Goal: Information Seeking & Learning: Learn about a topic

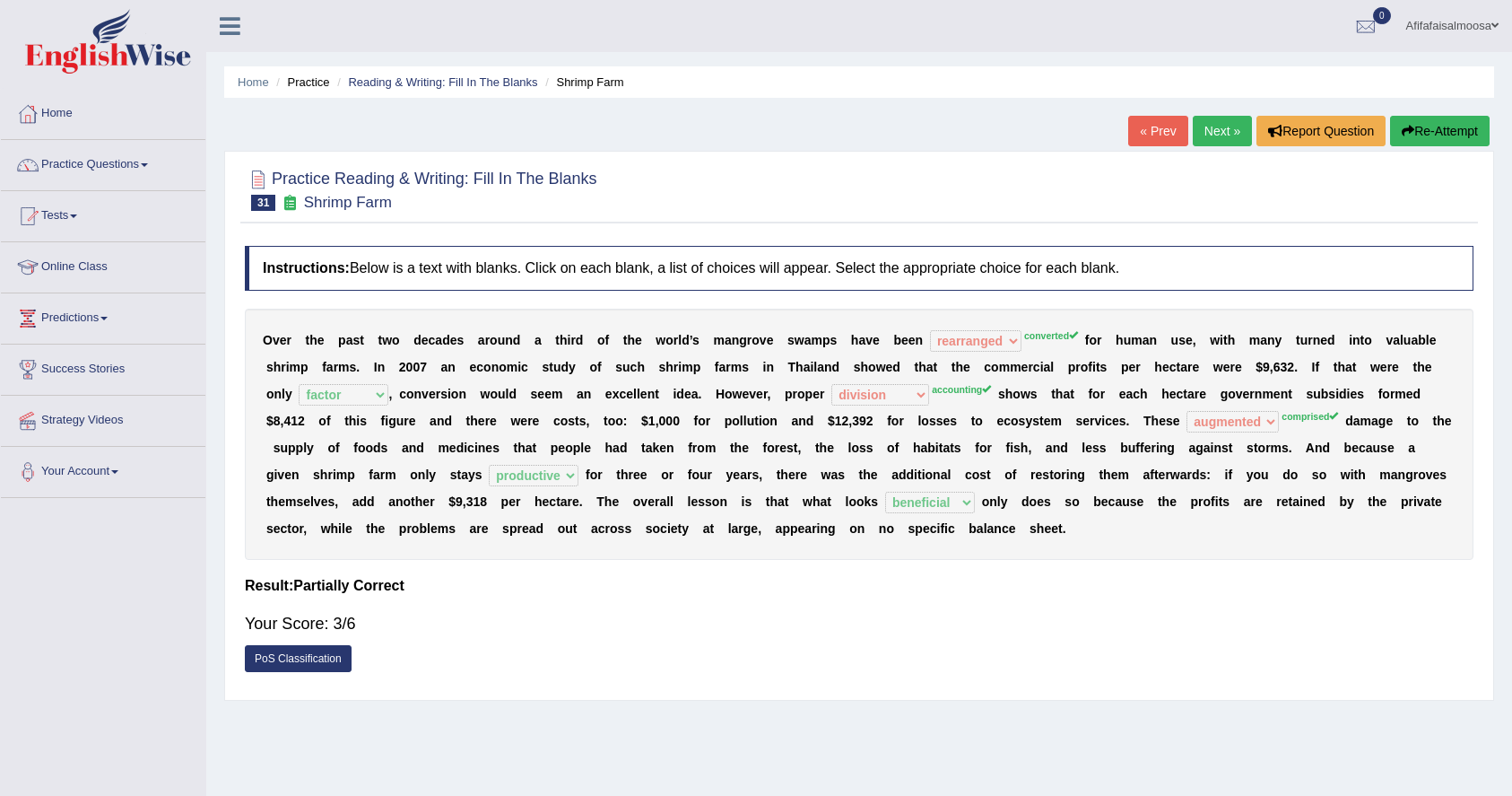
select select "rearranged"
select select "factor"
select select "division"
select select "augmented"
select select "productive"
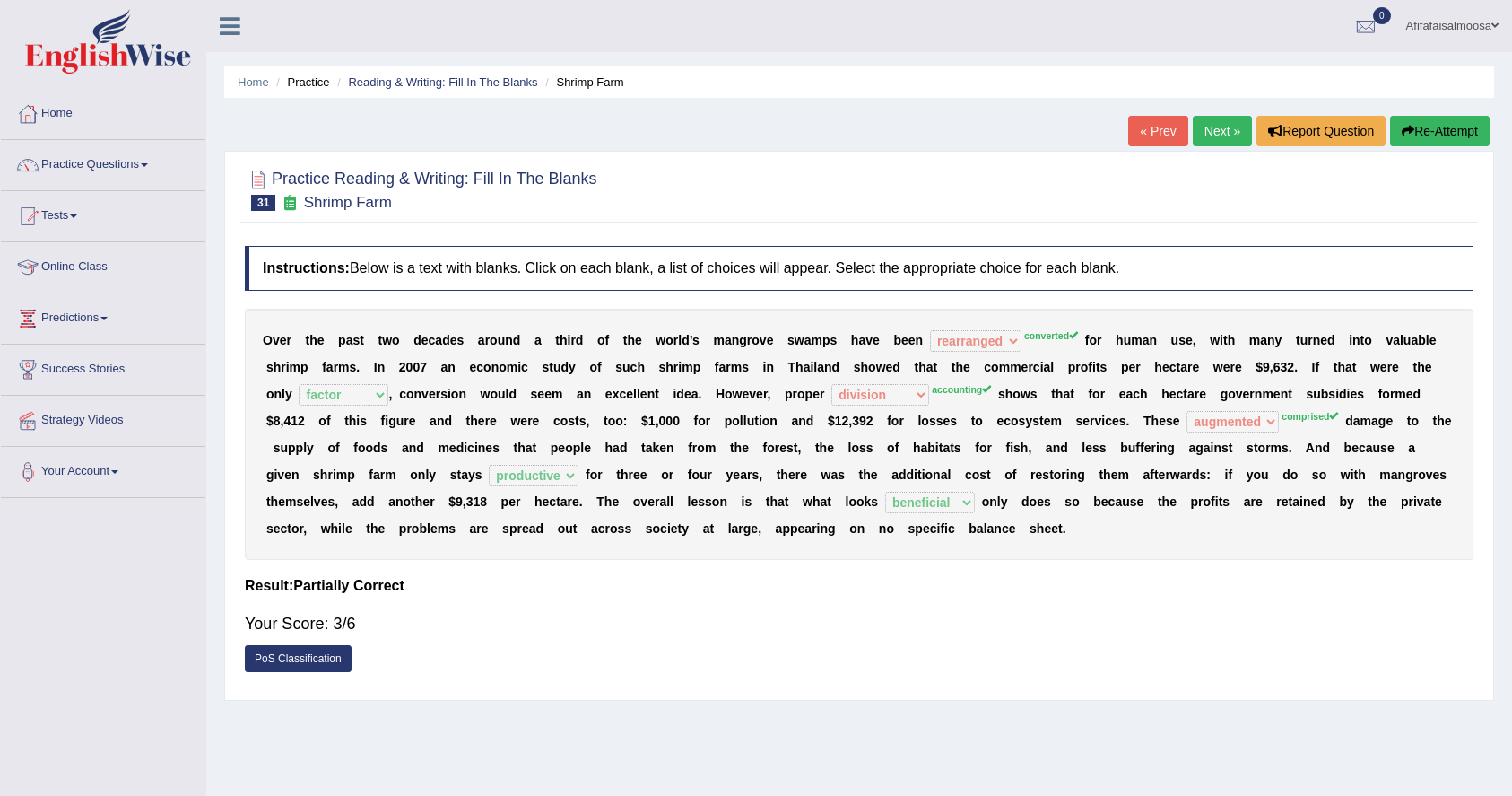
select select "beneficial"
click at [103, 173] on link "Practice Questions" at bounding box center [103, 163] width 205 height 45
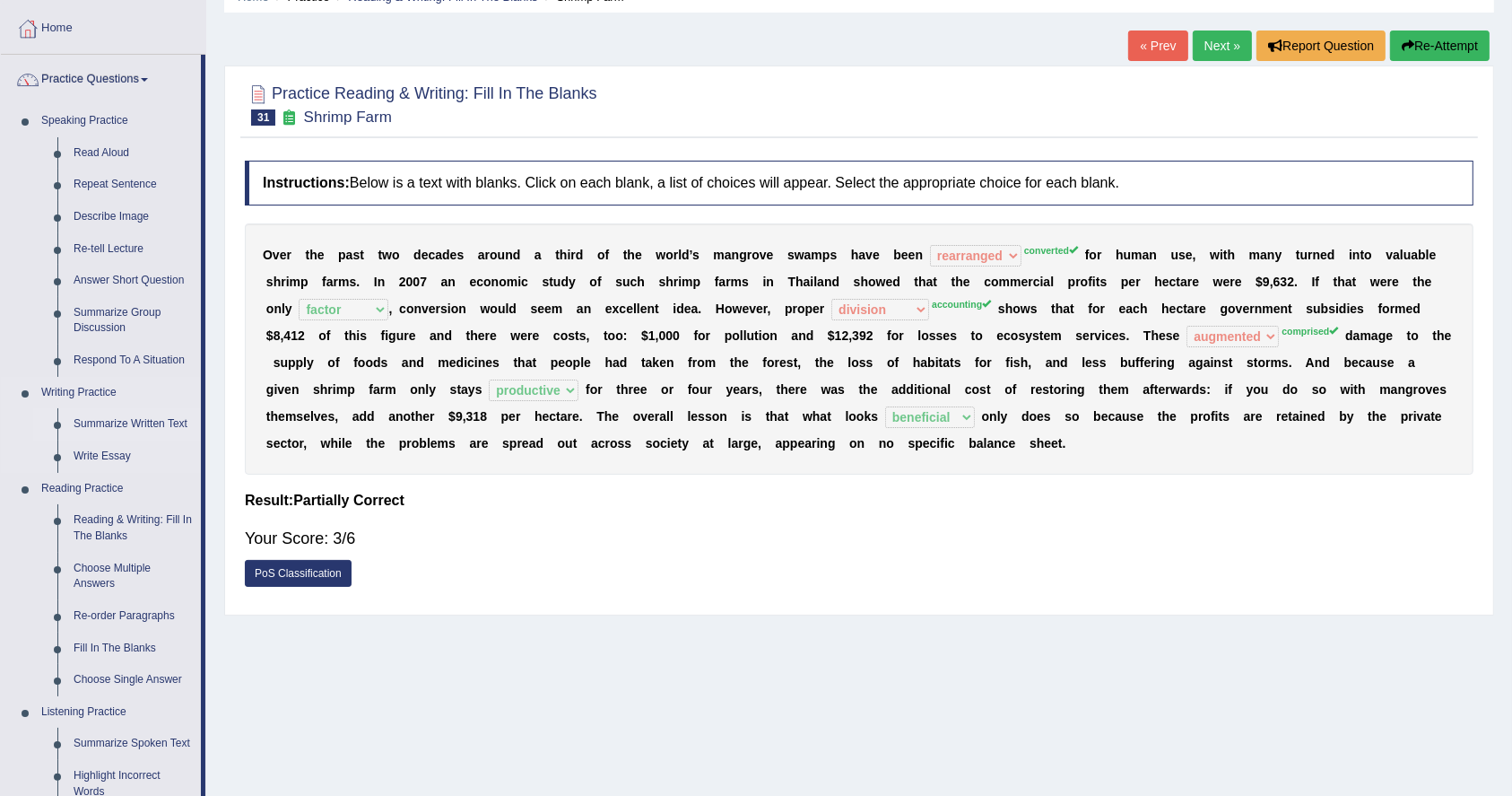
scroll to position [119, 0]
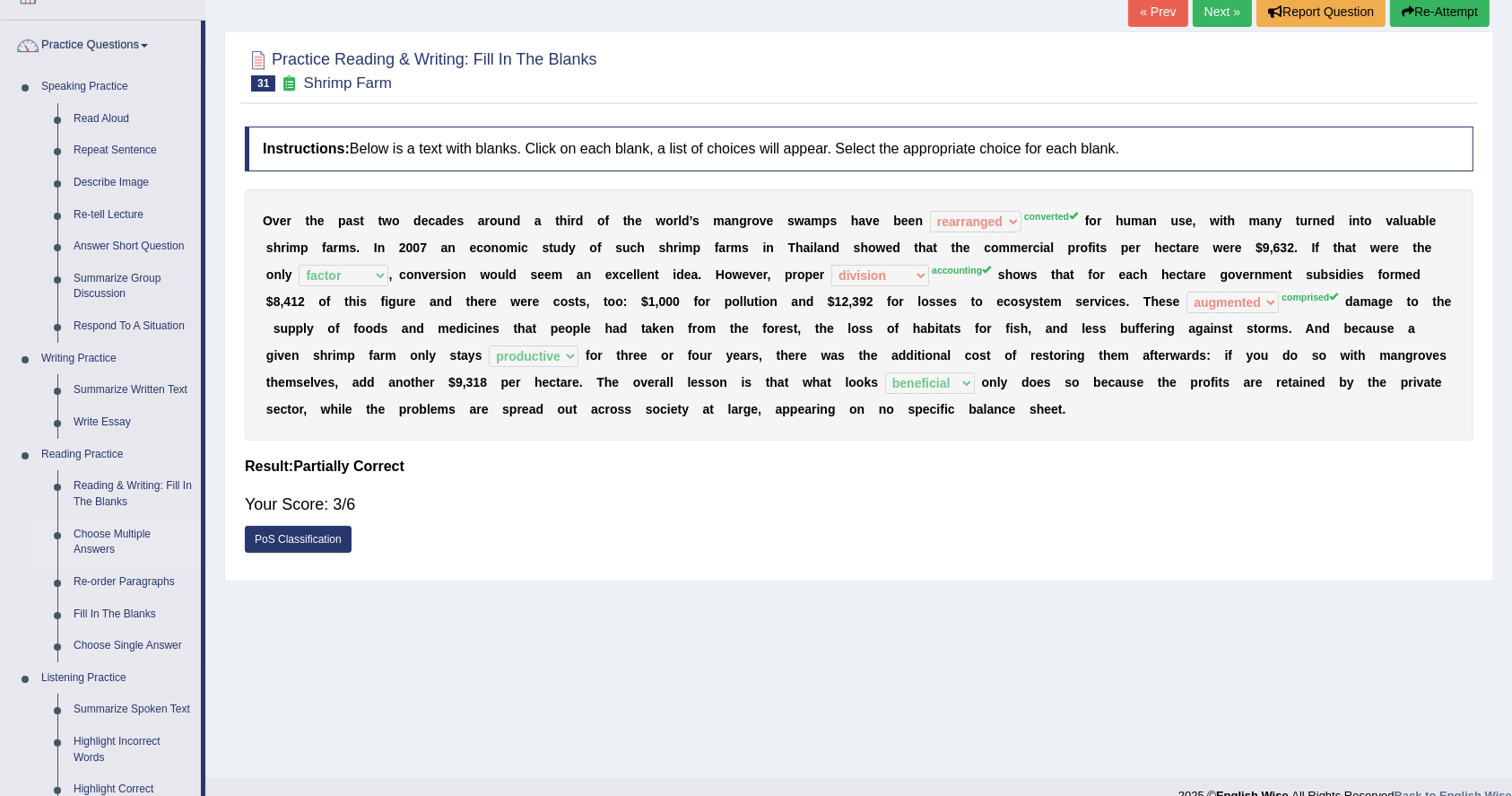
click at [103, 528] on link "Choose Multiple Answers" at bounding box center [133, 542] width 136 height 48
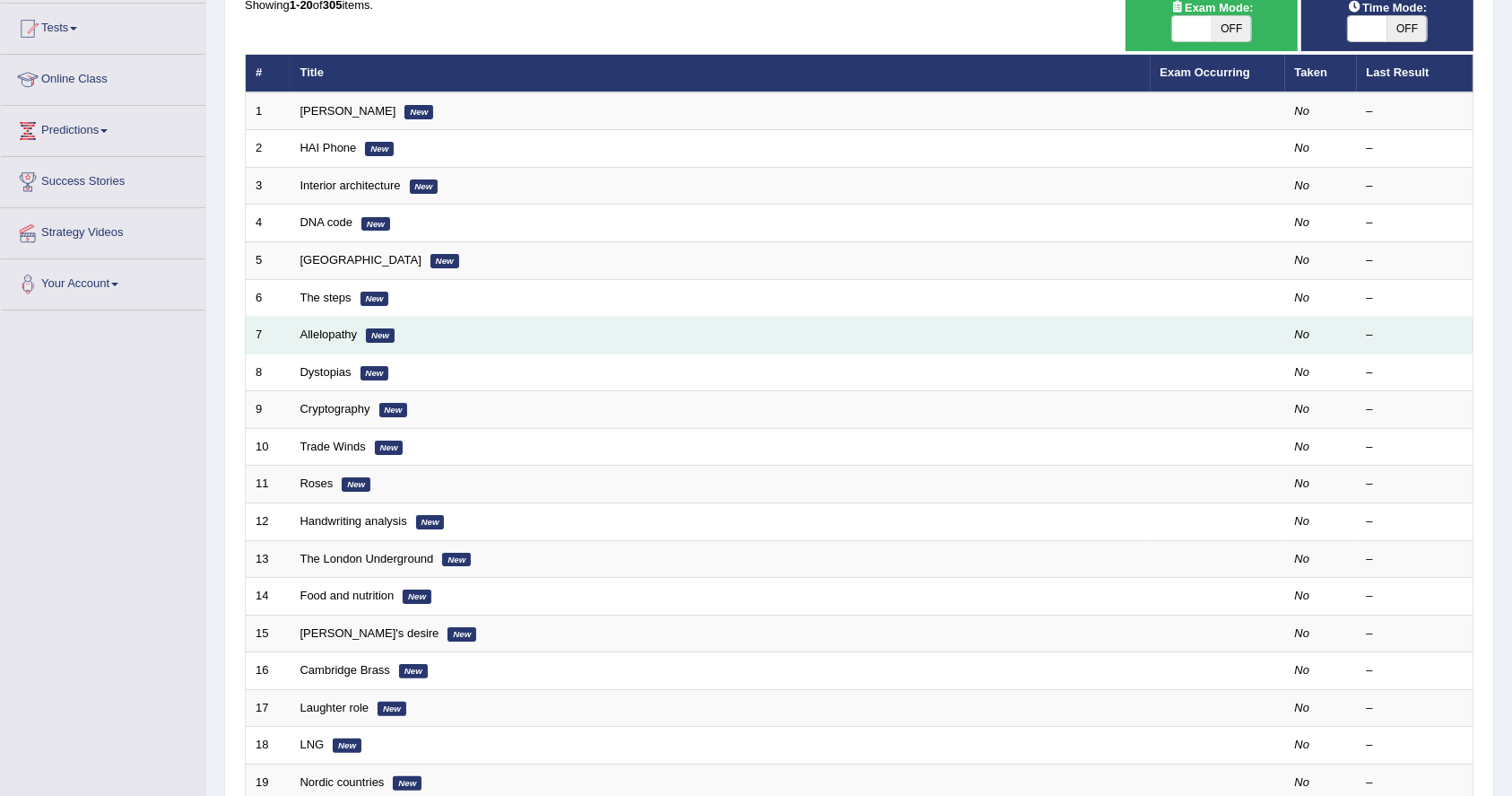
scroll to position [389, 0]
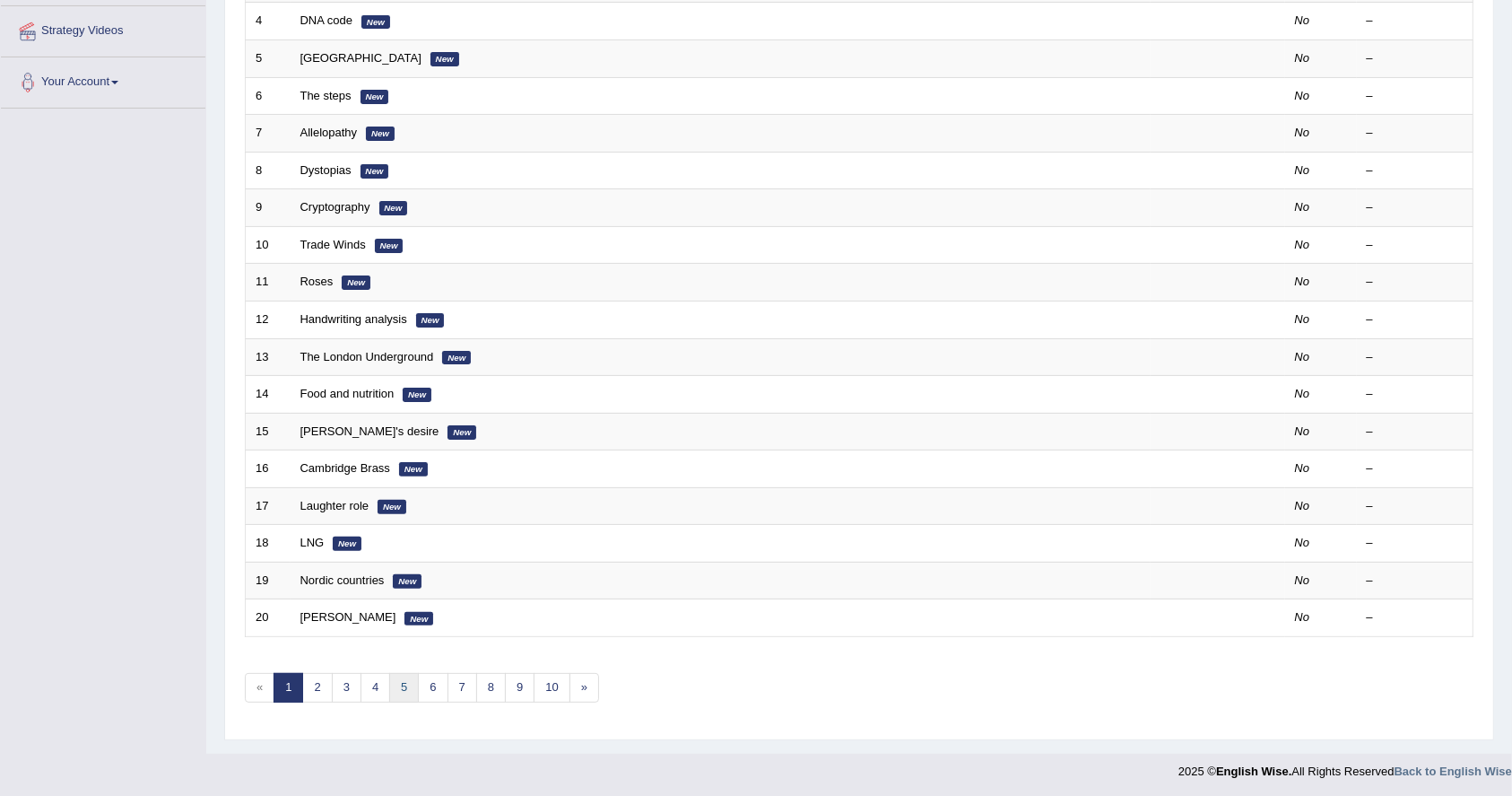
click at [406, 690] on link "5" at bounding box center [403, 687] width 30 height 30
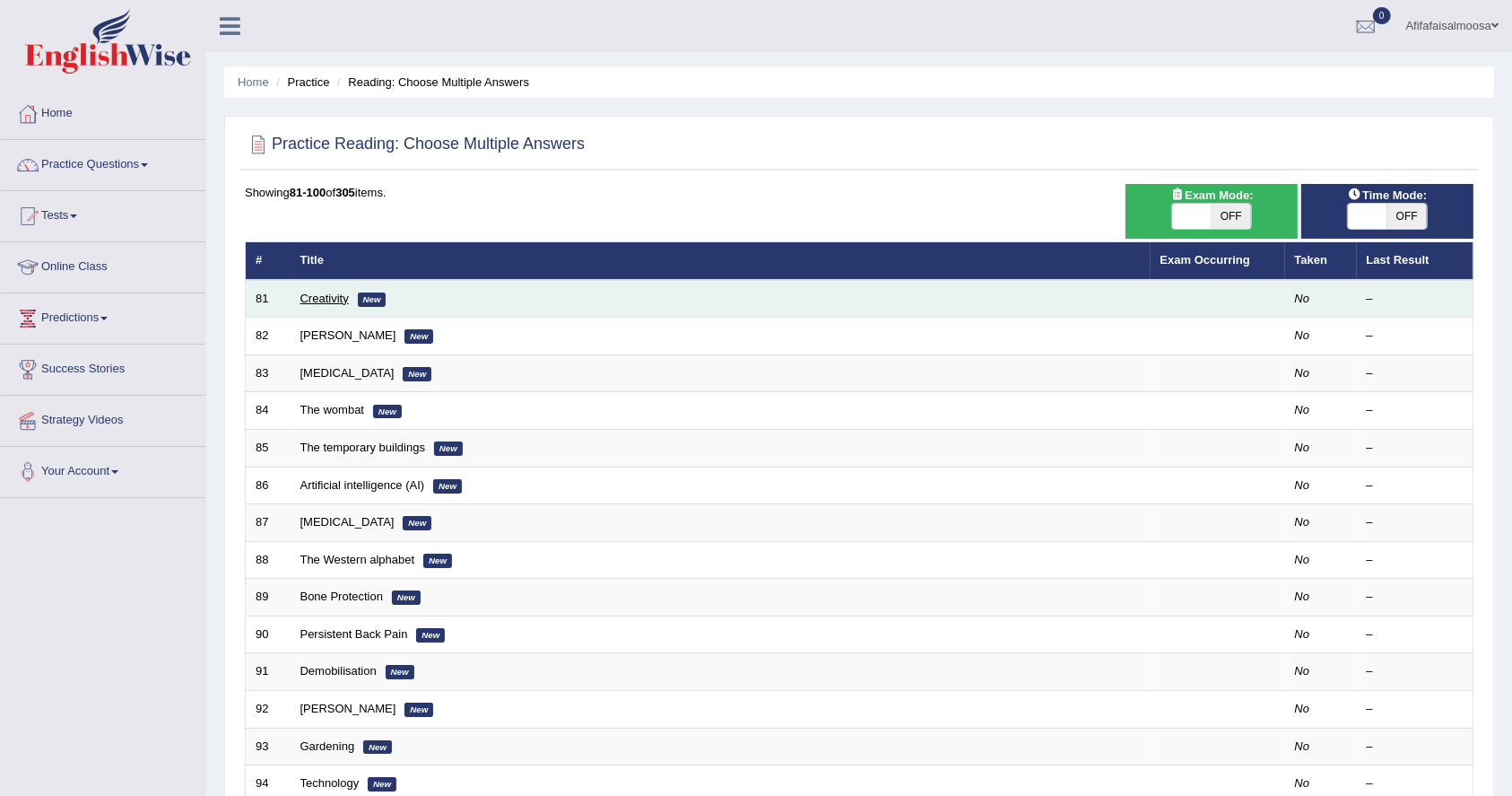
click at [329, 292] on link "Creativity" at bounding box center [324, 297] width 49 height 13
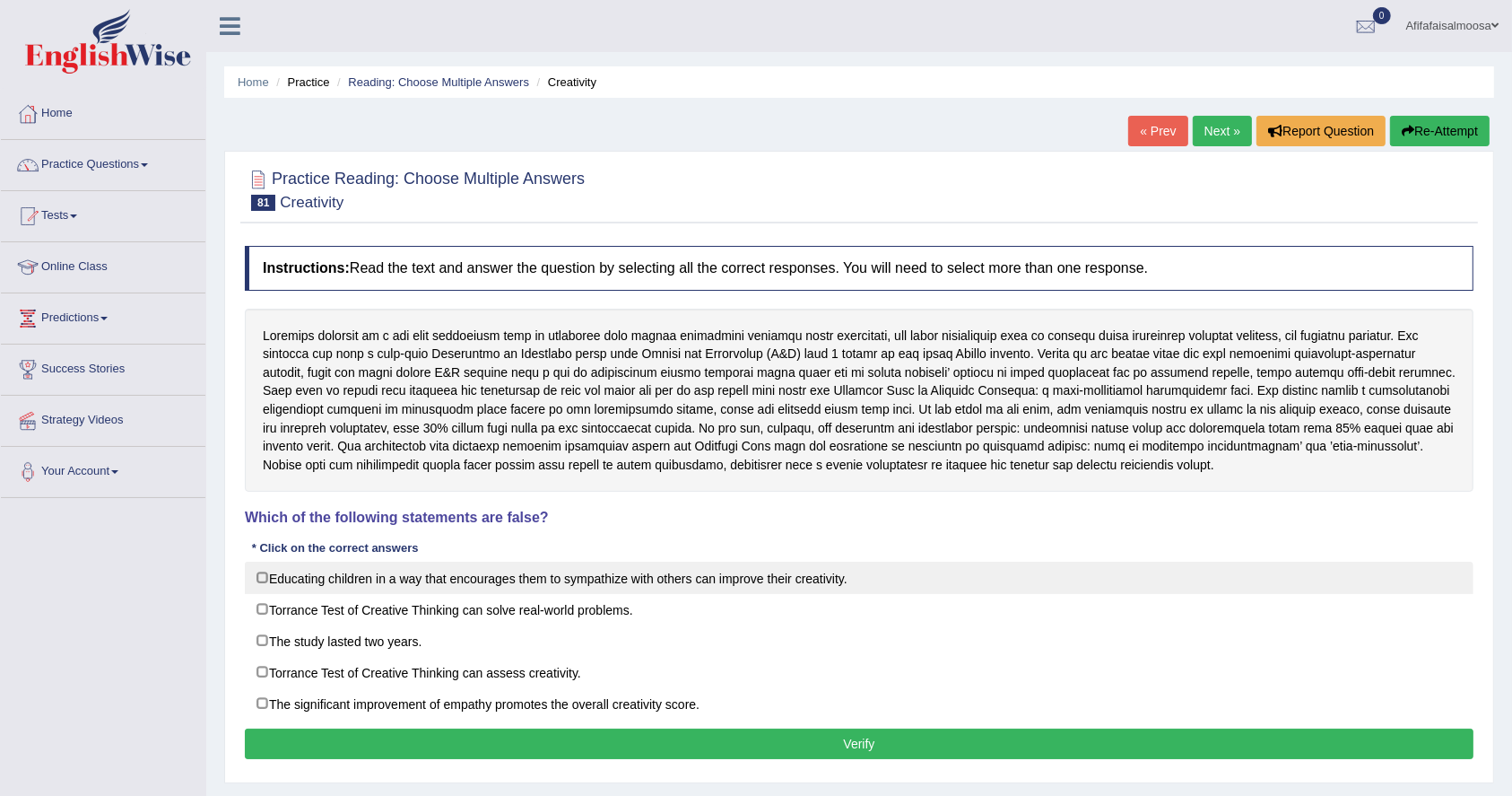
click at [465, 578] on label "Educating children in a way that encourages them to sympathize with others can …" at bounding box center [860, 578] width 1229 height 32
checkbox input "true"
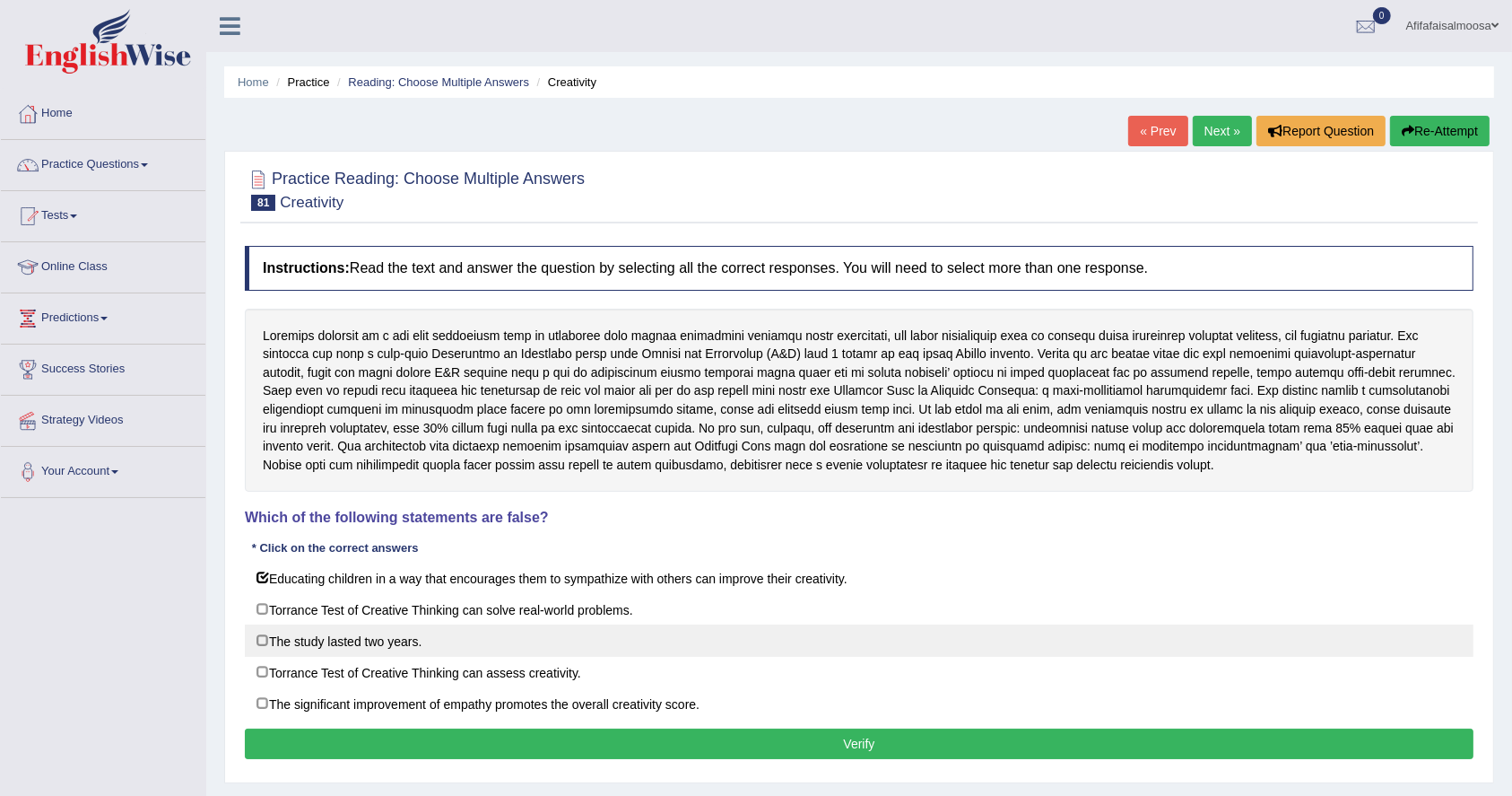
click at [367, 639] on label "The study lasted two years." at bounding box center [860, 641] width 1229 height 32
checkbox input "true"
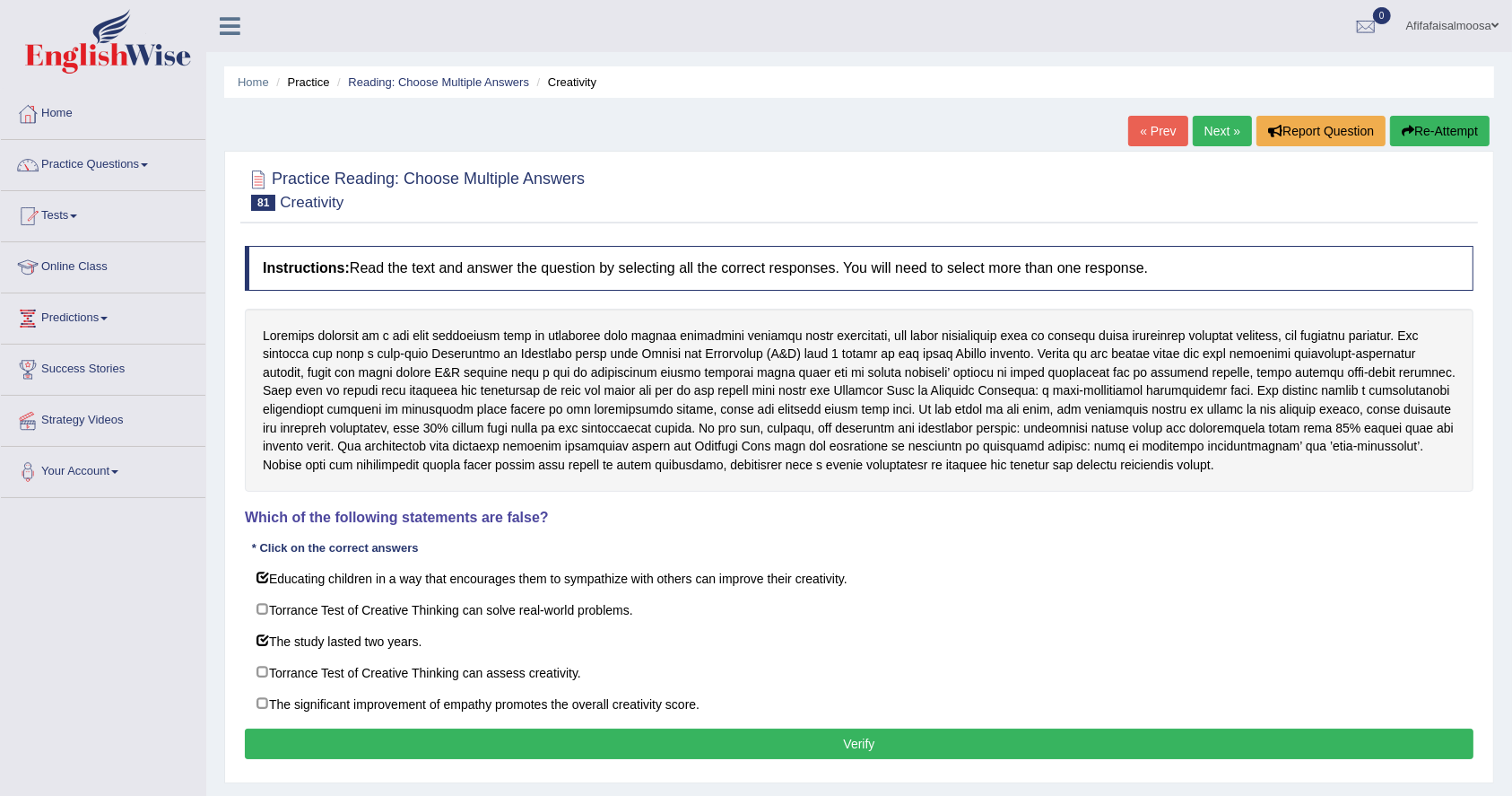
click at [567, 734] on button "Verify" at bounding box center [860, 744] width 1229 height 31
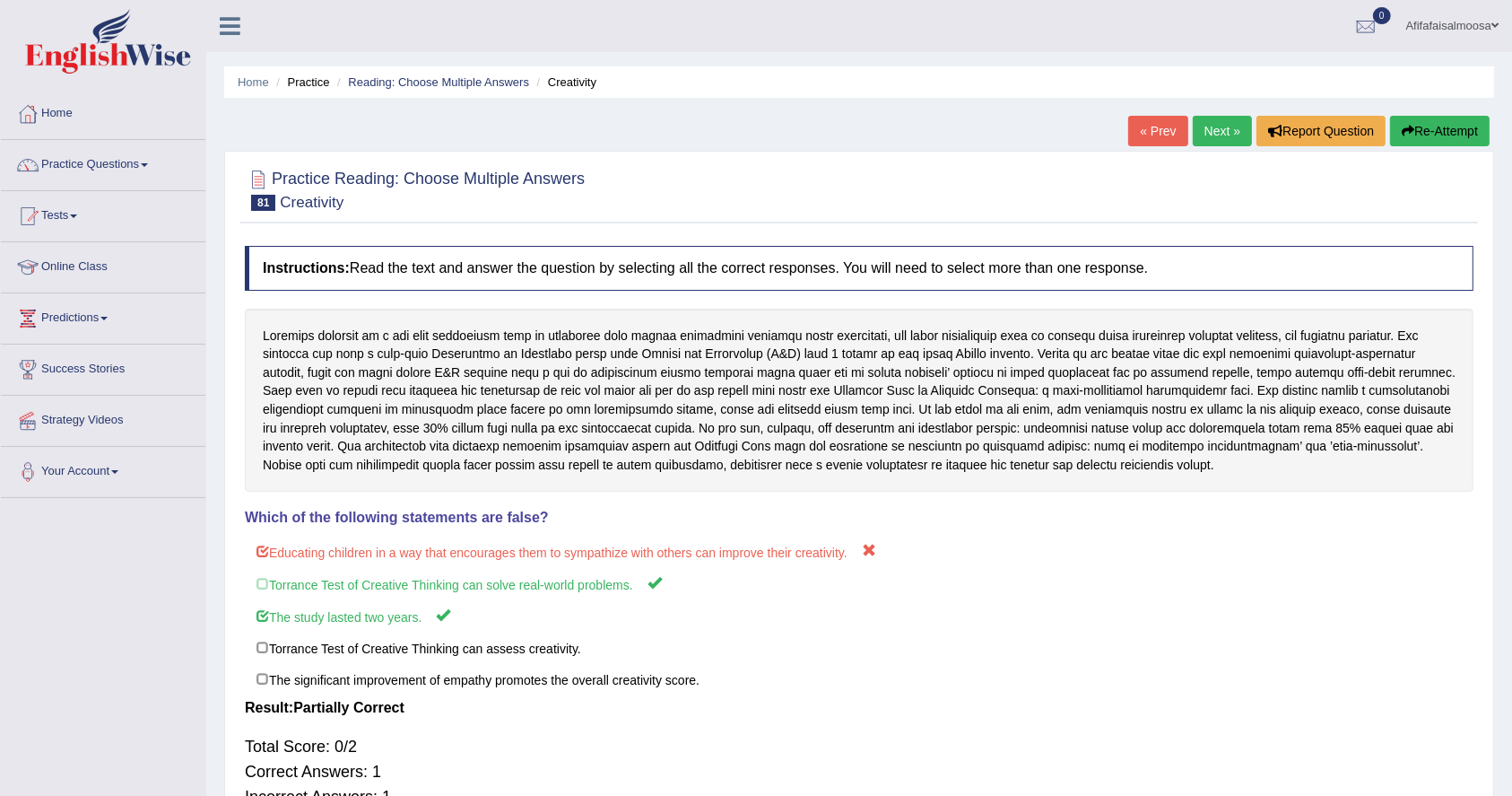
click at [1206, 125] on link "Next »" at bounding box center [1223, 131] width 59 height 31
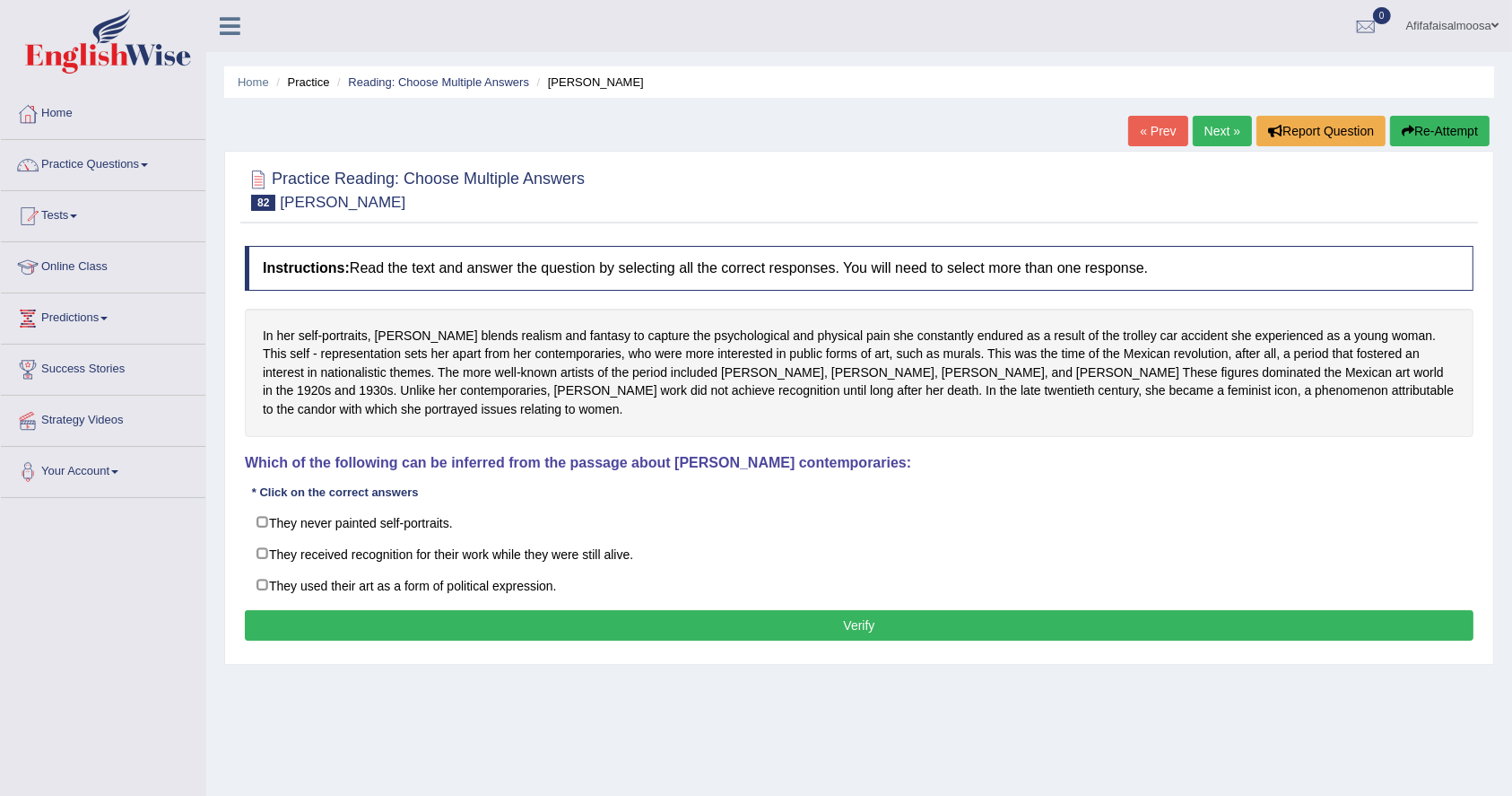
click at [451, 397] on div "In her self-portraits, [PERSON_NAME] blends realism and fantasy to capture the …" at bounding box center [860, 372] width 1229 height 128
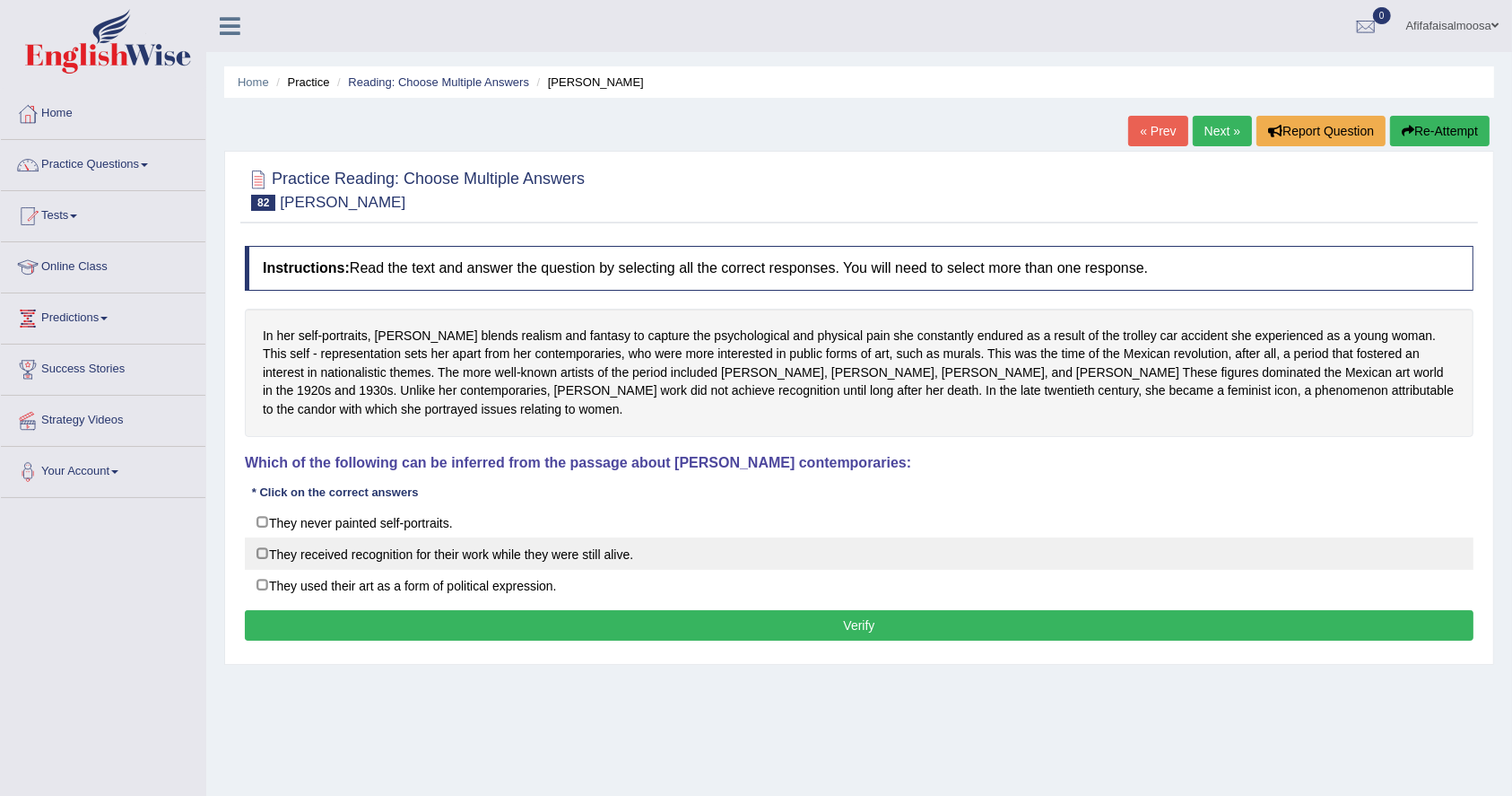
click at [374, 549] on label "They received recognition for their work while they were still alive." at bounding box center [860, 553] width 1229 height 32
checkbox input "true"
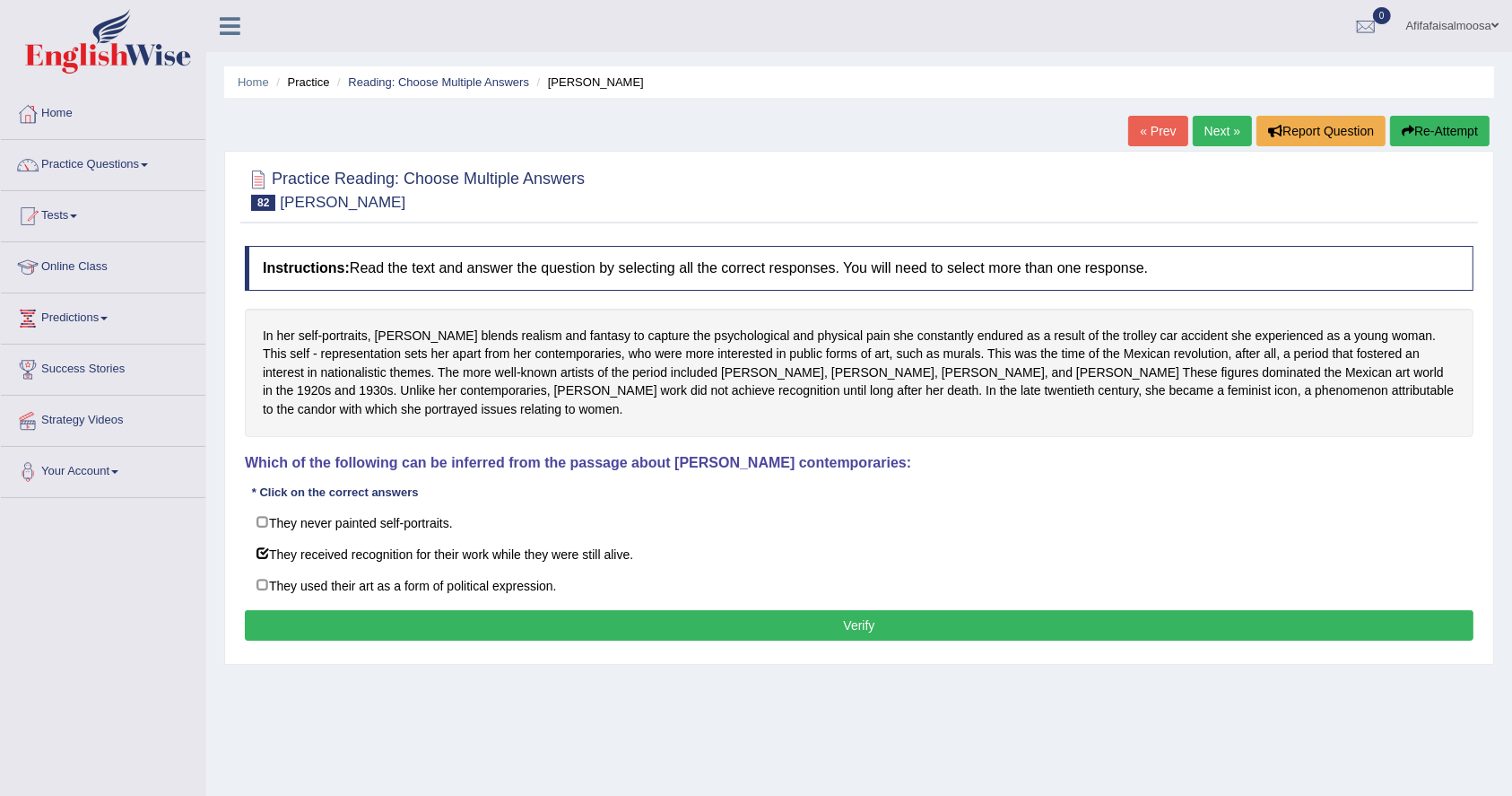
click at [382, 614] on button "Verify" at bounding box center [860, 625] width 1229 height 31
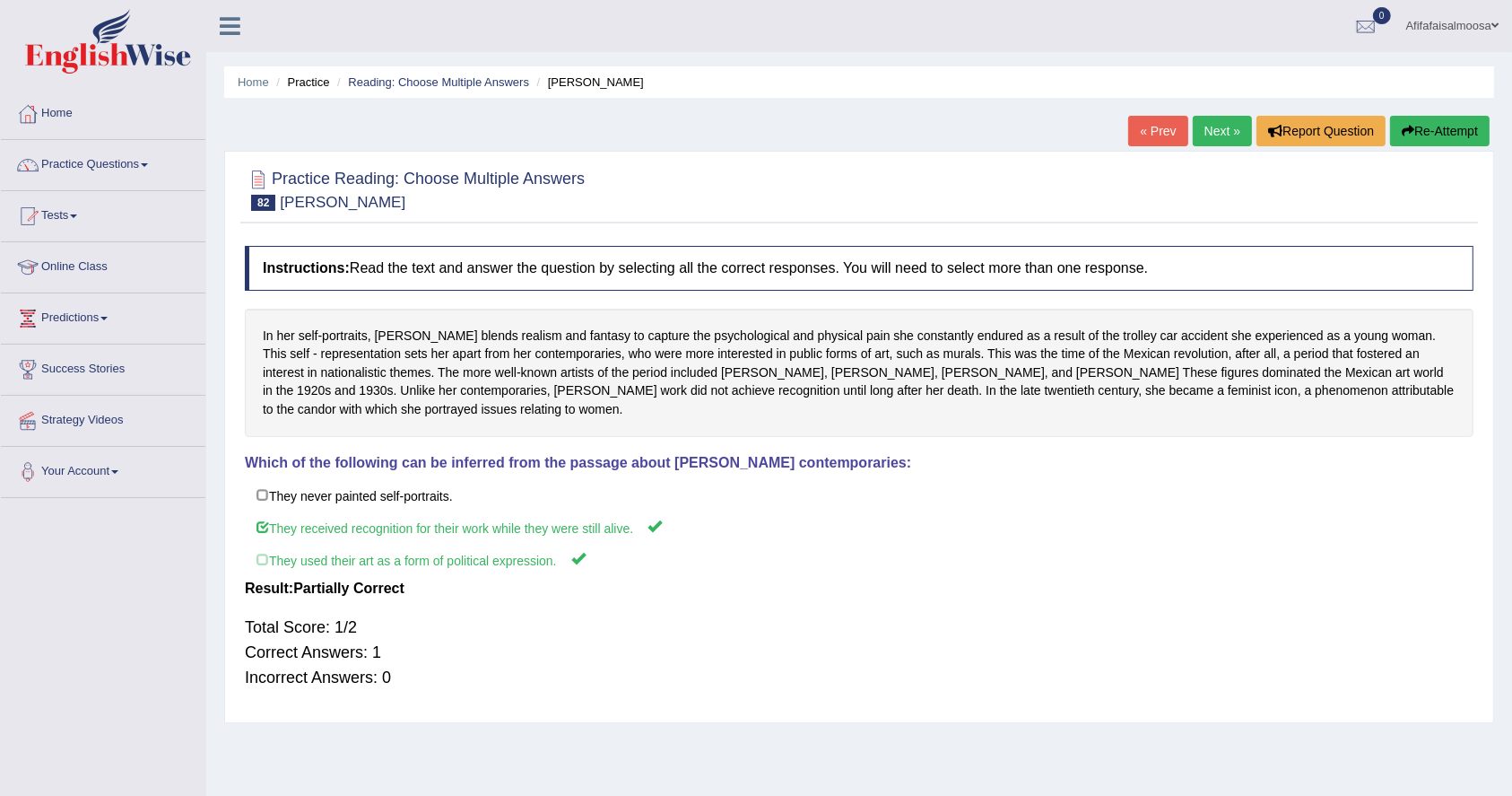
click at [1224, 132] on link "Next »" at bounding box center [1223, 131] width 59 height 31
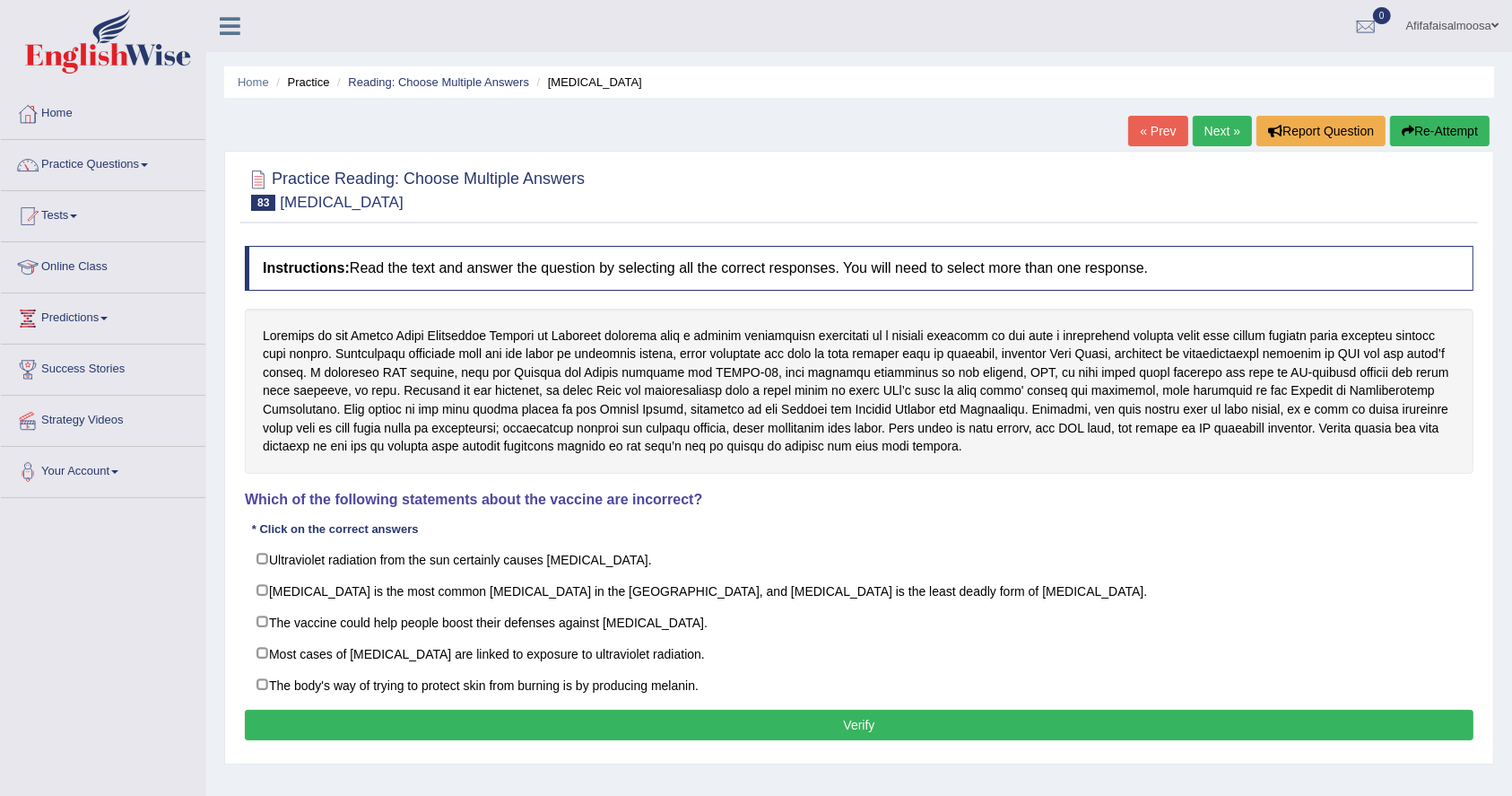
drag, startPoint x: 441, startPoint y: 504, endPoint x: 646, endPoint y: 518, distance: 205.5
click at [646, 518] on div "Instructions: Read the text and answer the question by selecting all the correc…" at bounding box center [860, 496] width 1238 height 517
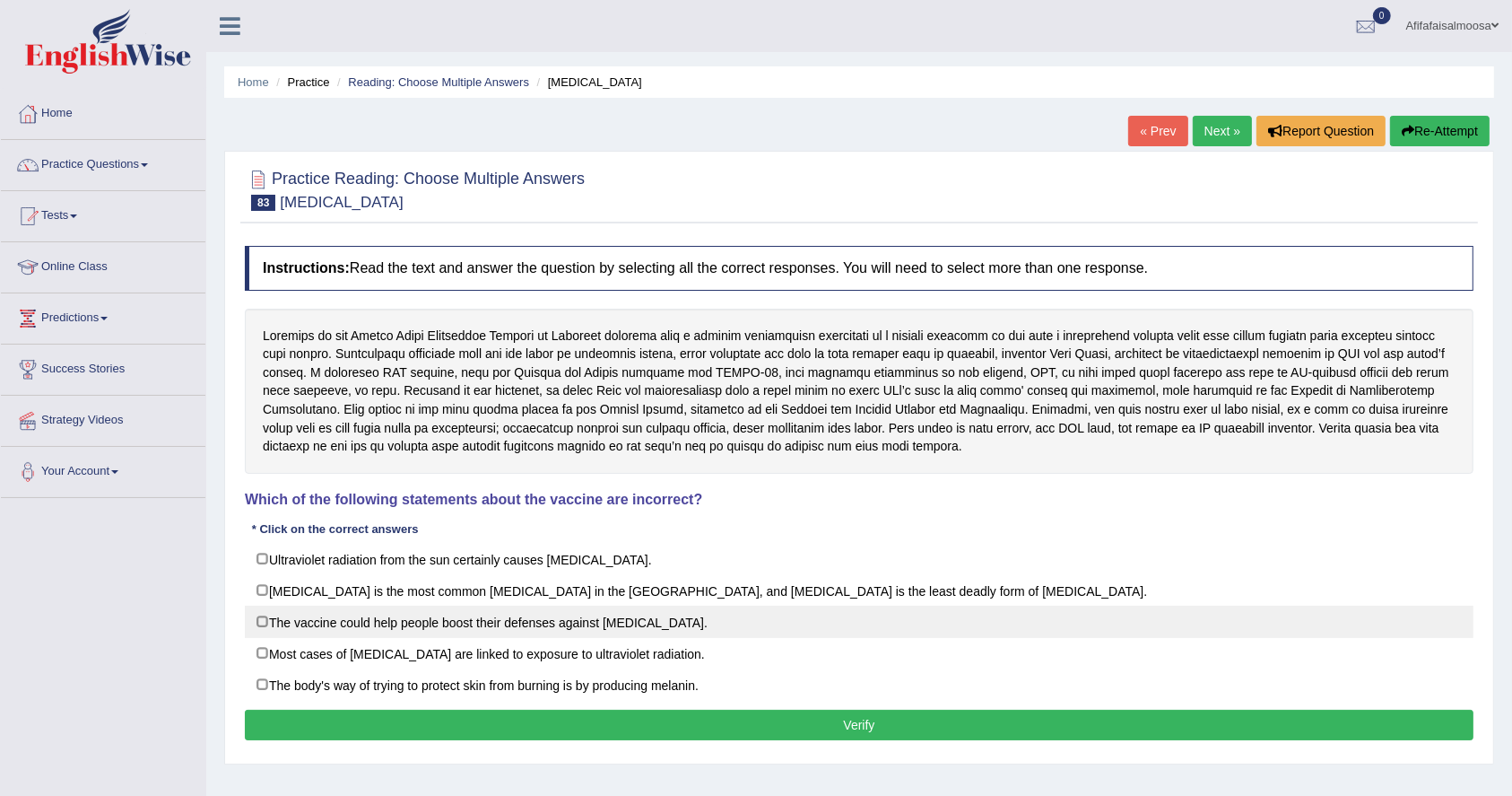
click at [266, 615] on label "The vaccine could help people boost their defenses against [MEDICAL_DATA]." at bounding box center [860, 622] width 1229 height 32
checkbox input "true"
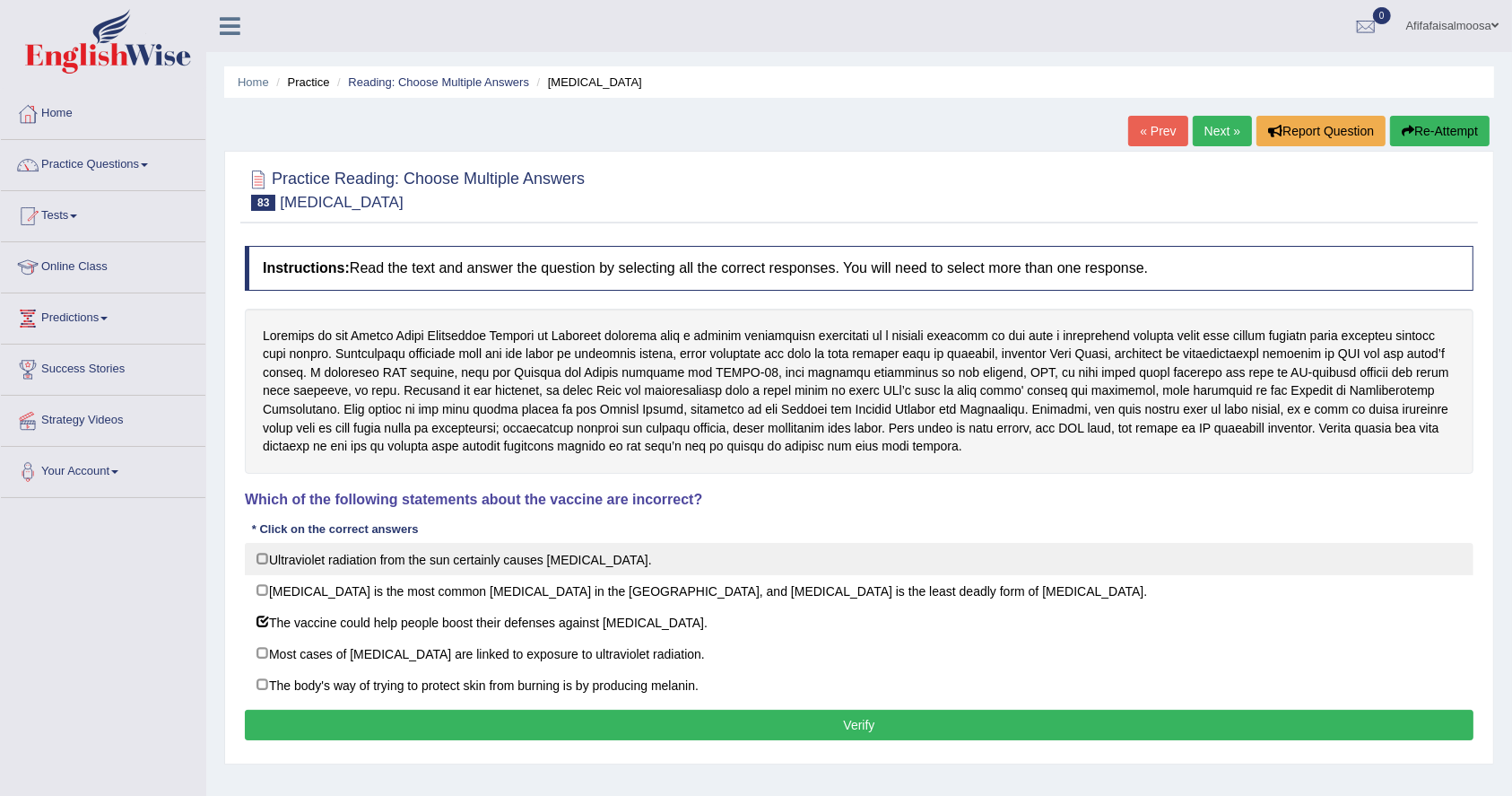
click at [264, 552] on label "Ultraviolet radiation from the sun certainly causes skin cancer." at bounding box center [860, 559] width 1229 height 32
checkbox input "true"
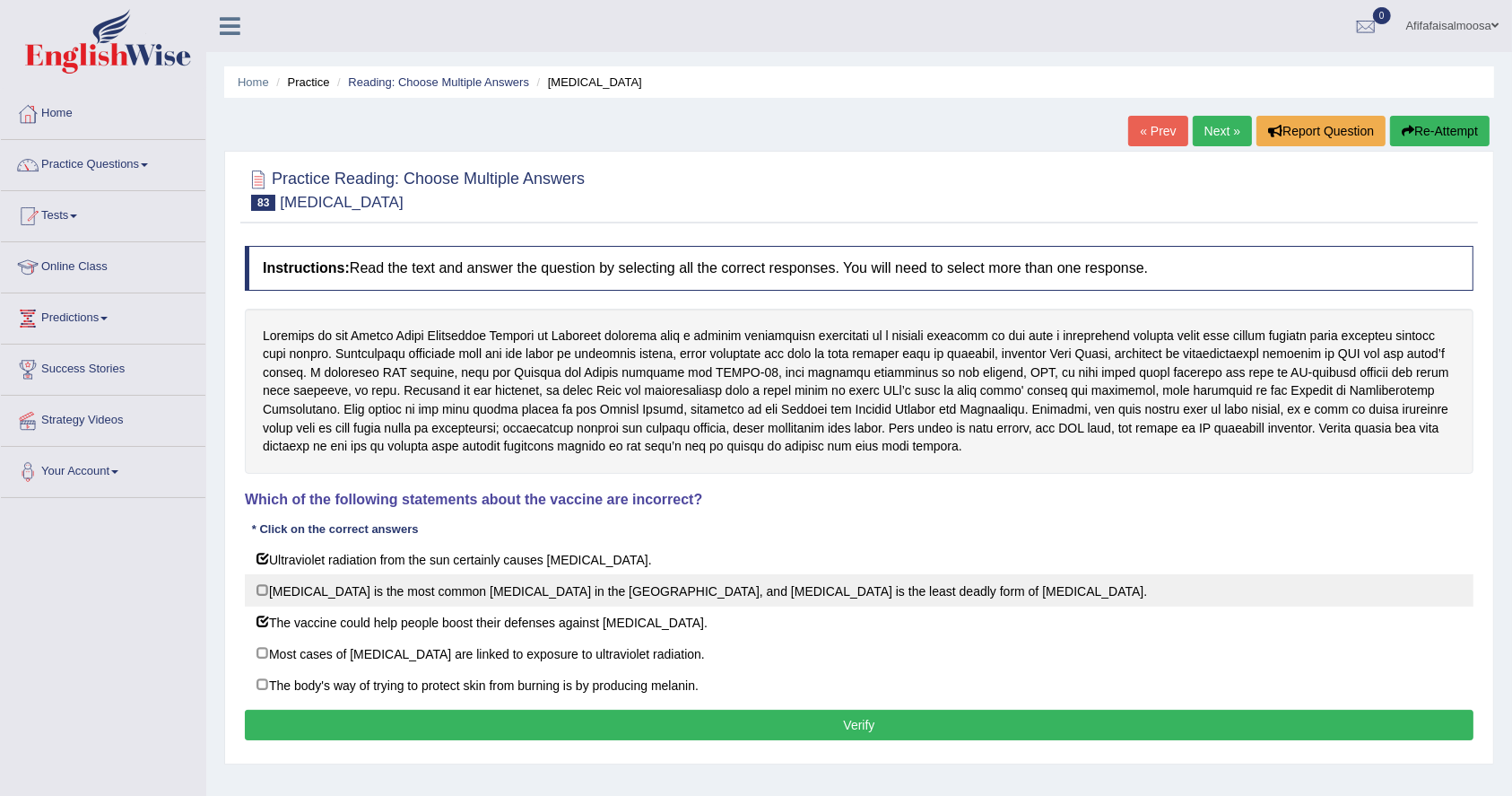
click at [263, 593] on label "Skin cancer is the most common cancer in the United States, and Melanoma is the…" at bounding box center [860, 590] width 1229 height 32
checkbox input "true"
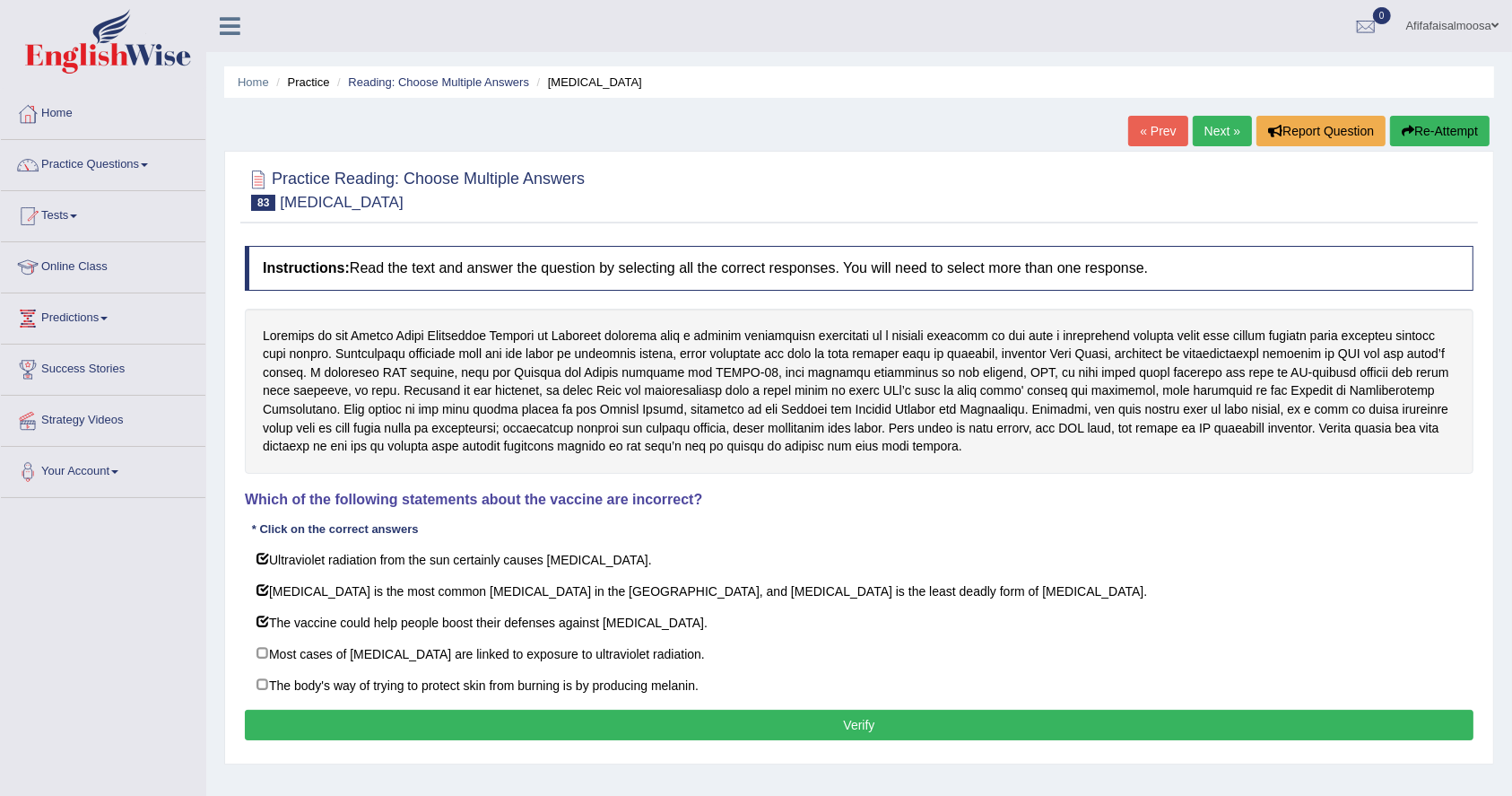
click at [351, 733] on button "Verify" at bounding box center [860, 725] width 1229 height 31
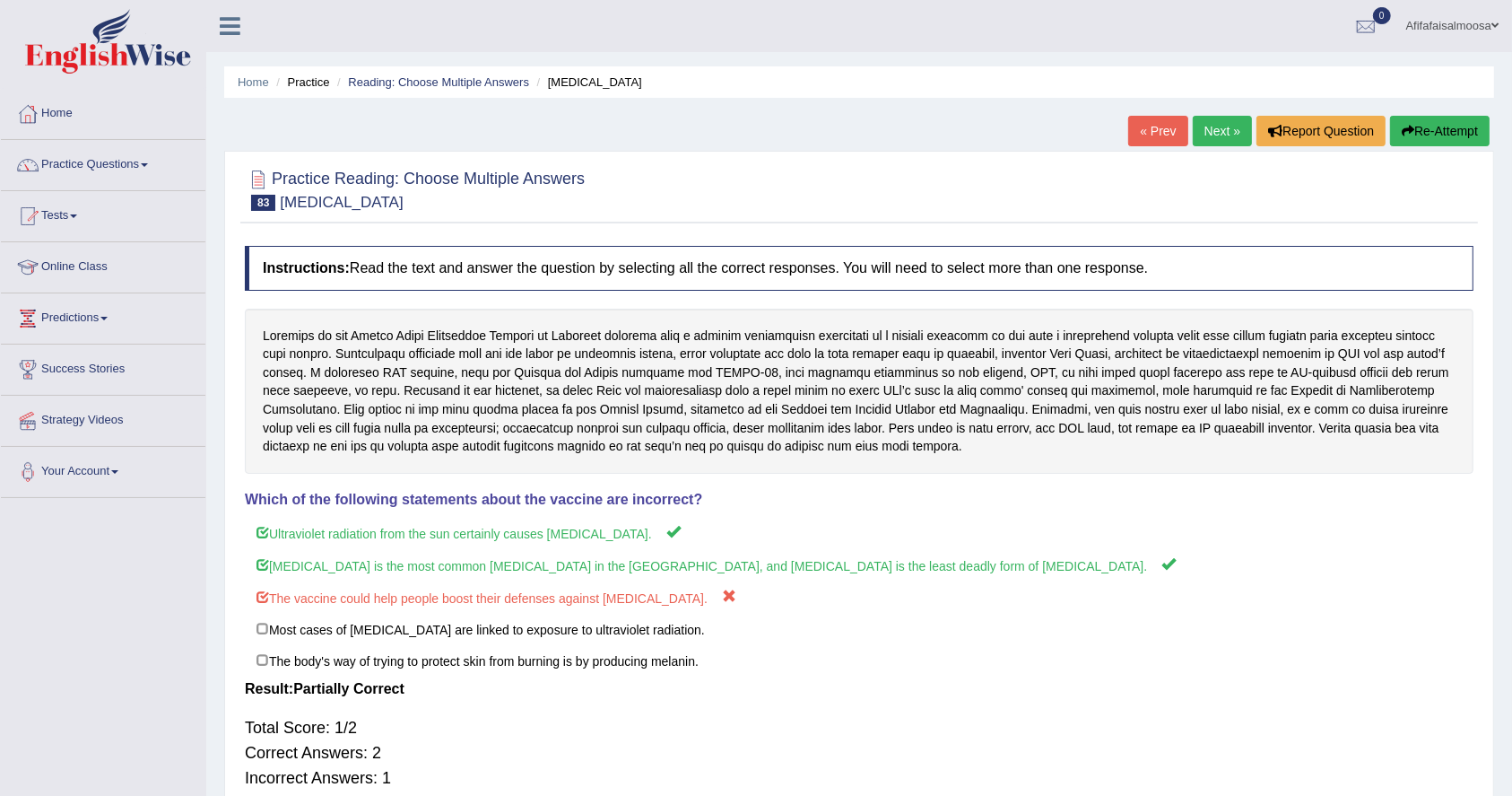
drag, startPoint x: 734, startPoint y: 334, endPoint x: 1219, endPoint y: 342, distance: 485.1
click at [1219, 342] on div at bounding box center [860, 391] width 1229 height 165
click at [1310, 125] on button "Report Question" at bounding box center [1322, 131] width 129 height 31
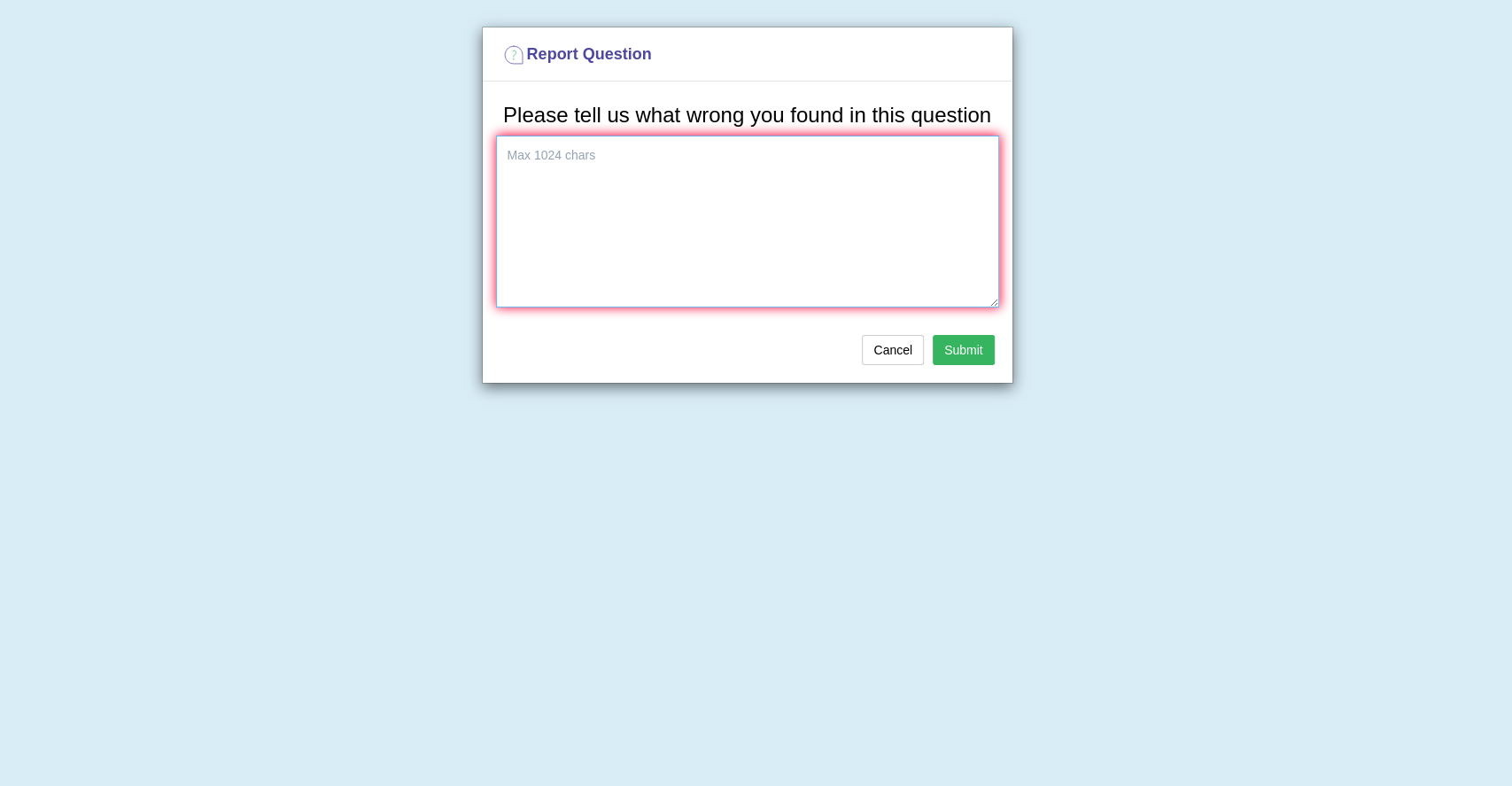
click at [648, 245] on textarea at bounding box center [747, 222] width 503 height 172
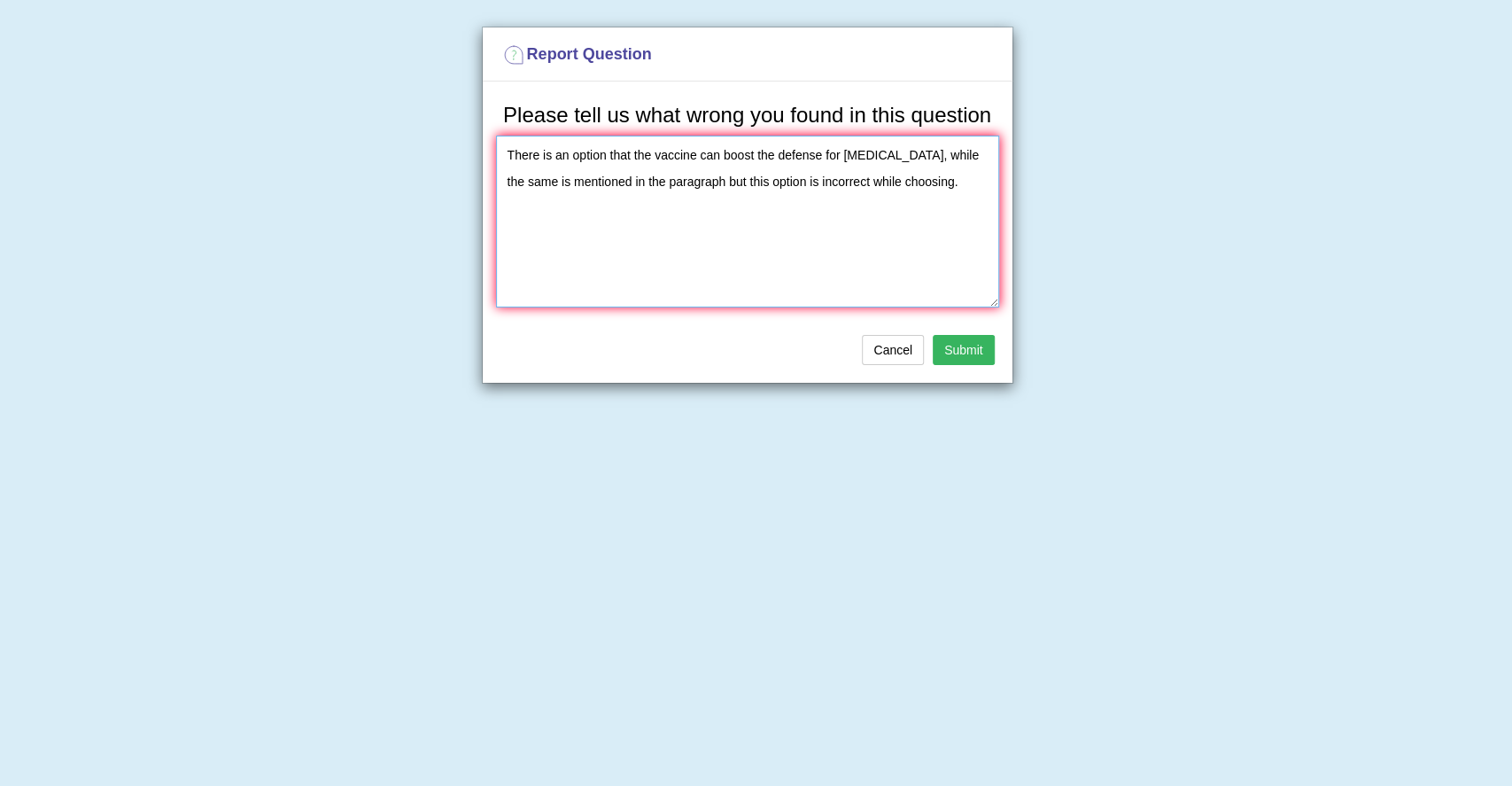
type textarea "There is an option that the vaccine can boost the defense for skin cancer, whil…"
click at [943, 339] on button "Submit" at bounding box center [964, 350] width 62 height 30
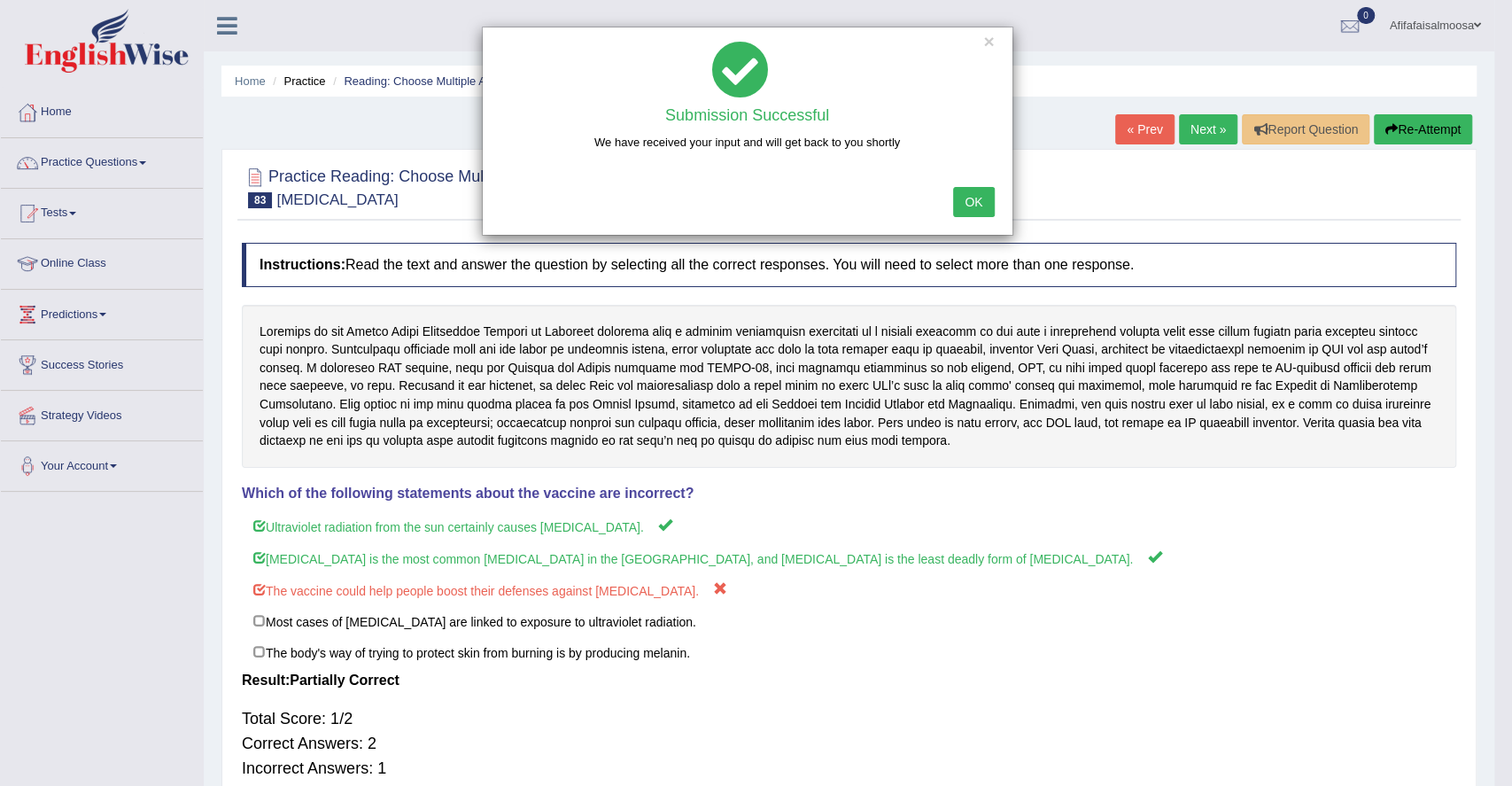
click at [980, 199] on button "OK" at bounding box center [973, 202] width 41 height 30
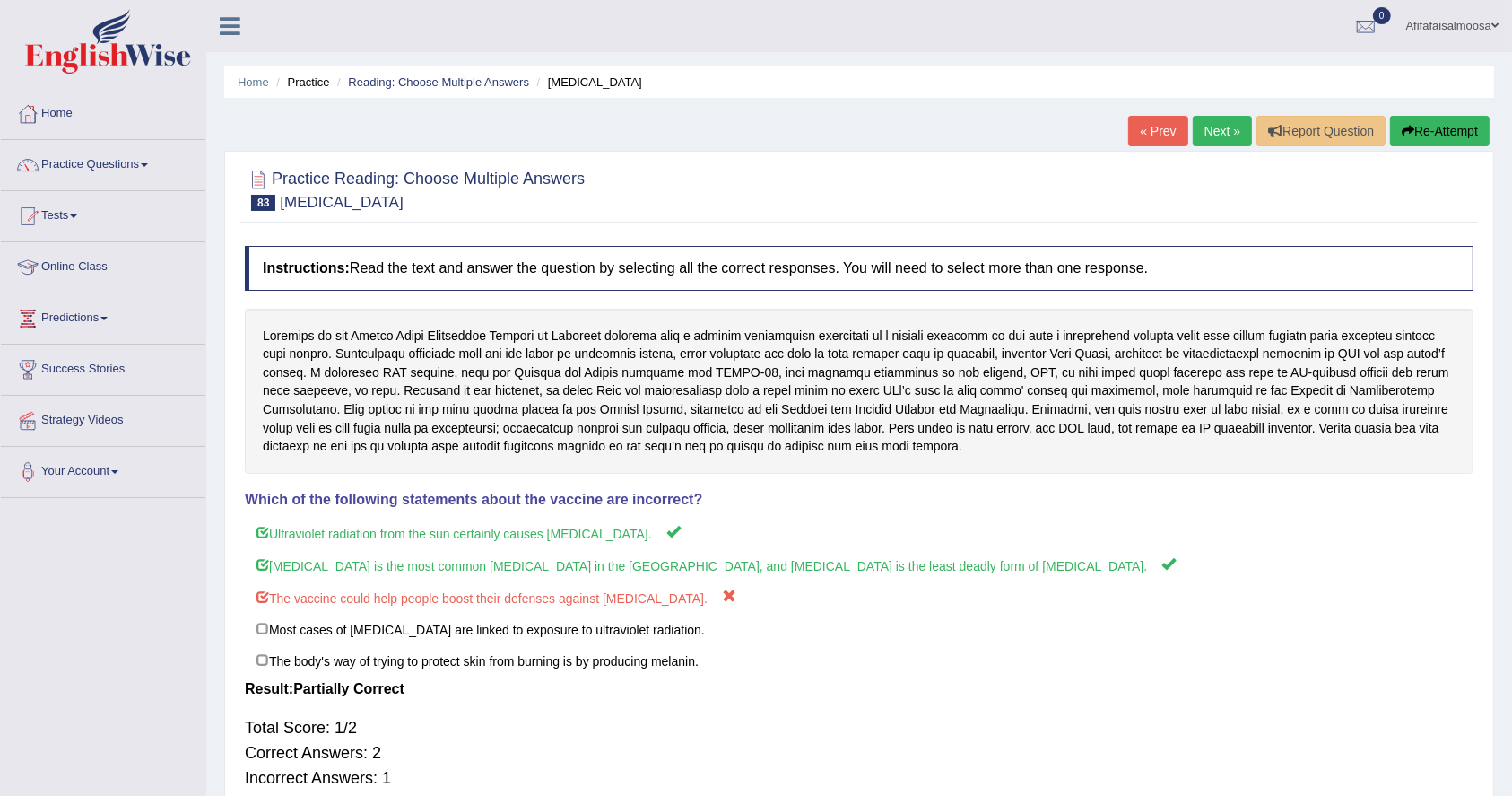
click at [1208, 122] on link "Next »" at bounding box center [1223, 131] width 59 height 31
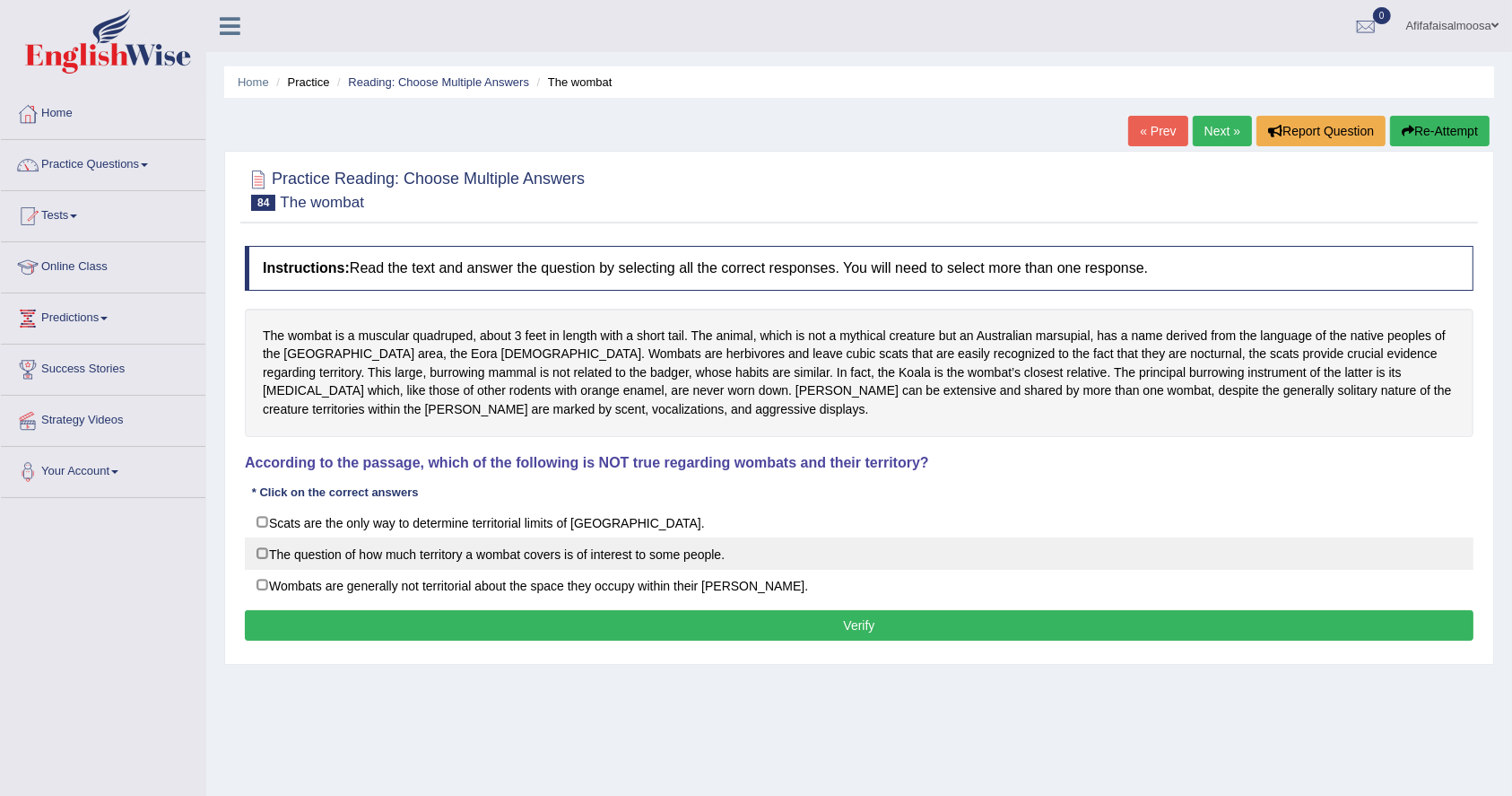
click at [394, 549] on label "The question of how much territory a wombat covers is of interest to some peopl…" at bounding box center [860, 553] width 1229 height 32
checkbox input "true"
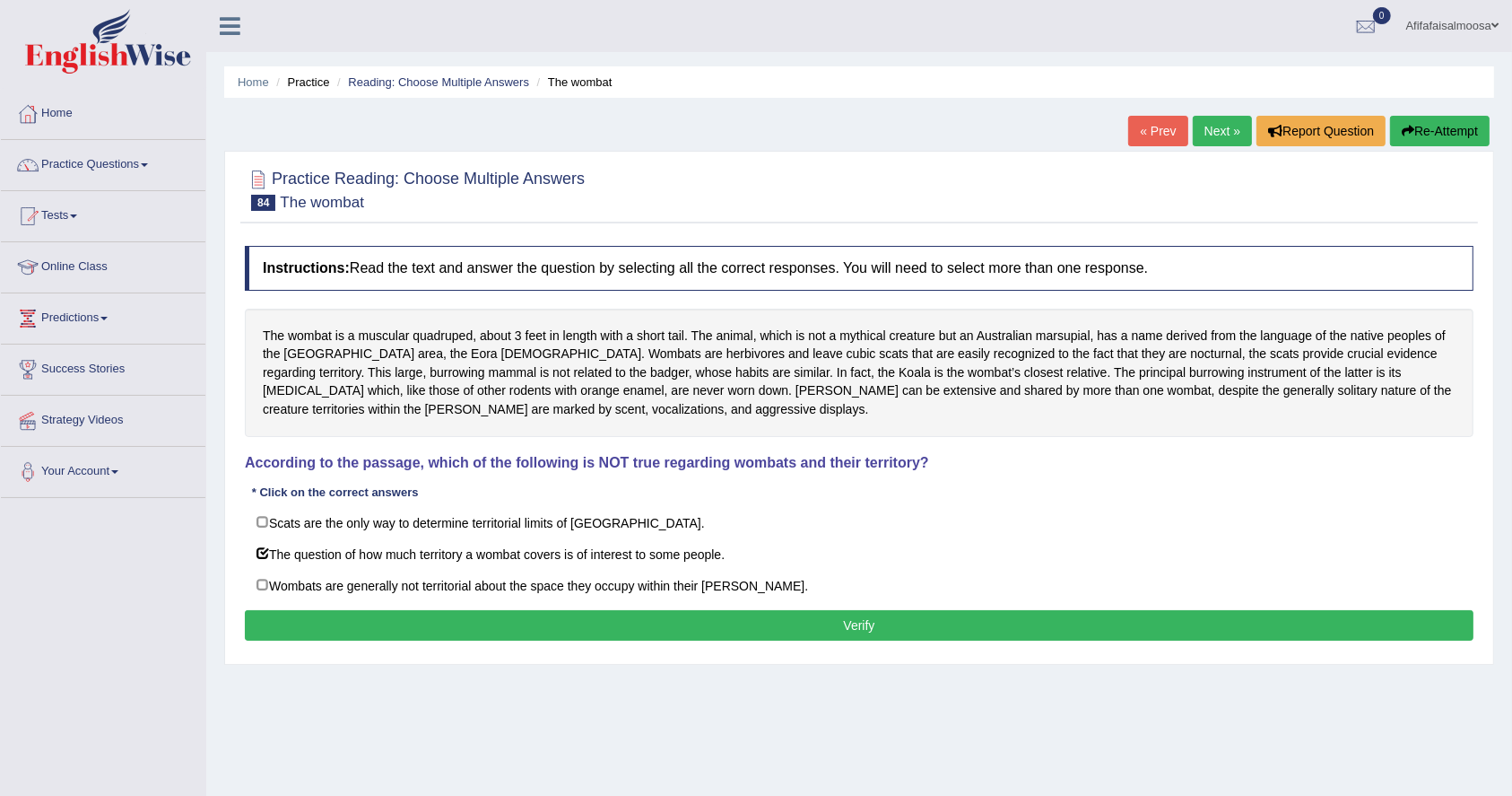
click at [420, 610] on button "Verify" at bounding box center [860, 625] width 1229 height 31
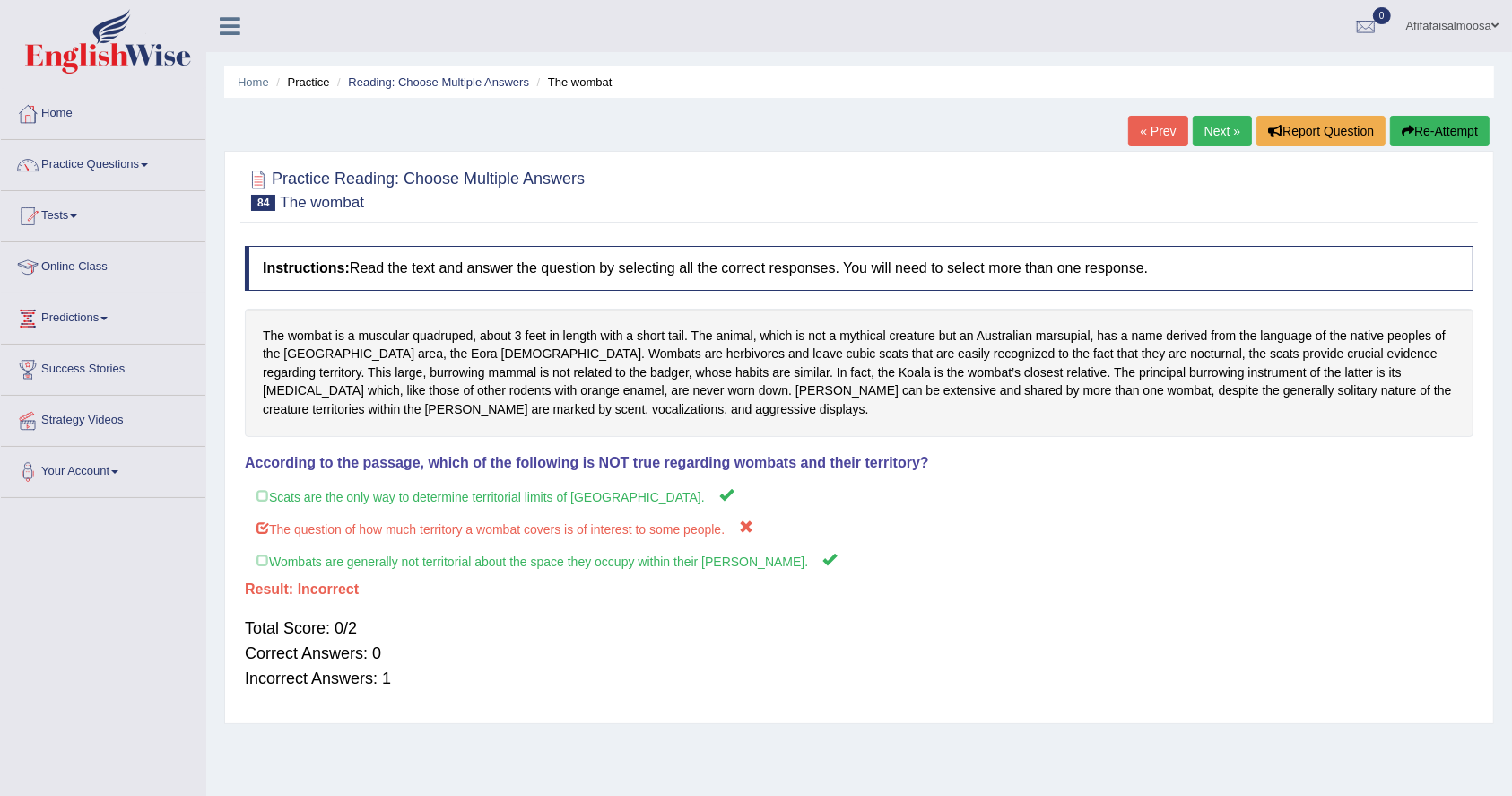
click at [1200, 126] on link "Next »" at bounding box center [1223, 131] width 59 height 31
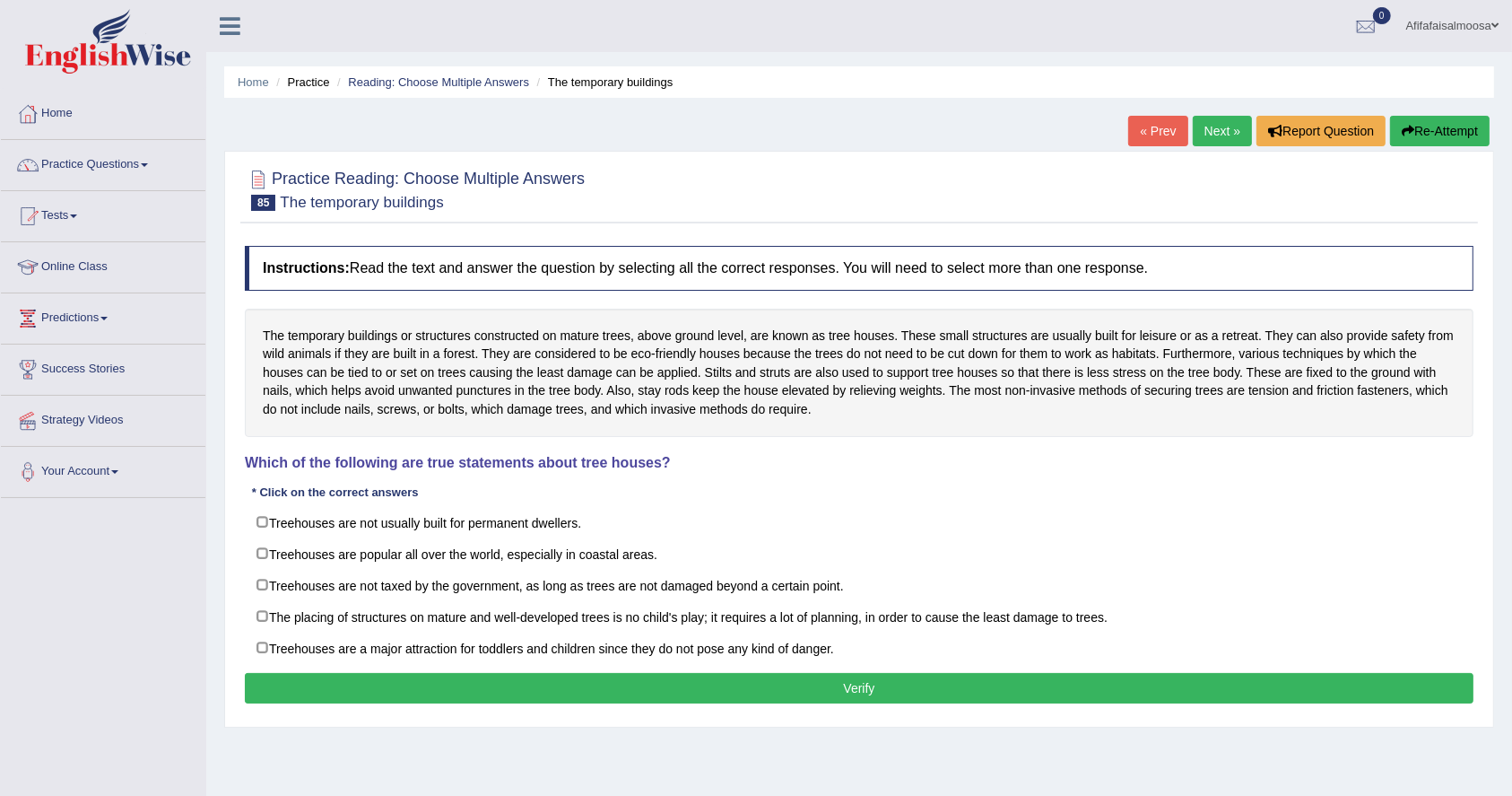
drag, startPoint x: 531, startPoint y: 360, endPoint x: 790, endPoint y: 364, distance: 259.0
click at [790, 364] on div "The temporary buildings or structures constructed on mature trees, above ground…" at bounding box center [860, 372] width 1229 height 128
drag, startPoint x: 789, startPoint y: 364, endPoint x: 1151, endPoint y: 362, distance: 362.0
click at [1151, 362] on div "The temporary buildings or structures constructed on mature trees, above ground…" at bounding box center [860, 372] width 1229 height 128
drag, startPoint x: 1151, startPoint y: 362, endPoint x: 1401, endPoint y: 350, distance: 250.3
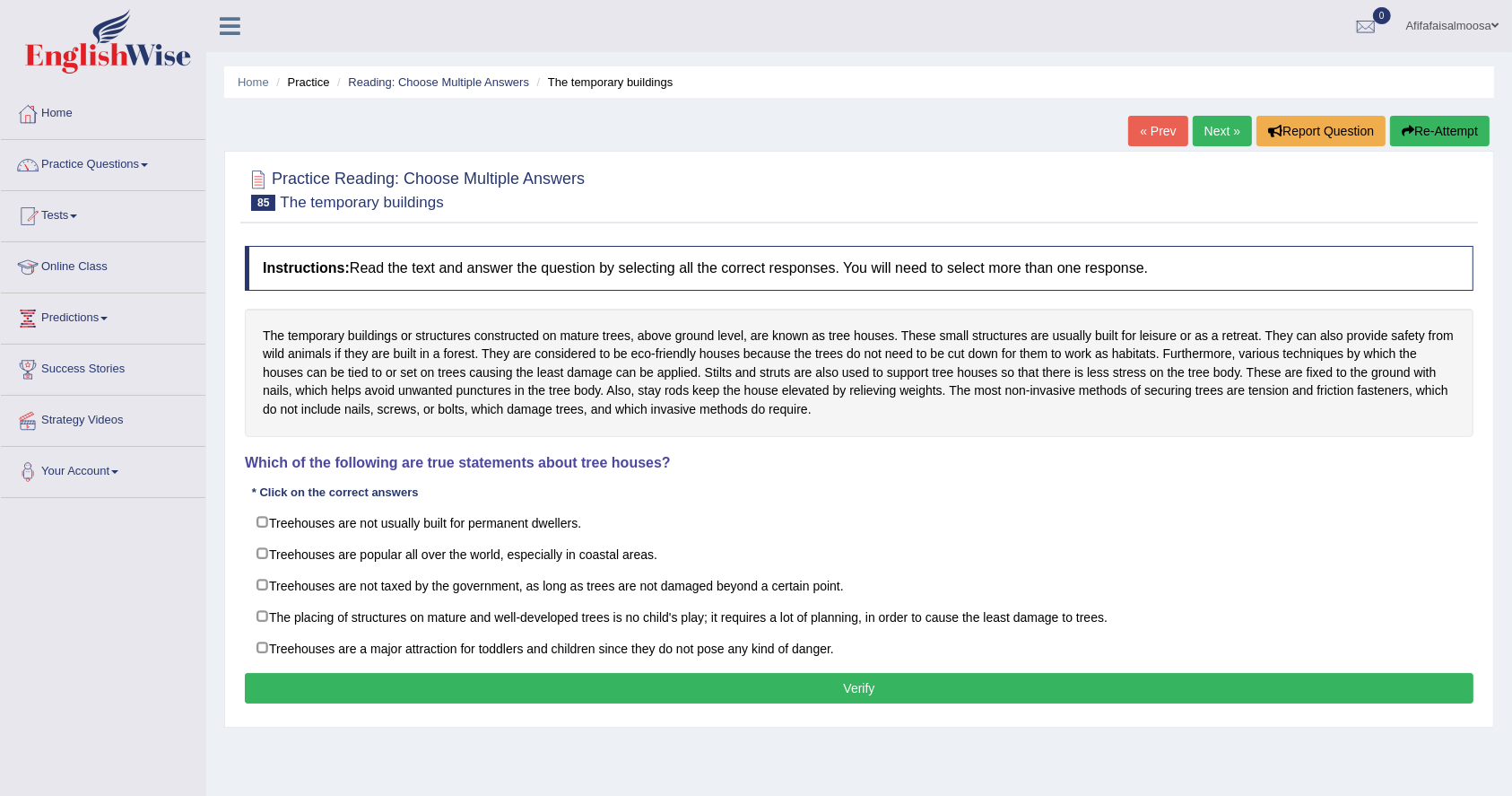
click at [1401, 350] on div "The temporary buildings or structures constructed on mature trees, above ground…" at bounding box center [860, 372] width 1229 height 128
drag, startPoint x: 265, startPoint y: 376, endPoint x: 693, endPoint y: 376, distance: 428.0
click at [693, 376] on div "The temporary buildings or structures constructed on mature trees, above ground…" at bounding box center [860, 372] width 1229 height 128
drag, startPoint x: 723, startPoint y: 373, endPoint x: 1221, endPoint y: 375, distance: 498.0
click at [1221, 375] on div "The temporary buildings or structures constructed on mature trees, above ground…" at bounding box center [860, 372] width 1229 height 128
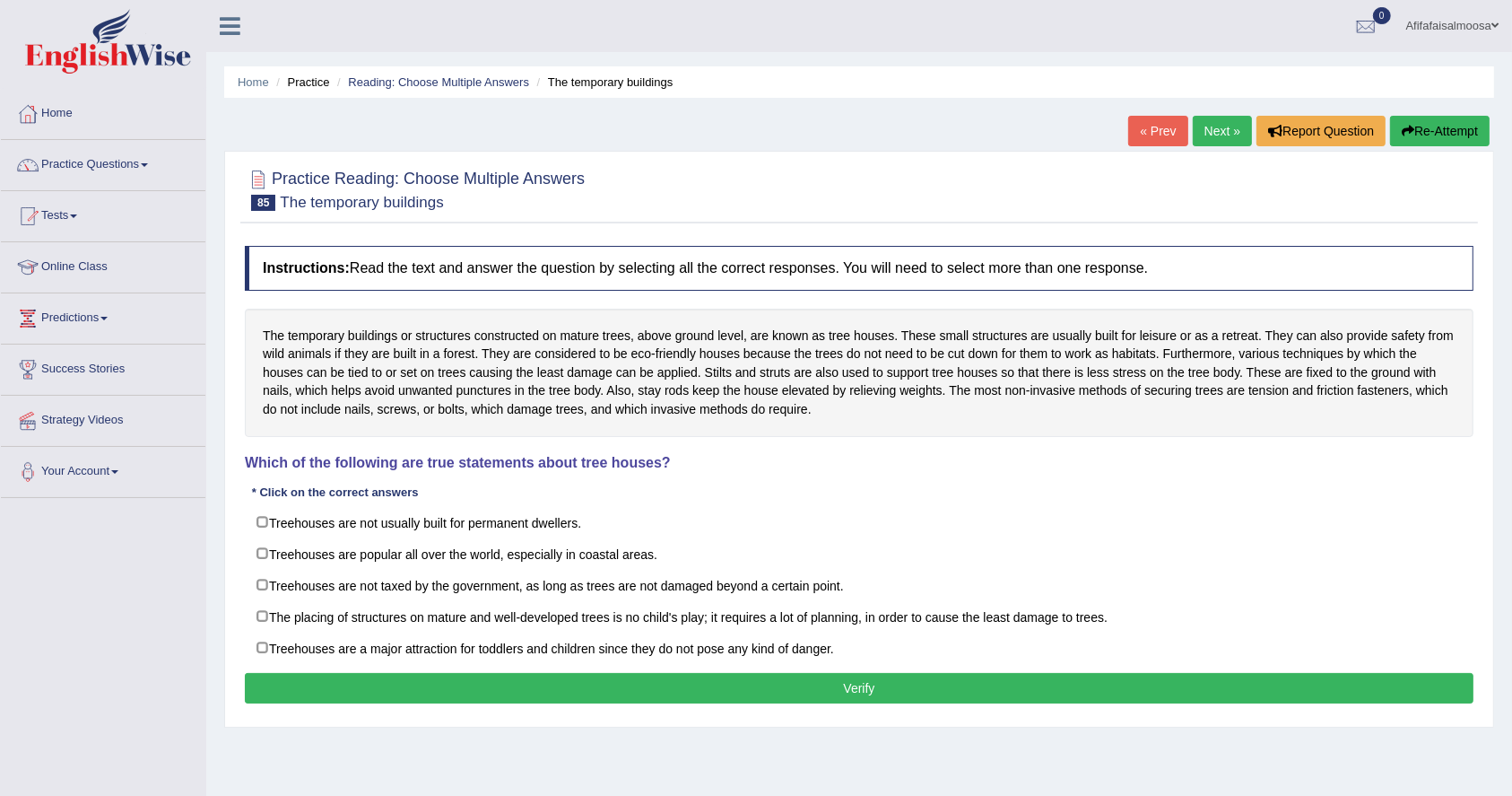
drag, startPoint x: 334, startPoint y: 386, endPoint x: 585, endPoint y: 383, distance: 251.0
click at [585, 383] on div "The temporary buildings or structures constructed on mature trees, above ground…" at bounding box center [860, 372] width 1229 height 128
drag, startPoint x: 658, startPoint y: 396, endPoint x: 928, endPoint y: 403, distance: 270.1
click at [928, 403] on div "The temporary buildings or structures constructed on mature trees, above ground…" at bounding box center [860, 372] width 1229 height 128
drag, startPoint x: 961, startPoint y: 394, endPoint x: 1388, endPoint y: 398, distance: 427.0
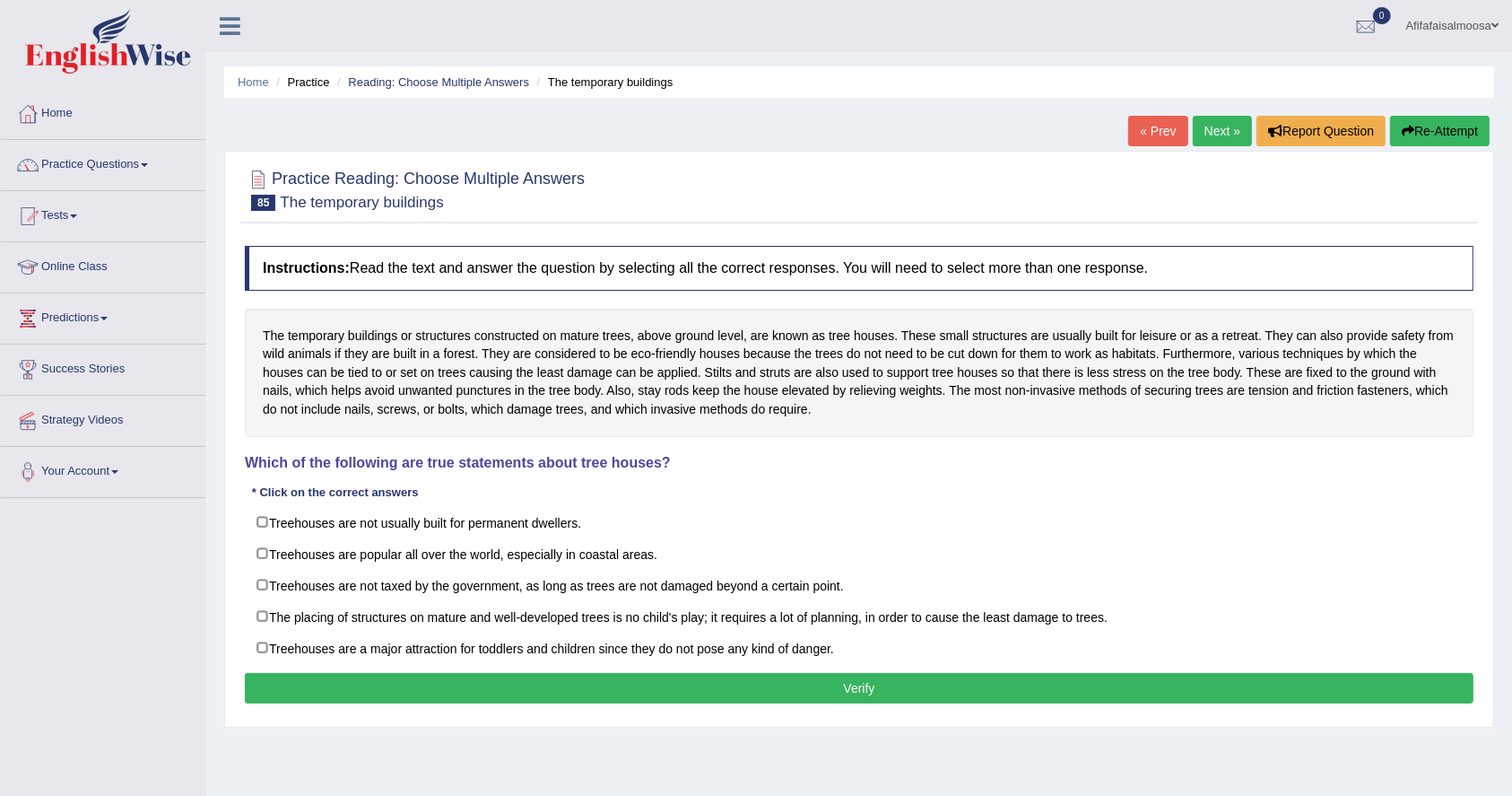
click at [1388, 398] on div "The temporary buildings or structures constructed on mature trees, above ground…" at bounding box center [860, 372] width 1229 height 128
drag, startPoint x: 309, startPoint y: 416, endPoint x: 422, endPoint y: 415, distance: 113.0
click at [422, 415] on div "The temporary buildings or structures constructed on mature trees, above ground…" at bounding box center [860, 372] width 1229 height 128
drag, startPoint x: 337, startPoint y: 342, endPoint x: 871, endPoint y: 338, distance: 534.0
click at [871, 338] on div "The temporary buildings or structures constructed on mature trees, above ground…" at bounding box center [860, 372] width 1229 height 128
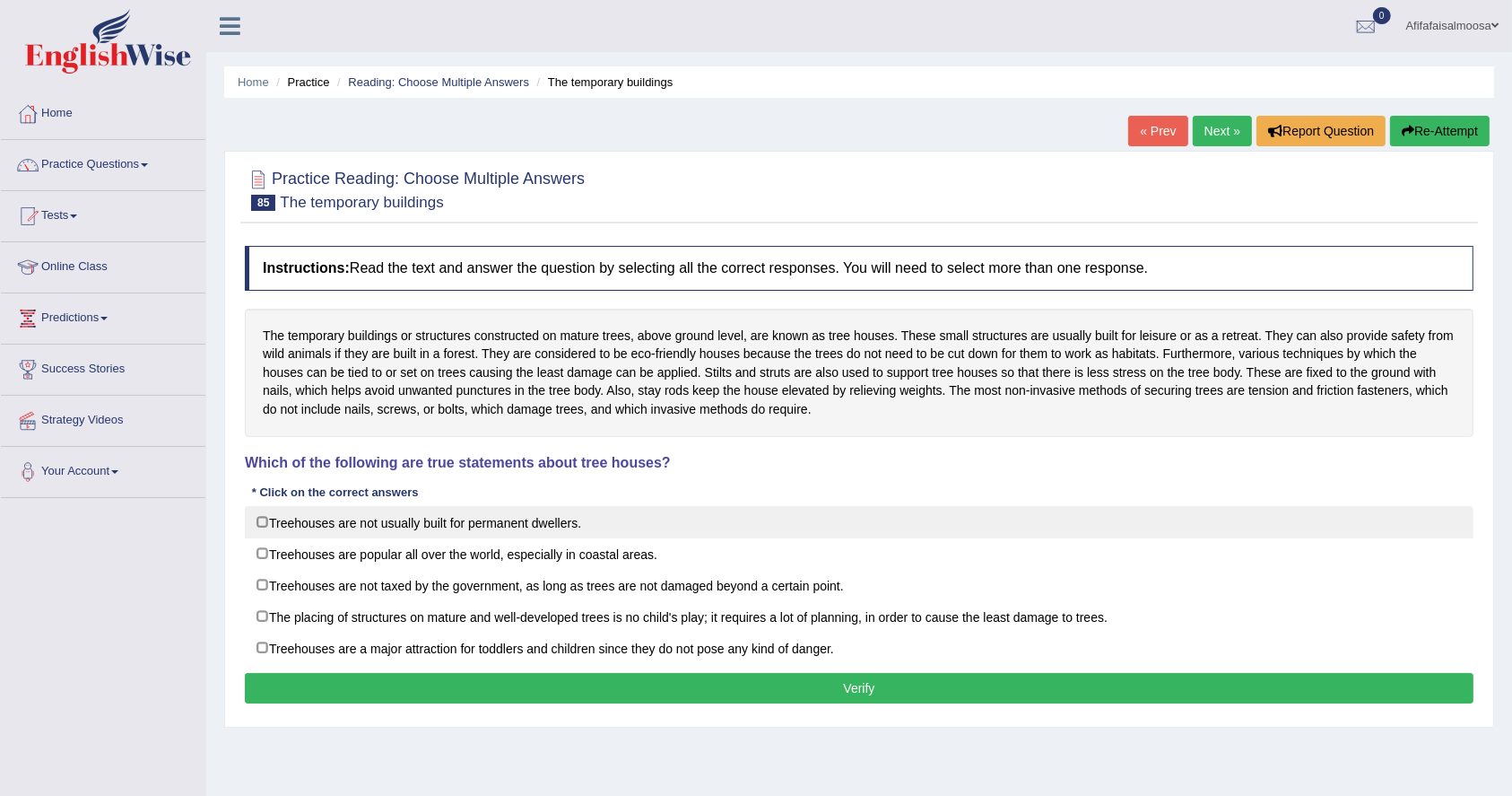
click at [391, 516] on label "Treehouses are not usually built for permanent dwellers." at bounding box center [860, 522] width 1229 height 32
checkbox input "true"
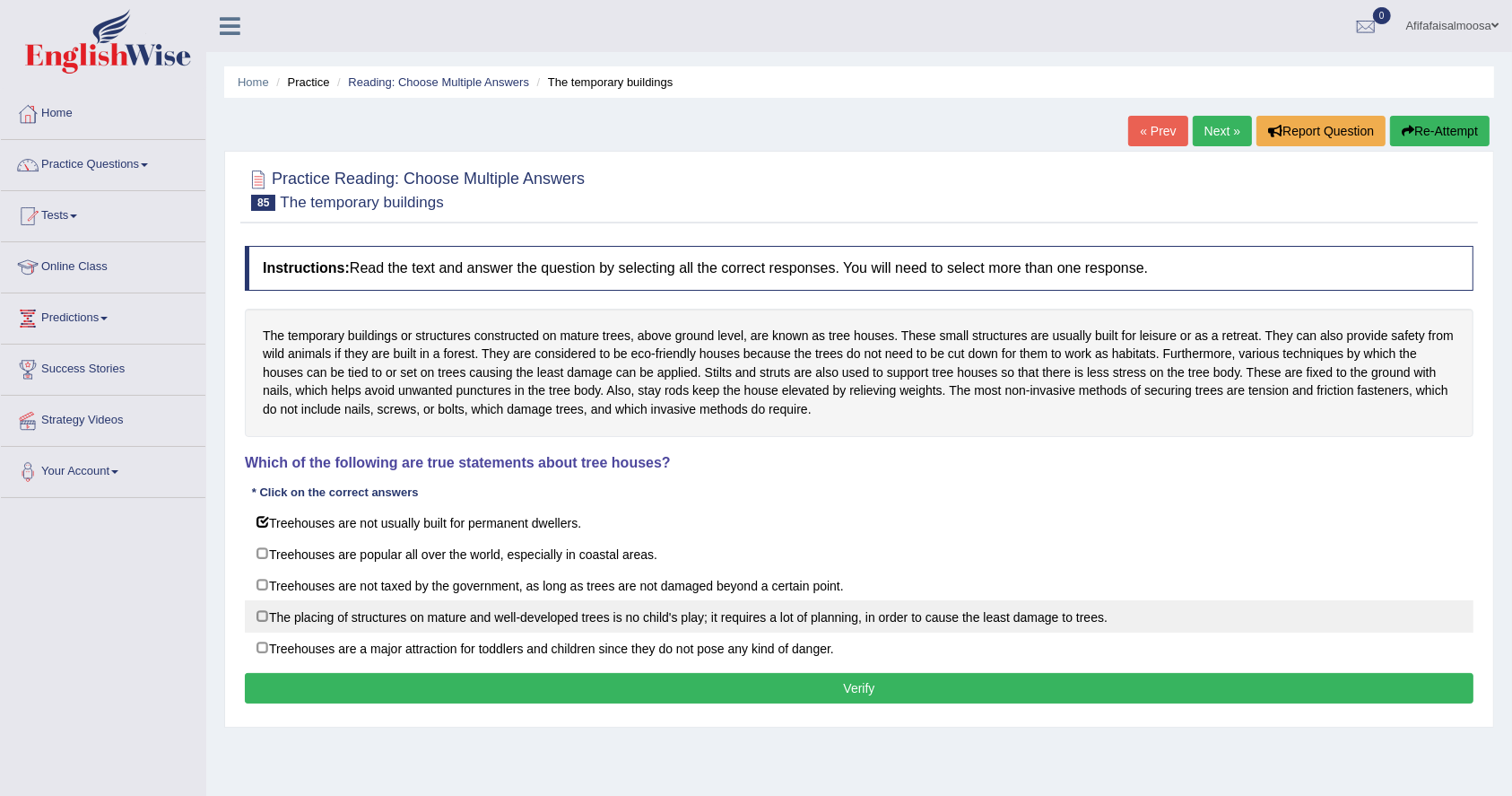
click at [330, 608] on label "The placing of structures on mature and well-developed trees is no child's play…" at bounding box center [860, 616] width 1229 height 32
checkbox input "true"
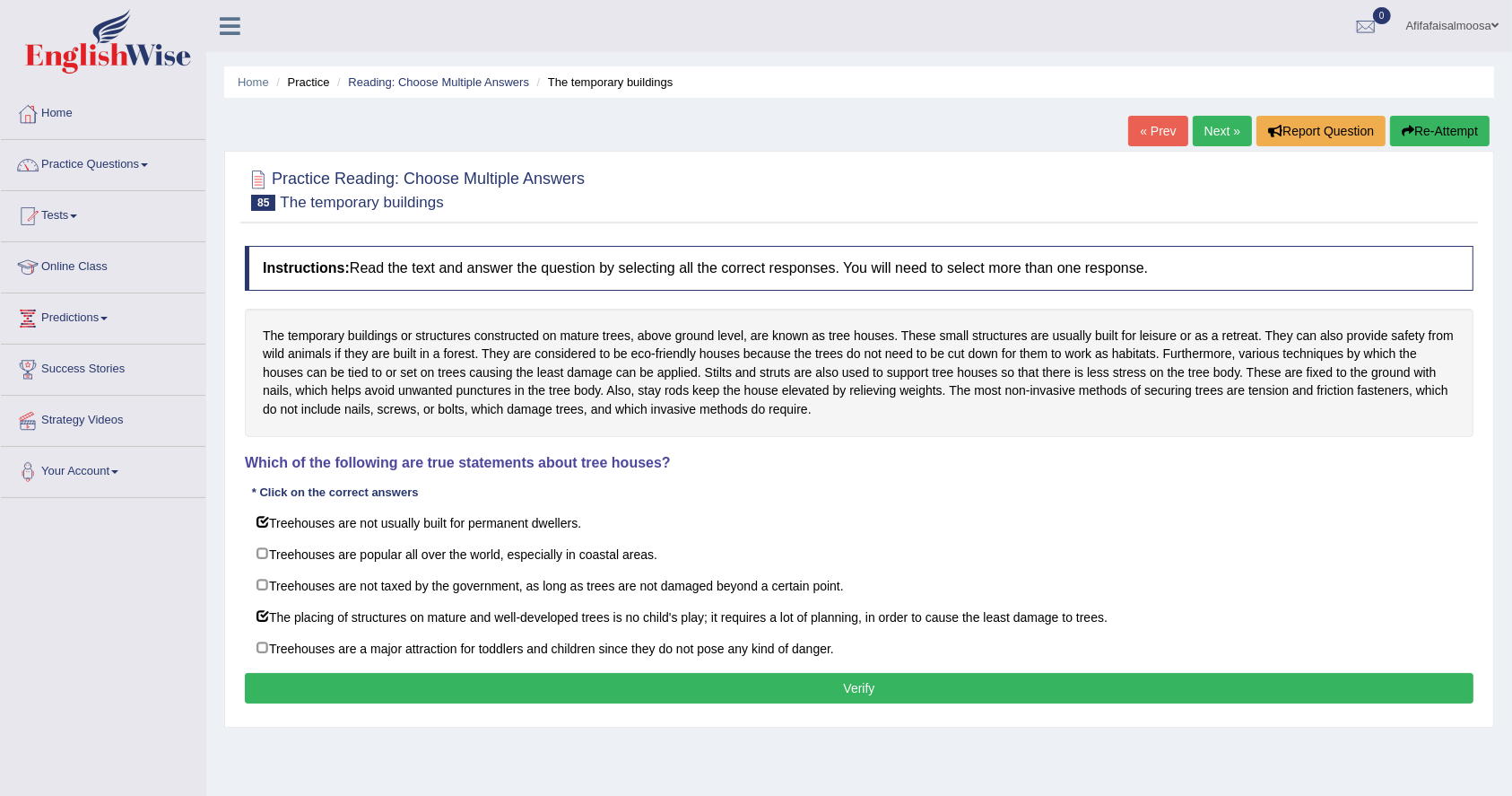
click at [366, 665] on div "Instructions: Read the text and answer the question by selecting all the correc…" at bounding box center [860, 477] width 1238 height 481
click at [366, 675] on button "Verify" at bounding box center [860, 688] width 1229 height 31
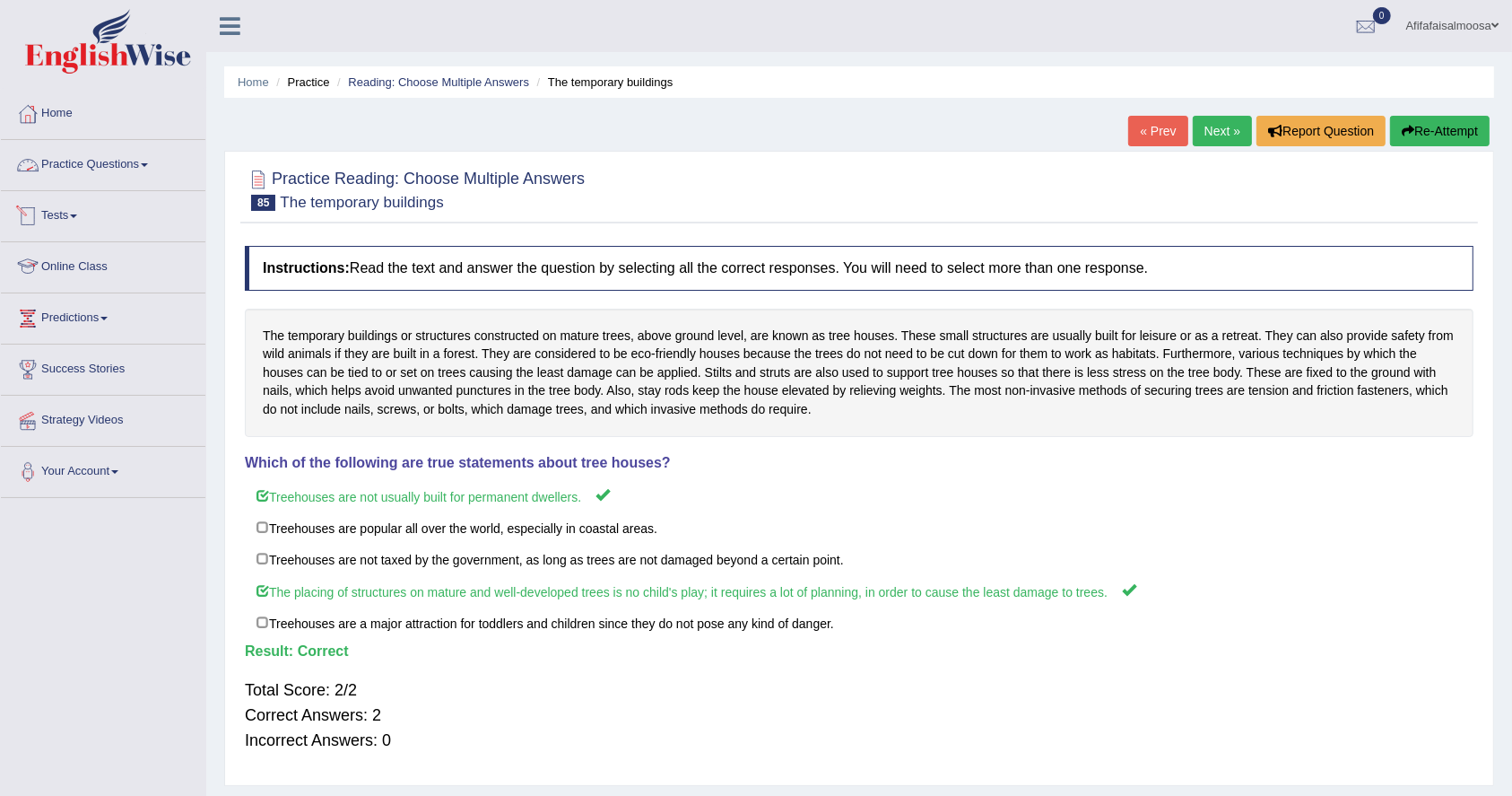
click at [101, 165] on link "Practice Questions" at bounding box center [103, 163] width 205 height 45
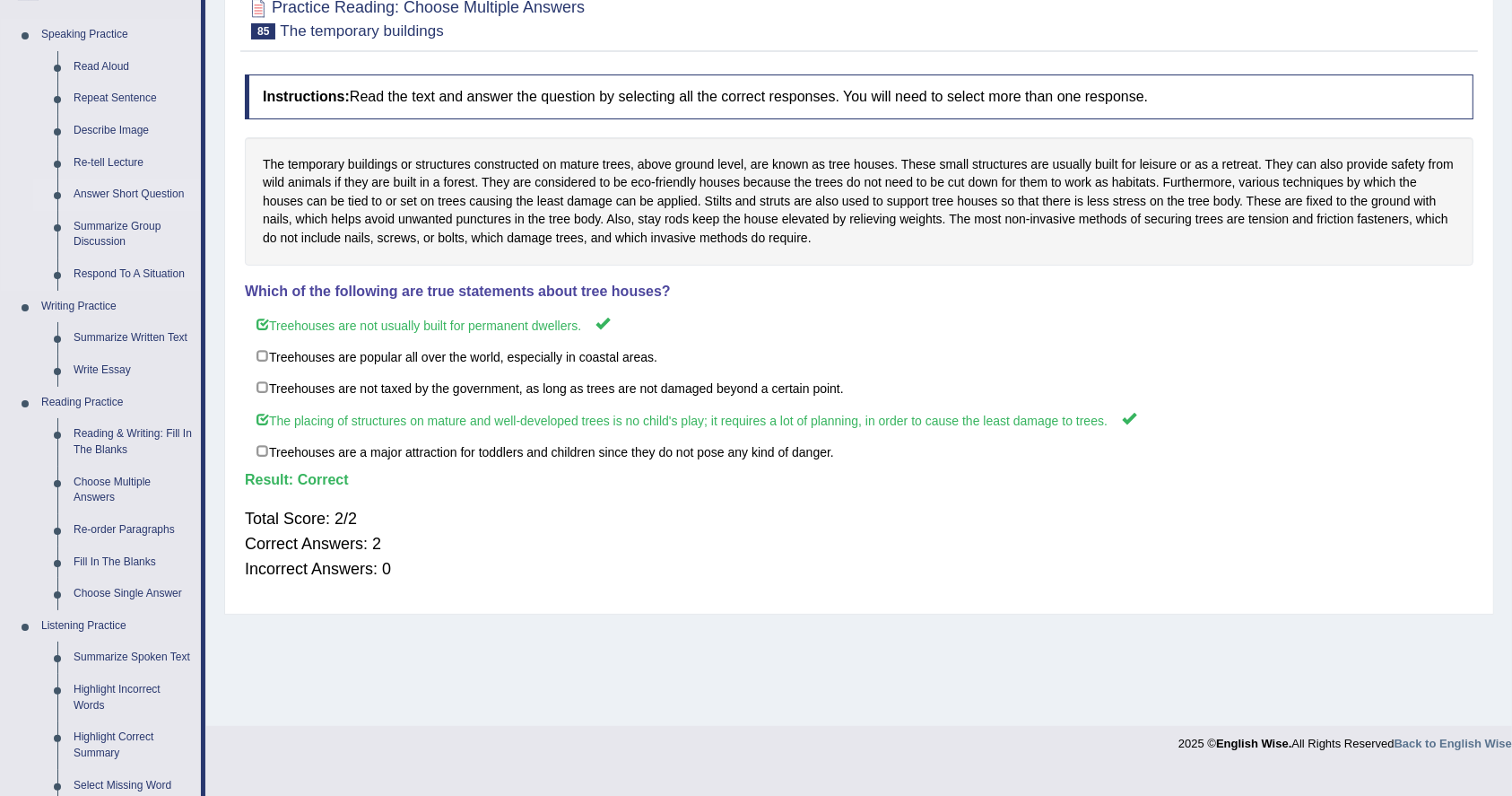
scroll to position [239, 0]
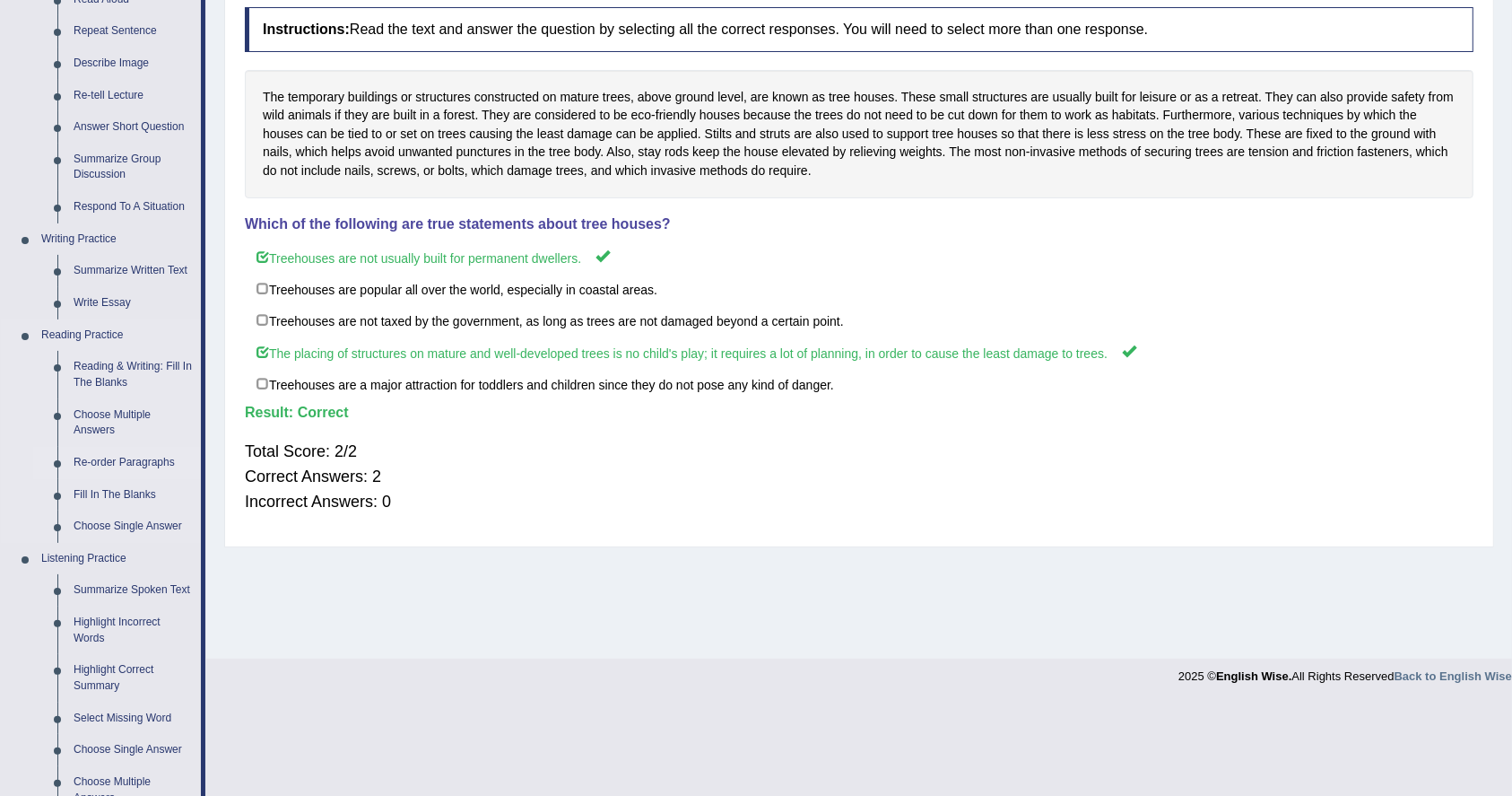
click at [91, 459] on link "Re-order Paragraphs" at bounding box center [133, 463] width 136 height 32
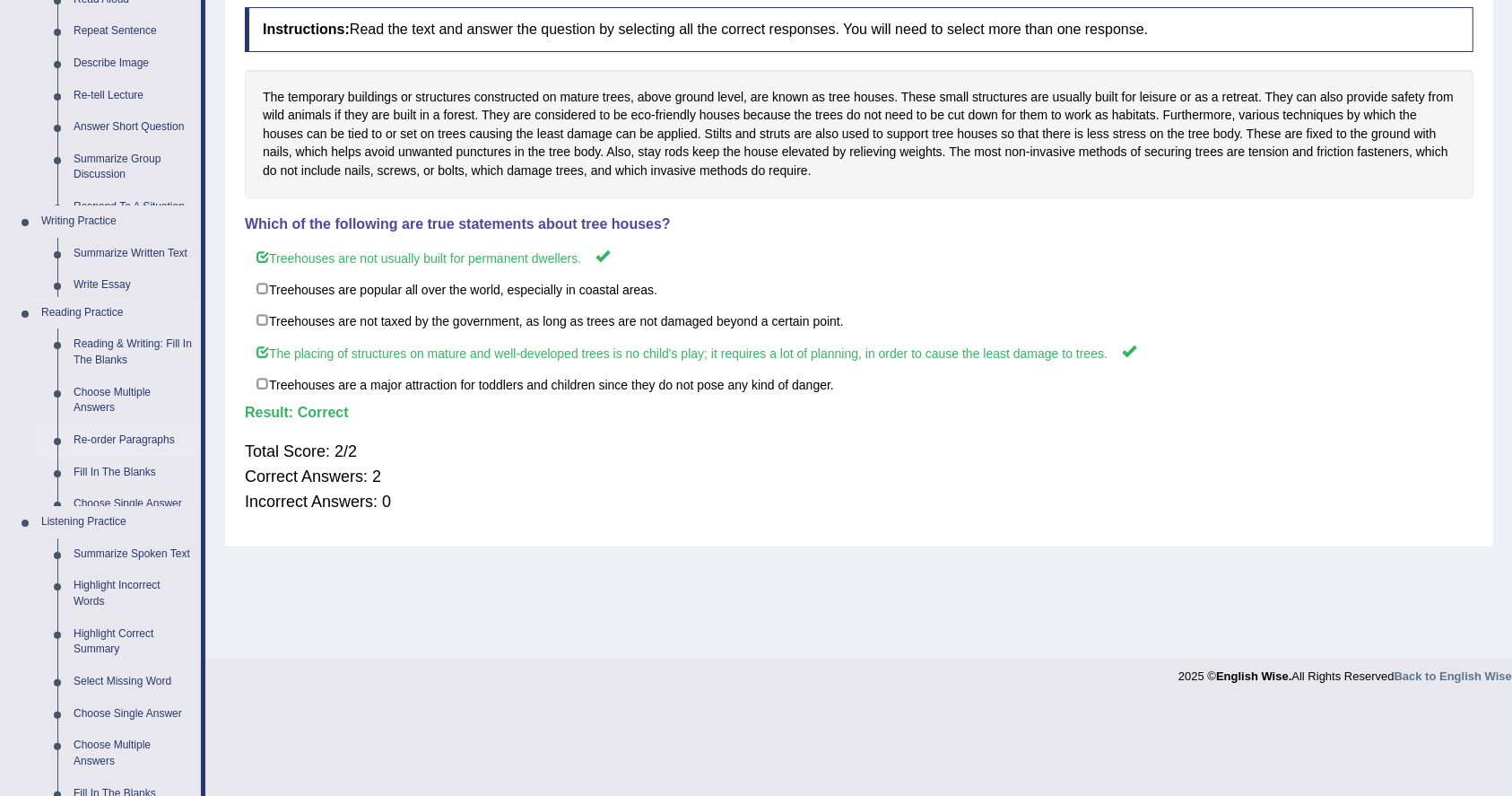
scroll to position [146, 0]
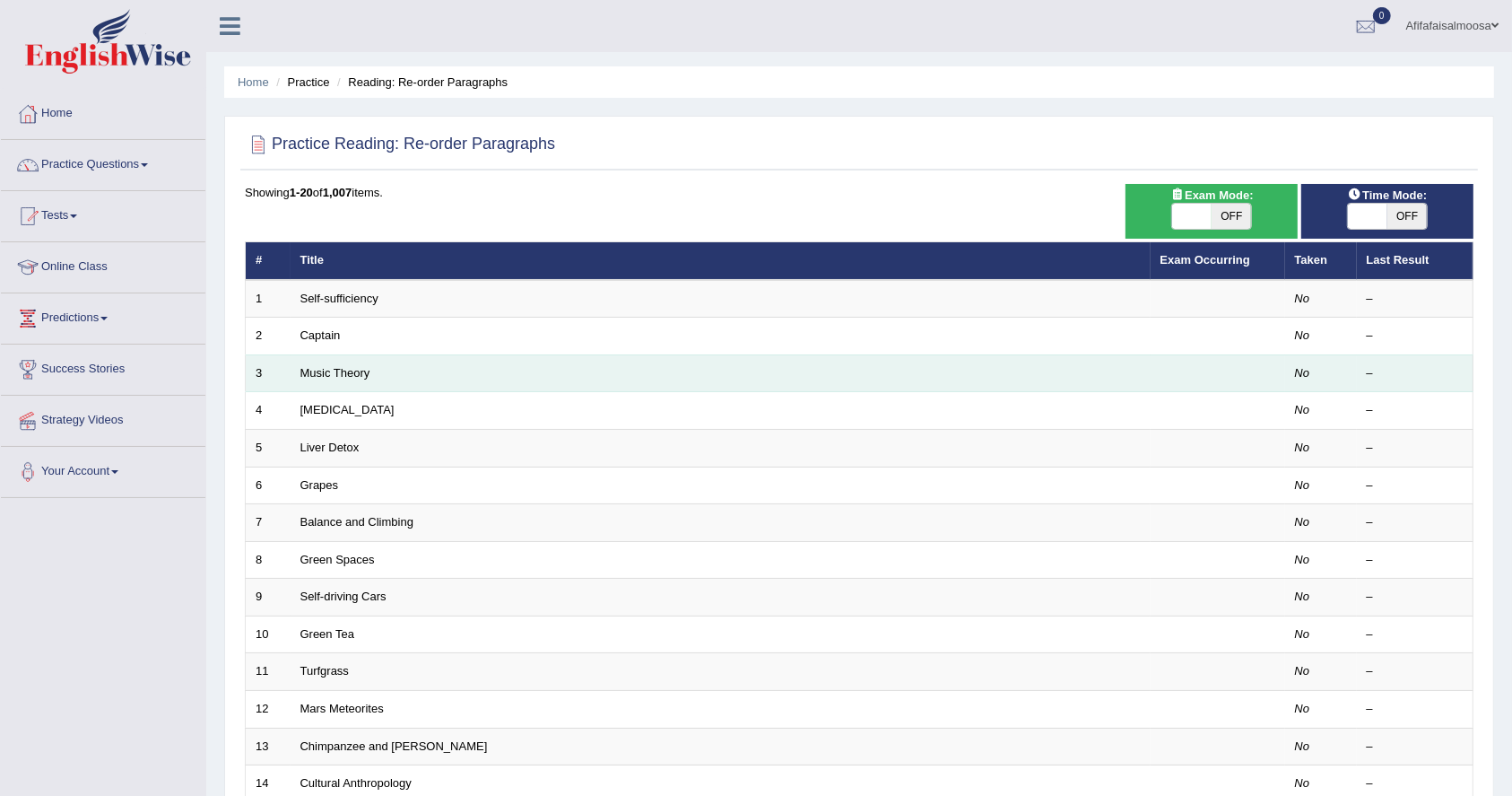
scroll to position [389, 0]
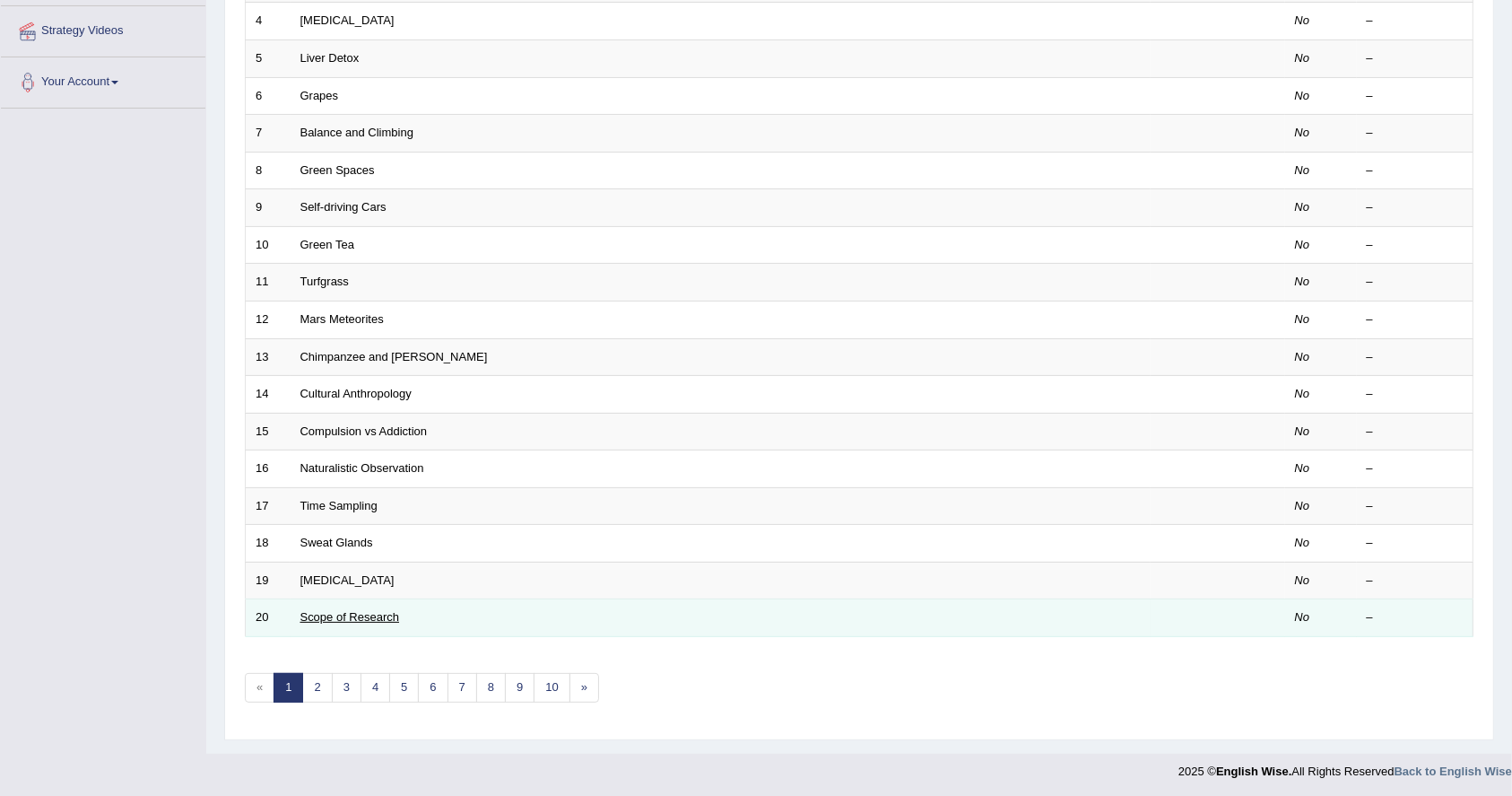
click at [327, 614] on link "Scope of Research" at bounding box center [349, 616] width 100 height 13
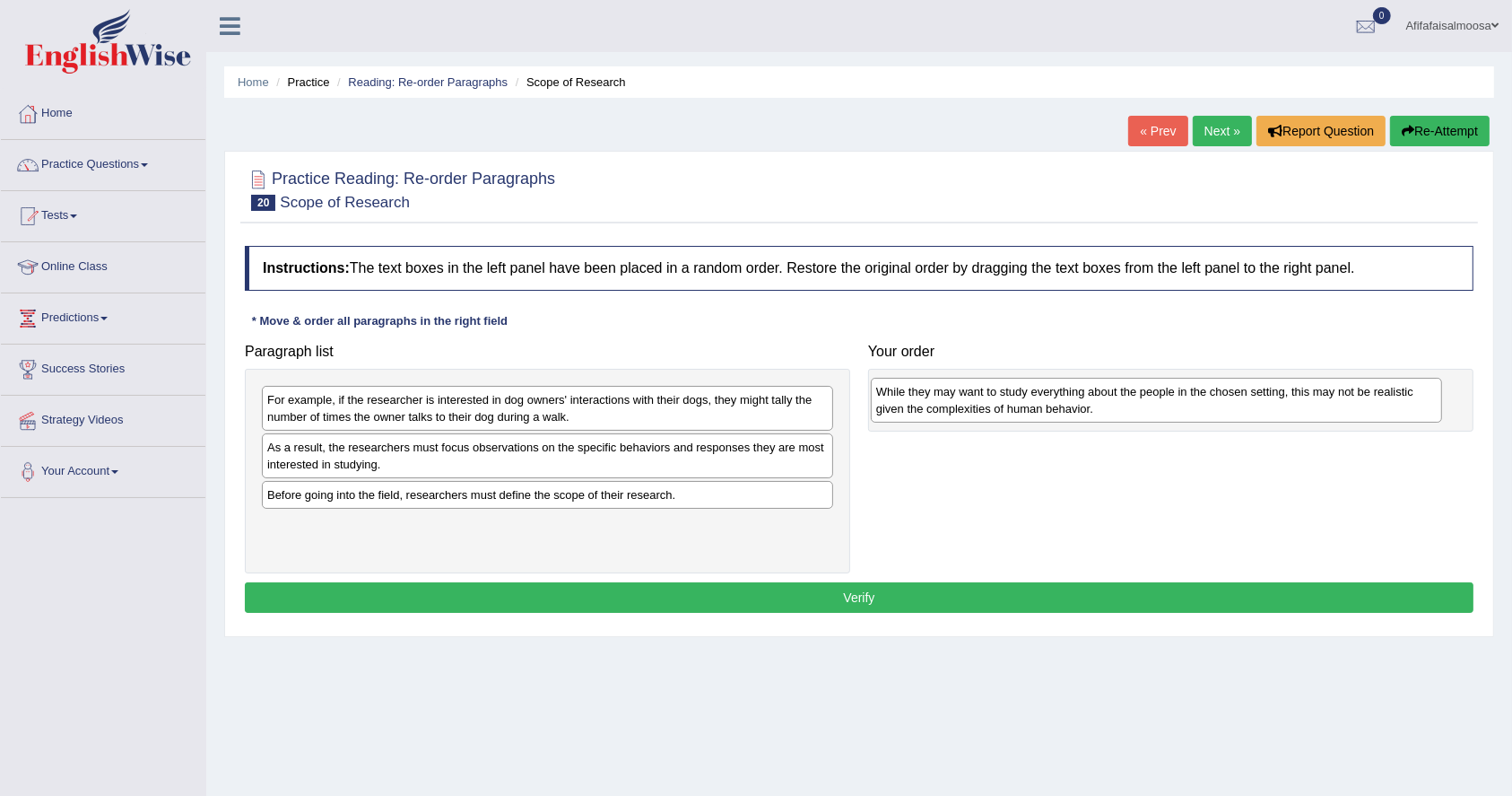
drag, startPoint x: 367, startPoint y: 463, endPoint x: 976, endPoint y: 407, distance: 611.6
click at [976, 407] on div "While they may want to study everything about the people in the chosen setting,…" at bounding box center [1156, 400] width 571 height 45
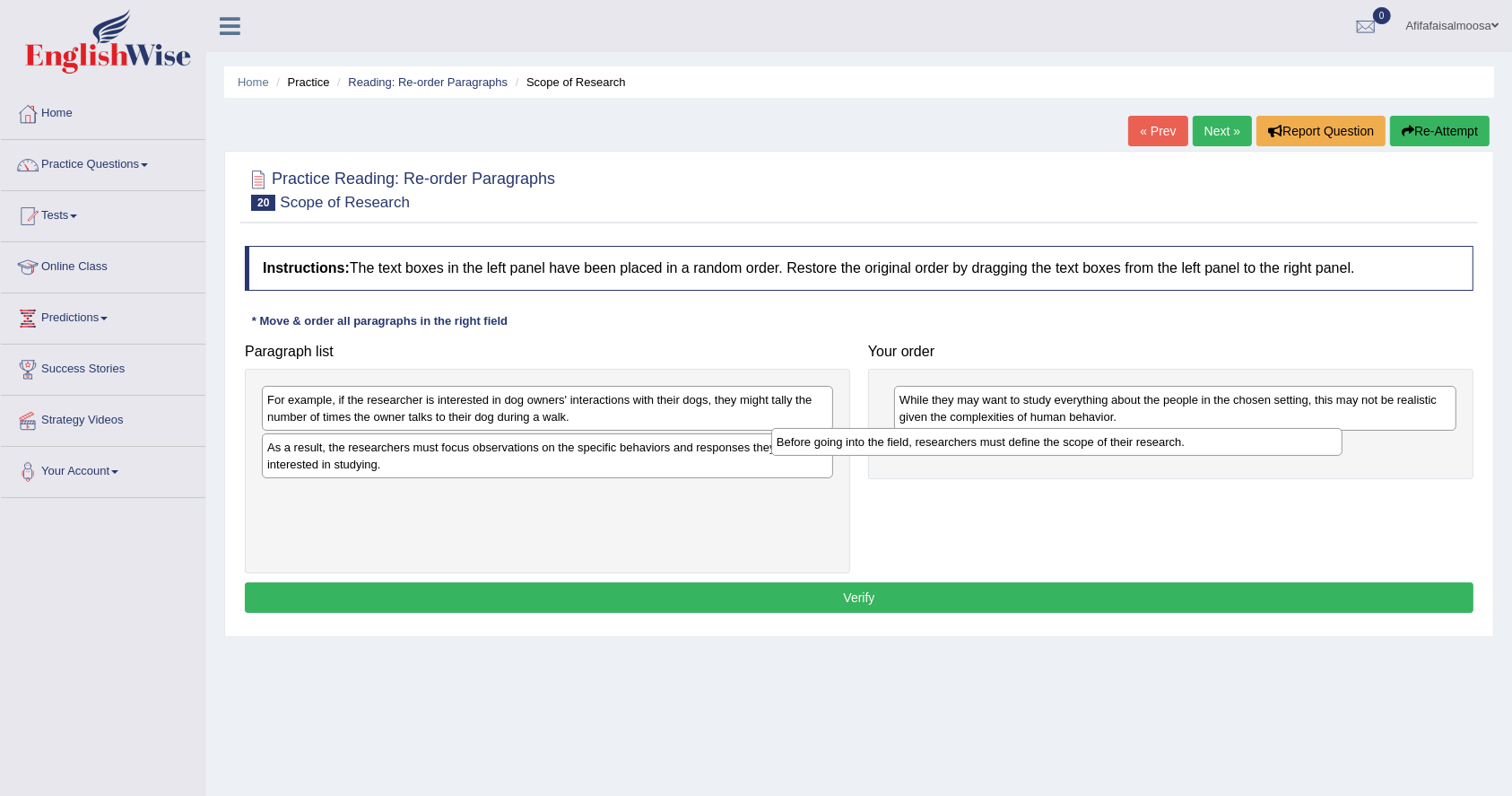
drag, startPoint x: 486, startPoint y: 496, endPoint x: 995, endPoint y: 443, distance: 511.8
click at [995, 443] on div "Before going into the field, researchers must define the scope of their researc…" at bounding box center [1057, 441] width 571 height 28
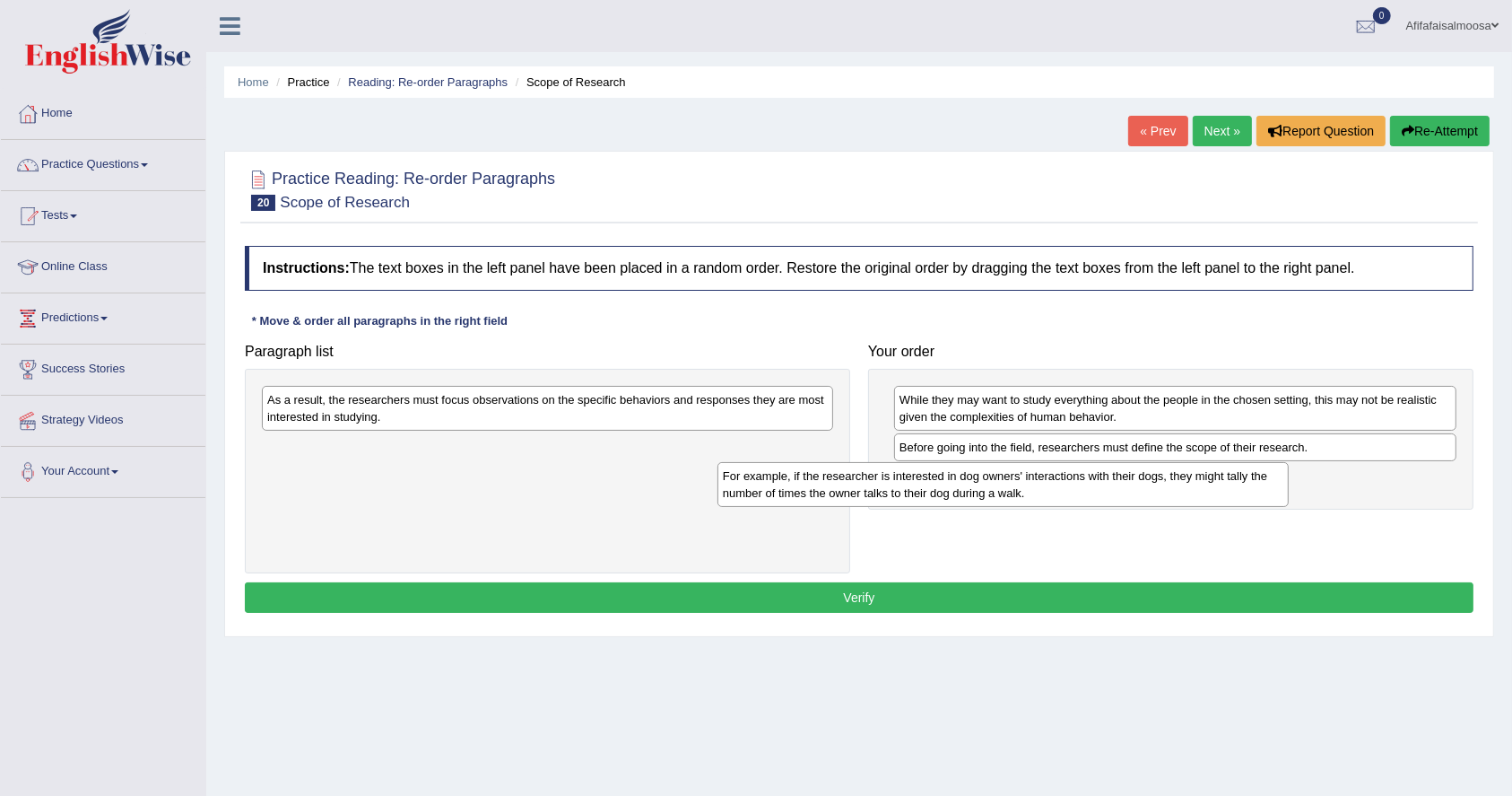
drag, startPoint x: 724, startPoint y: 415, endPoint x: 1180, endPoint y: 491, distance: 462.3
click at [1180, 491] on div "For example, if the researcher is interested in dog owners' interactions with t…" at bounding box center [1004, 484] width 571 height 45
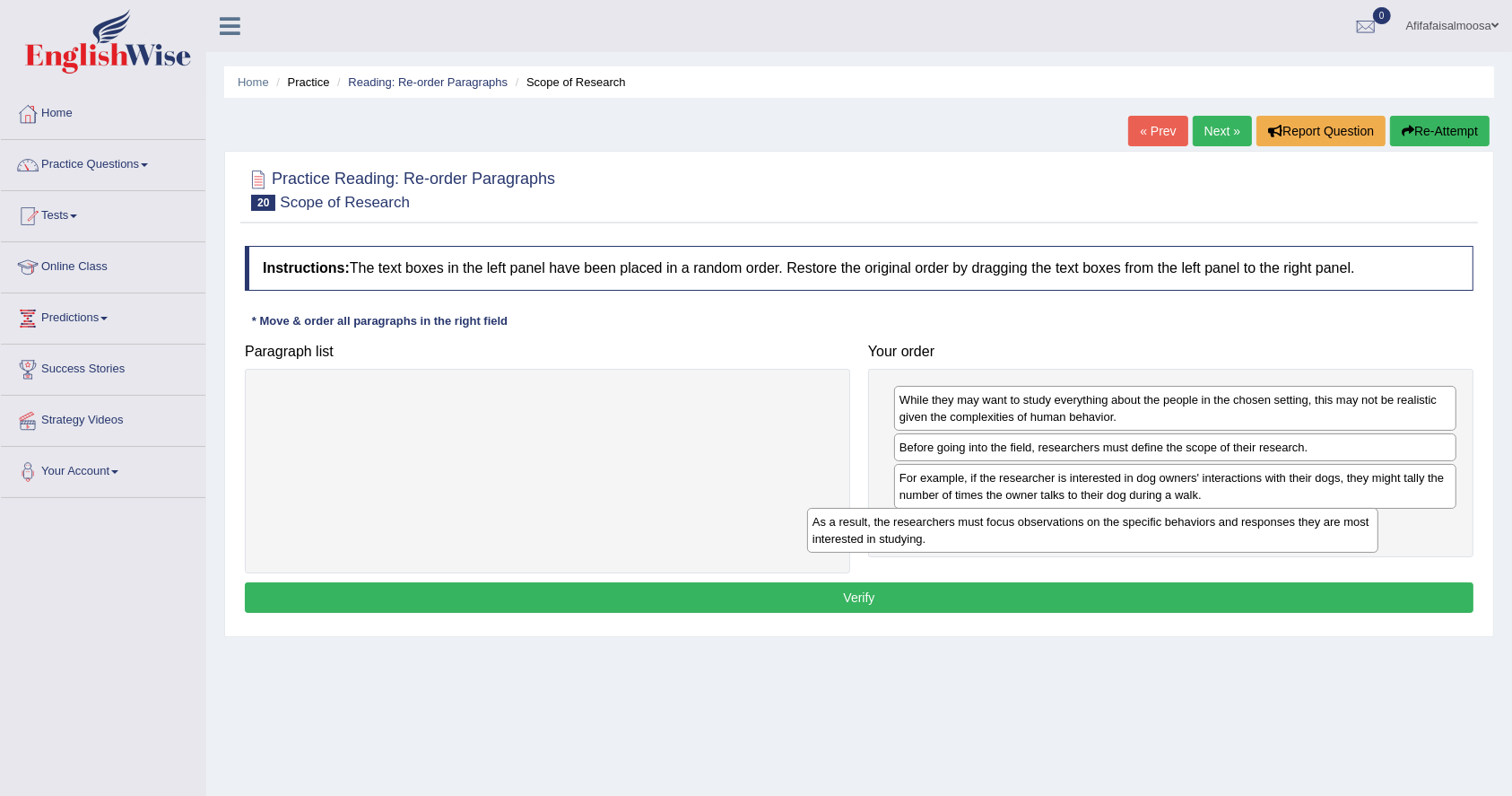
drag, startPoint x: 675, startPoint y: 403, endPoint x: 1221, endPoint y: 525, distance: 559.5
click at [1221, 525] on div "As a result, the researchers must focus observations on the specific behaviors …" at bounding box center [1093, 530] width 571 height 45
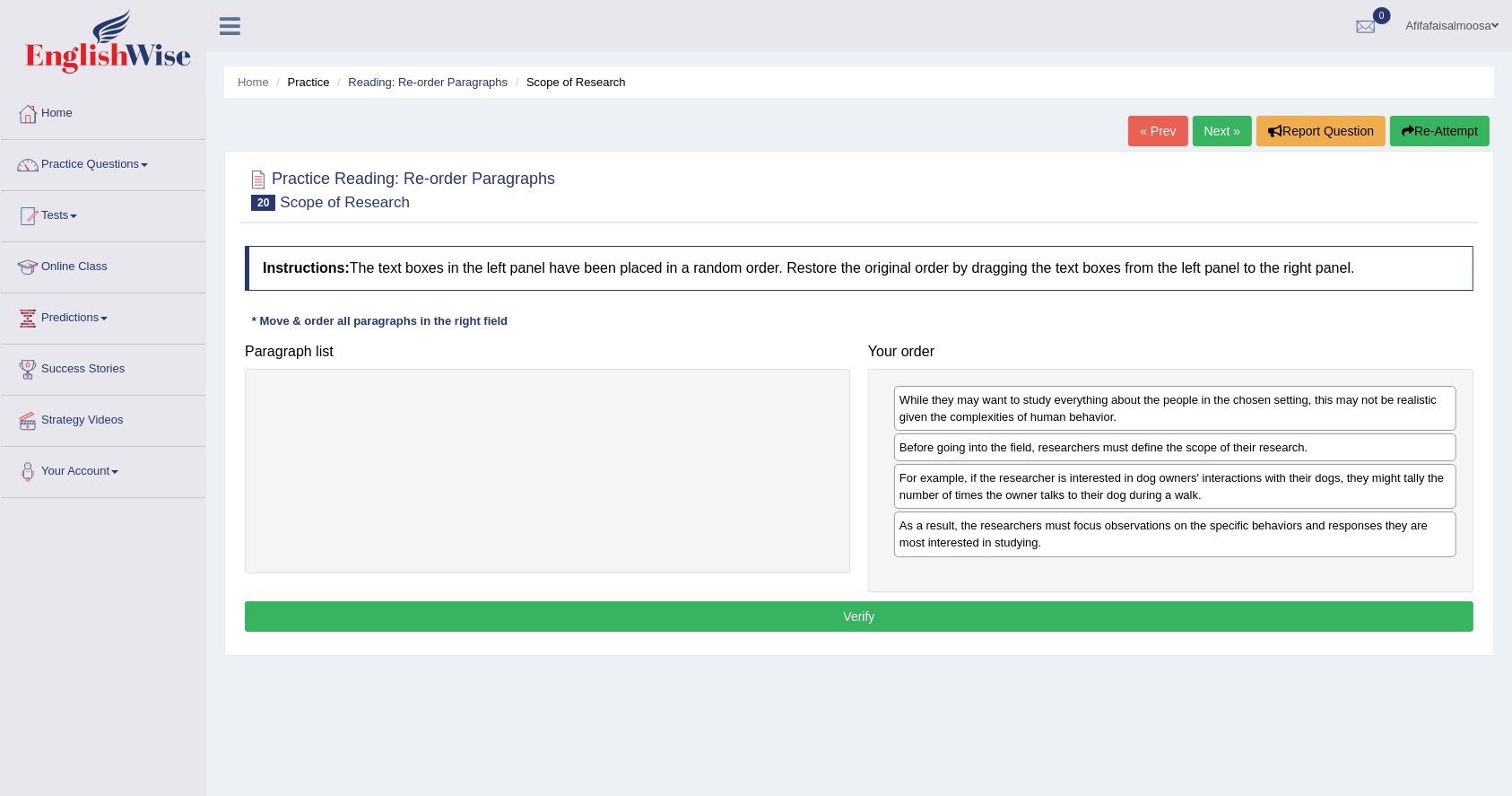
click at [753, 606] on button "Verify" at bounding box center [860, 616] width 1229 height 31
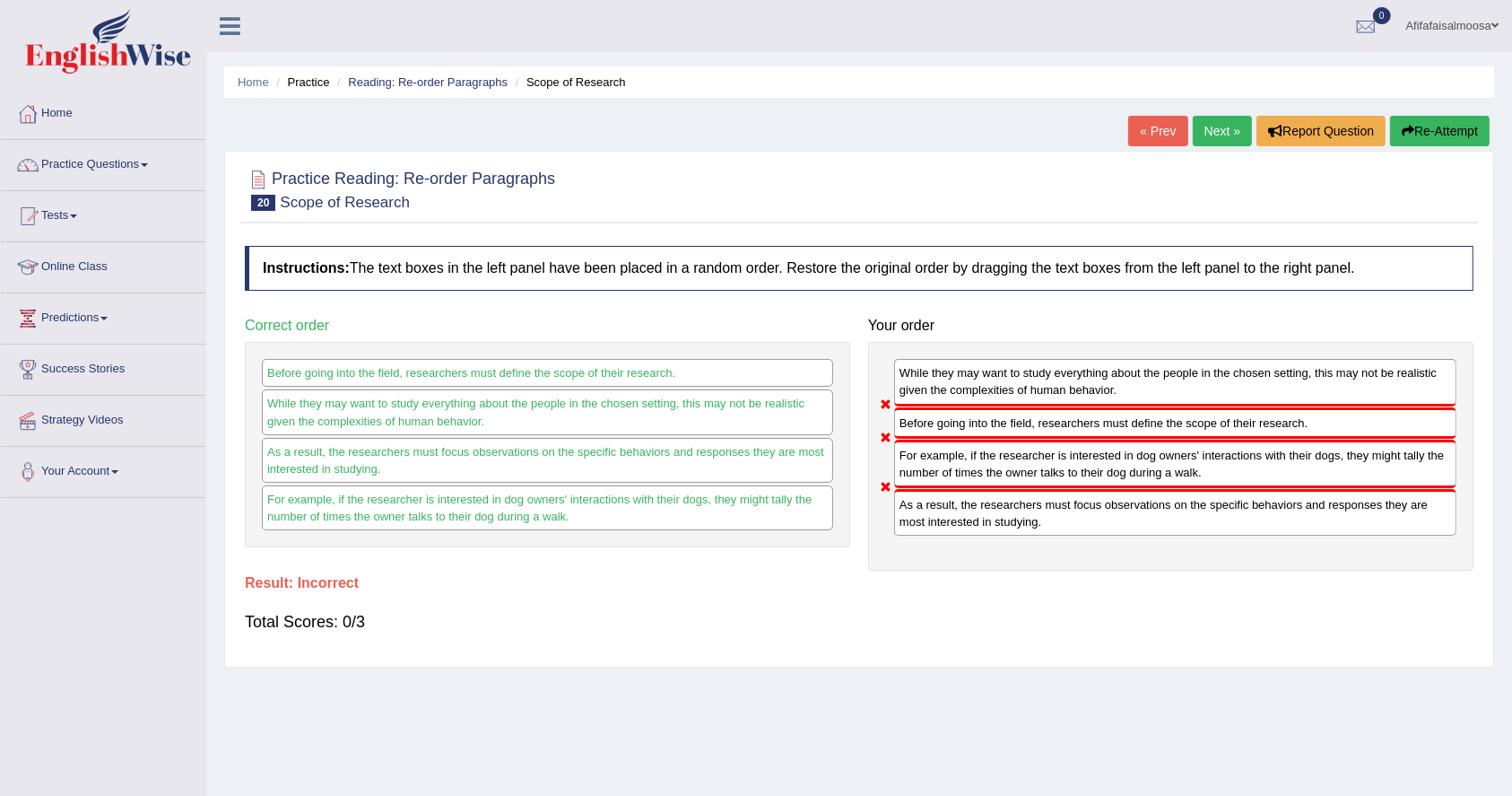
click at [1149, 142] on link "« Prev" at bounding box center [1158, 131] width 59 height 31
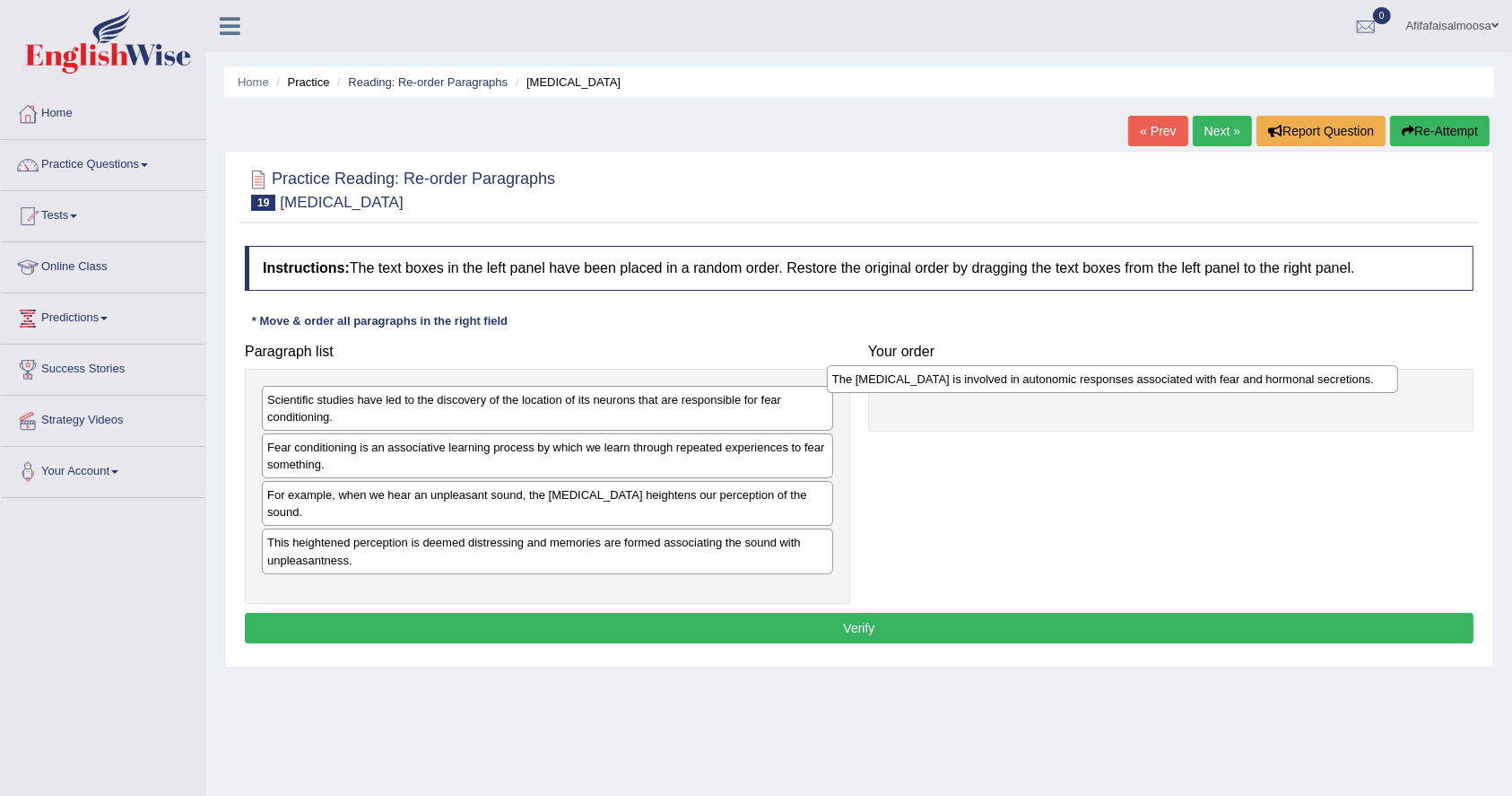
drag, startPoint x: 632, startPoint y: 496, endPoint x: 1198, endPoint y: 381, distance: 577.6
click at [1198, 381] on div "The [MEDICAL_DATA] is involved in autonomic responses associated with fear and …" at bounding box center [1113, 378] width 571 height 28
click at [504, 409] on div "Scientific studies have led to the discovery of the location of its neurons tha…" at bounding box center [548, 408] width 571 height 45
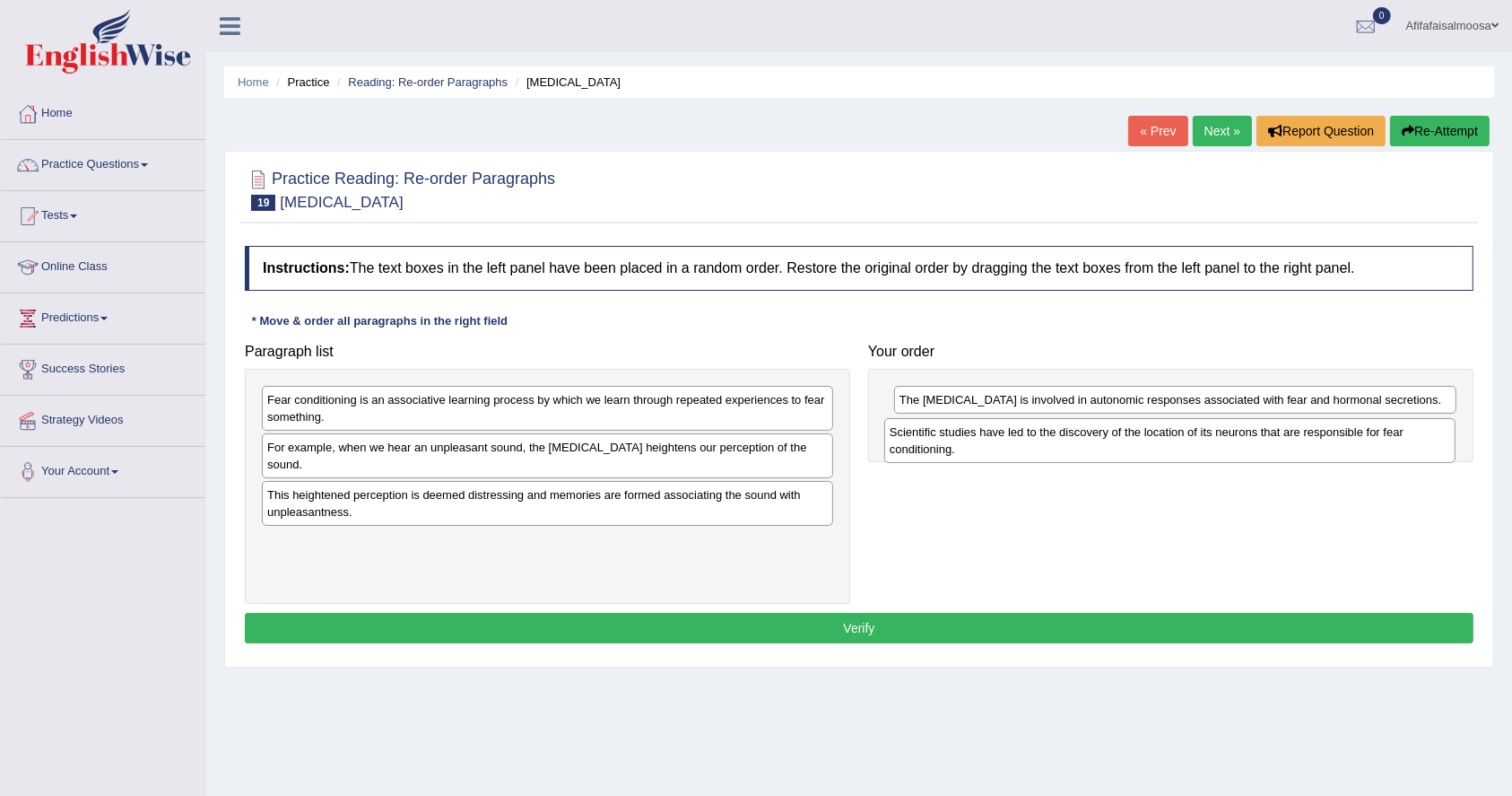
drag, startPoint x: 504, startPoint y: 409, endPoint x: 1127, endPoint y: 441, distance: 623.8
click at [1127, 441] on div "Scientific studies have led to the discovery of the location of its neurons tha…" at bounding box center [1170, 440] width 571 height 45
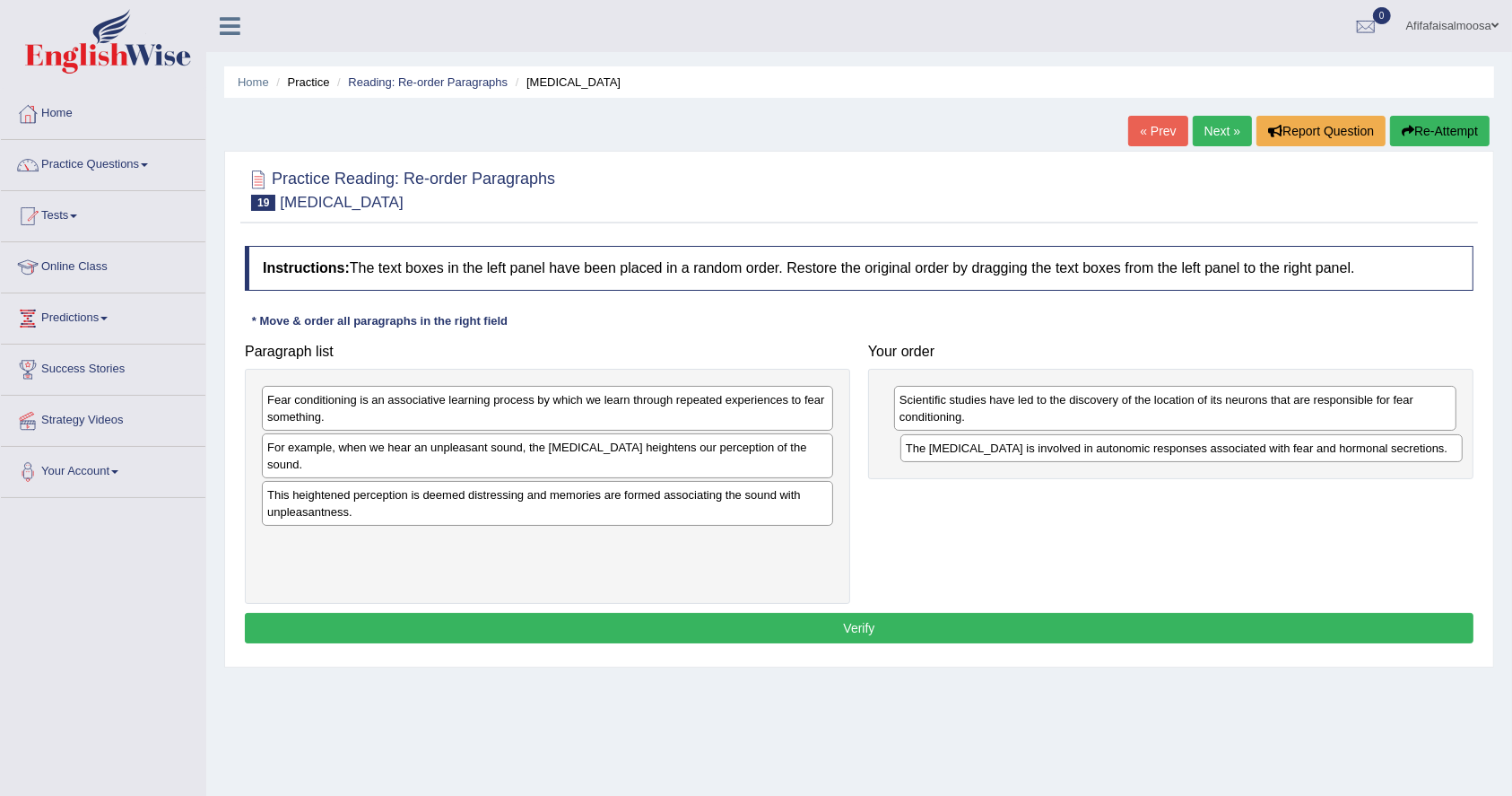
drag, startPoint x: 973, startPoint y: 402, endPoint x: 979, endPoint y: 451, distance: 49.4
click at [979, 451] on div "The amygdala is involved in autonomic responses associated with fear and hormon…" at bounding box center [1181, 447] width 562 height 28
click at [389, 420] on div "Fear conditioning is an associative learning process by which we learn through …" at bounding box center [548, 408] width 571 height 45
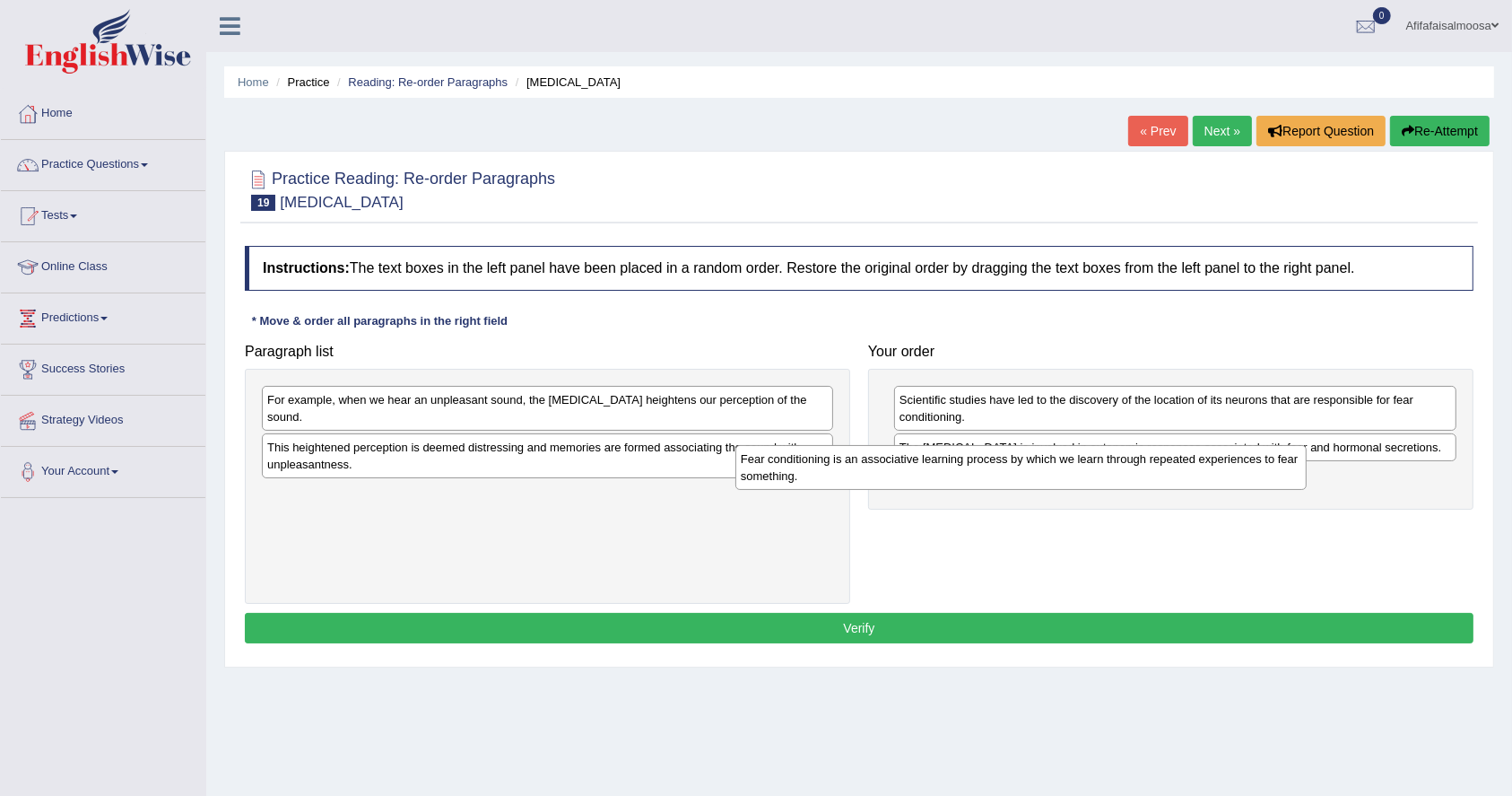
drag, startPoint x: 389, startPoint y: 420, endPoint x: 862, endPoint y: 479, distance: 476.7
click at [862, 479] on div "Fear conditioning is an associative learning process by which we learn through …" at bounding box center [1021, 467] width 571 height 45
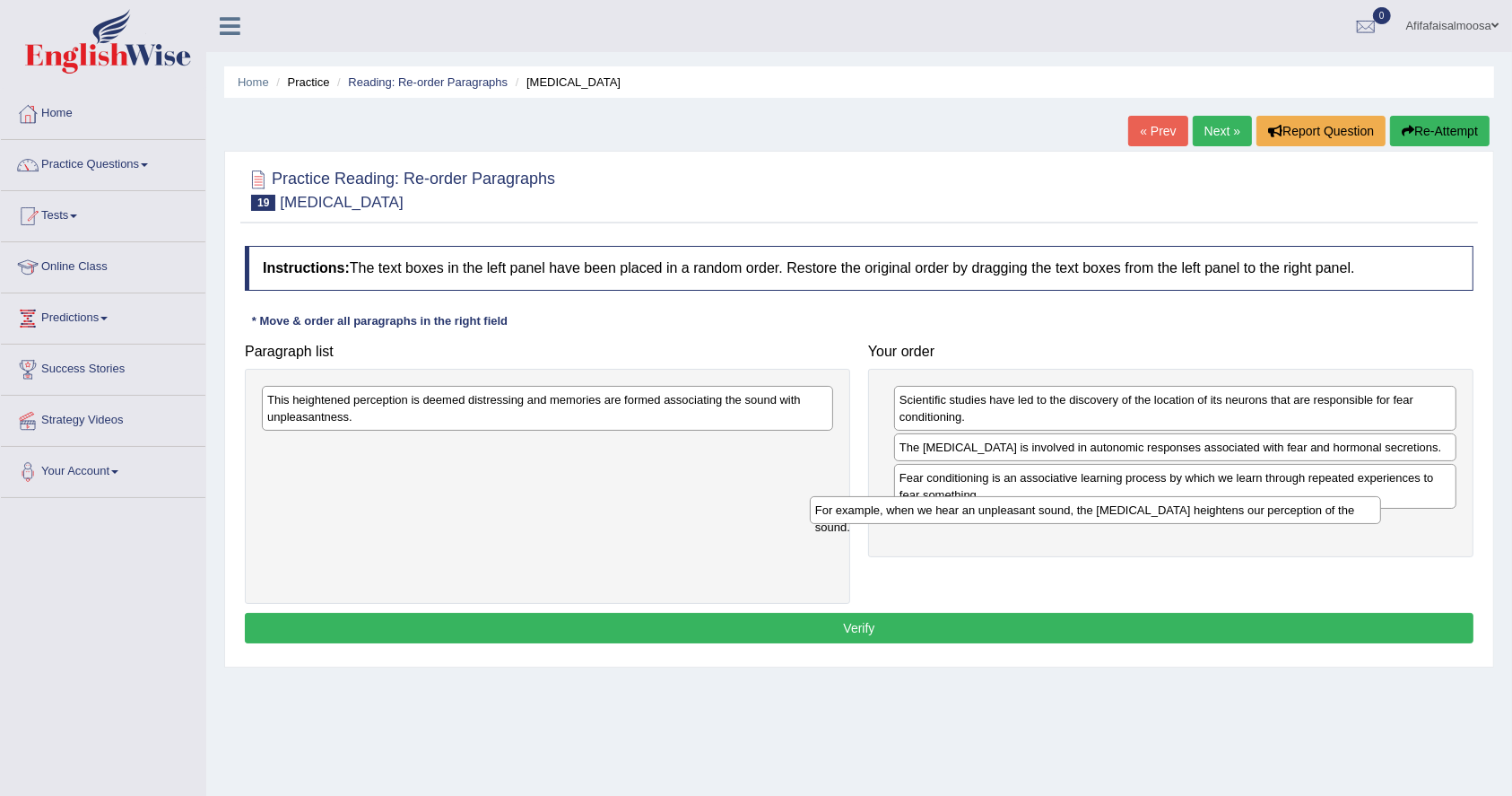
drag, startPoint x: 579, startPoint y: 401, endPoint x: 1127, endPoint y: 511, distance: 558.9
click at [1127, 511] on div "For example, when we hear an unpleasant sound, the amygdala heightens our perce…" at bounding box center [1096, 509] width 571 height 28
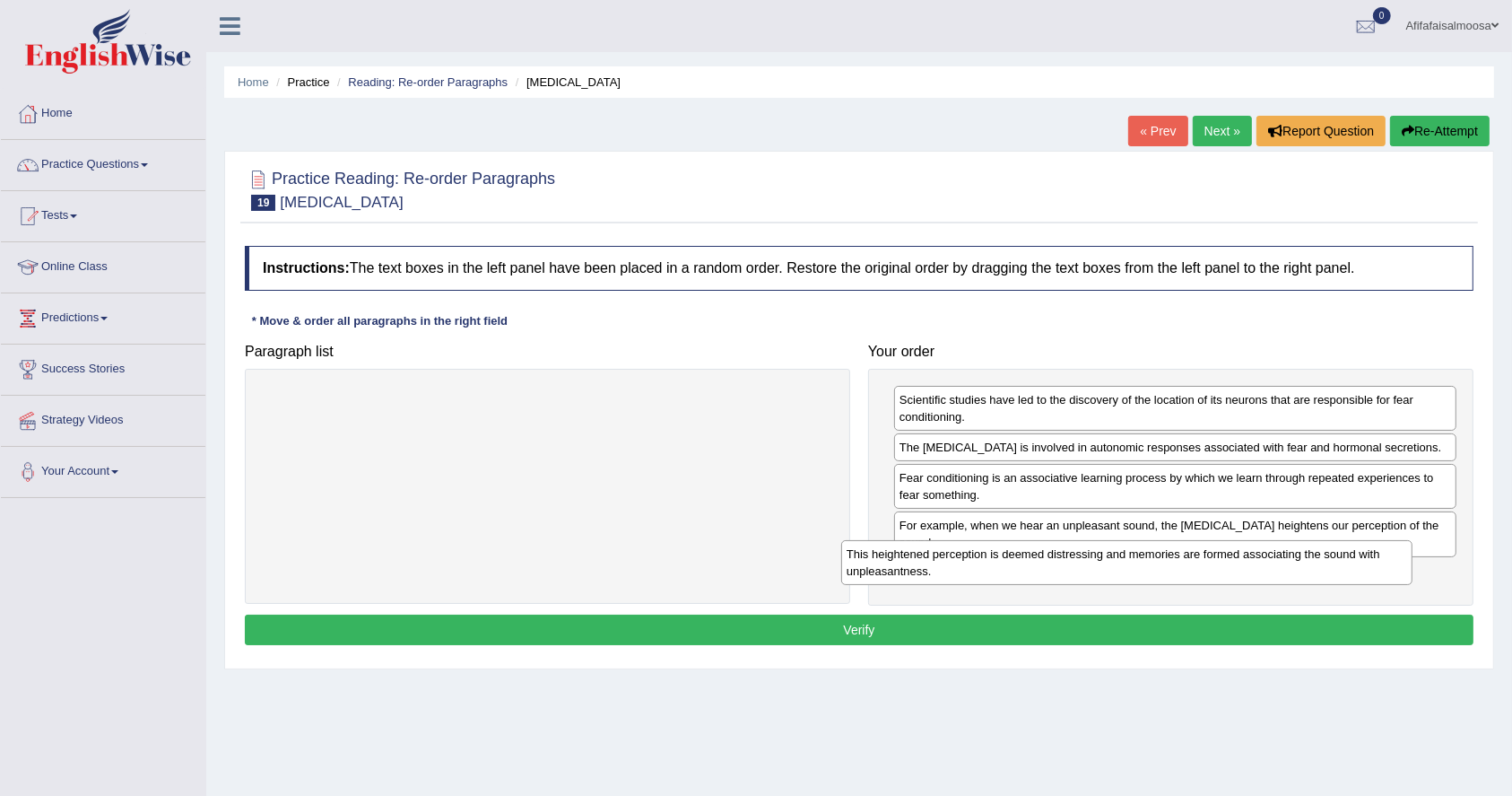
drag, startPoint x: 558, startPoint y: 414, endPoint x: 1136, endPoint y: 569, distance: 598.4
click at [1136, 569] on div "This heightened perception is deemed distressing and memories are formed associ…" at bounding box center [1127, 562] width 571 height 45
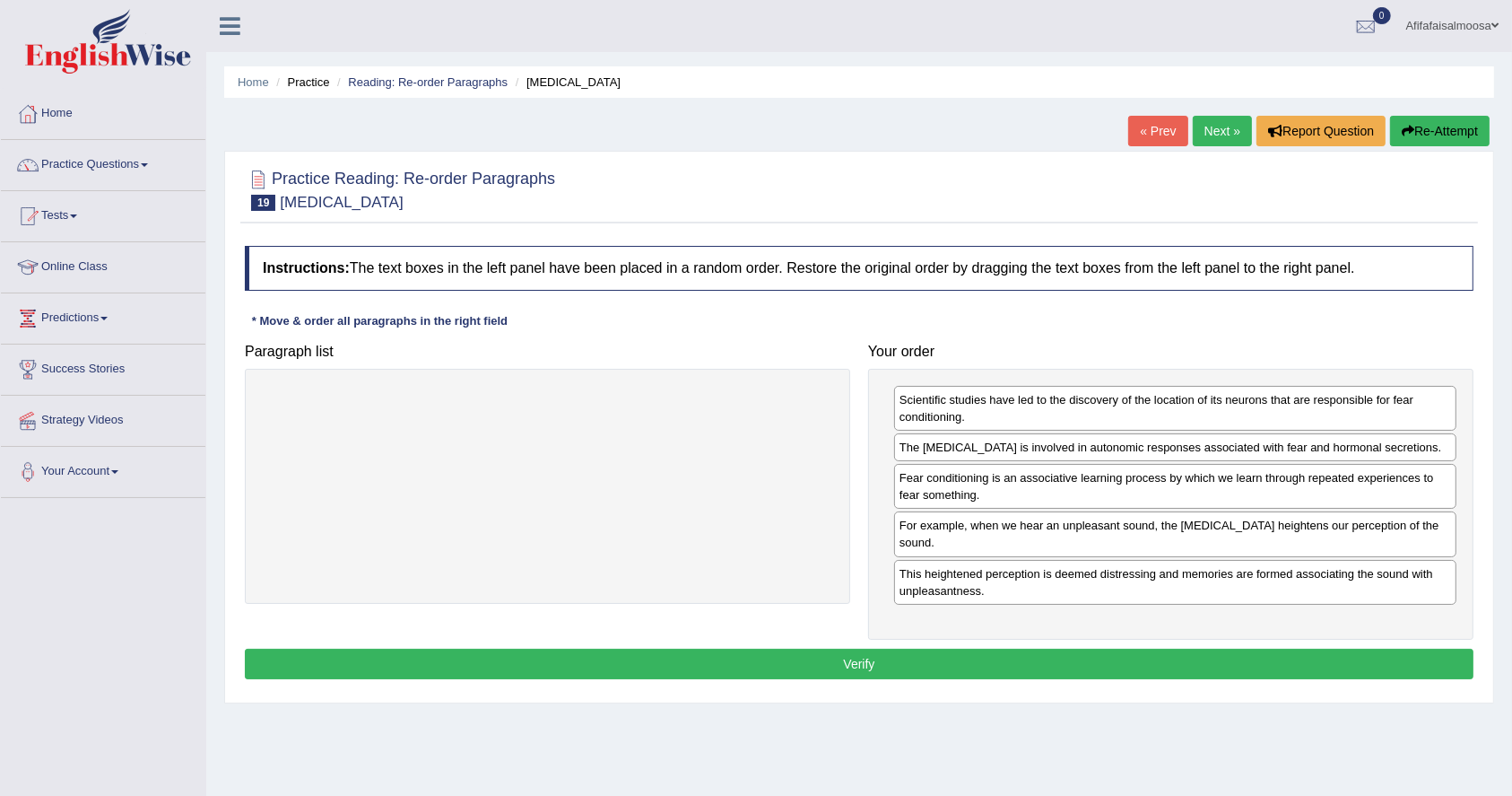
click at [870, 649] on button "Verify" at bounding box center [860, 664] width 1229 height 31
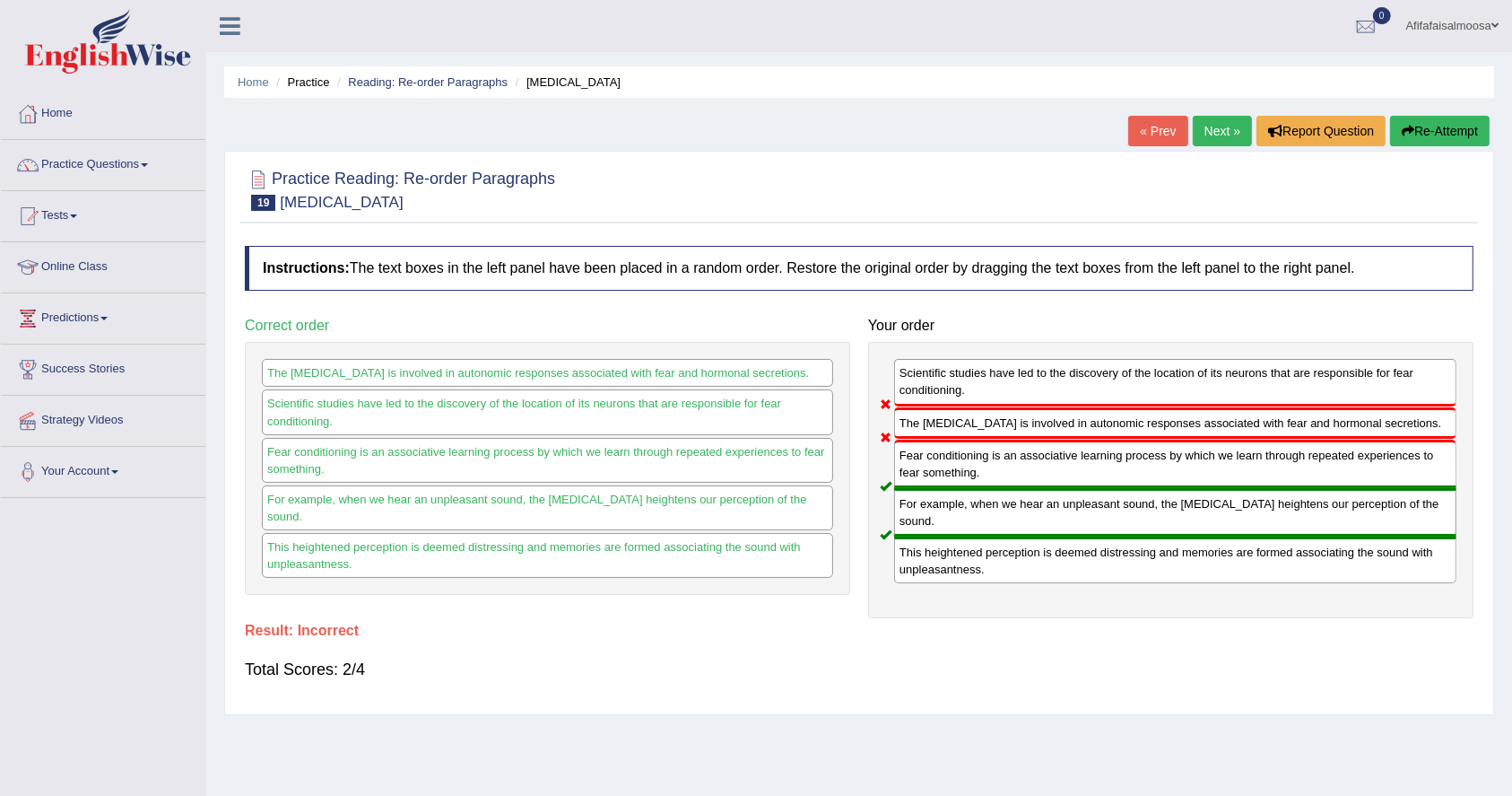
drag, startPoint x: 921, startPoint y: 432, endPoint x: 931, endPoint y: 385, distance: 48.1
click at [931, 385] on div "Scientific studies have led to the discovery of the location of its neurons tha…" at bounding box center [1171, 480] width 606 height 277
drag, startPoint x: 931, startPoint y: 383, endPoint x: 930, endPoint y: 417, distance: 34.0
click at [930, 417] on div "Scientific studies have led to the discovery of the location of its neurons tha…" at bounding box center [1171, 480] width 606 height 277
click at [1149, 126] on link "« Prev" at bounding box center [1158, 131] width 59 height 31
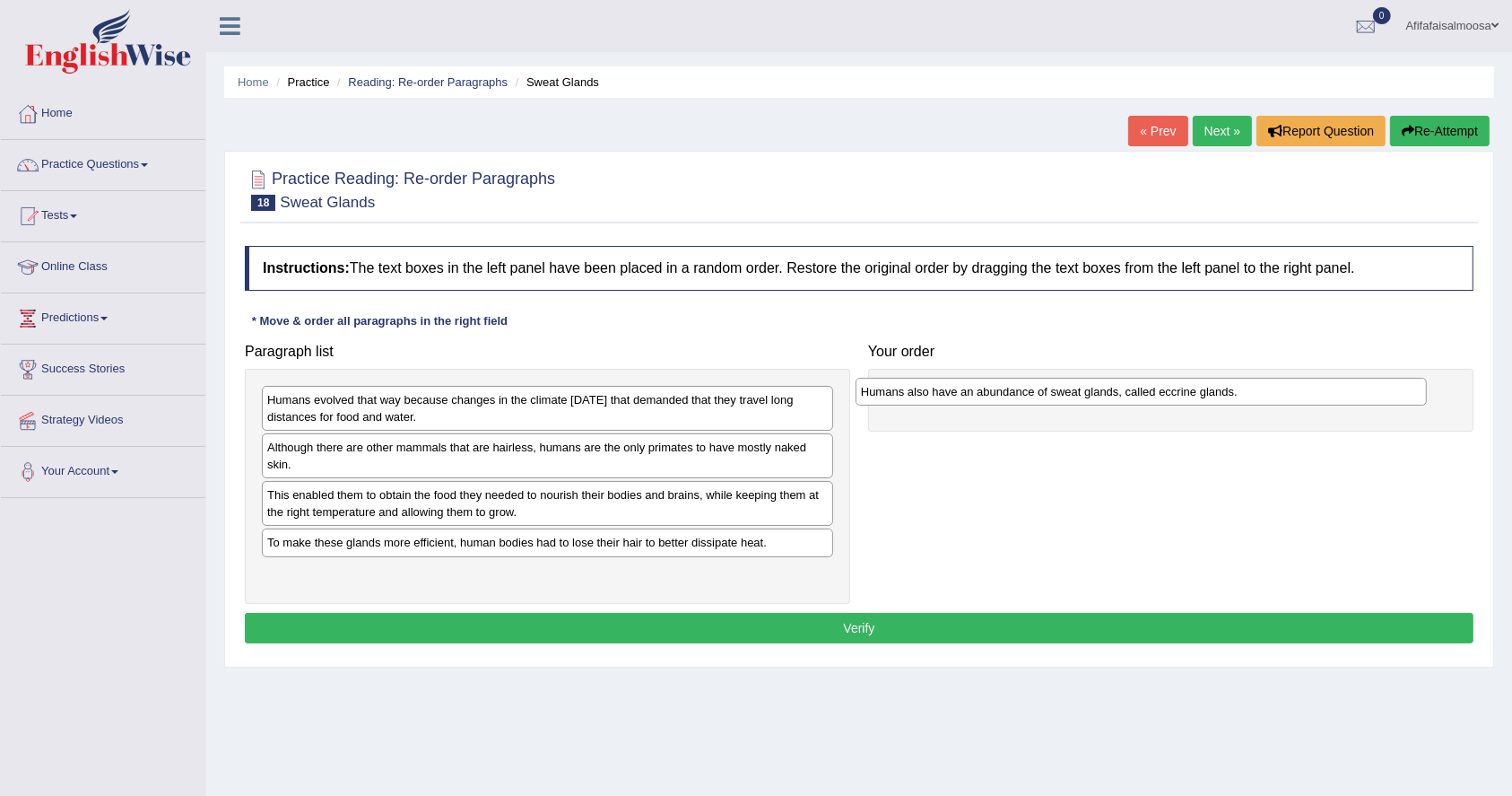
drag, startPoint x: 386, startPoint y: 494, endPoint x: 980, endPoint y: 391, distance: 602.9
click at [980, 391] on div "Humans also have an abundance of sweat glands, called eccrine glands." at bounding box center [1141, 391] width 571 height 28
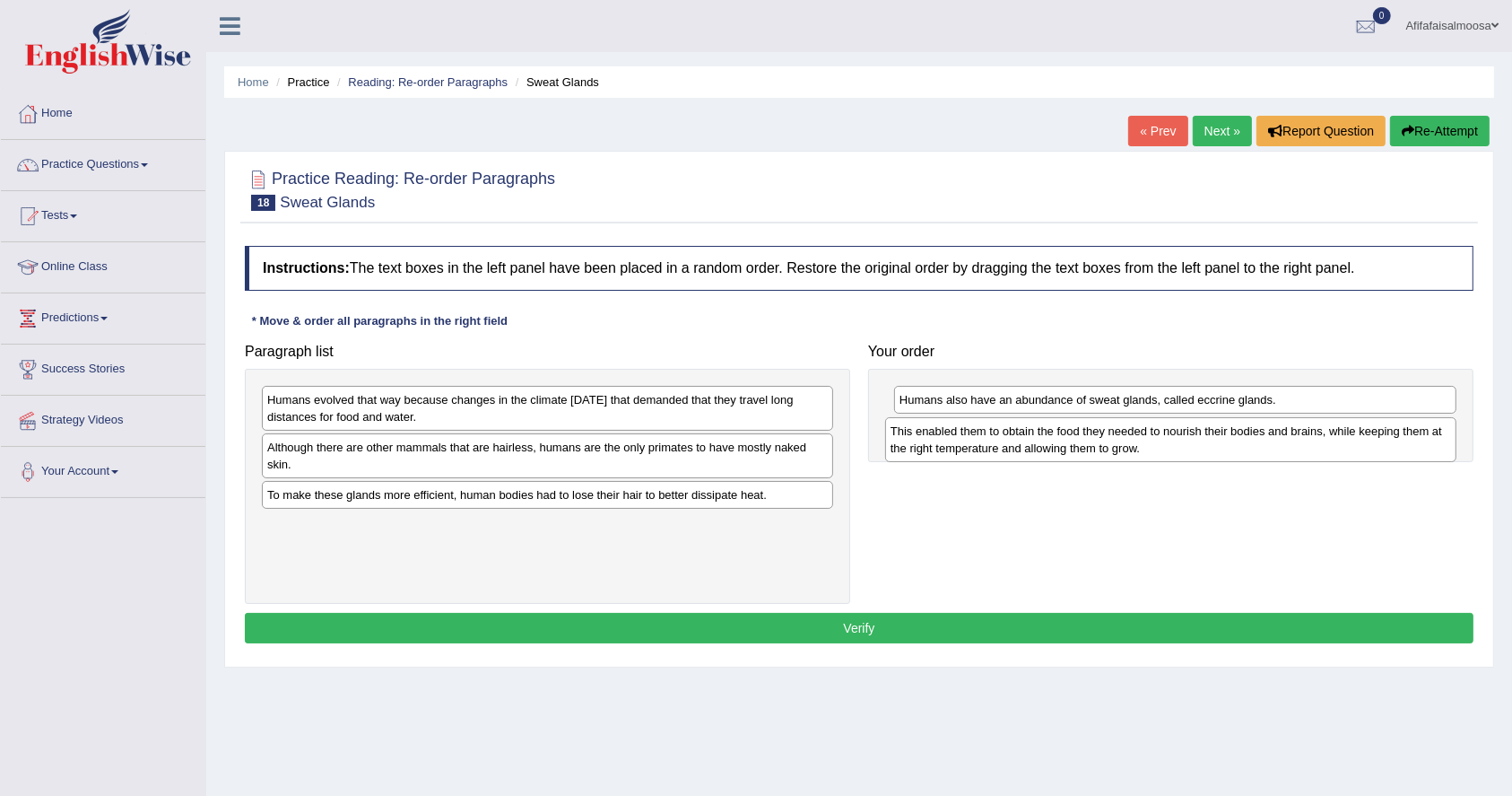
drag, startPoint x: 477, startPoint y: 510, endPoint x: 1101, endPoint y: 447, distance: 627.2
click at [1101, 447] on div "This enabled them to obtain the food they needed to nourish their bodies and br…" at bounding box center [1171, 439] width 571 height 45
click at [423, 493] on div "To make these glands more efficient, human bodies had to lose their hair to bet…" at bounding box center [548, 494] width 571 height 28
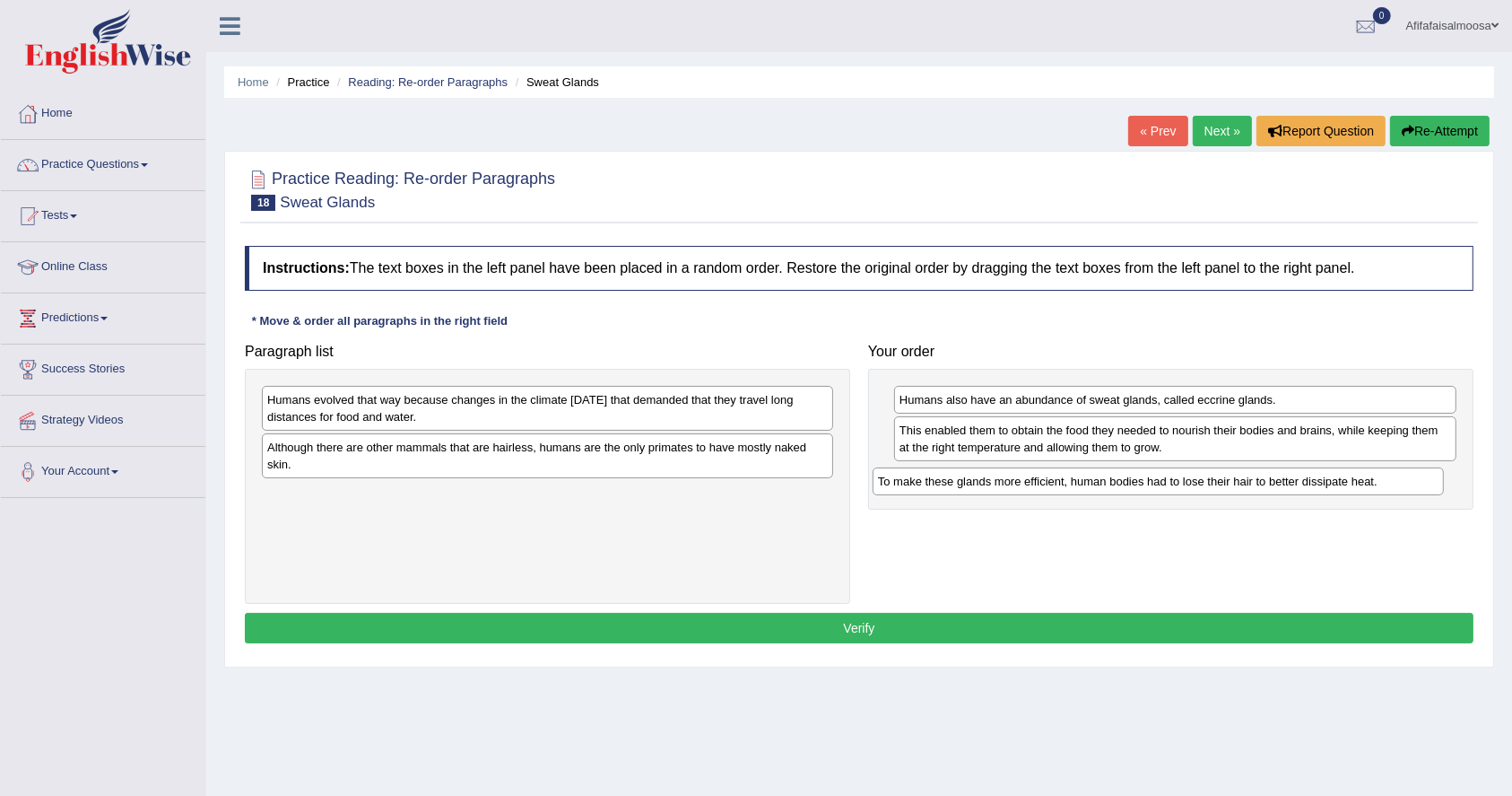
drag, startPoint x: 414, startPoint y: 499, endPoint x: 1025, endPoint y: 485, distance: 611.2
click at [1025, 485] on div "To make these glands more efficient, human bodies had to lose their hair to bet…" at bounding box center [1158, 481] width 571 height 28
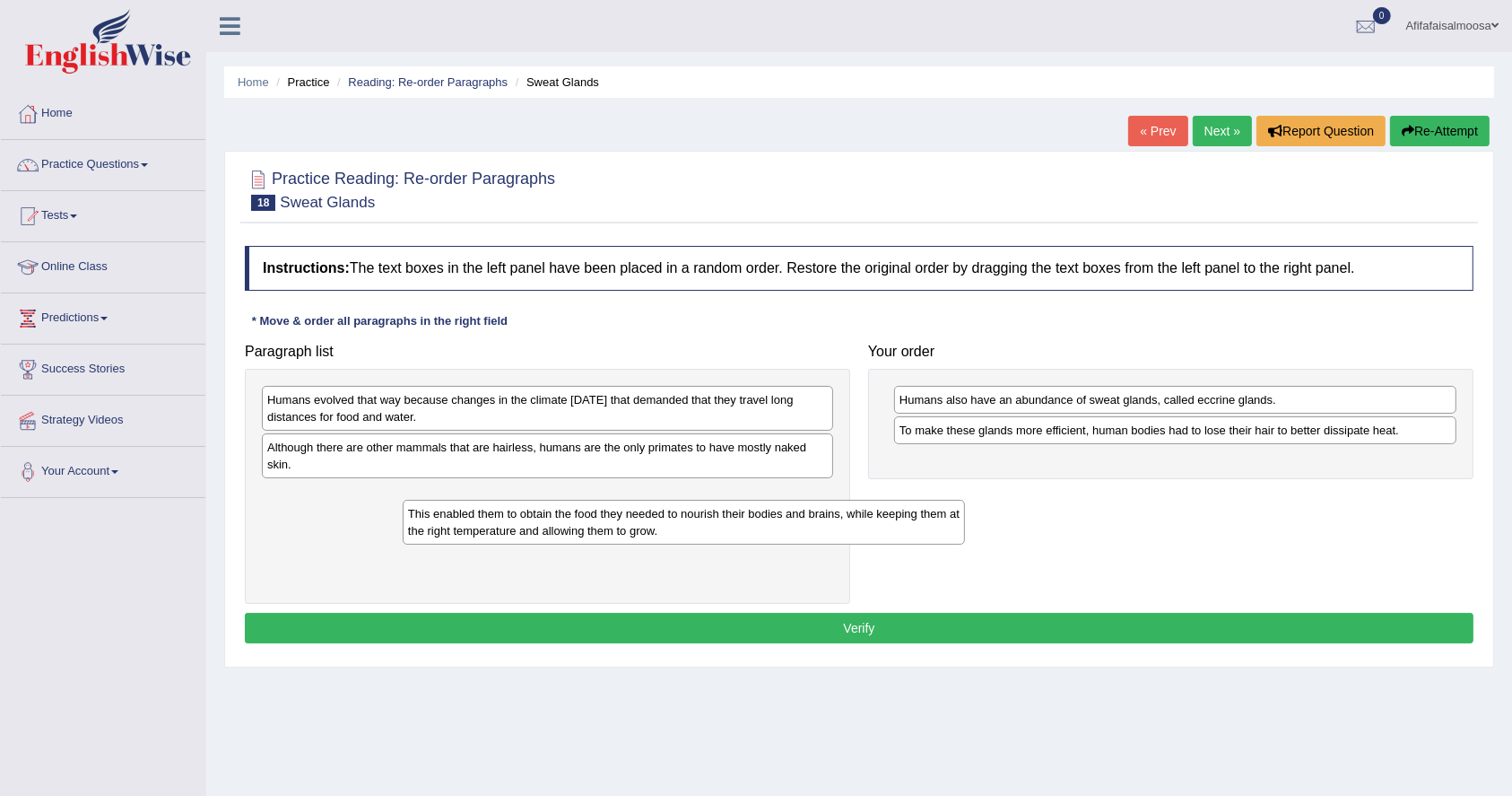
drag, startPoint x: 925, startPoint y: 442, endPoint x: 433, endPoint y: 526, distance: 499.1
click at [433, 526] on div "This enabled them to obtain the food they needed to nourish their bodies and br…" at bounding box center [684, 522] width 562 height 45
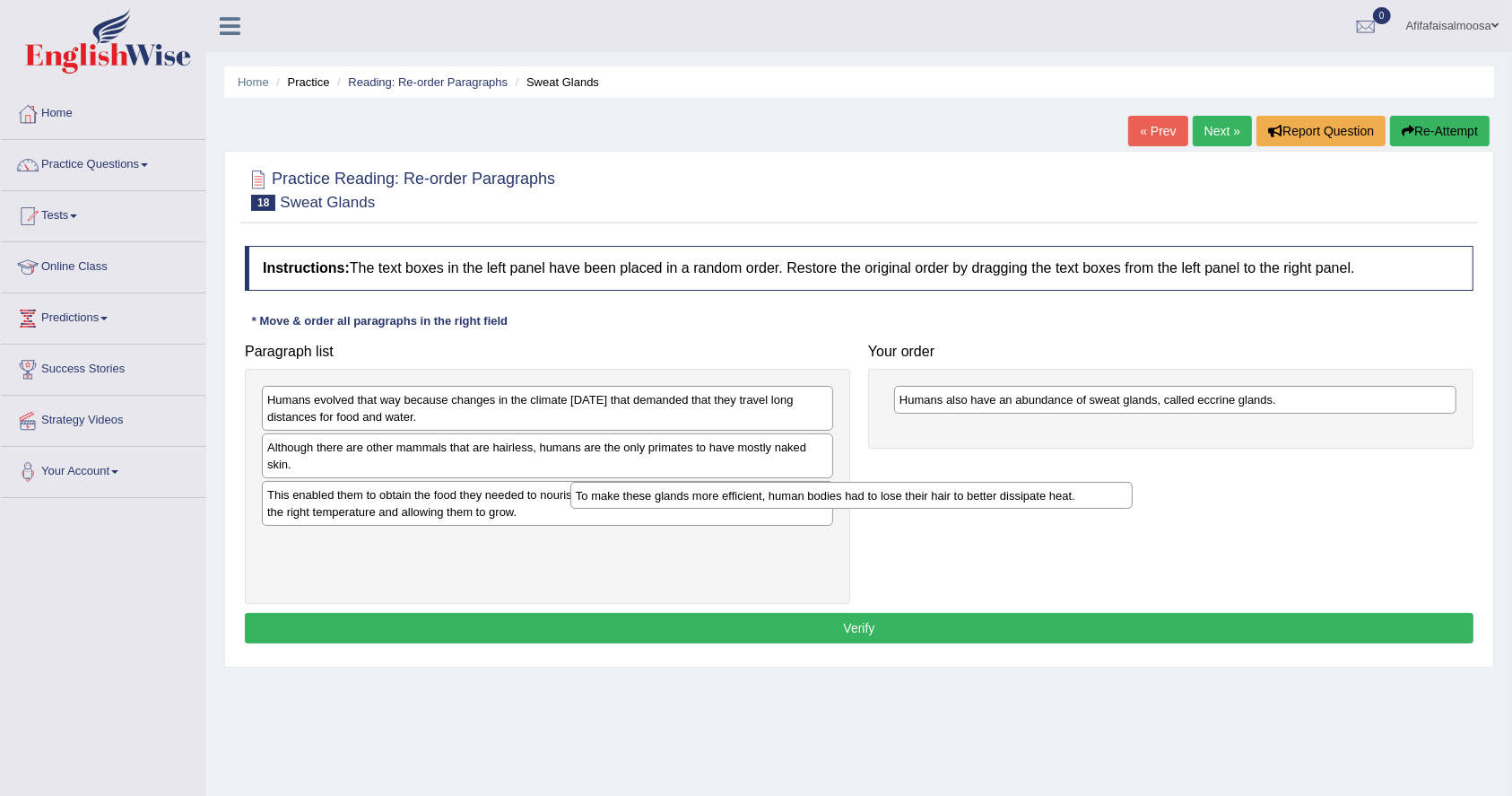
drag, startPoint x: 943, startPoint y: 420, endPoint x: 455, endPoint y: 523, distance: 498.8
click at [570, 509] on div "To make these glands more efficient, human bodies had to lose their hair to bet…" at bounding box center [852, 495] width 562 height 28
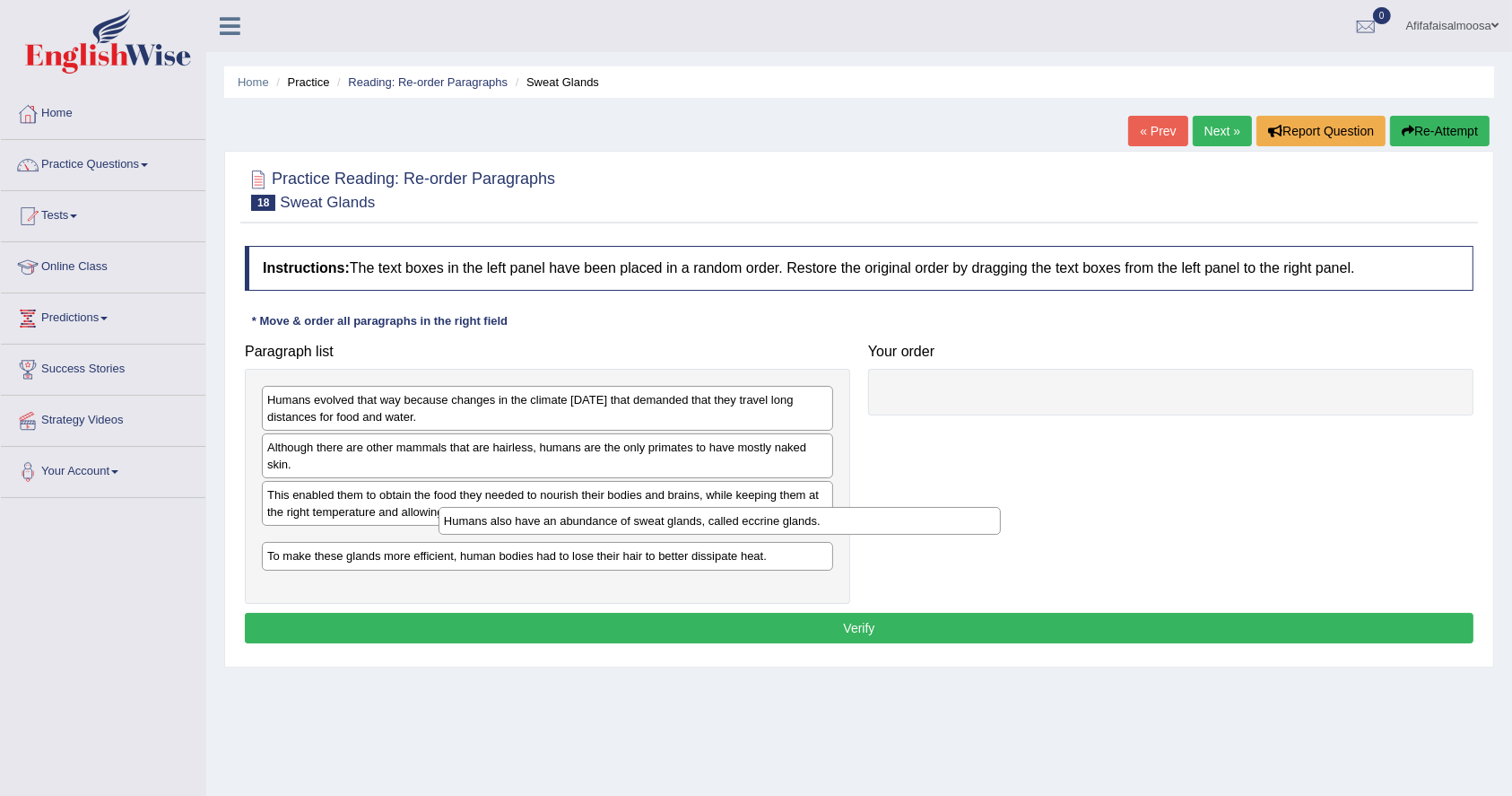
drag, startPoint x: 993, startPoint y: 406, endPoint x: 467, endPoint y: 520, distance: 538.2
click at [472, 522] on div "Humans also have an abundance of sweat glands, called eccrine glands." at bounding box center [720, 520] width 562 height 28
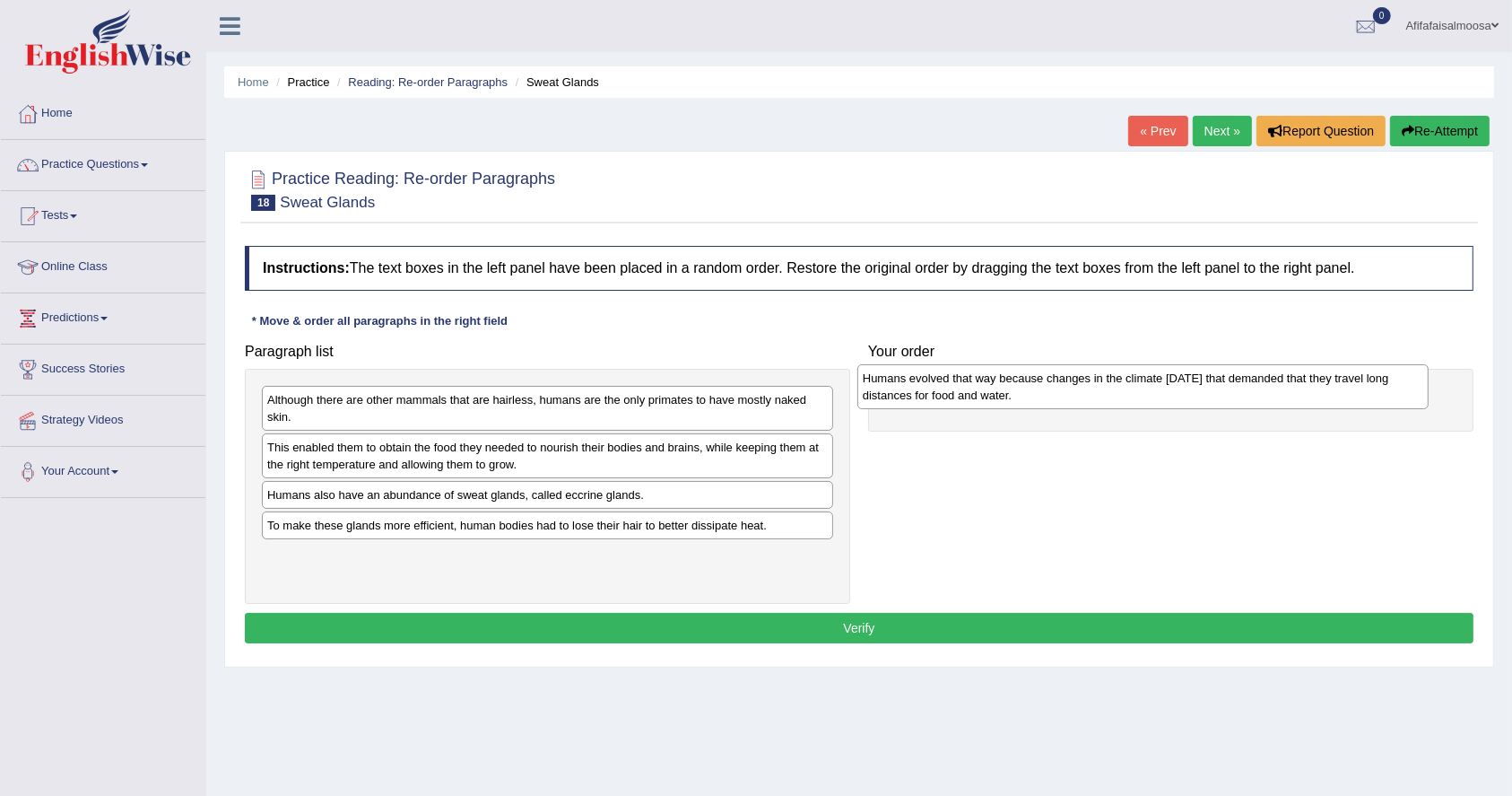
drag, startPoint x: 455, startPoint y: 421, endPoint x: 1065, endPoint y: 402, distance: 610.3
click at [1065, 402] on div "Humans evolved that way because changes in the climate [DATE] that demanded tha…" at bounding box center [1143, 386] width 571 height 45
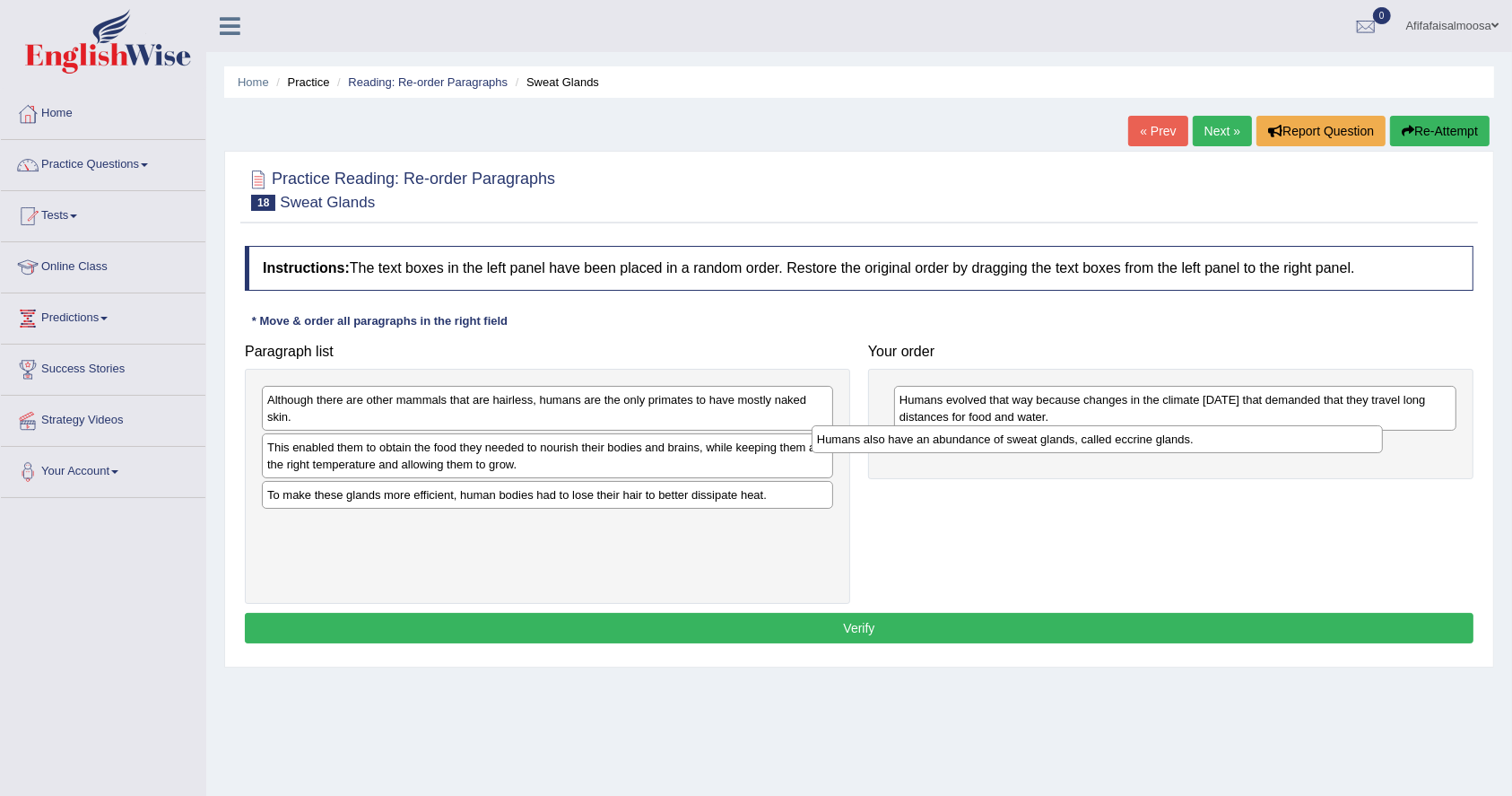
drag, startPoint x: 660, startPoint y: 493, endPoint x: 1210, endPoint y: 438, distance: 552.7
click at [1210, 438] on div "Humans also have an abundance of sweat glands, called eccrine glands." at bounding box center [1098, 438] width 571 height 28
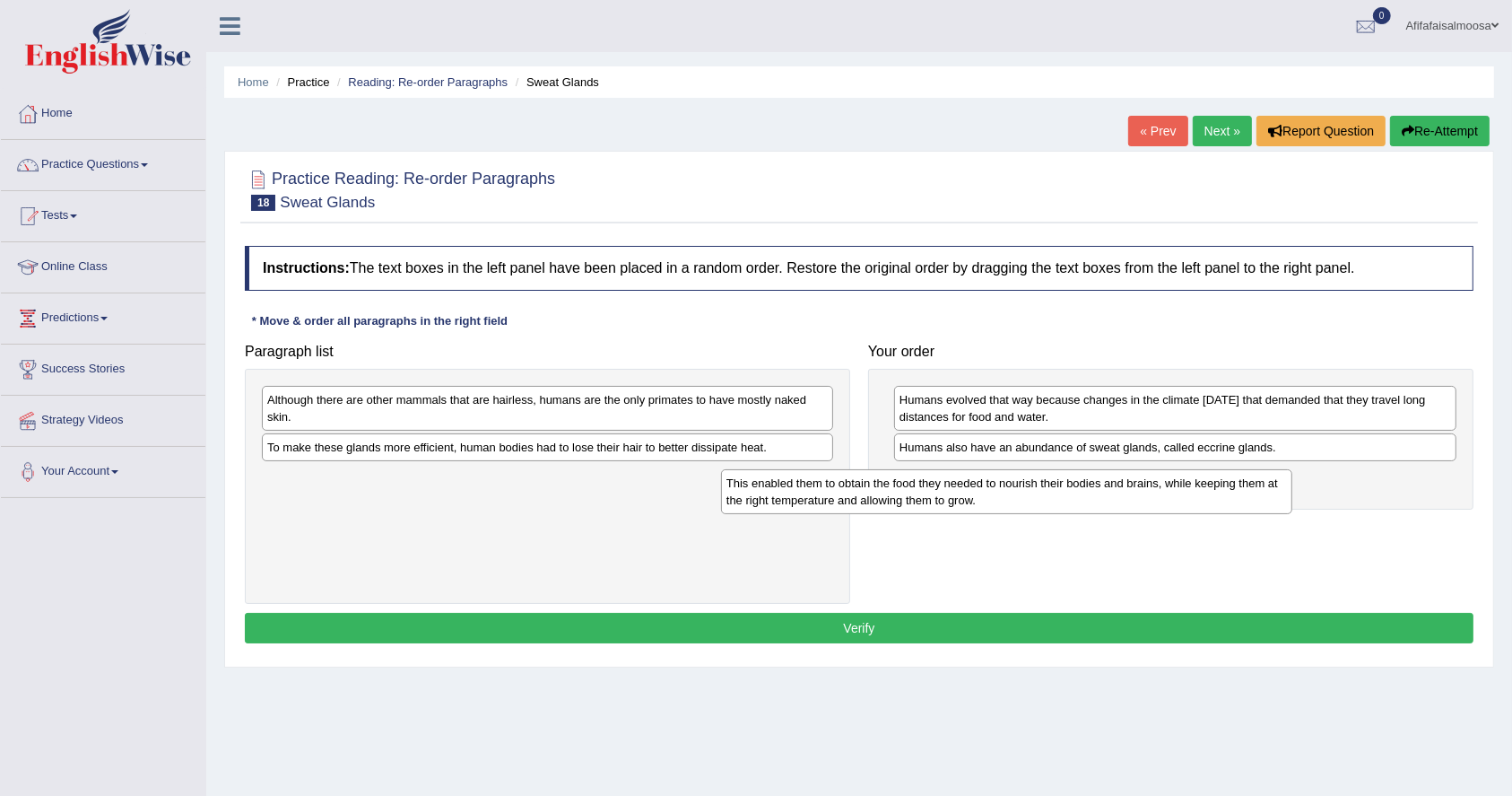
drag, startPoint x: 504, startPoint y: 460, endPoint x: 1035, endPoint y: 475, distance: 531.2
click at [1035, 475] on div "This enabled them to obtain the food they needed to nourish their bodies and br…" at bounding box center [1007, 491] width 571 height 45
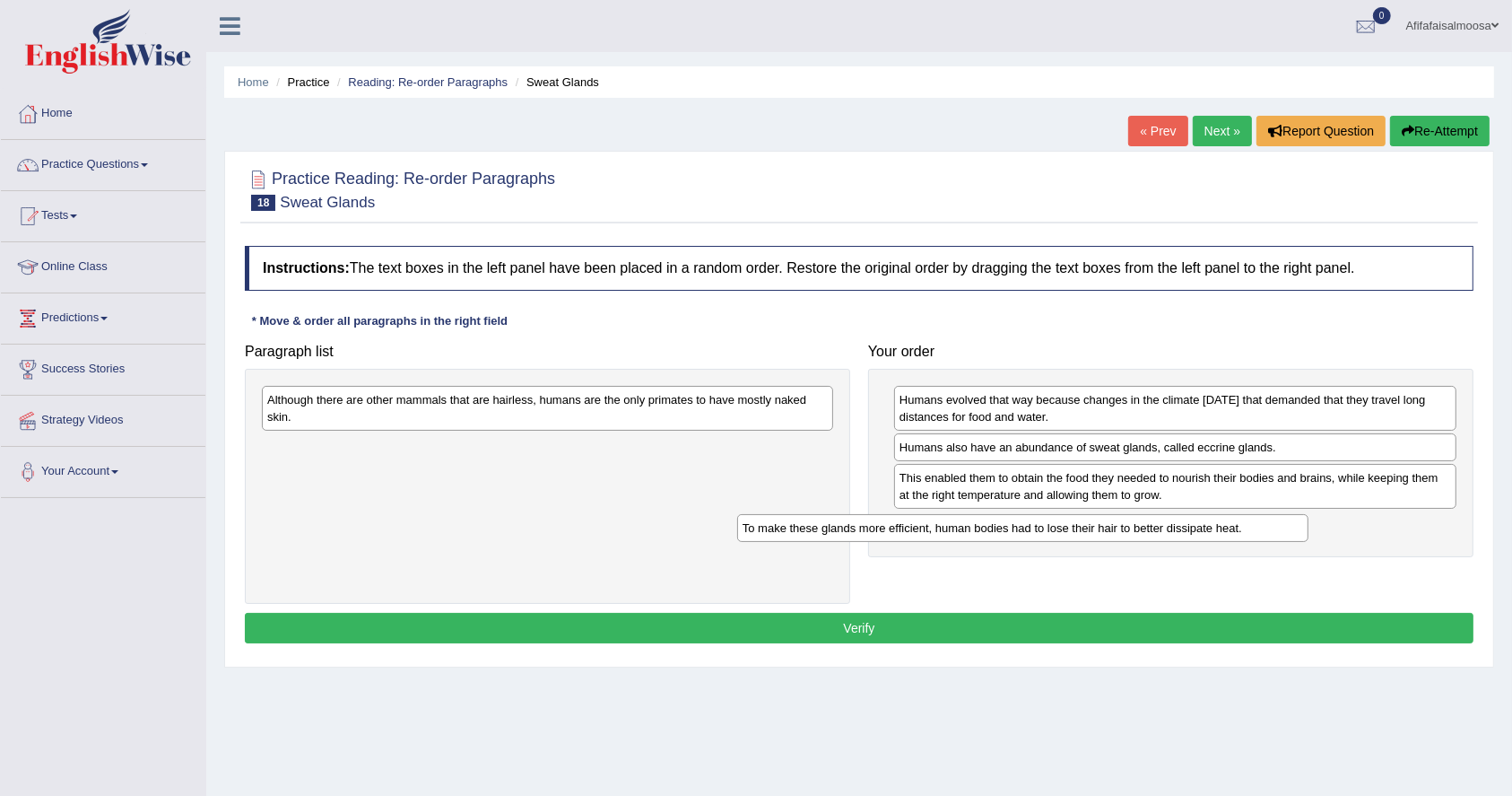
drag, startPoint x: 562, startPoint y: 457, endPoint x: 1048, endPoint y: 530, distance: 491.5
click at [1048, 530] on div "To make these glands more efficient, human bodies had to lose their hair to bet…" at bounding box center [1023, 527] width 571 height 28
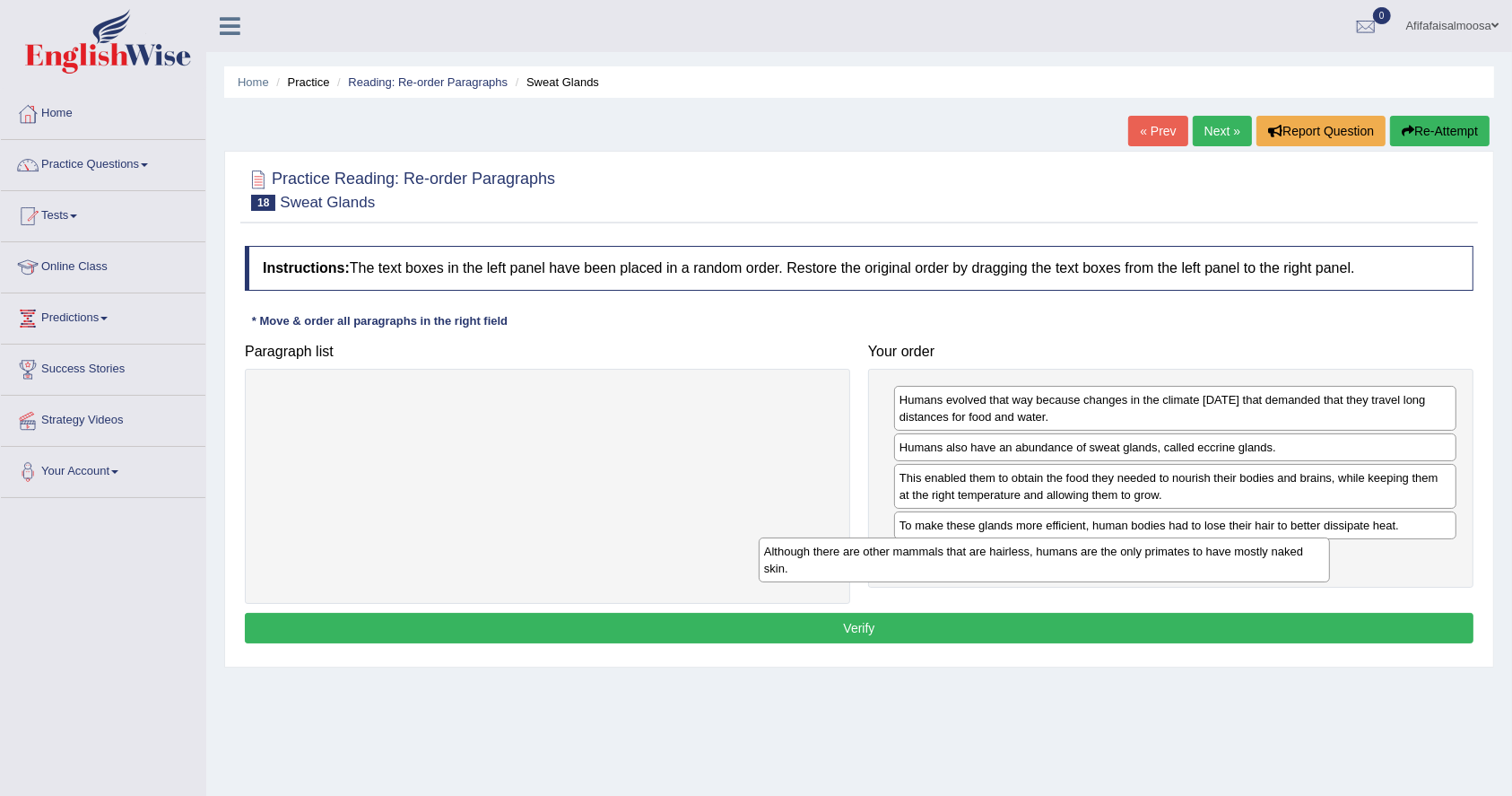
drag, startPoint x: 702, startPoint y: 425, endPoint x: 1279, endPoint y: 587, distance: 599.3
click at [1279, 582] on div "Although there are other mammals that are hairless, humans are the only primate…" at bounding box center [1045, 560] width 571 height 45
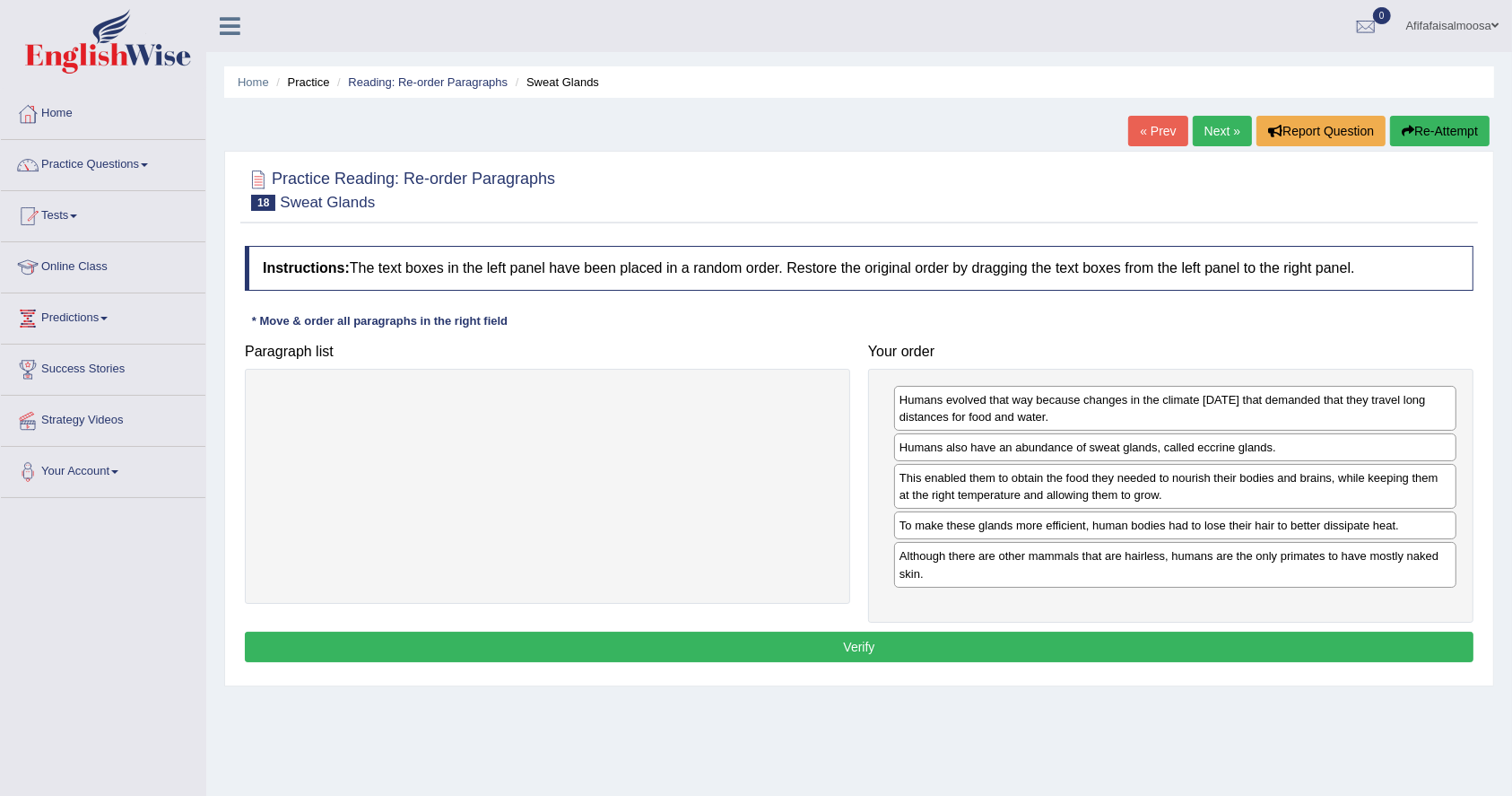
click at [876, 633] on button "Verify" at bounding box center [860, 647] width 1229 height 31
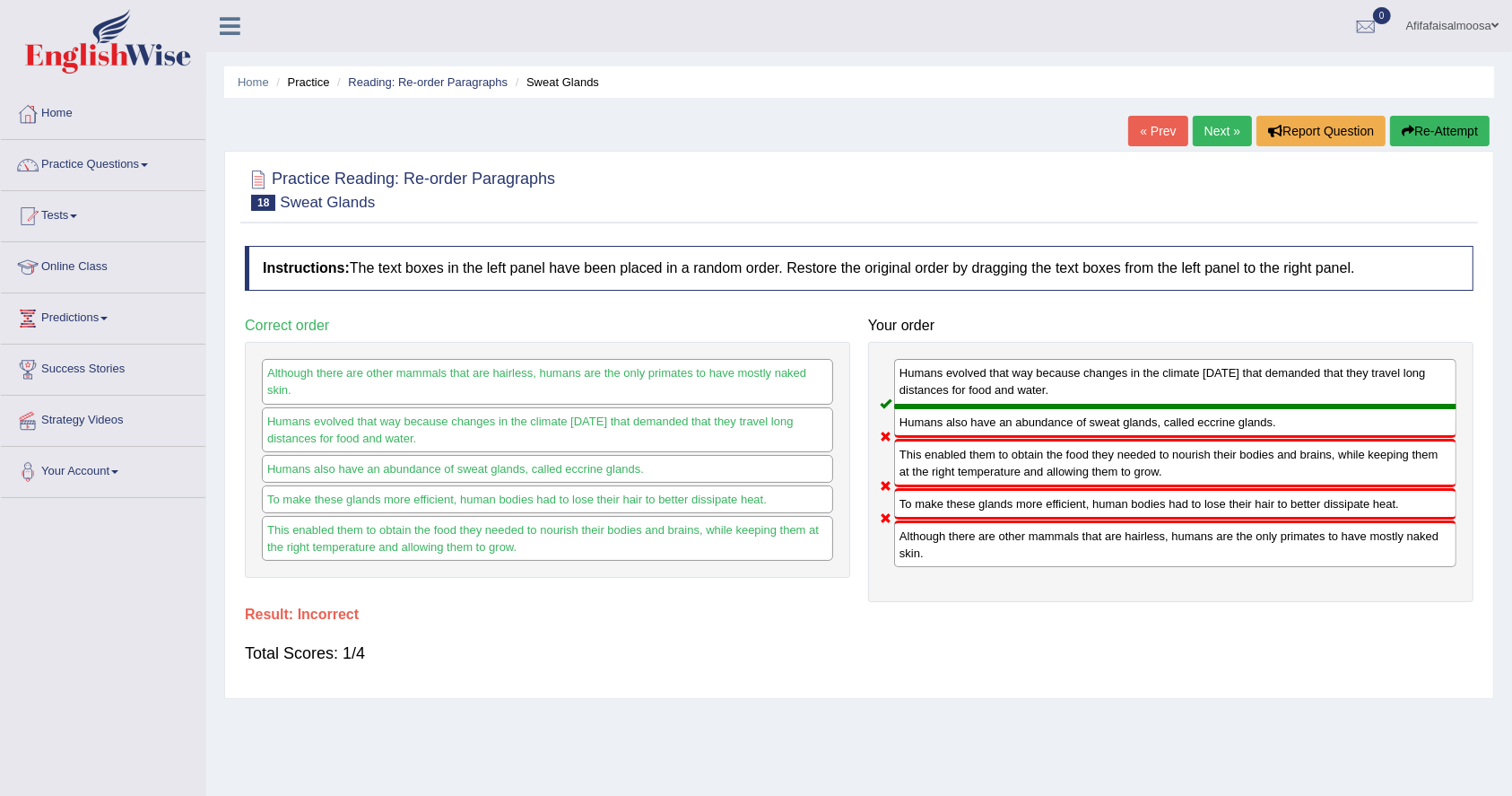
click at [1136, 143] on link "« Prev" at bounding box center [1158, 131] width 59 height 31
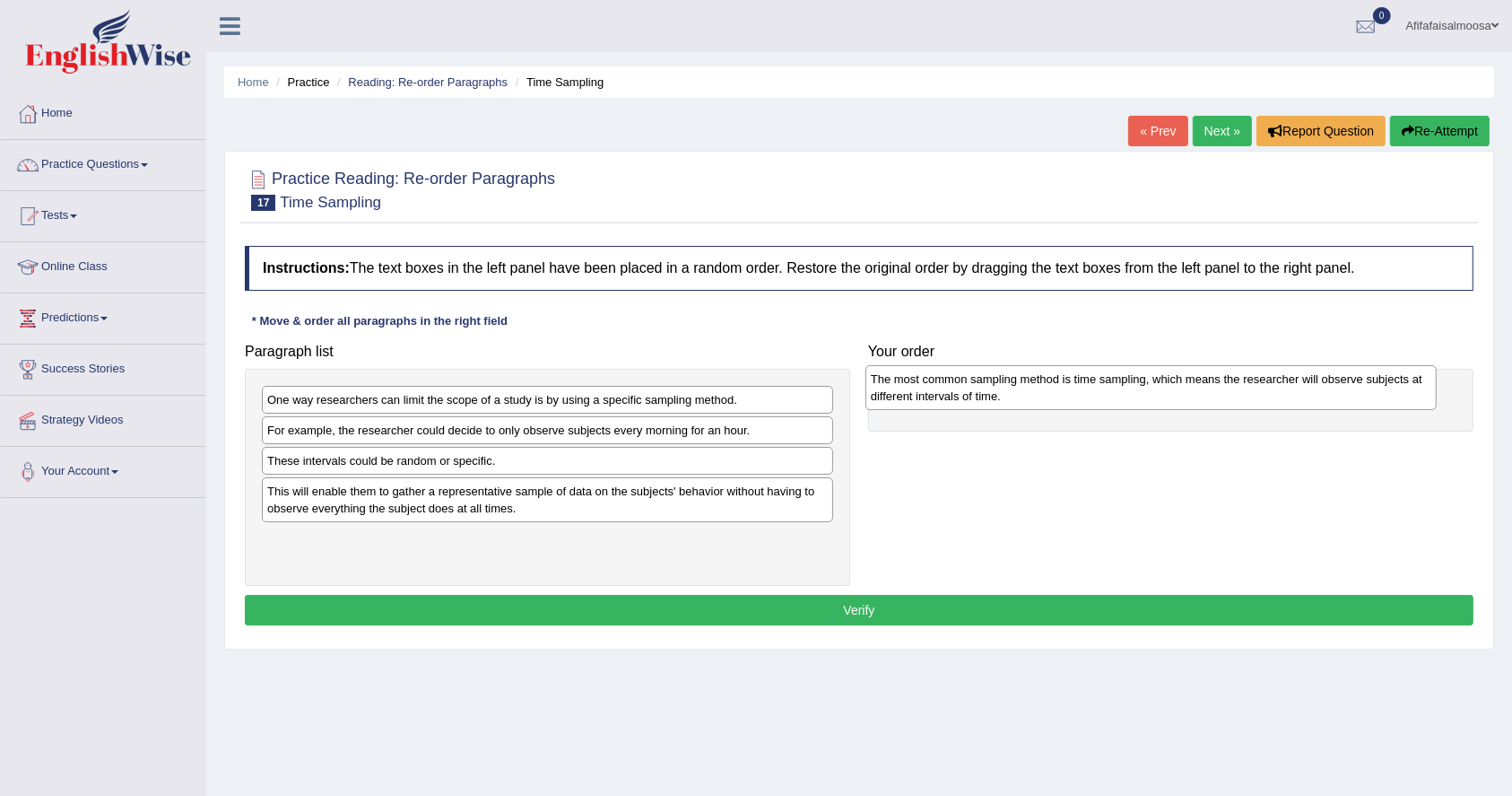
drag, startPoint x: 524, startPoint y: 502, endPoint x: 1127, endPoint y: 391, distance: 613.1
click at [1127, 391] on div "The most common sampling method is time sampling, which means the researcher wi…" at bounding box center [1151, 387] width 571 height 45
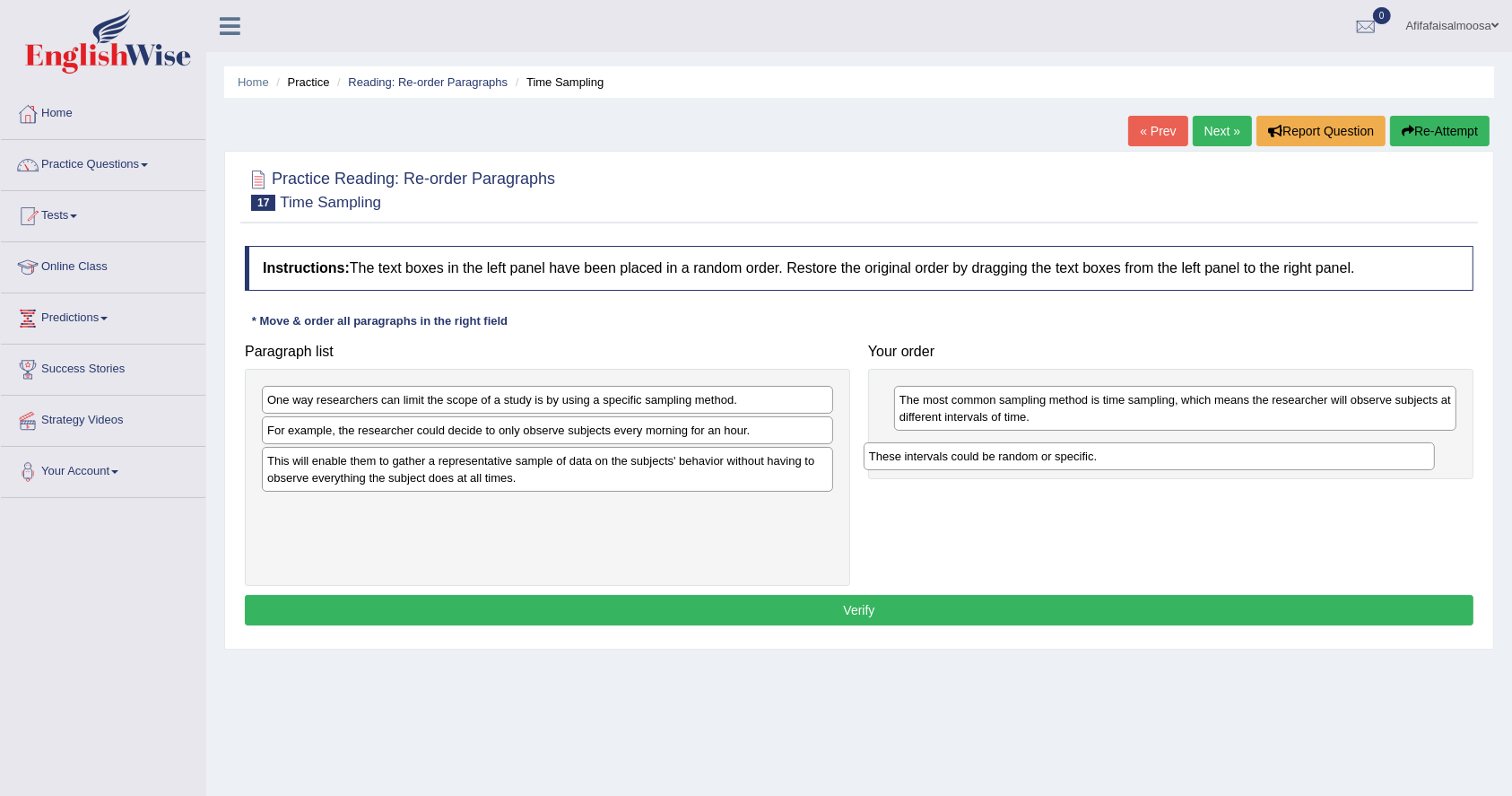
drag, startPoint x: 489, startPoint y: 465, endPoint x: 1091, endPoint y: 462, distance: 602.0
click at [1091, 462] on div "These intervals could be random or specific." at bounding box center [1149, 455] width 571 height 28
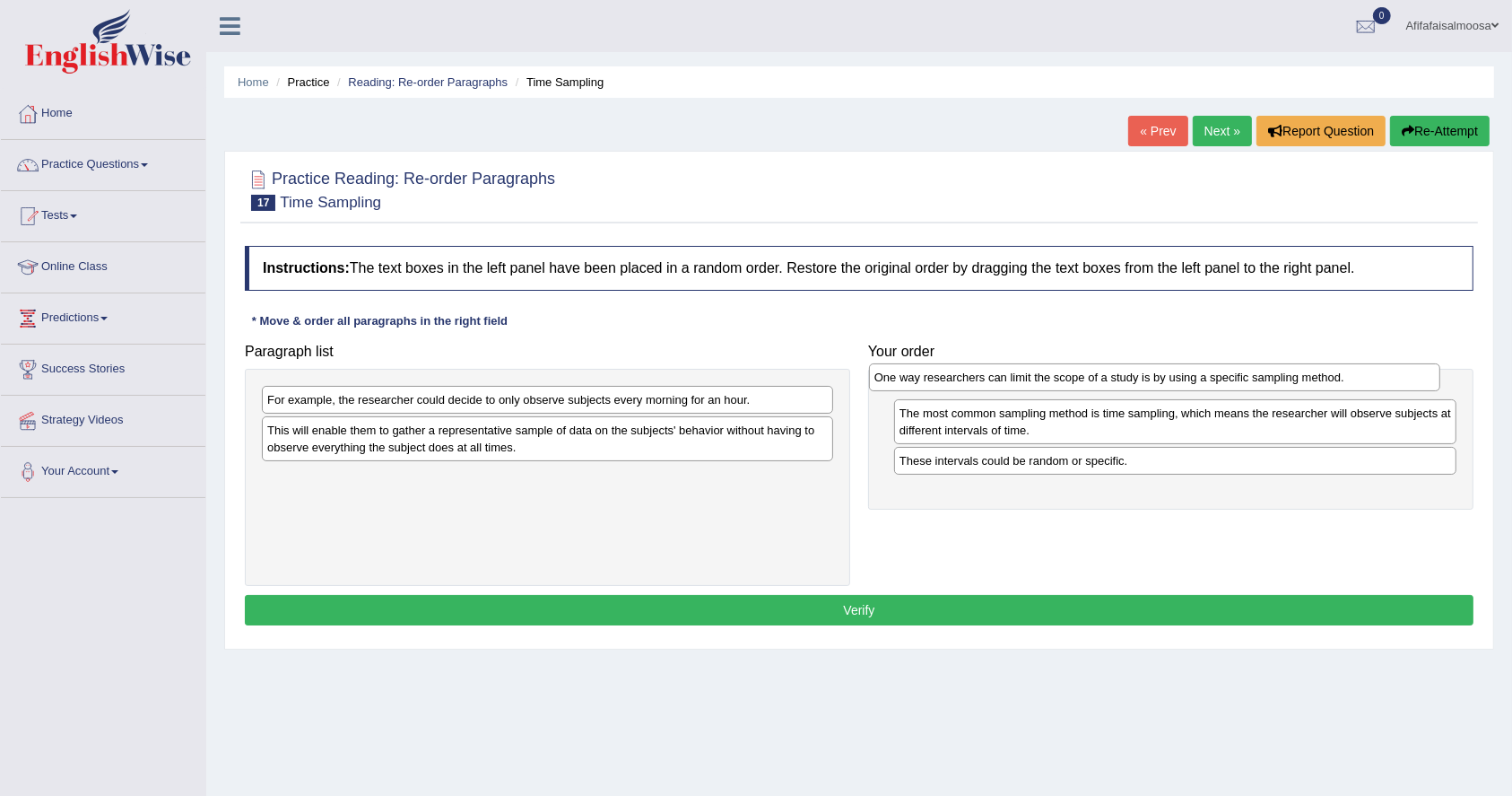
drag, startPoint x: 409, startPoint y: 405, endPoint x: 1012, endPoint y: 383, distance: 603.4
click at [1012, 383] on div "One way researchers can limit the scope of a study is by using a specific sampl…" at bounding box center [1154, 376] width 571 height 28
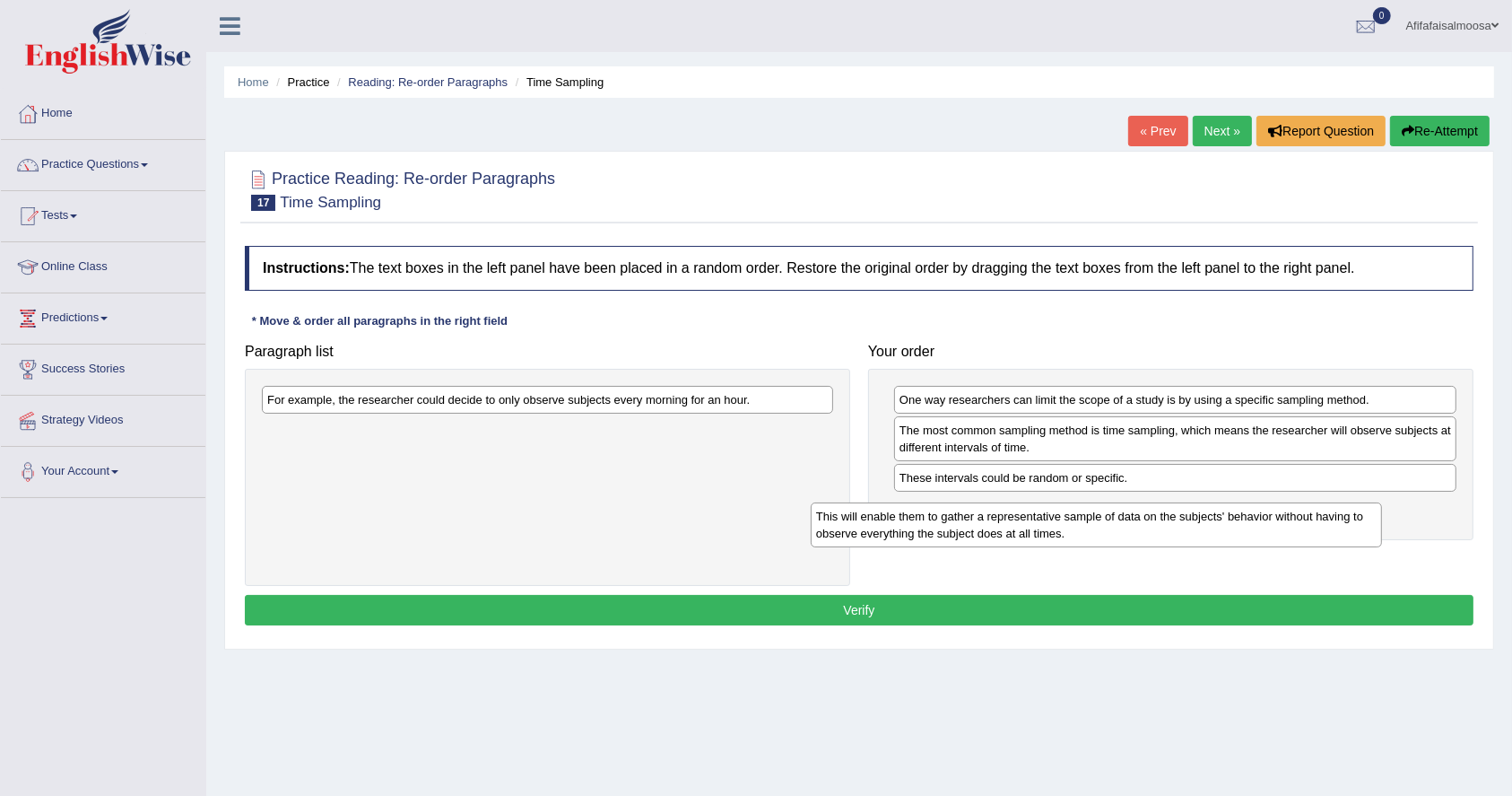
drag, startPoint x: 560, startPoint y: 441, endPoint x: 1109, endPoint y: 527, distance: 555.7
click at [1109, 527] on div "This will enable them to gather a representative sample of data on the subjects…" at bounding box center [1097, 525] width 571 height 45
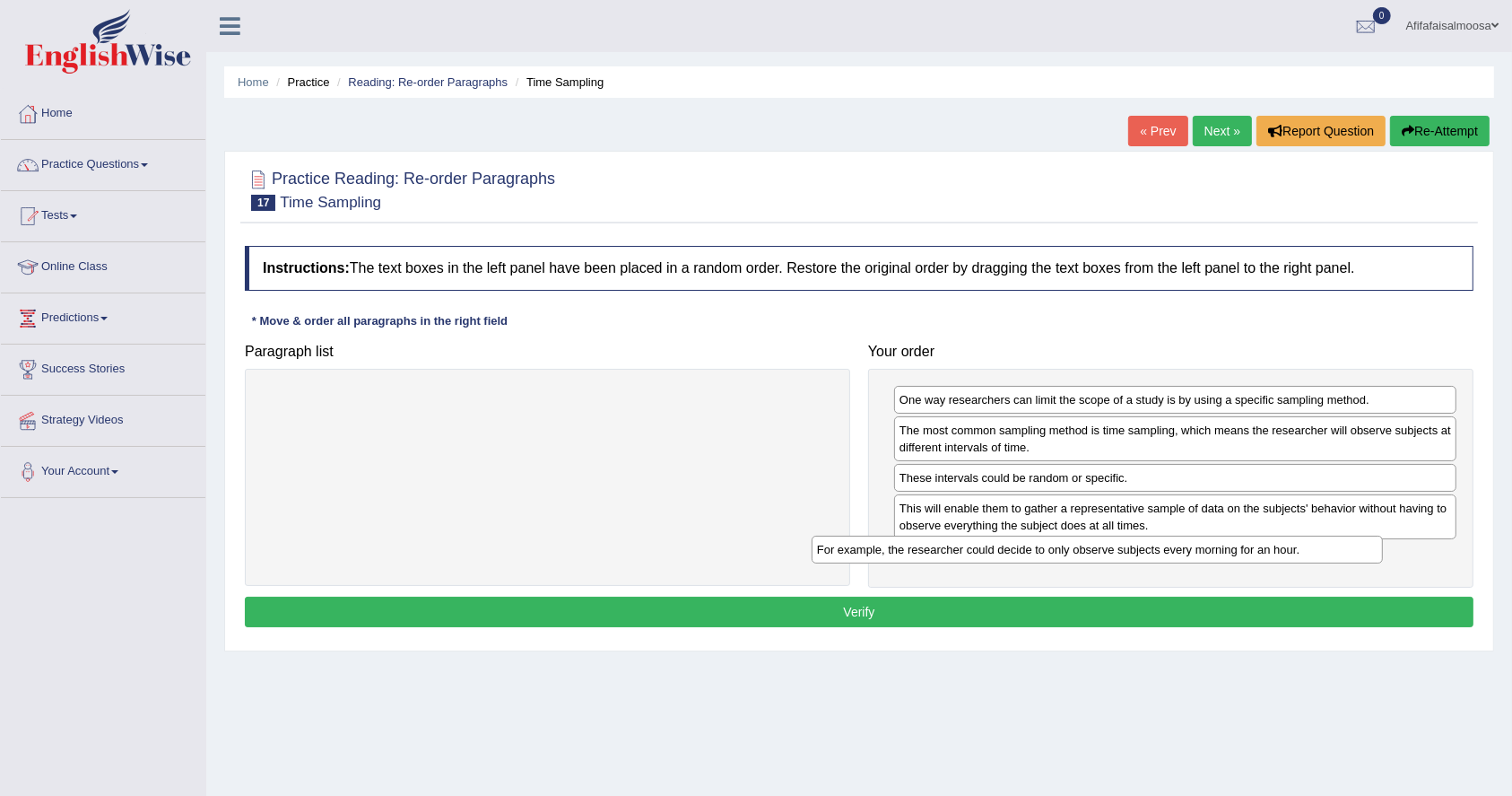
drag, startPoint x: 632, startPoint y: 400, endPoint x: 1212, endPoint y: 548, distance: 598.6
click at [1212, 548] on div "For example, the researcher could decide to only observe subjects every morning…" at bounding box center [1098, 549] width 571 height 28
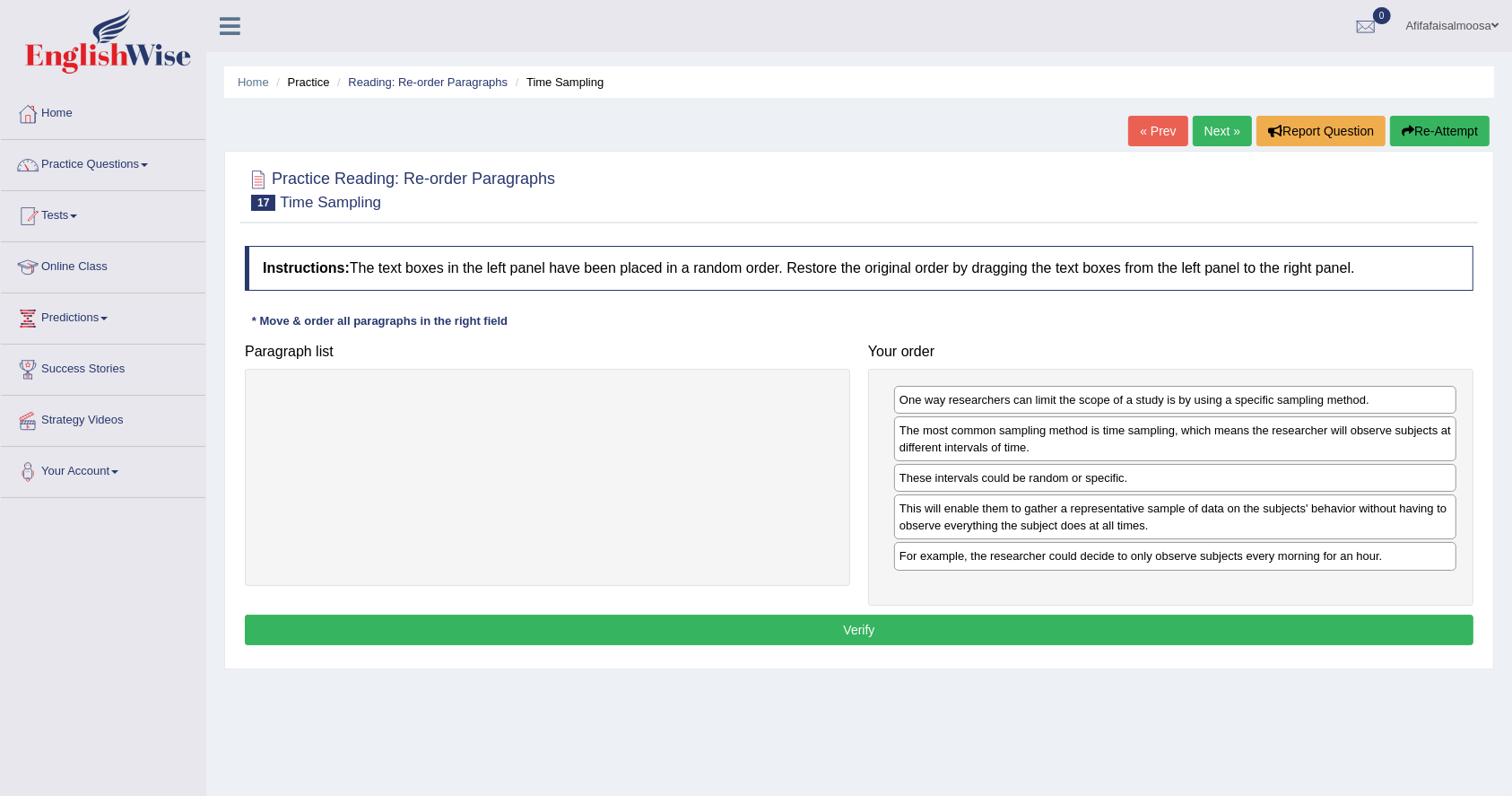
click at [979, 618] on button "Verify" at bounding box center [860, 630] width 1229 height 31
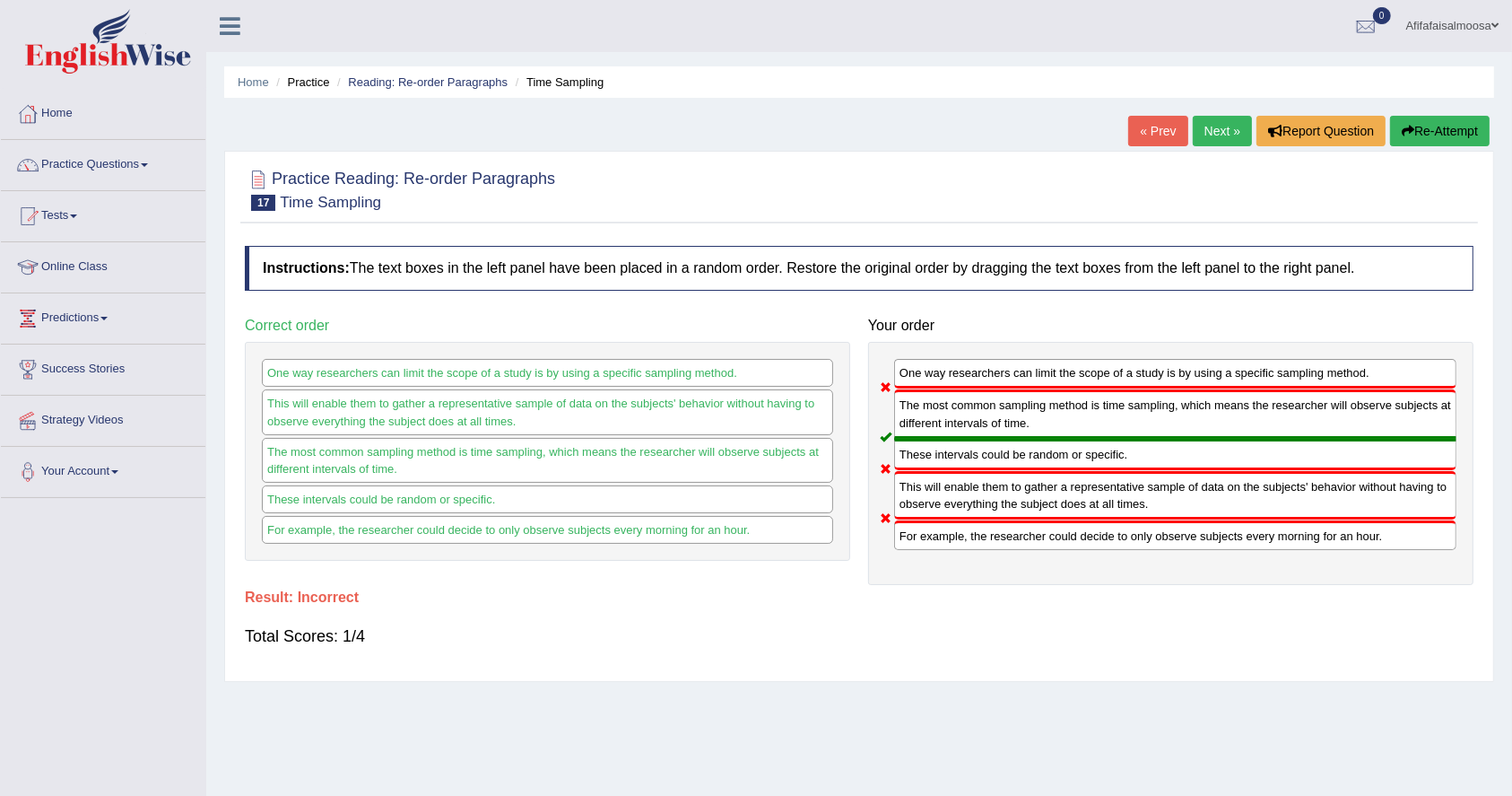
click at [1149, 142] on link "« Prev" at bounding box center [1158, 131] width 59 height 31
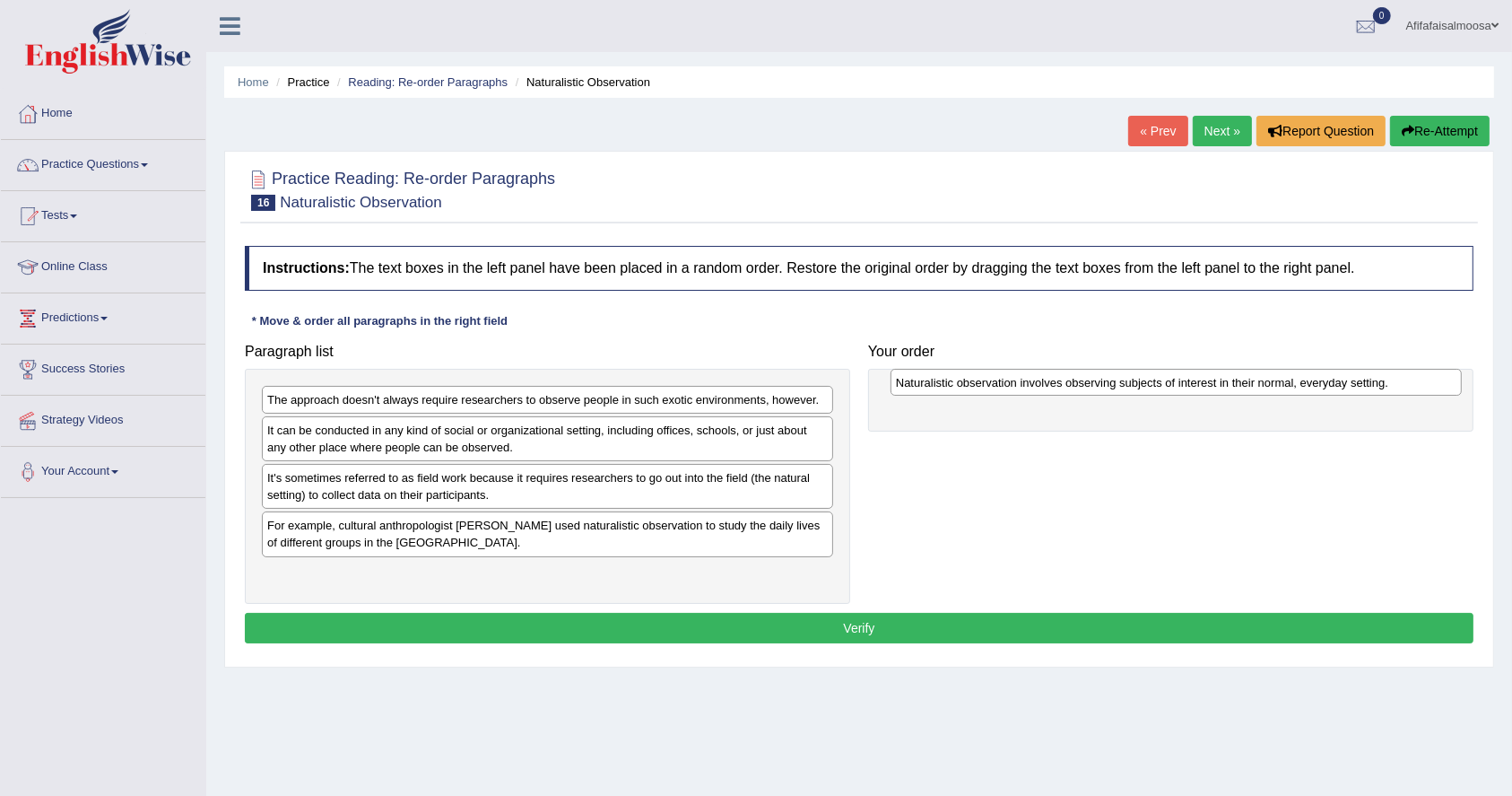
drag, startPoint x: 527, startPoint y: 529, endPoint x: 1155, endPoint y: 389, distance: 643.4
click at [1155, 389] on div "Naturalistic observation involves observing subjects of interest in their norma…" at bounding box center [1176, 382] width 571 height 28
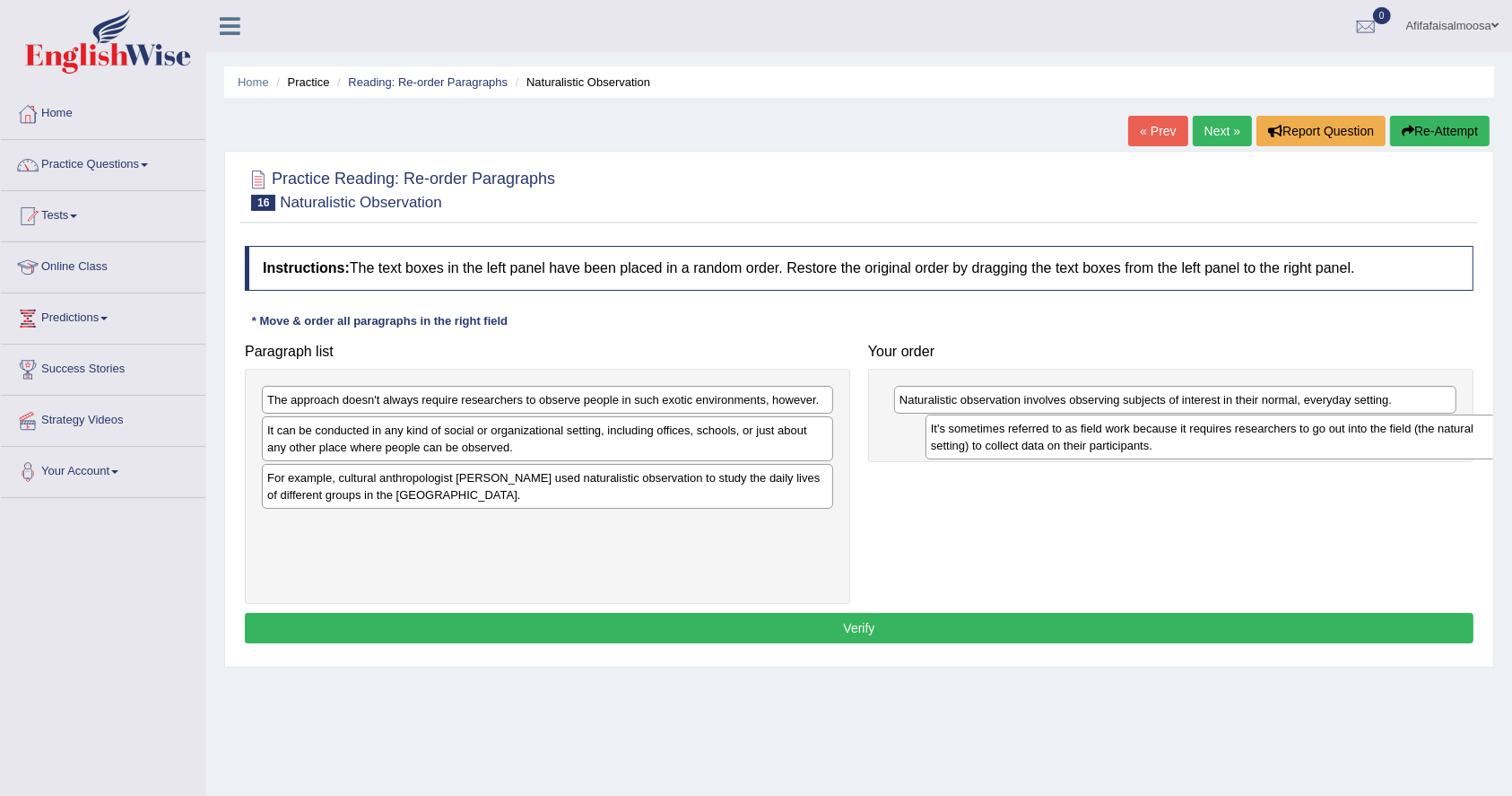
drag, startPoint x: 561, startPoint y: 499, endPoint x: 1218, endPoint y: 449, distance: 658.9
click at [1219, 449] on div "It's sometimes referred to as field work because it requires researchers to go …" at bounding box center [1211, 437] width 571 height 45
click at [416, 440] on div "It can be conducted in any kind of social or organizational setting, including …" at bounding box center [548, 438] width 571 height 45
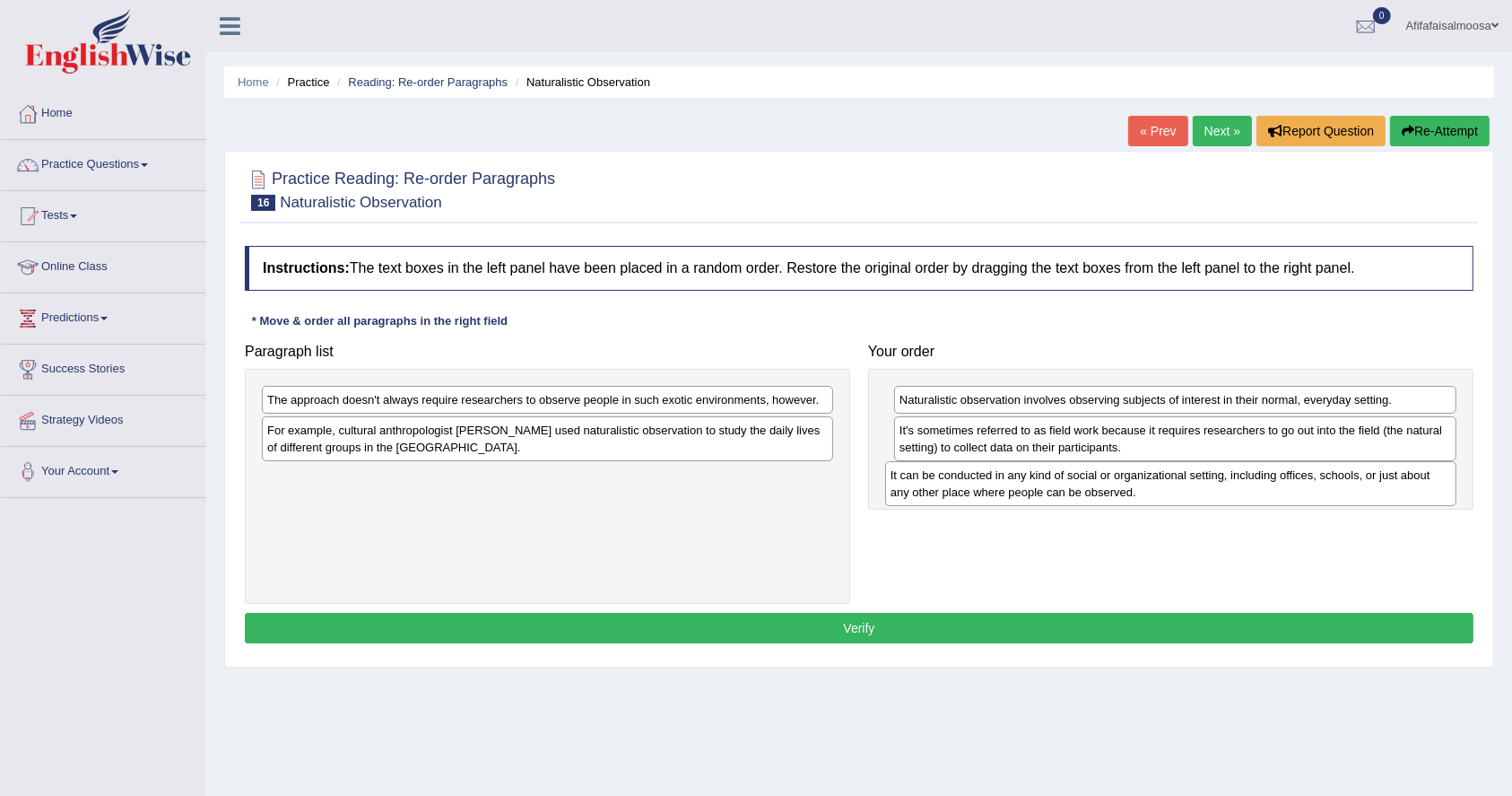
drag, startPoint x: 416, startPoint y: 440, endPoint x: 1039, endPoint y: 485, distance: 624.6
click at [1039, 485] on div "It can be conducted in any kind of social or organizational setting, including …" at bounding box center [1171, 483] width 571 height 45
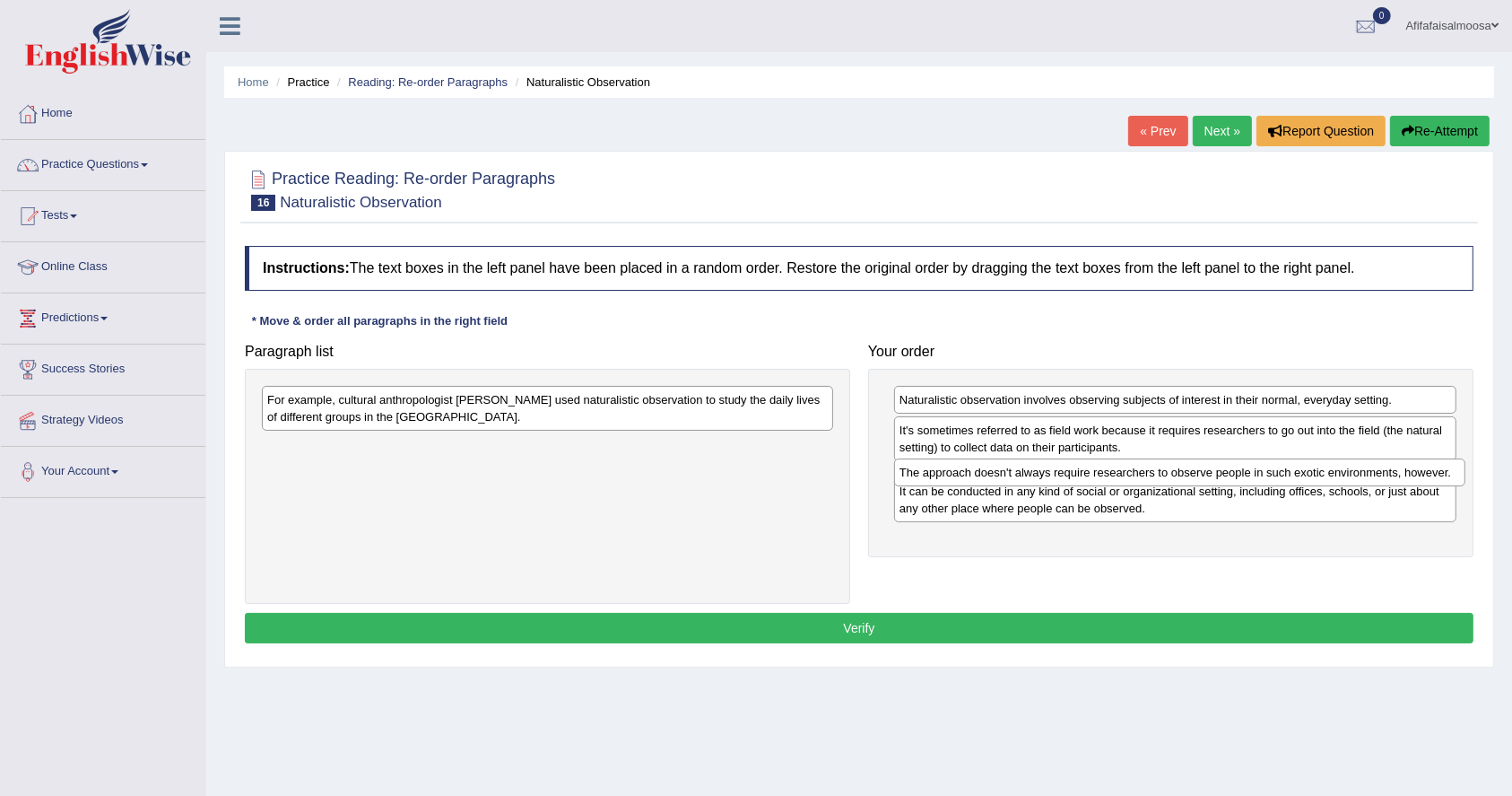
drag, startPoint x: 567, startPoint y: 402, endPoint x: 1199, endPoint y: 474, distance: 636.1
click at [1199, 474] on div "The approach doesn't always require researchers to observe people in such exoti…" at bounding box center [1180, 472] width 571 height 28
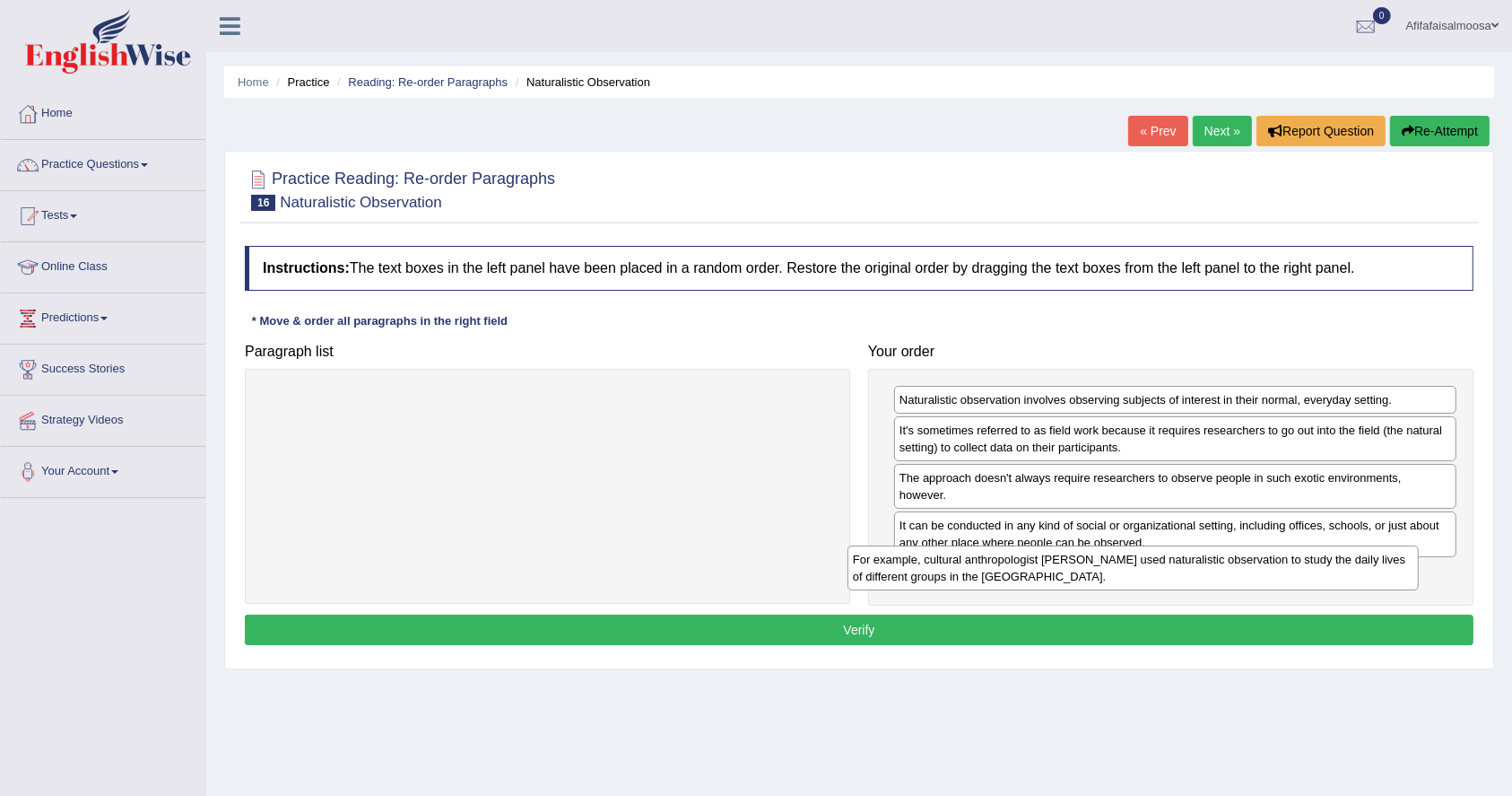
drag, startPoint x: 622, startPoint y: 398, endPoint x: 1211, endPoint y: 558, distance: 610.3
click at [1211, 558] on div "For example, cultural anthropologist Margaret Mead used naturalistic observatio…" at bounding box center [1133, 568] width 571 height 45
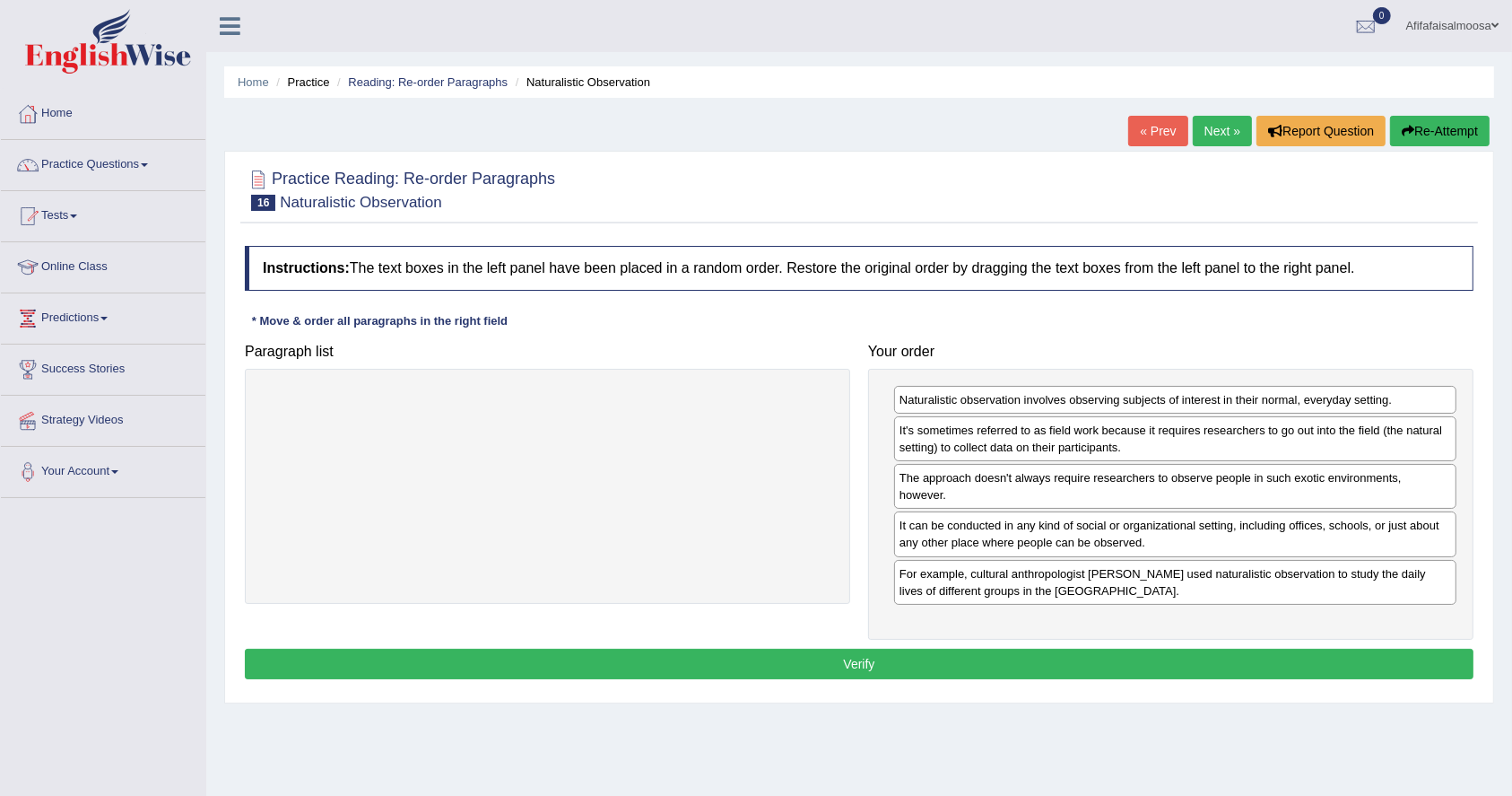
click at [887, 649] on button "Verify" at bounding box center [860, 664] width 1229 height 31
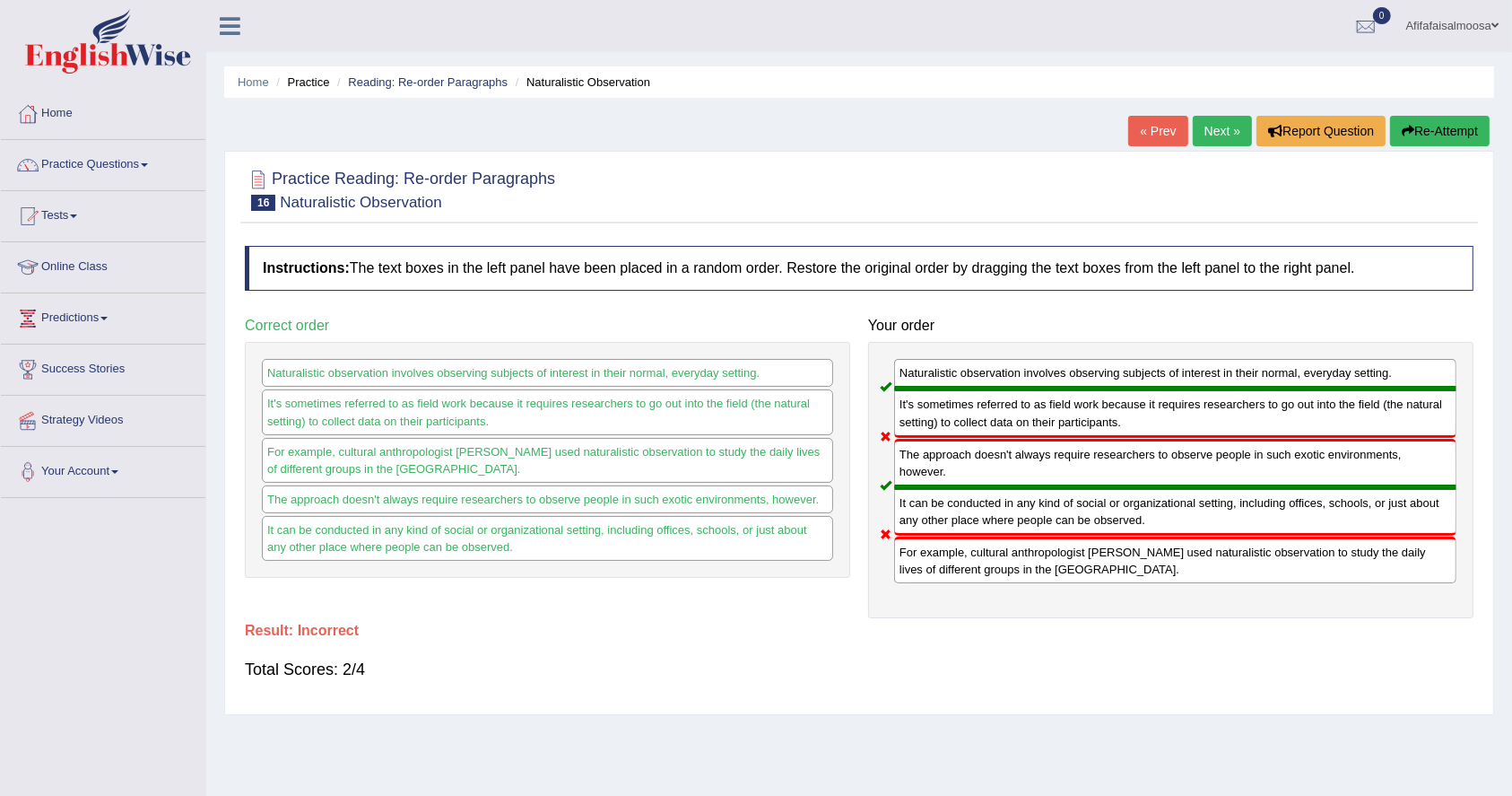
click at [1153, 124] on link "« Prev" at bounding box center [1158, 131] width 59 height 31
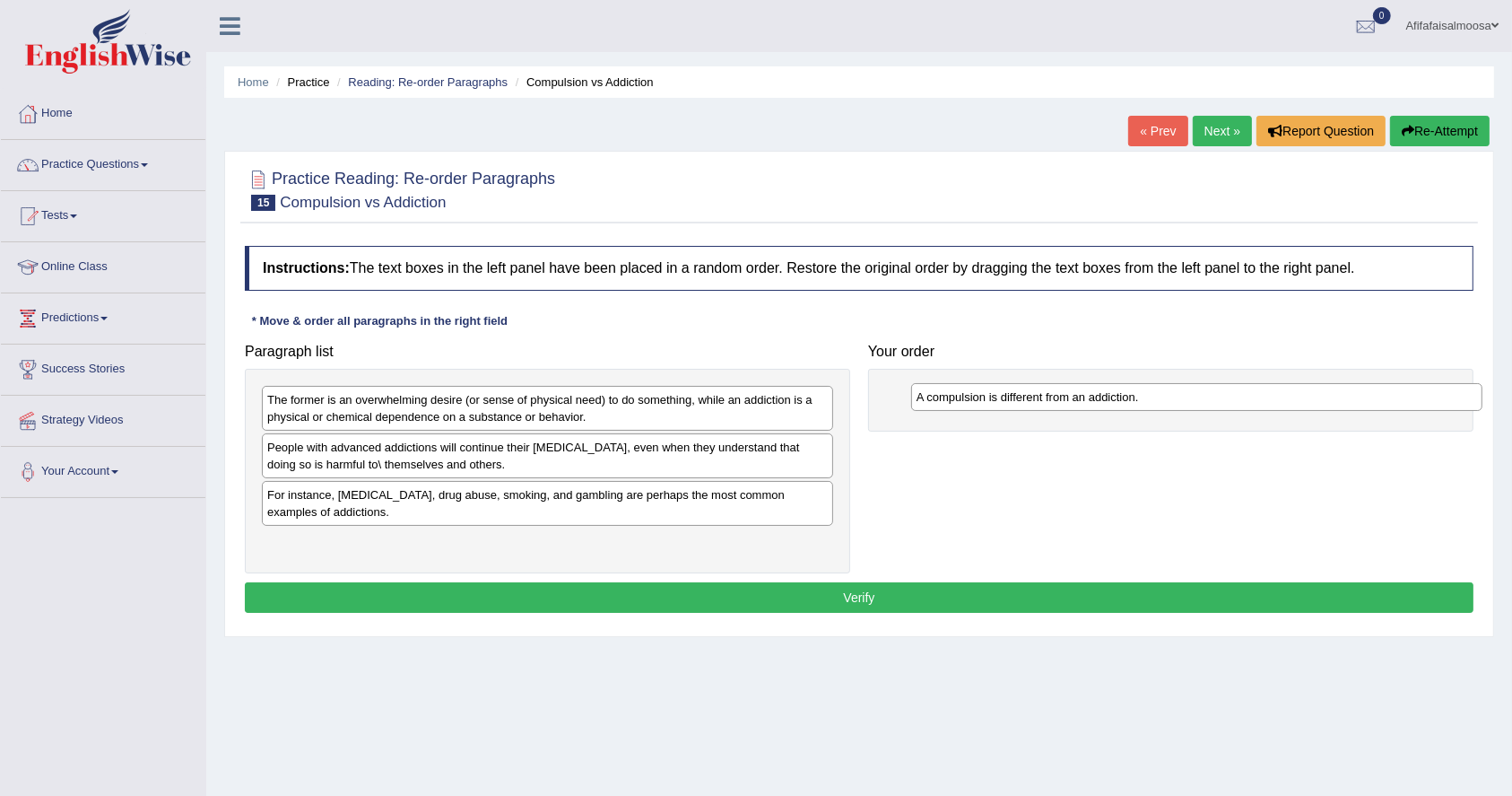
drag, startPoint x: 402, startPoint y: 493, endPoint x: 1051, endPoint y: 396, distance: 656.2
click at [1051, 396] on div "A compulsion is different from an addiction." at bounding box center [1197, 396] width 571 height 28
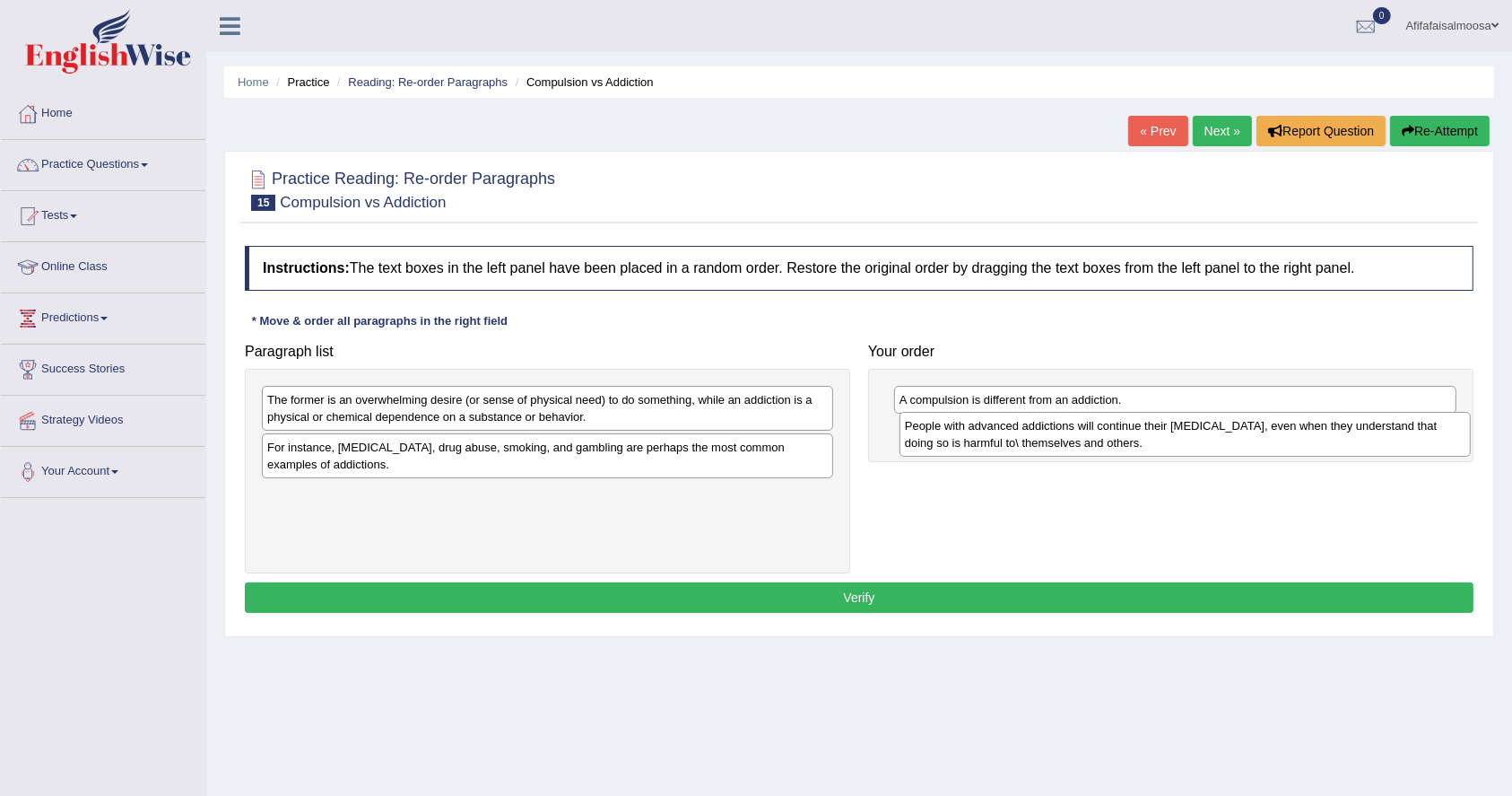
drag, startPoint x: 547, startPoint y: 467, endPoint x: 1186, endPoint y: 446, distance: 639.3
click at [1186, 446] on div "People with advanced addictions will continue their [MEDICAL_DATA], even when t…" at bounding box center [1185, 434] width 571 height 45
drag, startPoint x: 513, startPoint y: 451, endPoint x: 530, endPoint y: 451, distance: 17.0
click at [516, 451] on div "For instance, [MEDICAL_DATA], drug abuse, smoking, and gambling are perhaps the…" at bounding box center [548, 455] width 571 height 45
drag, startPoint x: 530, startPoint y: 451, endPoint x: 928, endPoint y: 476, distance: 398.8
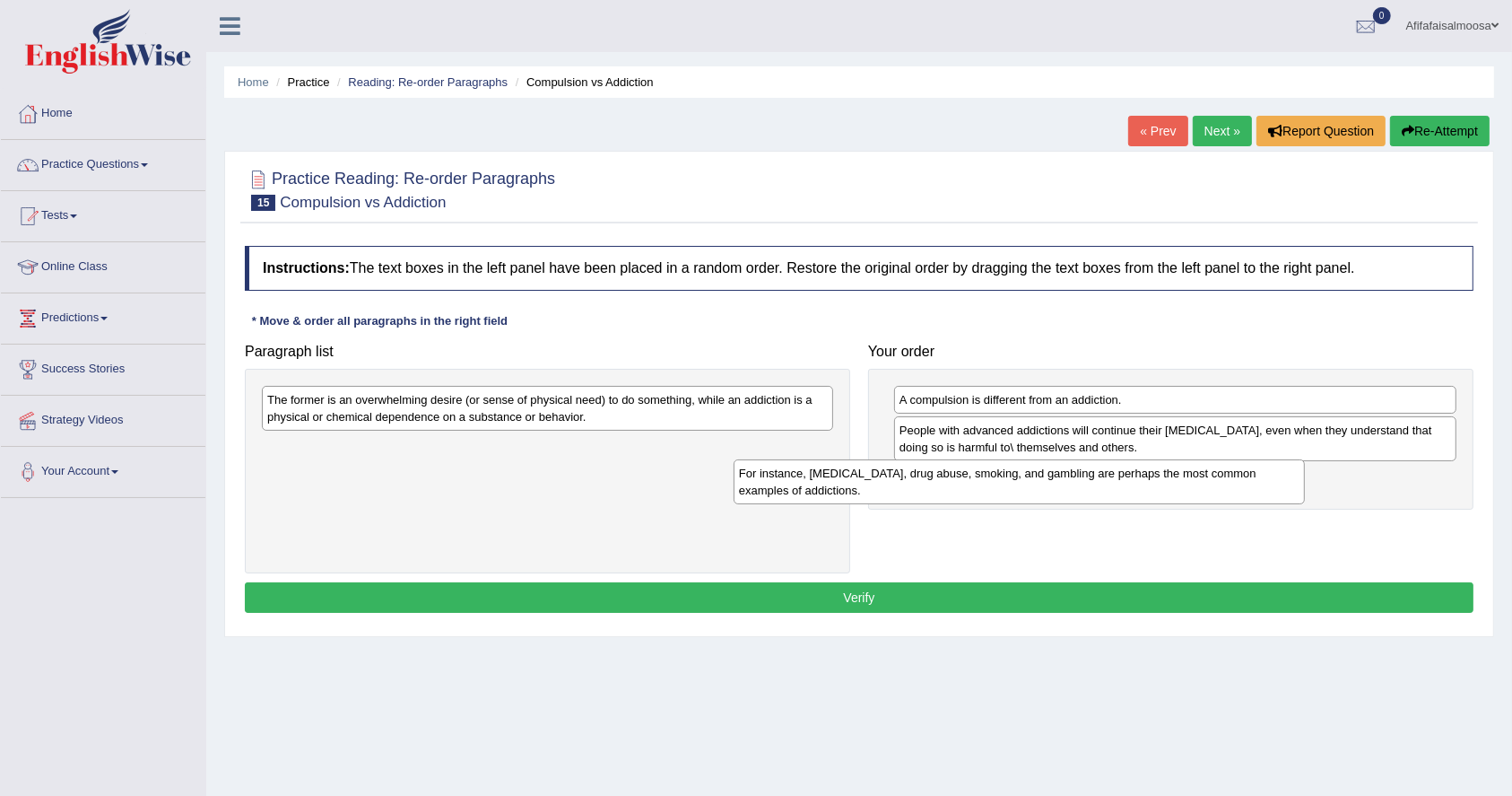
drag, startPoint x: 769, startPoint y: 464, endPoint x: 1348, endPoint y: 503, distance: 580.3
click at [1305, 503] on div "For instance, alcoholism, drug abuse, smoking, and gambling are perhaps the mos…" at bounding box center [1020, 482] width 571 height 45
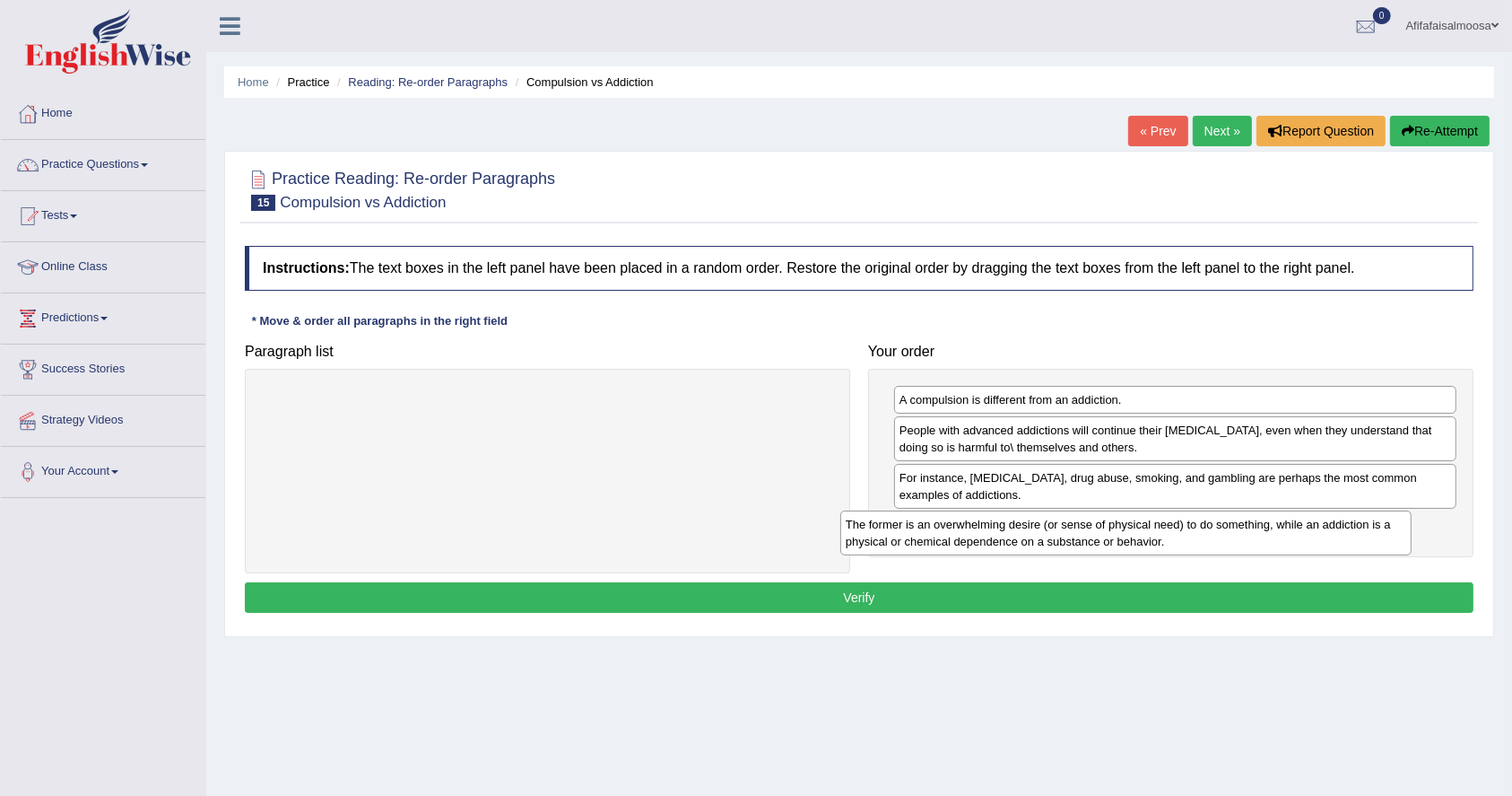
drag, startPoint x: 674, startPoint y: 408, endPoint x: 1243, endPoint y: 530, distance: 581.9
click at [1243, 530] on div "The former is an overwhelming desire (or sense of physical need) to do somethin…" at bounding box center [1127, 533] width 571 height 45
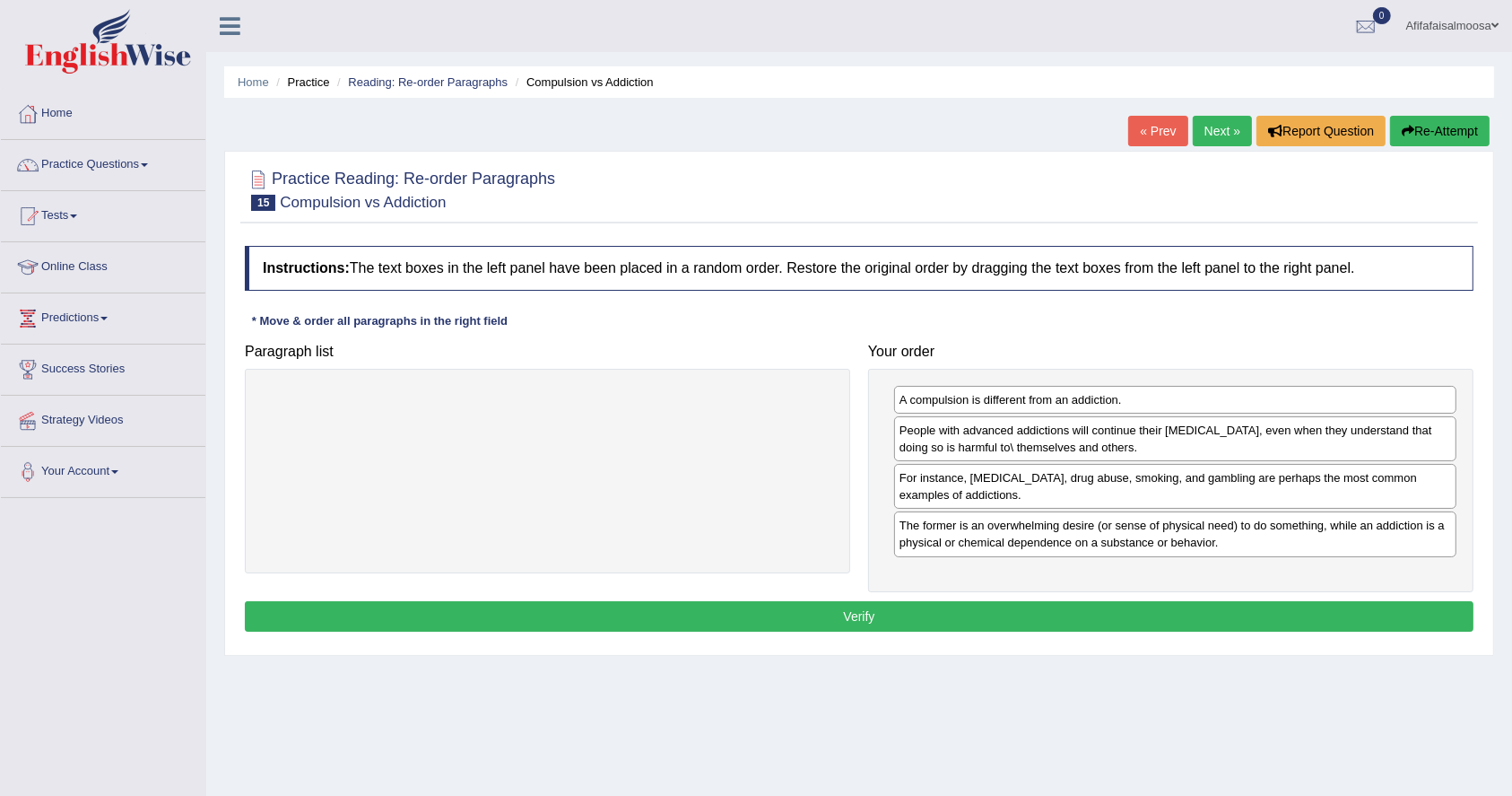
click at [853, 613] on button "Verify" at bounding box center [860, 616] width 1229 height 31
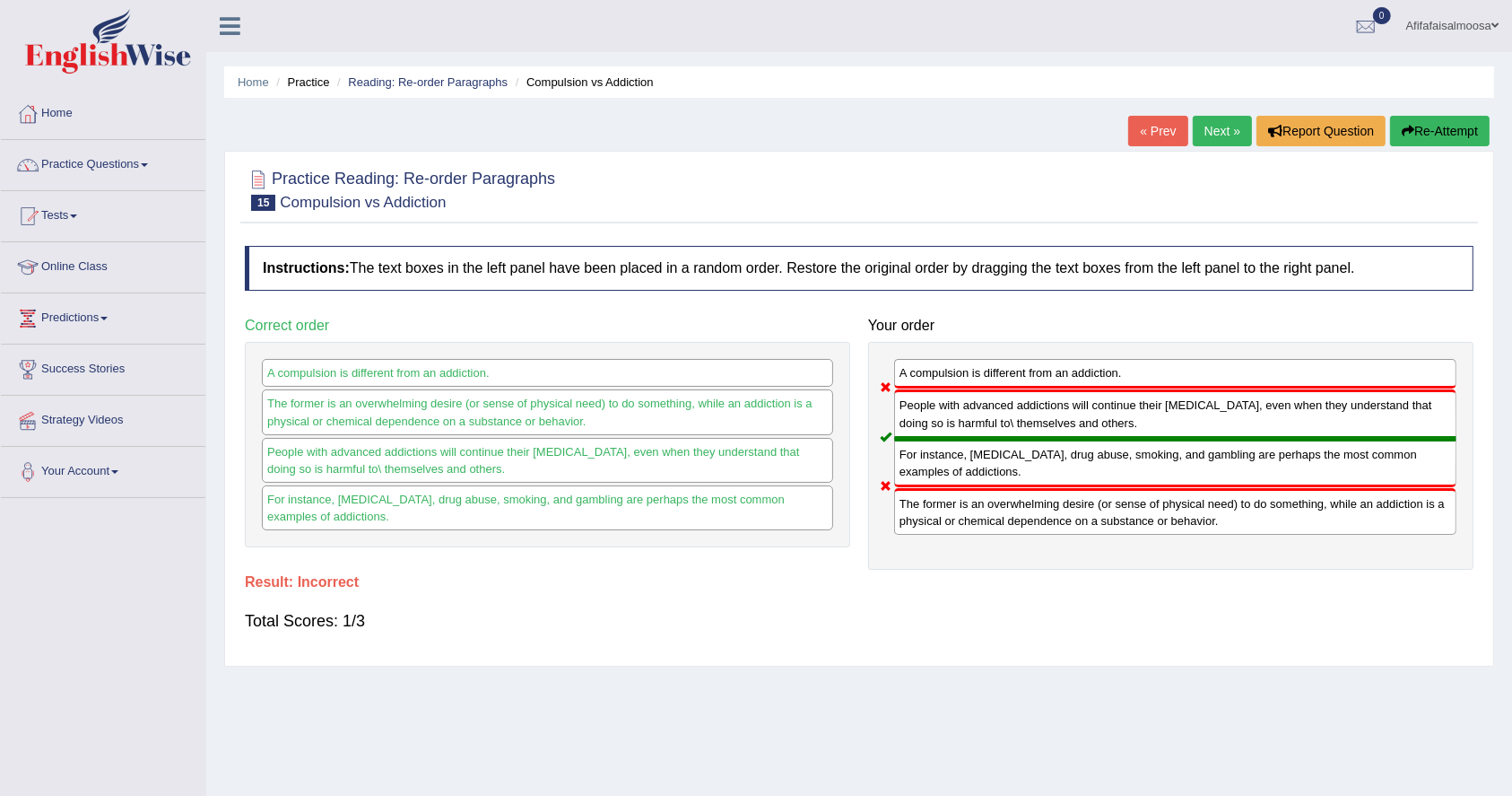
click at [1156, 134] on link "« Prev" at bounding box center [1158, 131] width 59 height 31
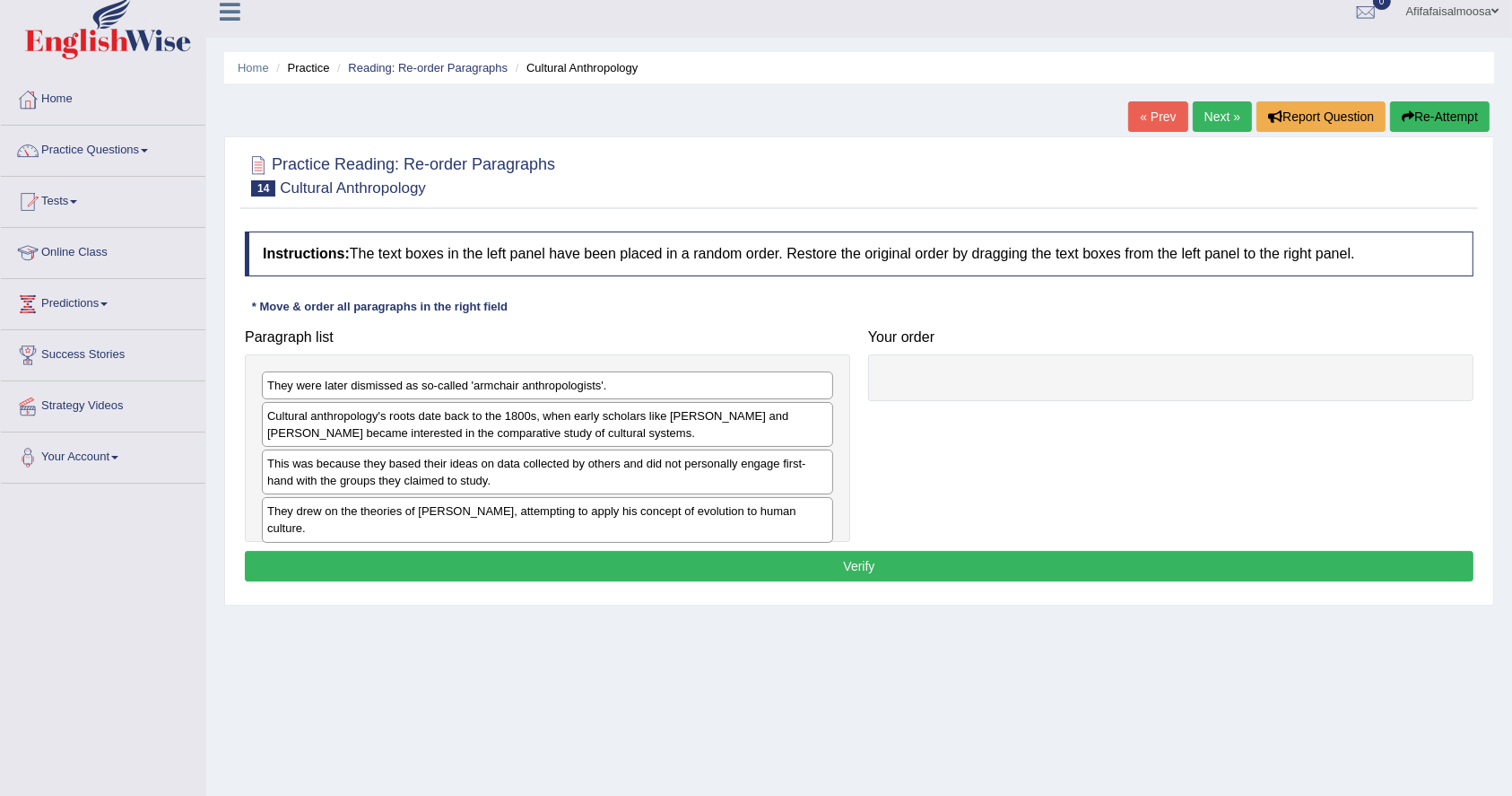
scroll to position [15, 0]
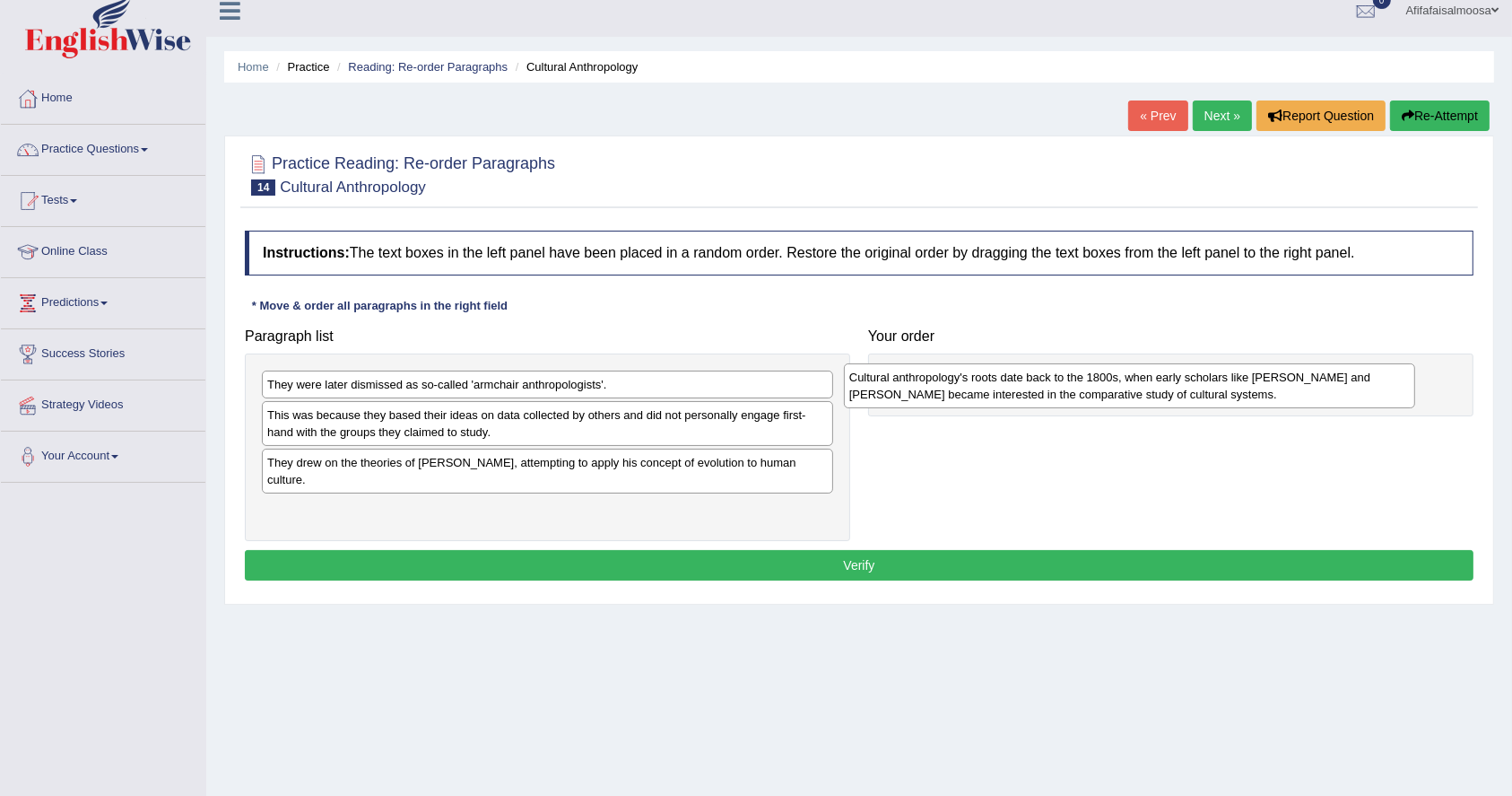
drag, startPoint x: 566, startPoint y: 423, endPoint x: 1163, endPoint y: 384, distance: 598.3
click at [1163, 384] on div "Cultural anthropology's roots date back to the 1800s, when early scholars like …" at bounding box center [1130, 385] width 571 height 45
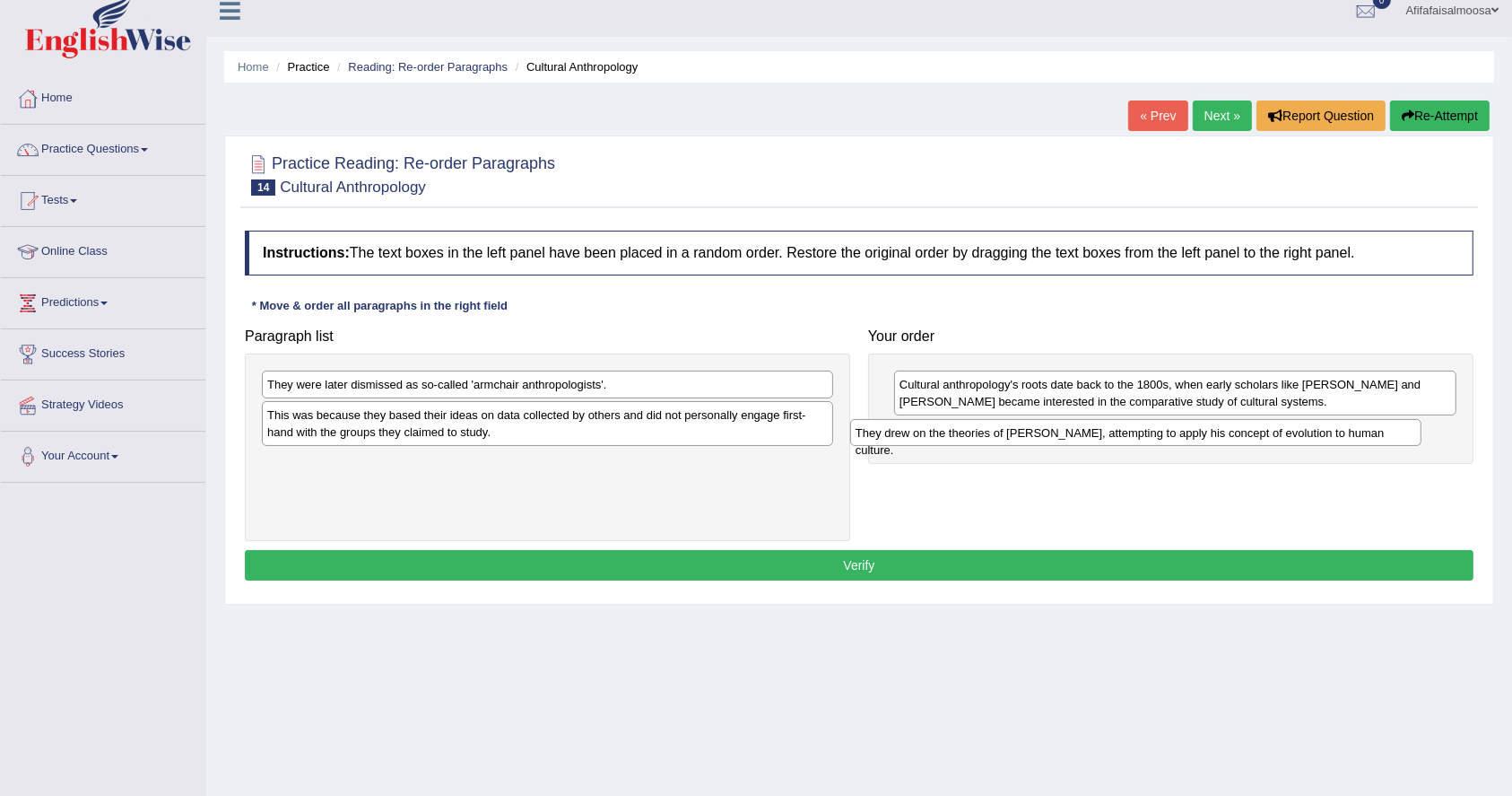
drag, startPoint x: 545, startPoint y: 471, endPoint x: 1134, endPoint y: 441, distance: 589.8
click at [1134, 441] on div "They drew on the theories of [PERSON_NAME], attempting to apply his concept of …" at bounding box center [1136, 432] width 571 height 28
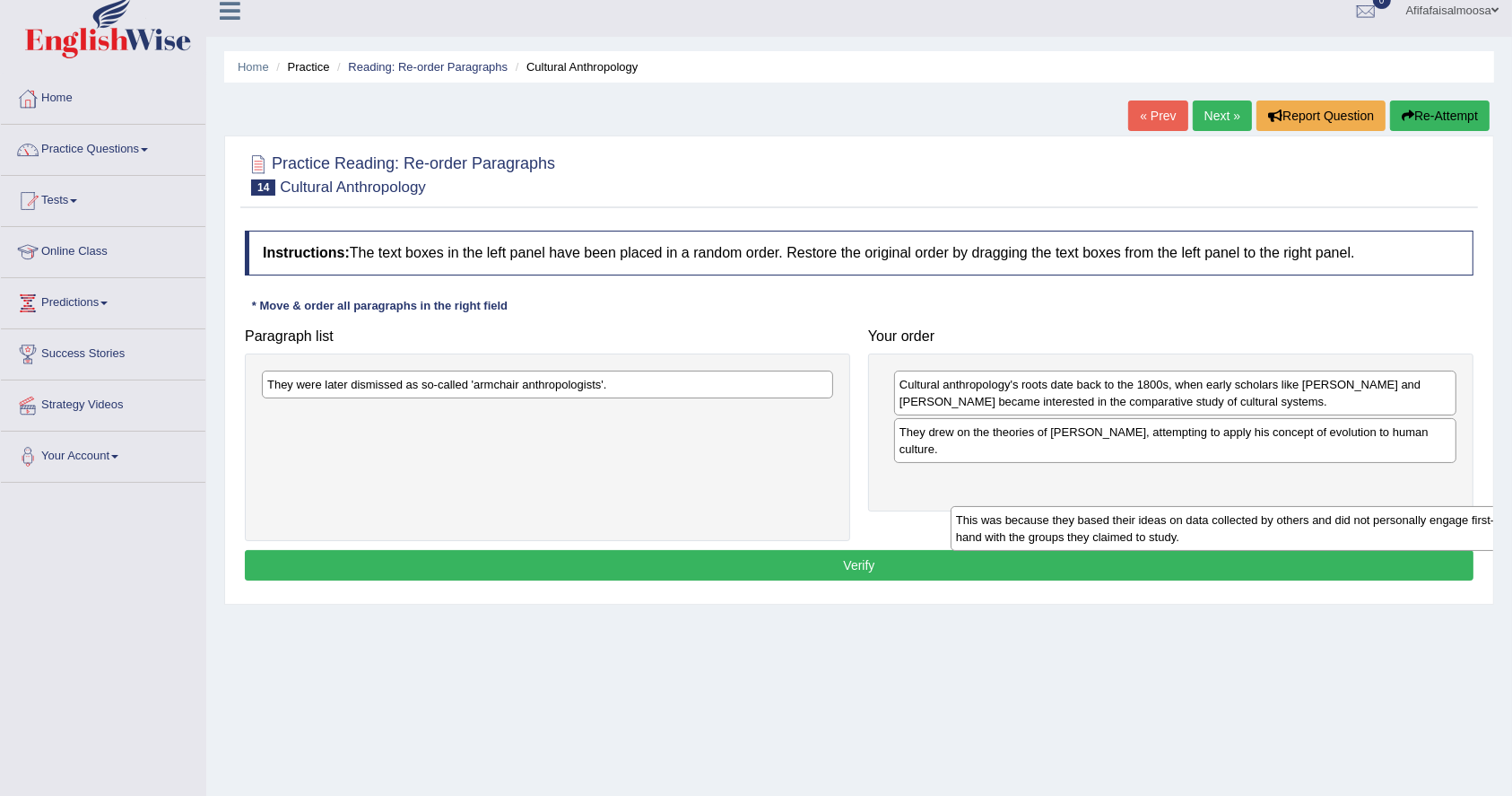
drag, startPoint x: 495, startPoint y: 433, endPoint x: 1187, endPoint y: 489, distance: 694.3
click at [1187, 506] on div "This was because they based their ideas on data collected by others and did not…" at bounding box center [1236, 528] width 571 height 45
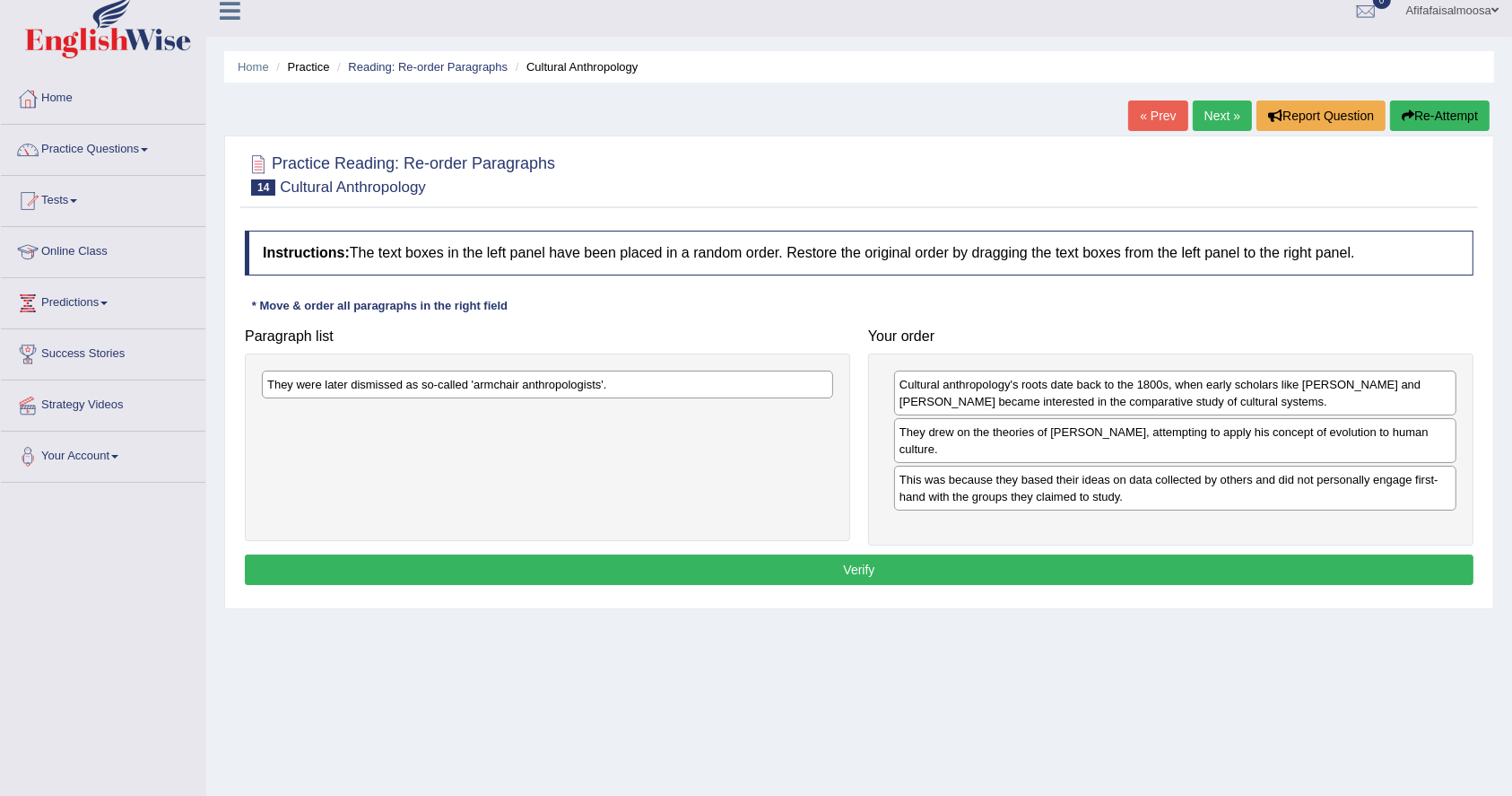
drag, startPoint x: 1164, startPoint y: 467, endPoint x: 1086, endPoint y: 474, distance: 78.3
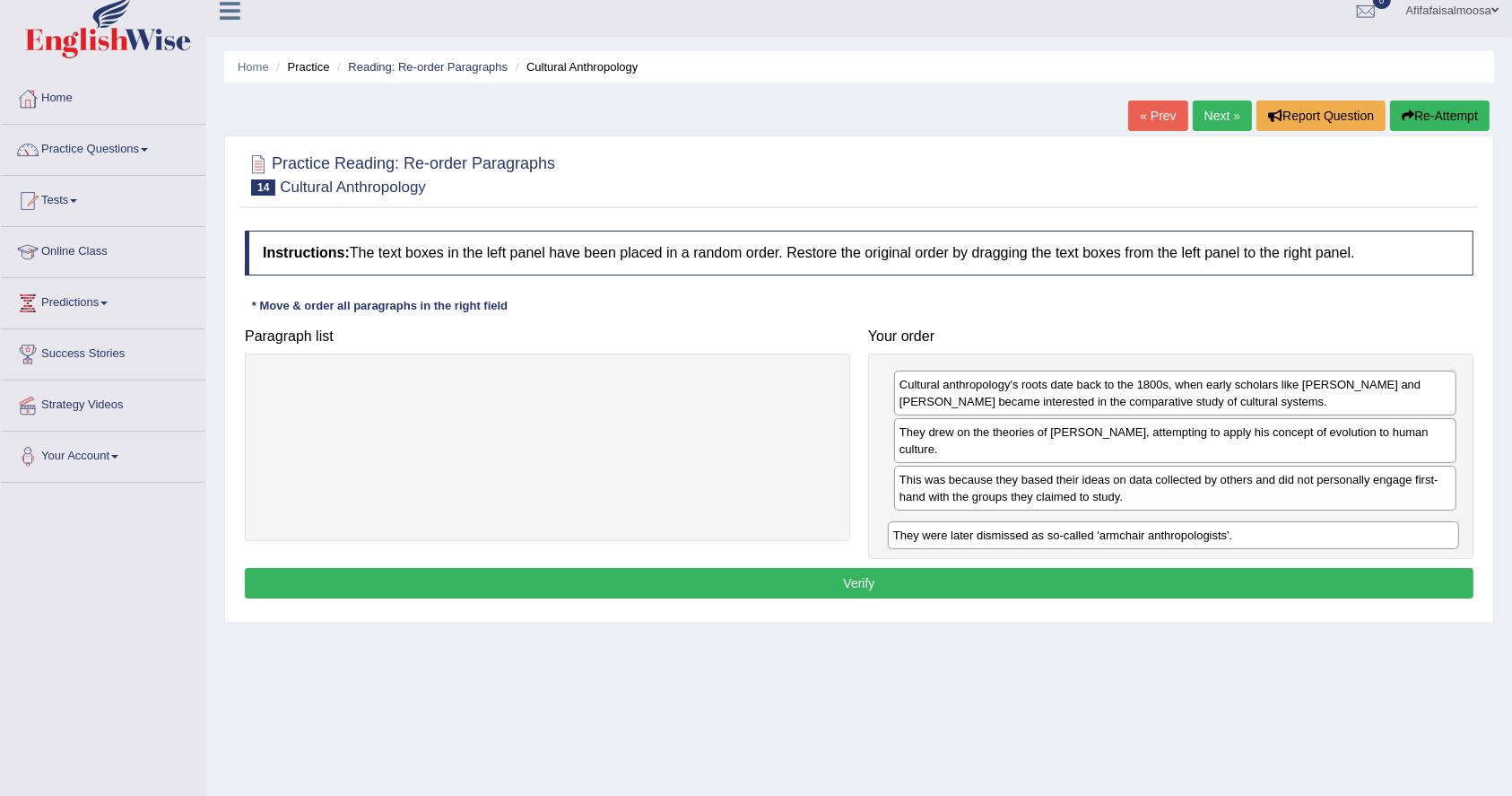
drag, startPoint x: 576, startPoint y: 384, endPoint x: 1202, endPoint y: 534, distance: 643.7
click at [1202, 535] on div "They were later dismissed as so-called 'armchair anthropologists'." at bounding box center [1173, 535] width 571 height 28
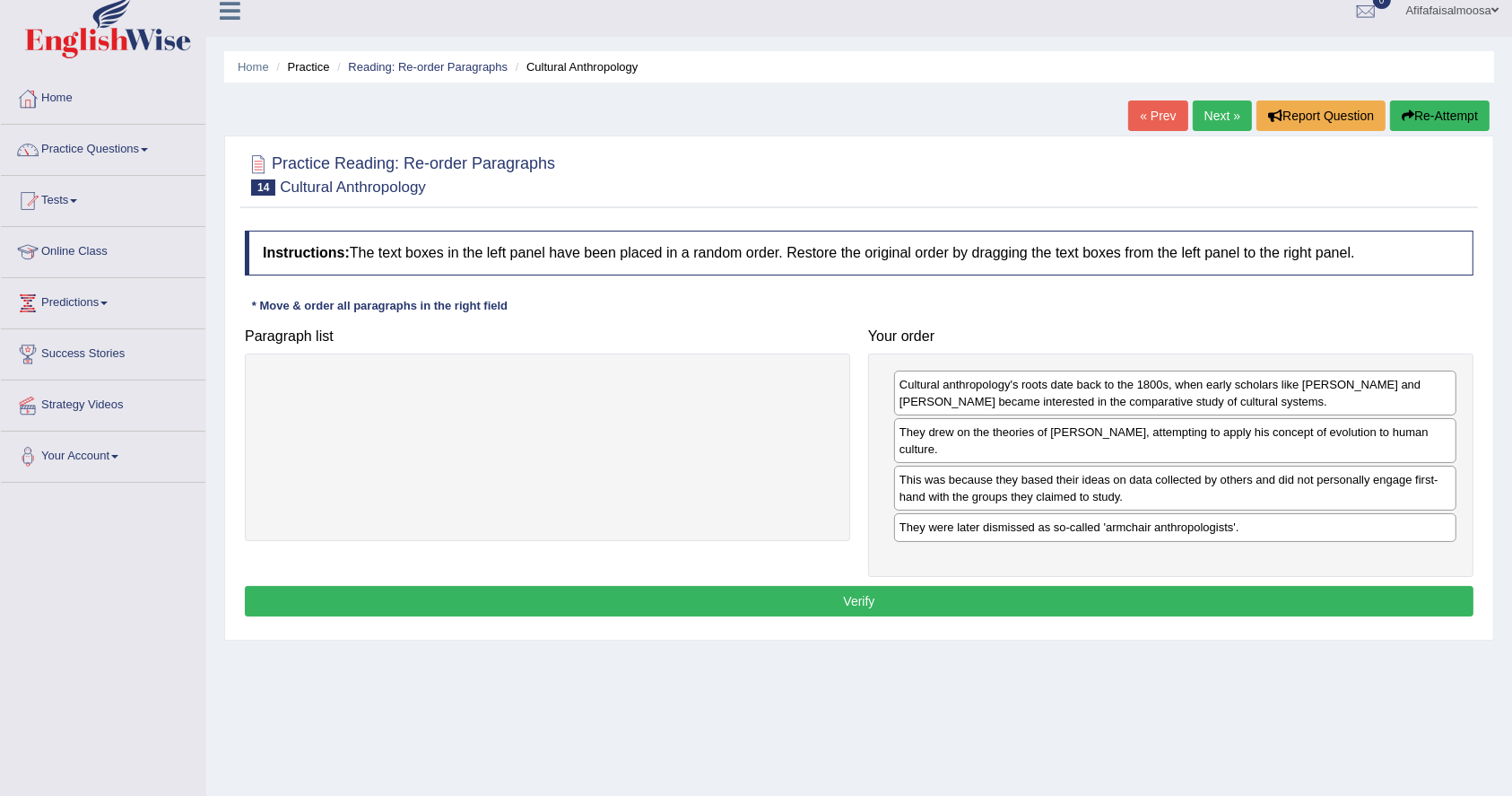
click at [946, 601] on button "Verify" at bounding box center [860, 601] width 1229 height 31
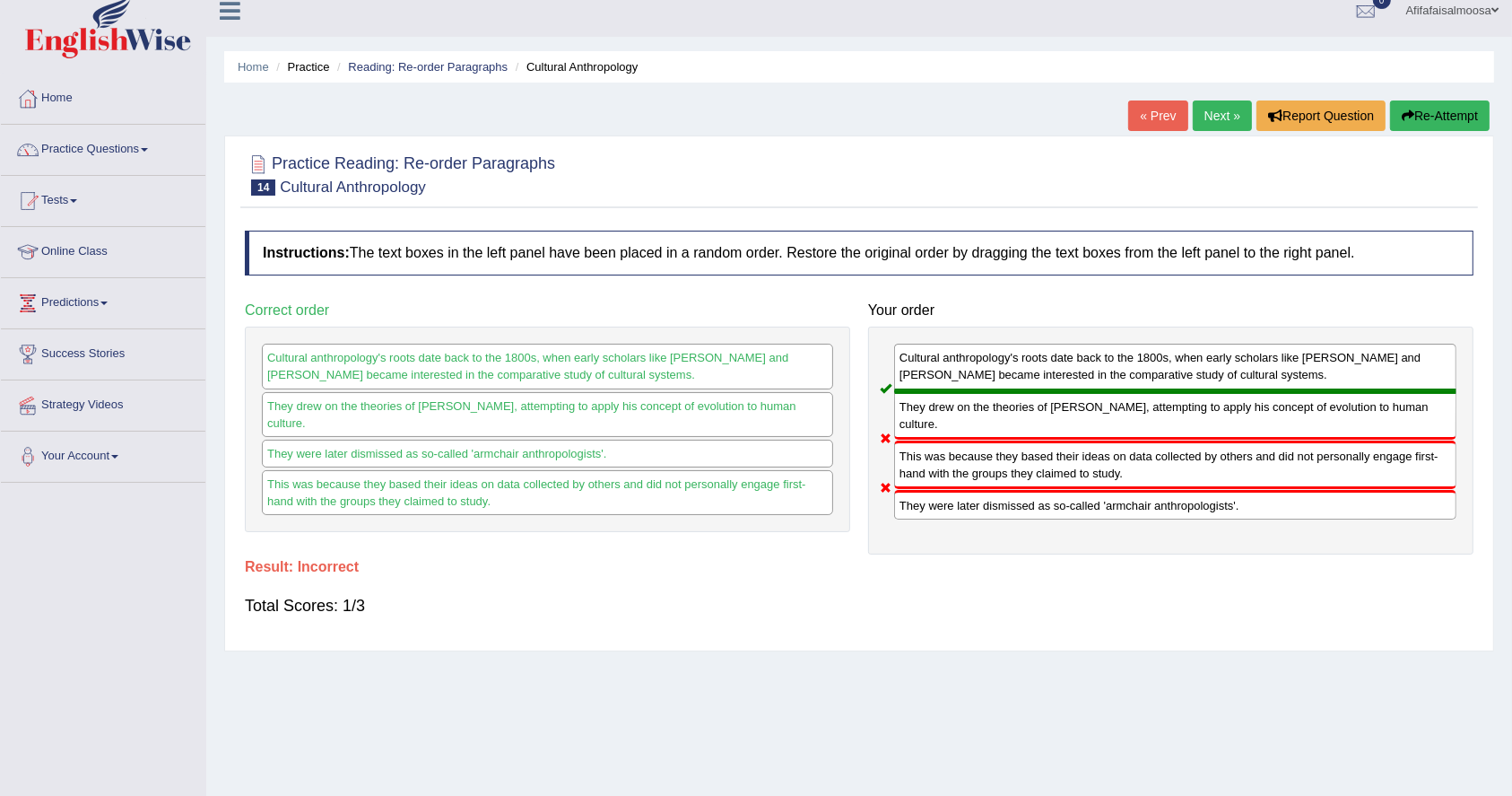
click at [1409, 110] on icon "button" at bounding box center [1409, 116] width 13 height 13
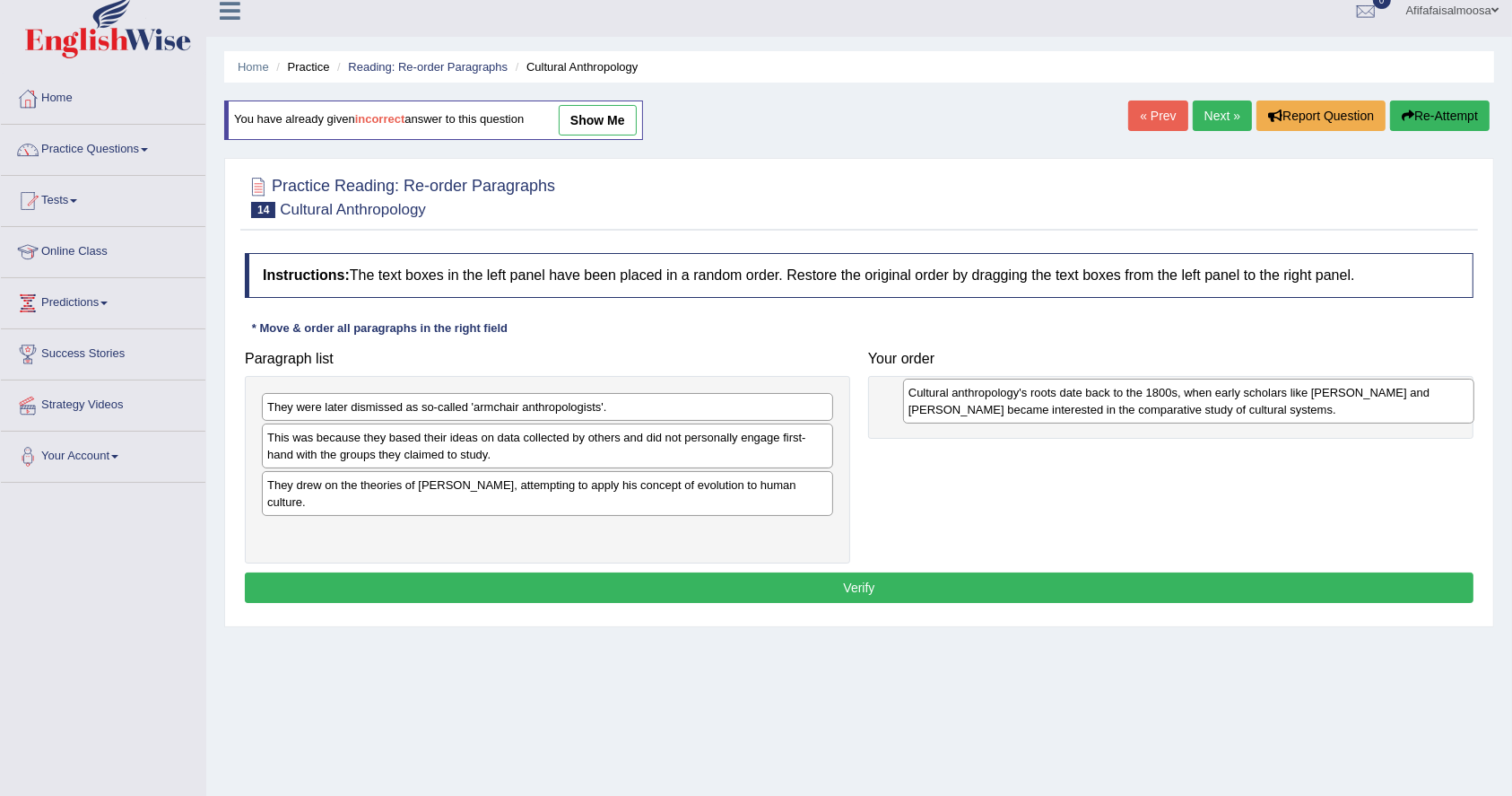
drag, startPoint x: 385, startPoint y: 454, endPoint x: 1027, endPoint y: 408, distance: 643.6
click at [1027, 408] on div "Cultural anthropology's roots date back to the 1800s, when early scholars like …" at bounding box center [1189, 401] width 571 height 45
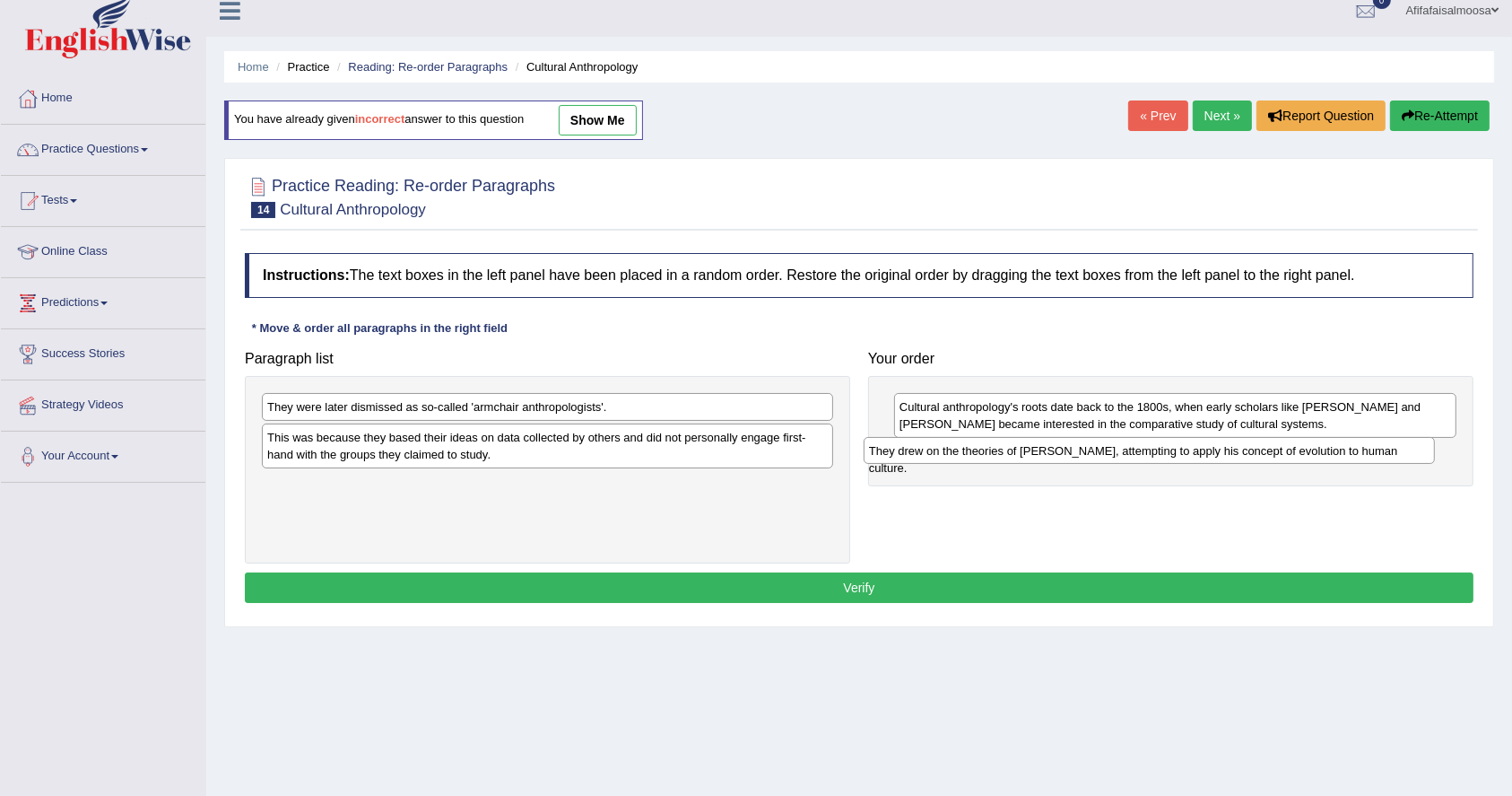
drag, startPoint x: 326, startPoint y: 493, endPoint x: 926, endPoint y: 459, distance: 601.0
click at [926, 459] on div "They drew on the theories of Charles Darwin, attempting to apply his concept of…" at bounding box center [1149, 450] width 571 height 28
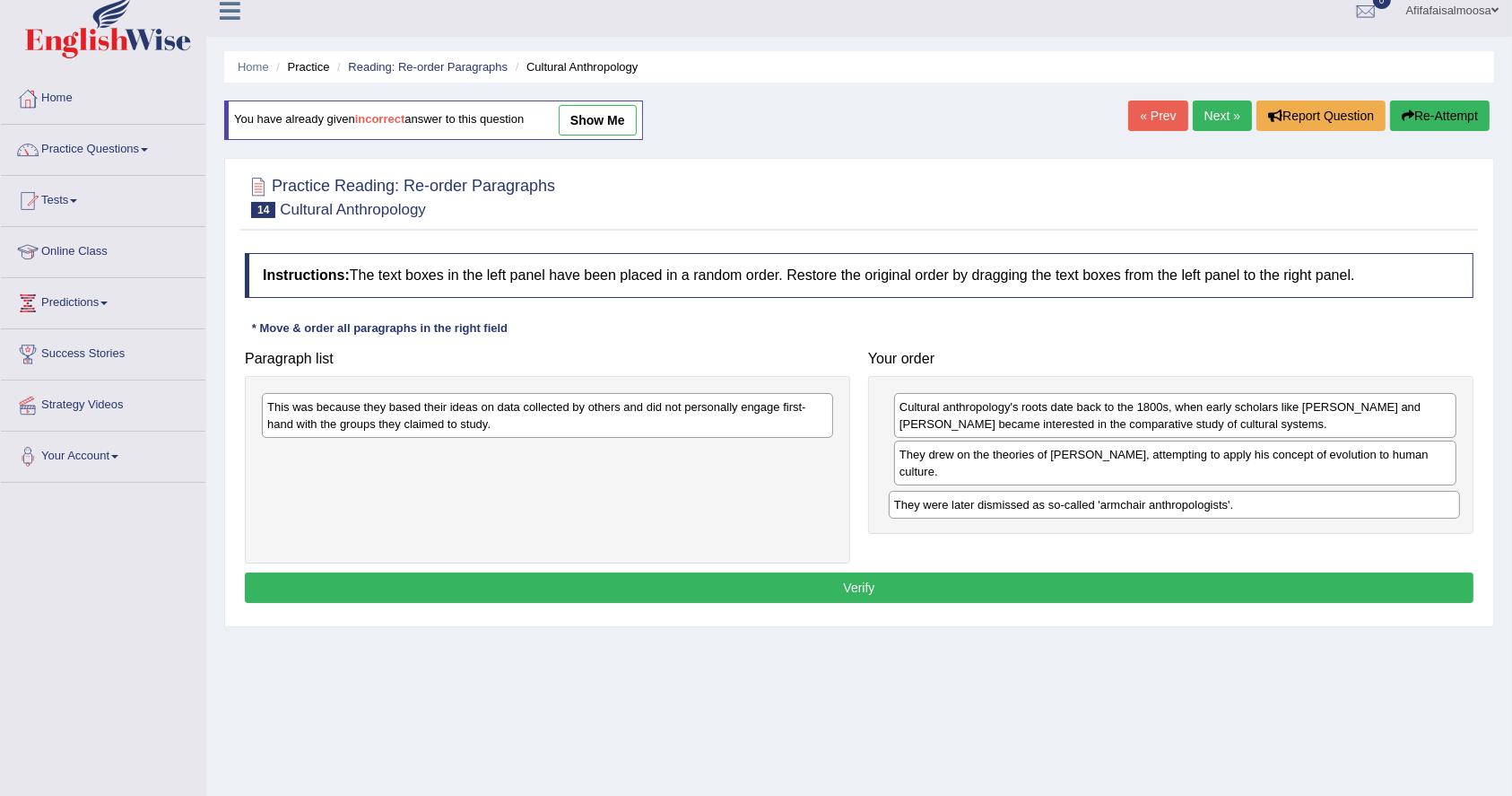
drag, startPoint x: 411, startPoint y: 408, endPoint x: 1039, endPoint y: 506, distance: 635.6
click at [1039, 506] on div "They were later dismissed as so-called 'armchair anthropologists'." at bounding box center [1174, 504] width 571 height 28
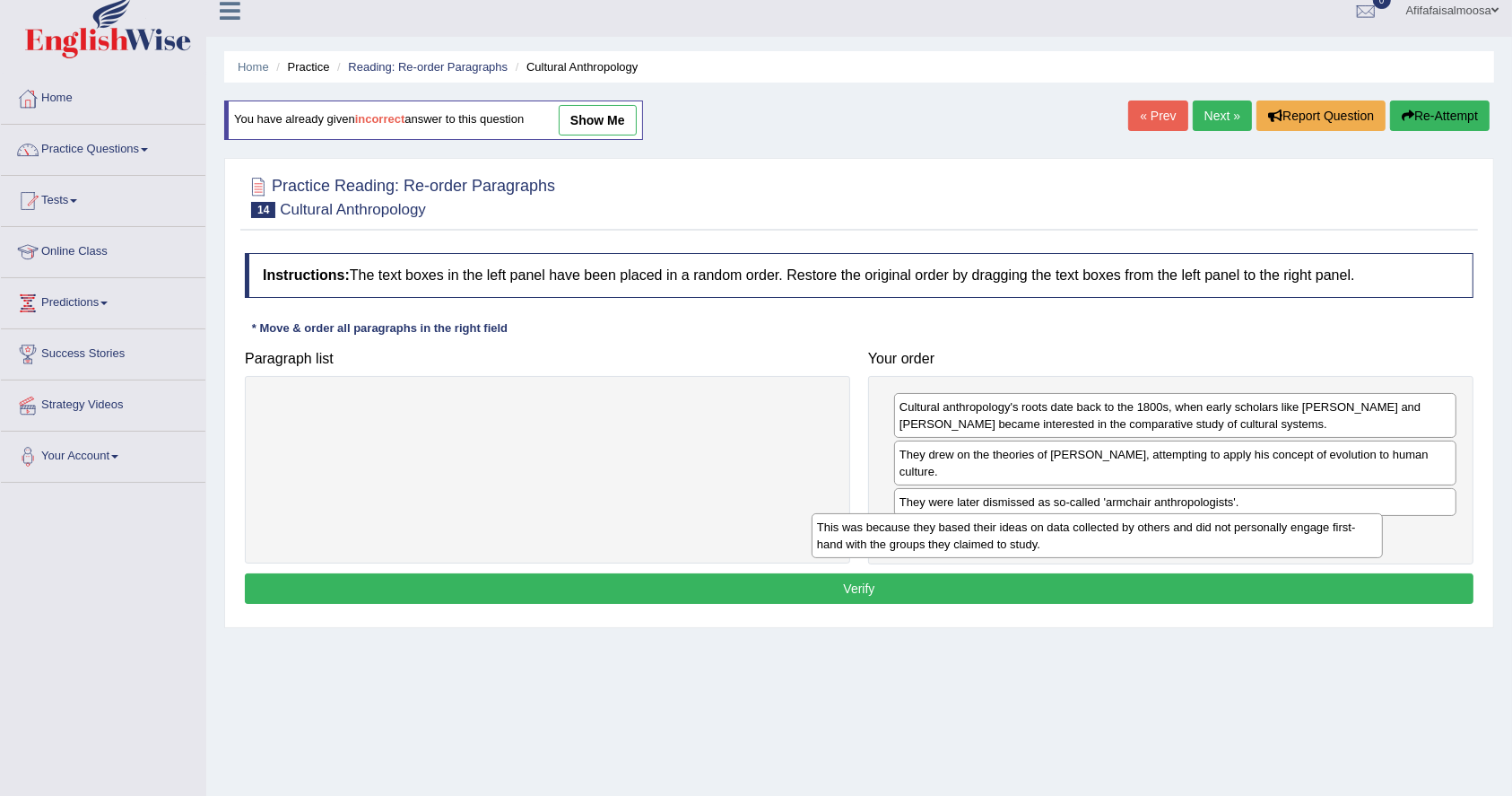
drag, startPoint x: 521, startPoint y: 427, endPoint x: 1107, endPoint y: 544, distance: 597.6
click at [1107, 544] on div "This was because they based their ideas on data collected by others and did not…" at bounding box center [1098, 535] width 571 height 45
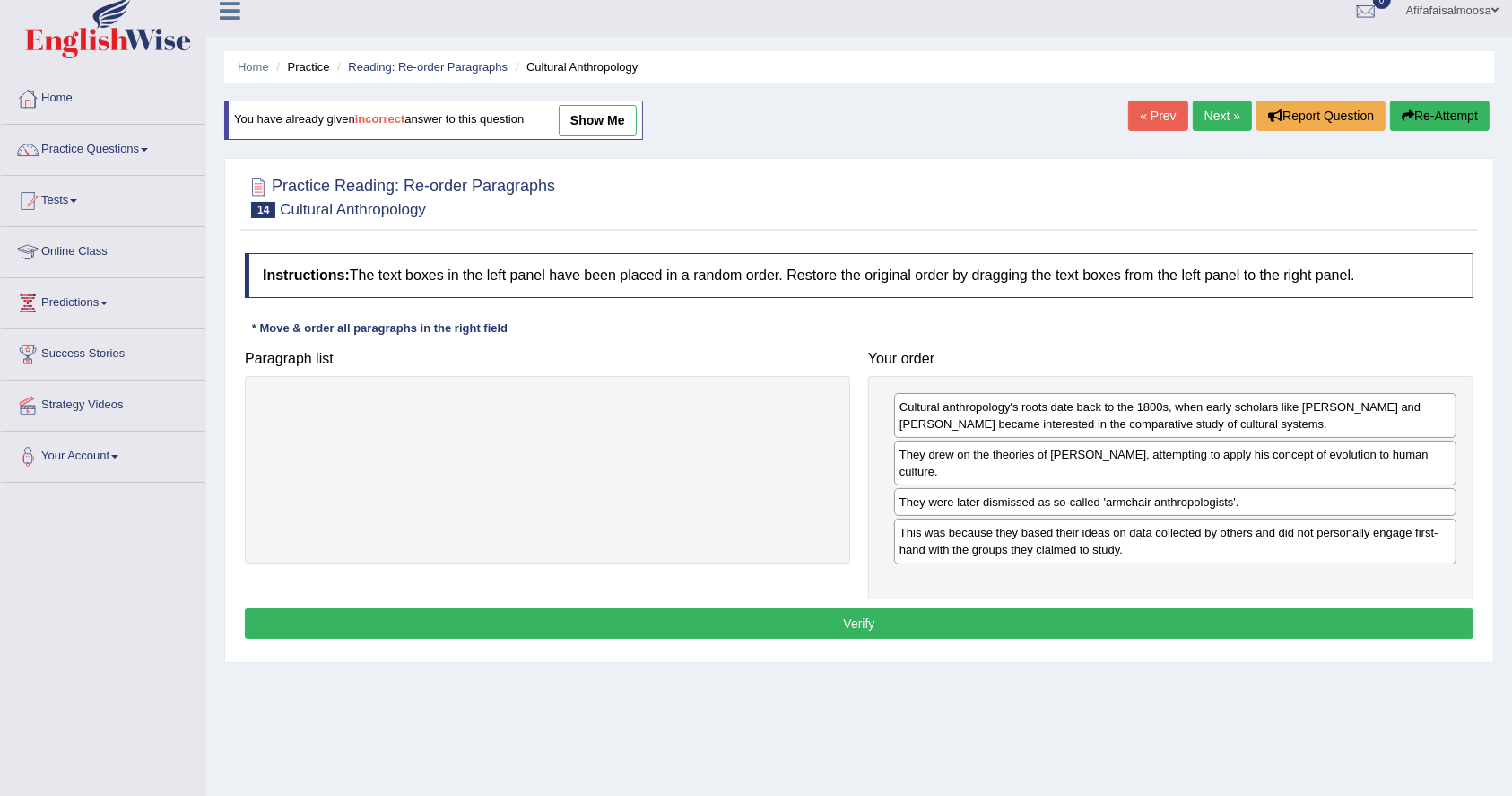
click at [887, 615] on button "Verify" at bounding box center [860, 624] width 1229 height 31
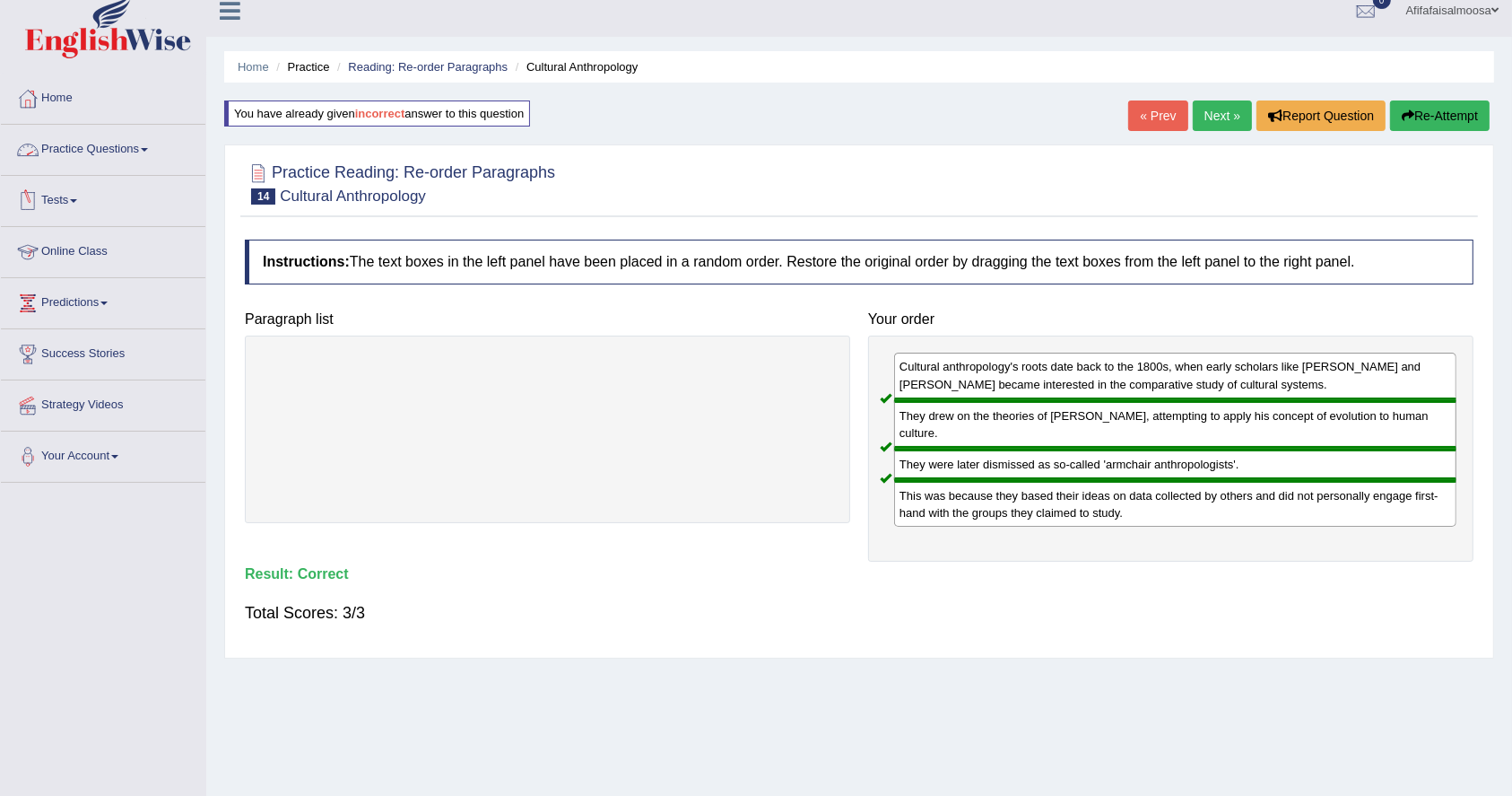
click at [77, 140] on link "Practice Questions" at bounding box center [103, 147] width 205 height 45
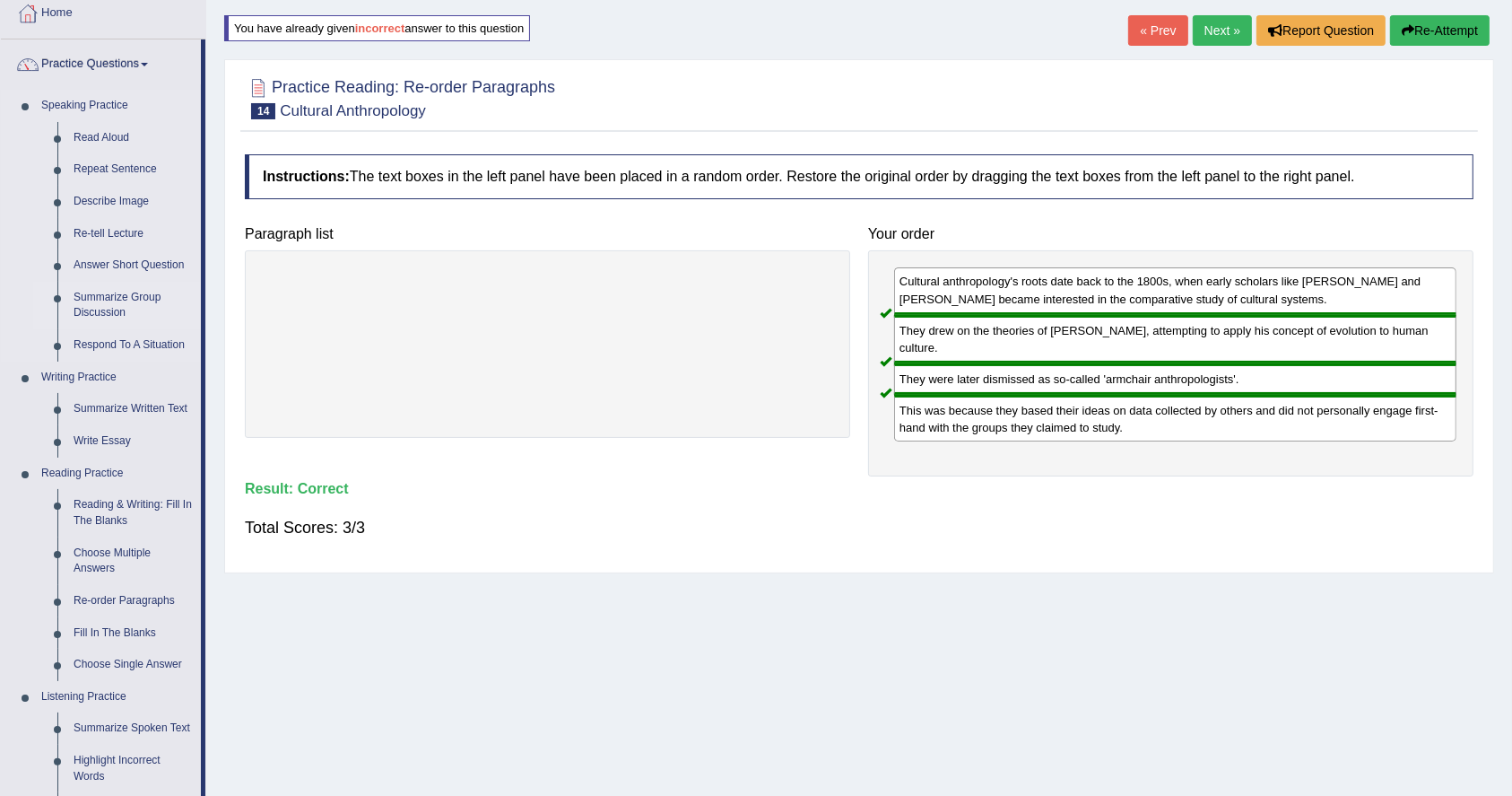
scroll to position [136, 0]
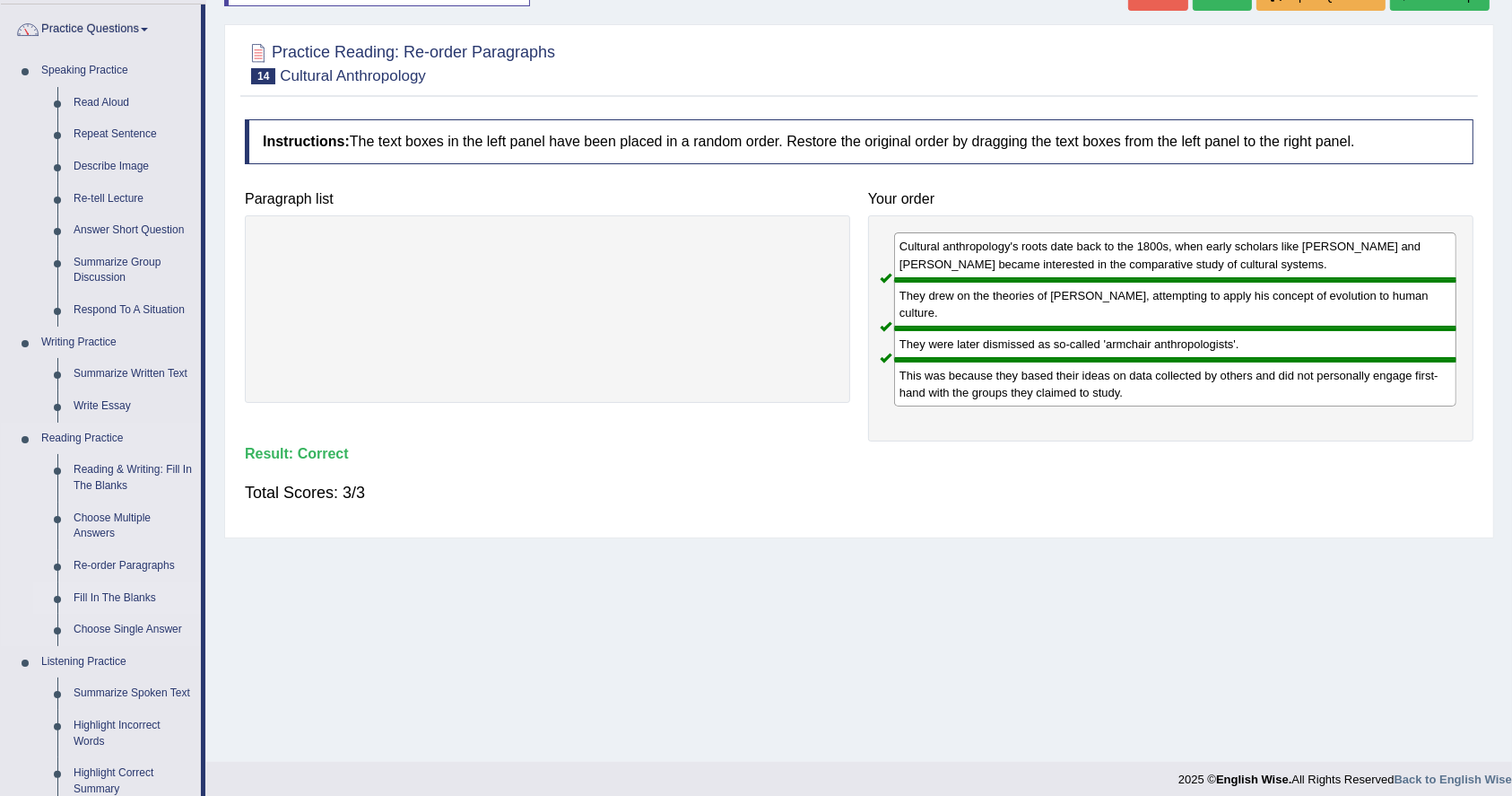
click at [112, 597] on link "Fill In The Blanks" at bounding box center [133, 598] width 136 height 32
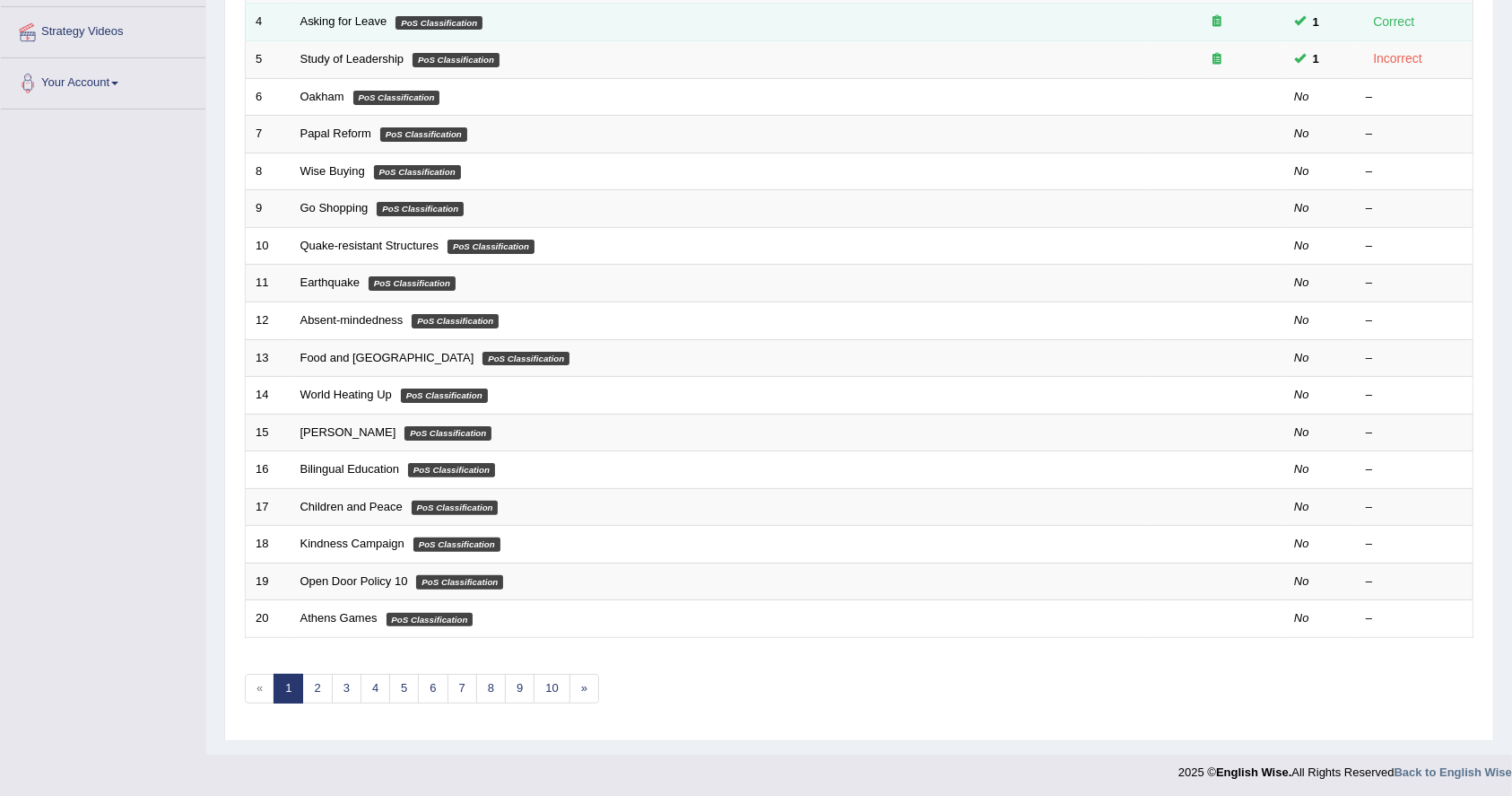
scroll to position [389, 0]
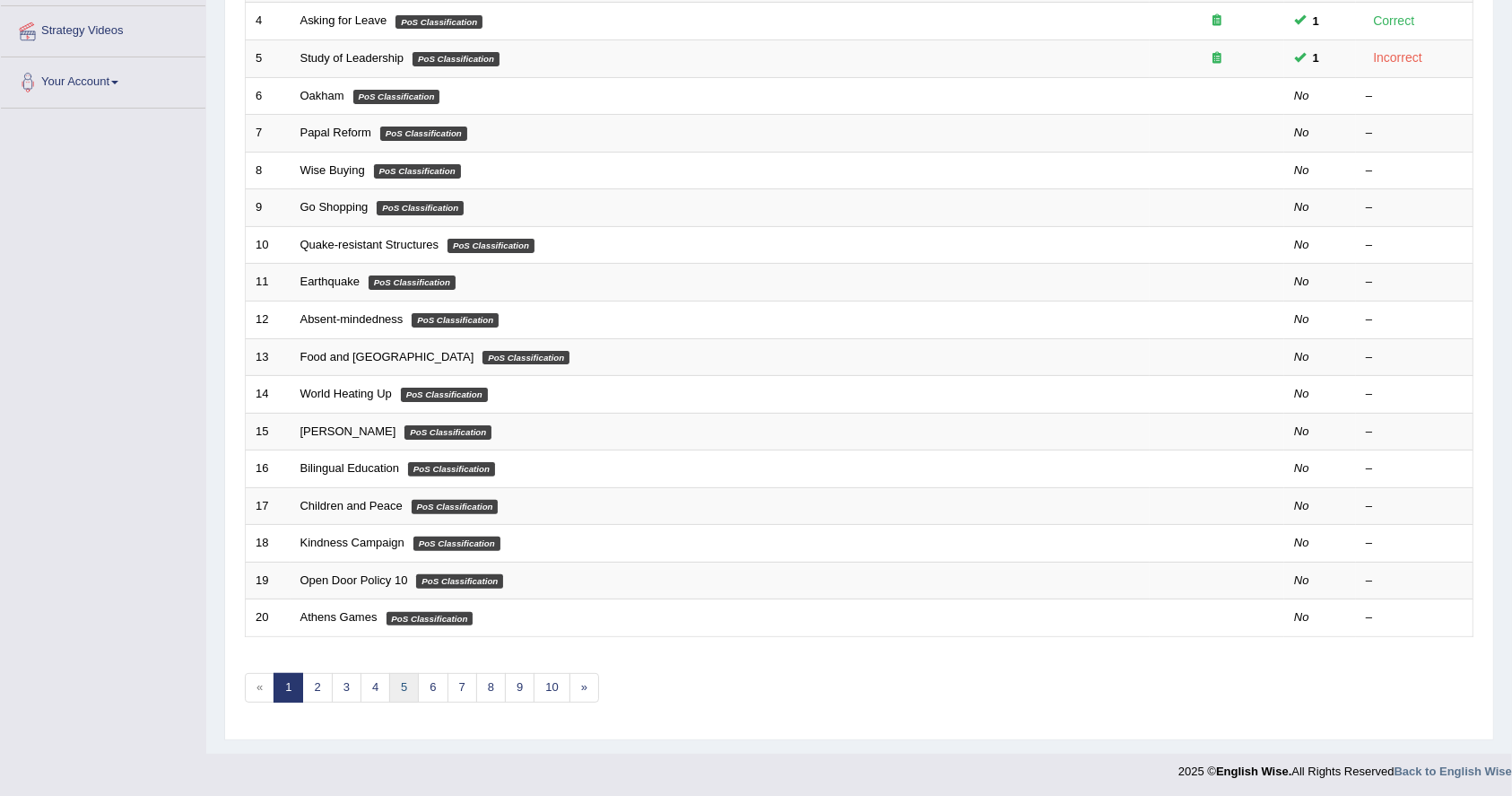
click at [410, 685] on link "5" at bounding box center [403, 687] width 30 height 30
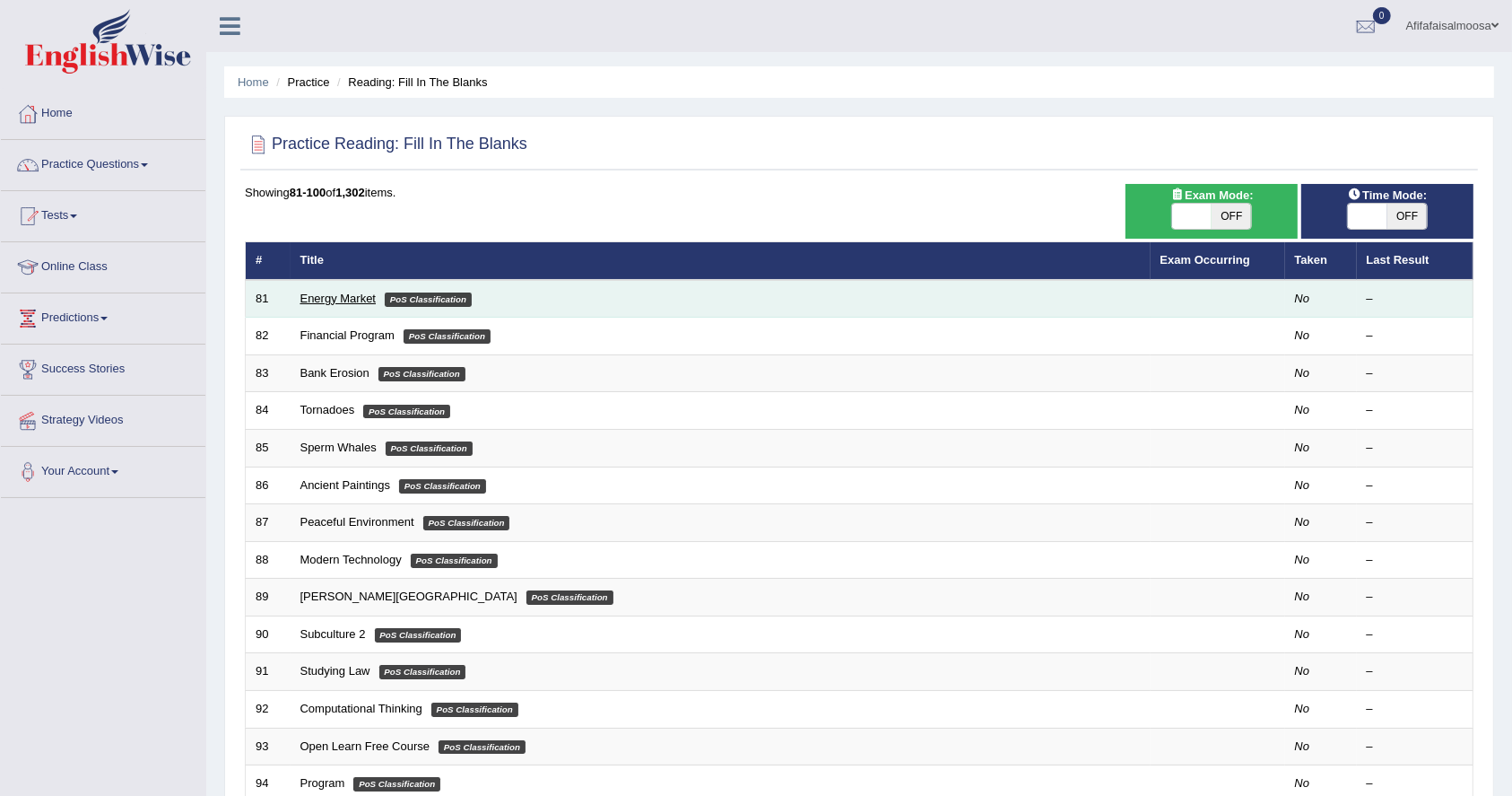
click at [348, 298] on link "Energy Market" at bounding box center [338, 297] width 76 height 13
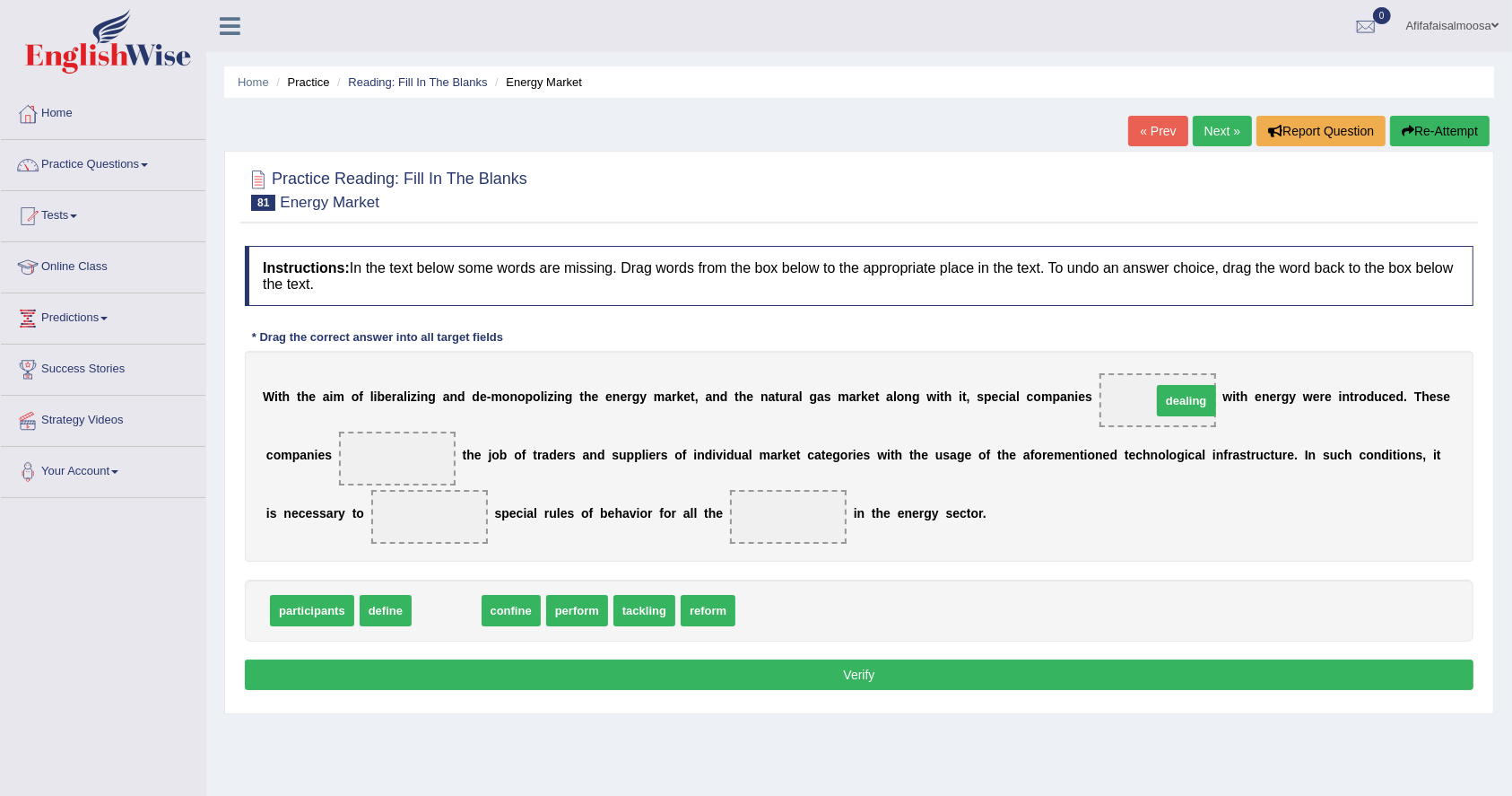
drag, startPoint x: 451, startPoint y: 604, endPoint x: 1191, endPoint y: 394, distance: 769.2
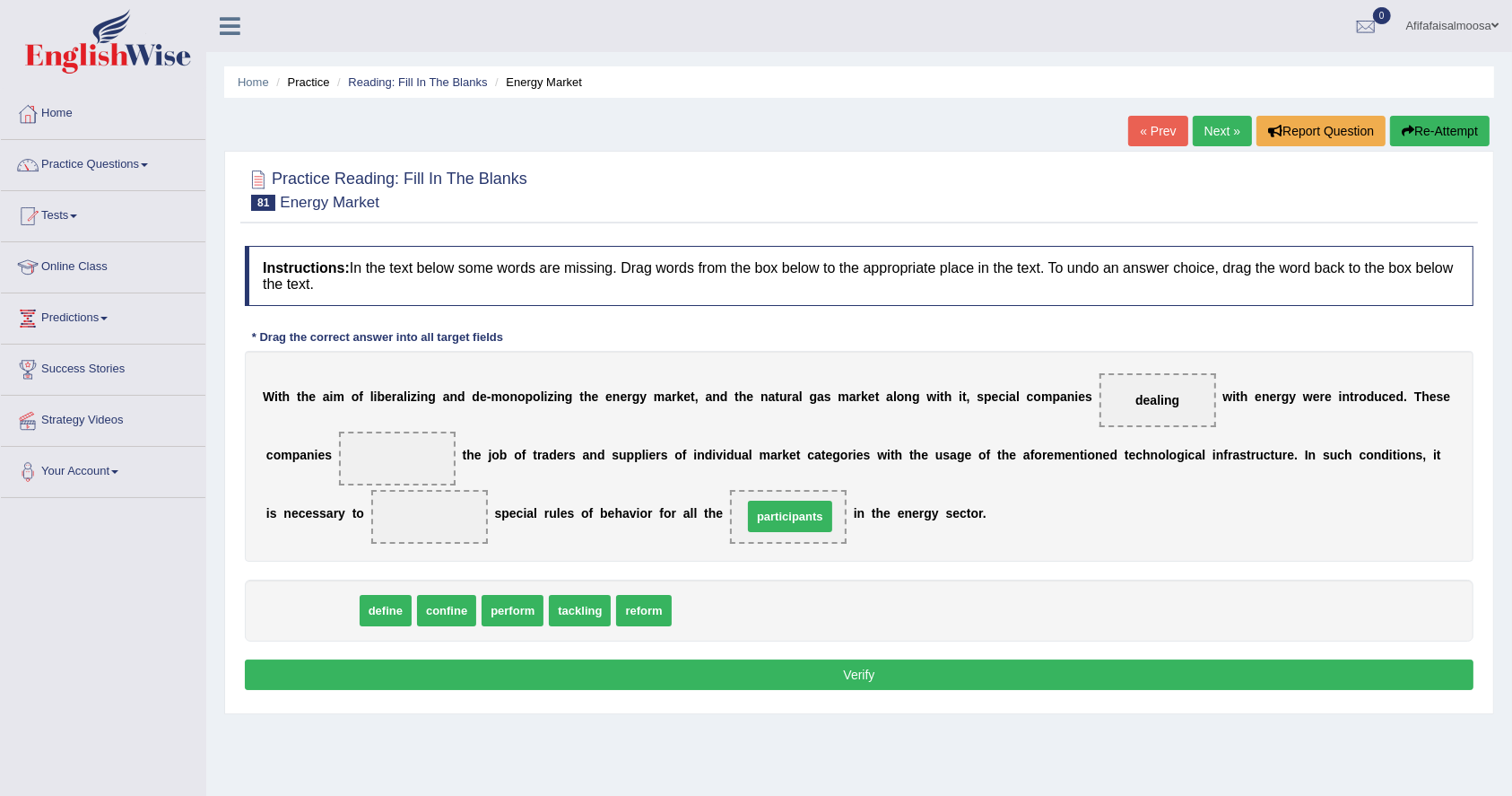
drag, startPoint x: 296, startPoint y: 604, endPoint x: 768, endPoint y: 508, distance: 481.7
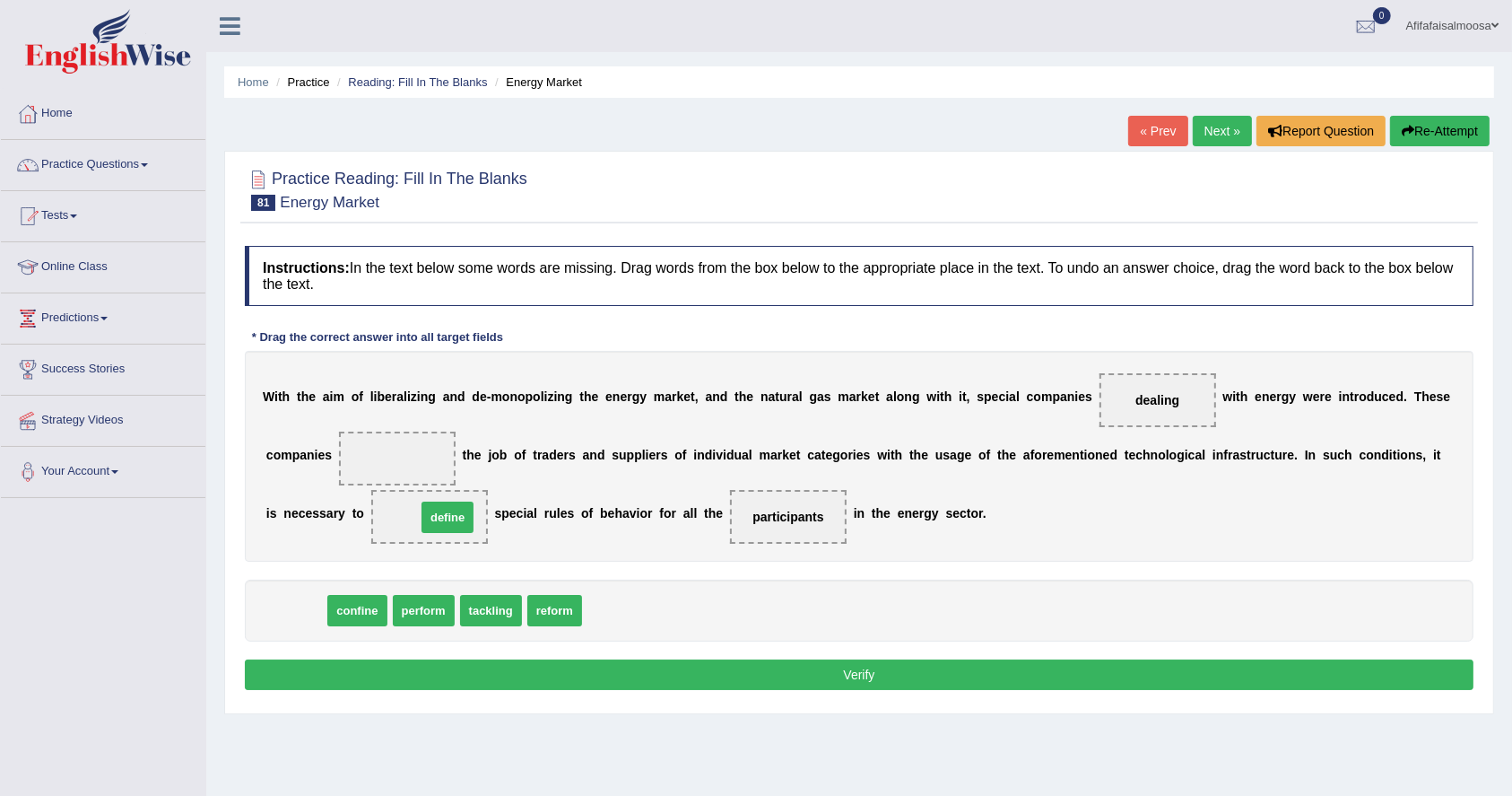
drag, startPoint x: 309, startPoint y: 606, endPoint x: 461, endPoint y: 513, distance: 178.2
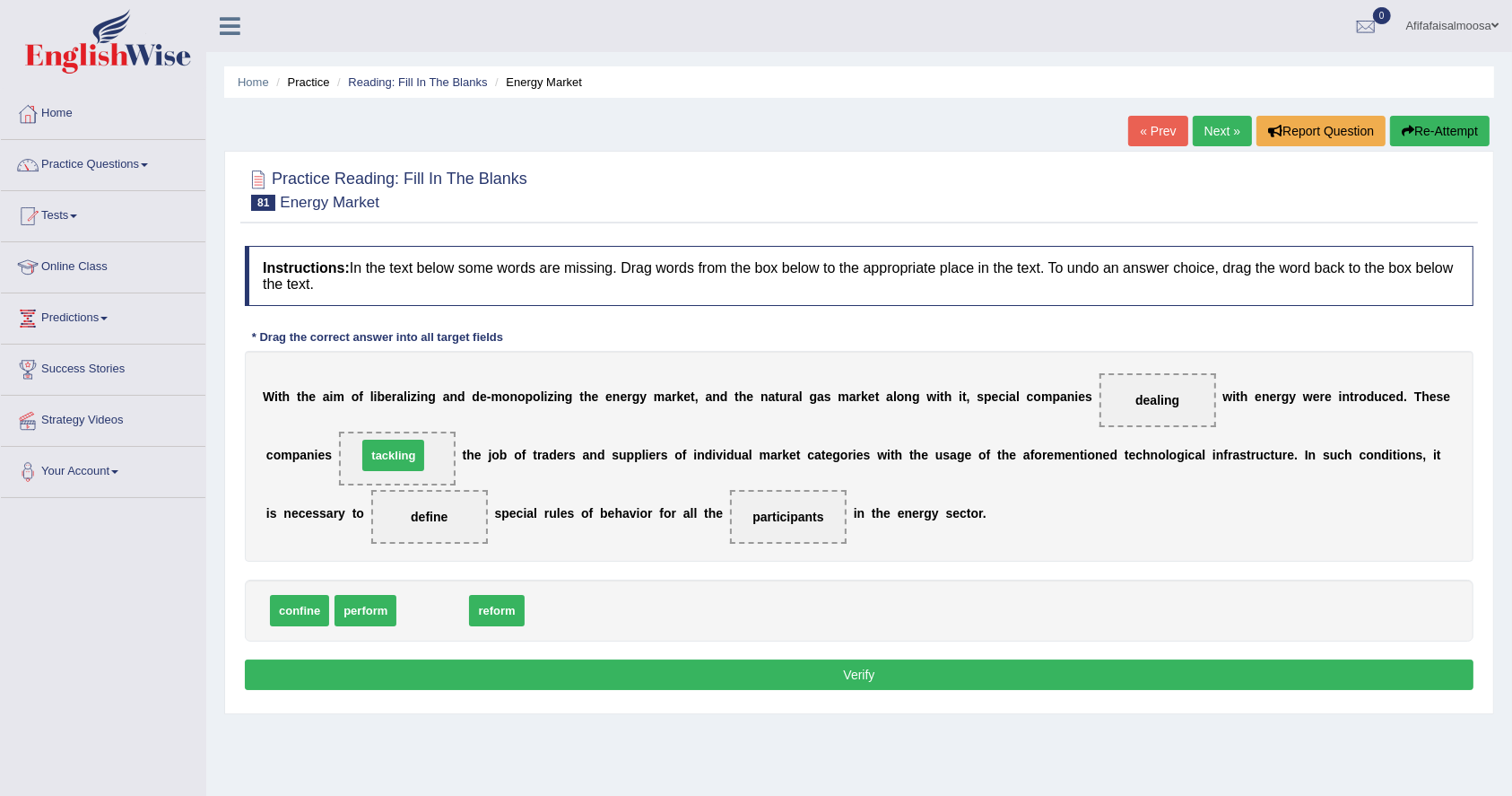
drag, startPoint x: 429, startPoint y: 613, endPoint x: 385, endPoint y: 456, distance: 163.0
click at [615, 667] on button "Verify" at bounding box center [860, 675] width 1229 height 31
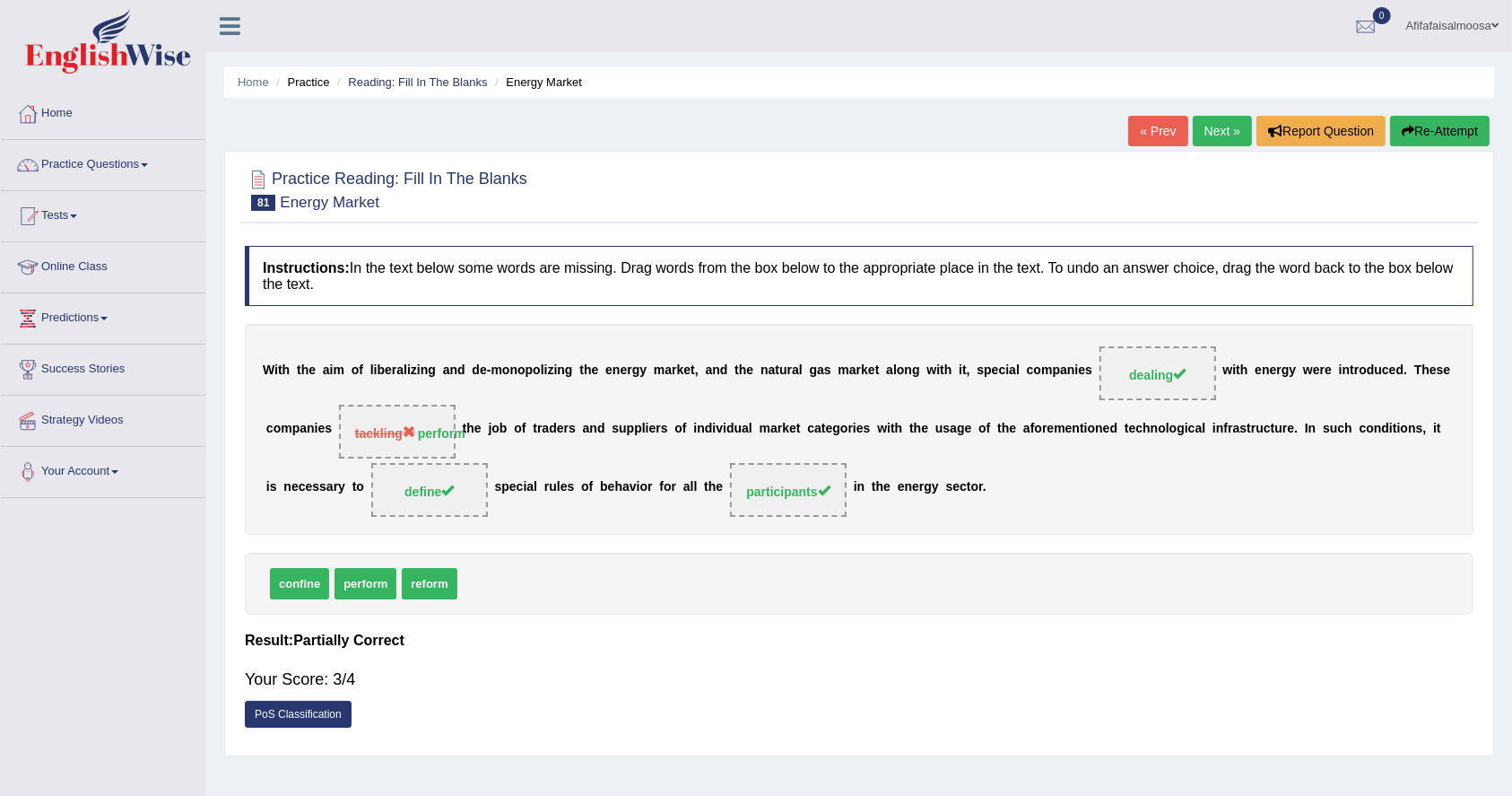
click at [1217, 126] on link "Next »" at bounding box center [1223, 131] width 59 height 31
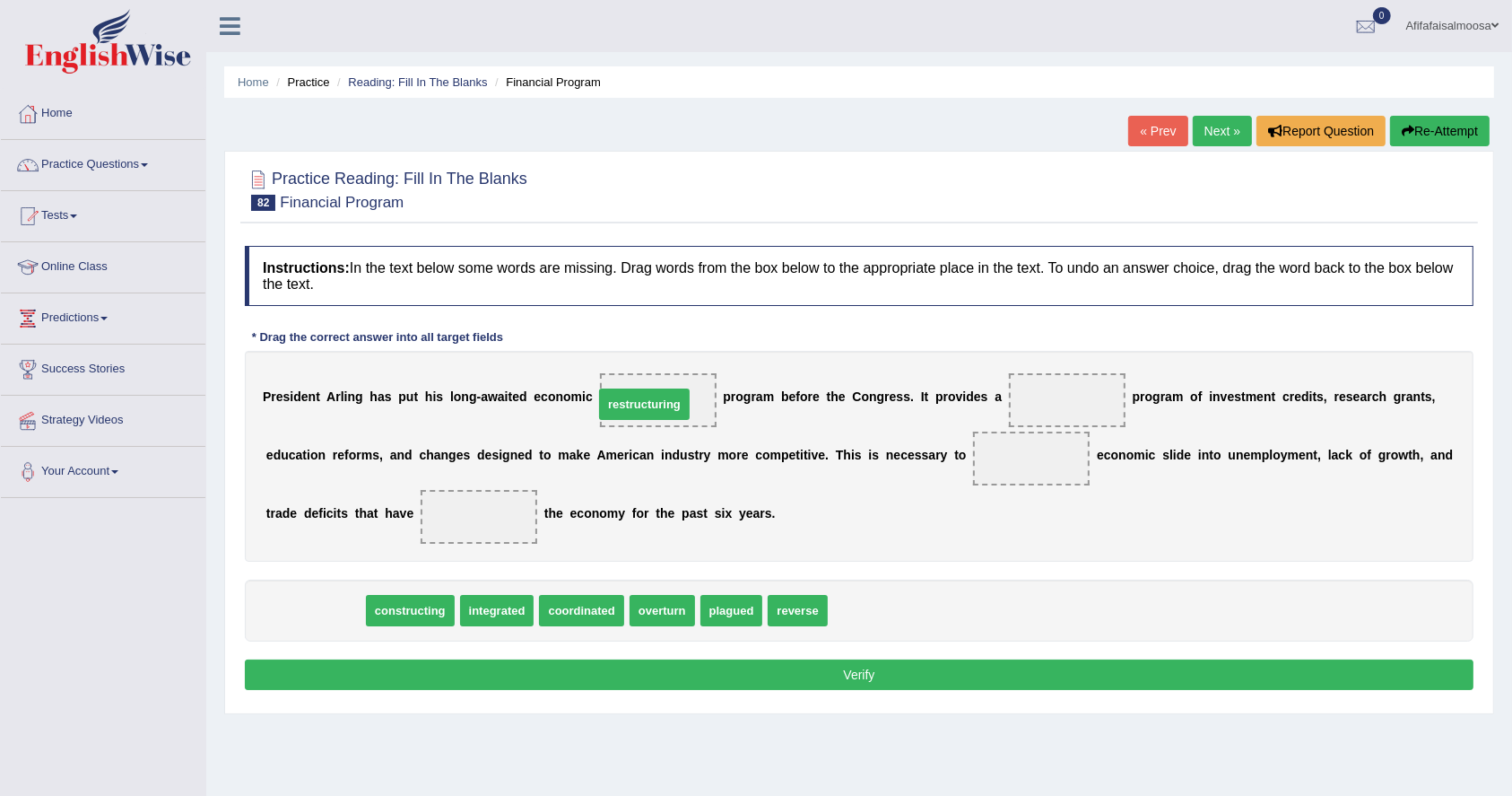
drag, startPoint x: 323, startPoint y: 616, endPoint x: 653, endPoint y: 409, distance: 389.5
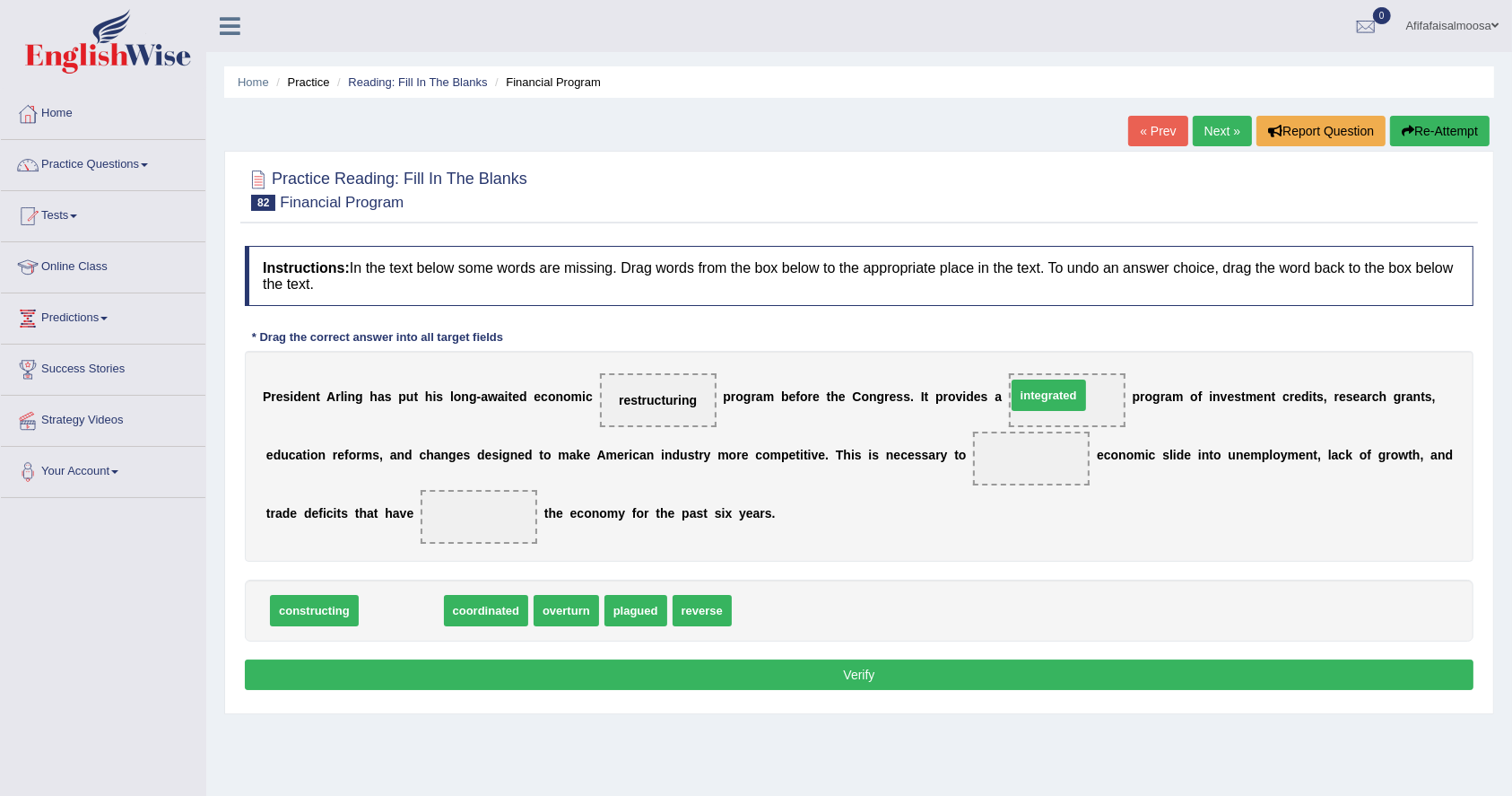
drag, startPoint x: 393, startPoint y: 608, endPoint x: 1039, endPoint y: 393, distance: 680.8
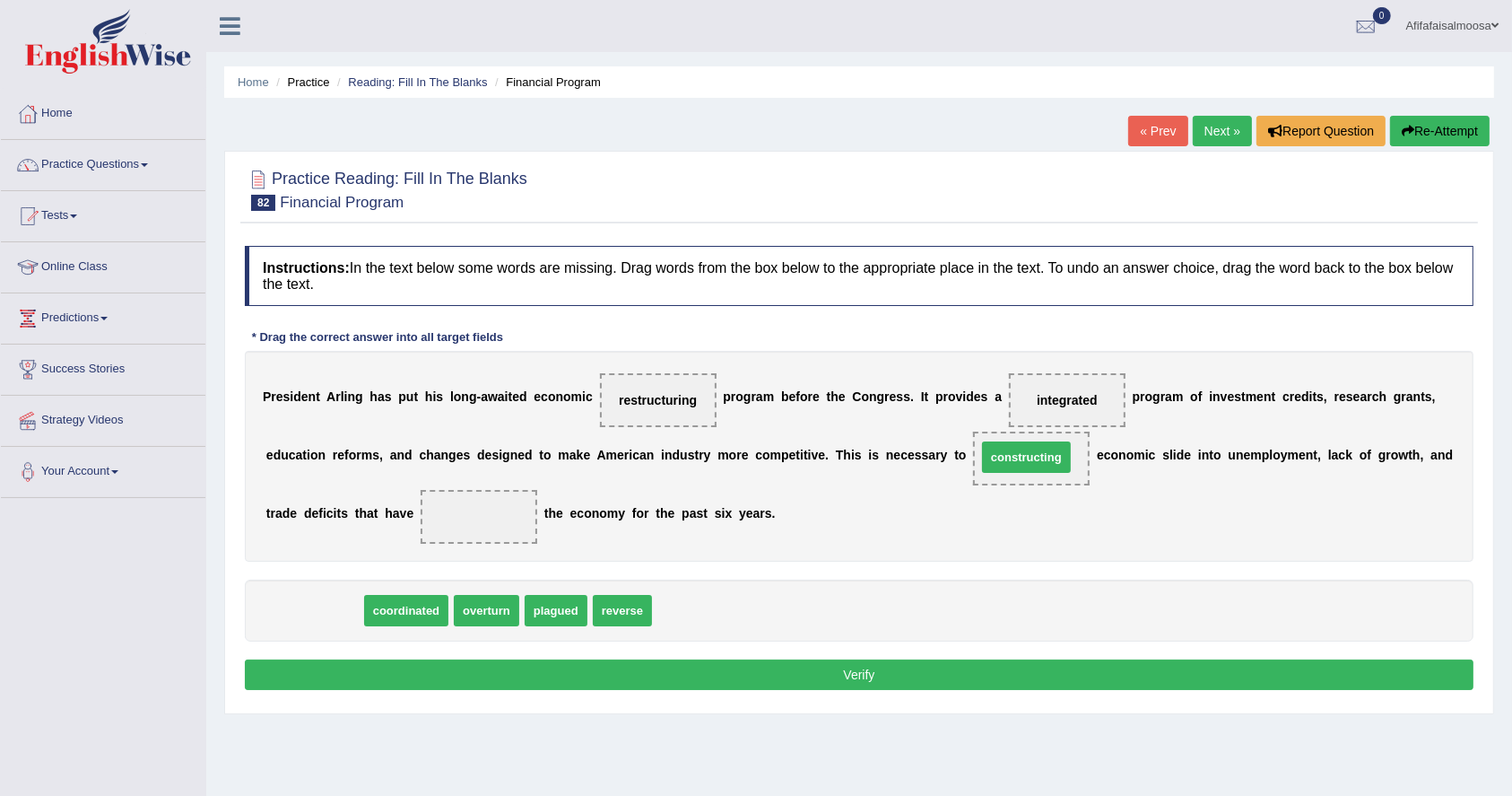
drag, startPoint x: 323, startPoint y: 605, endPoint x: 1039, endPoint y: 451, distance: 732.4
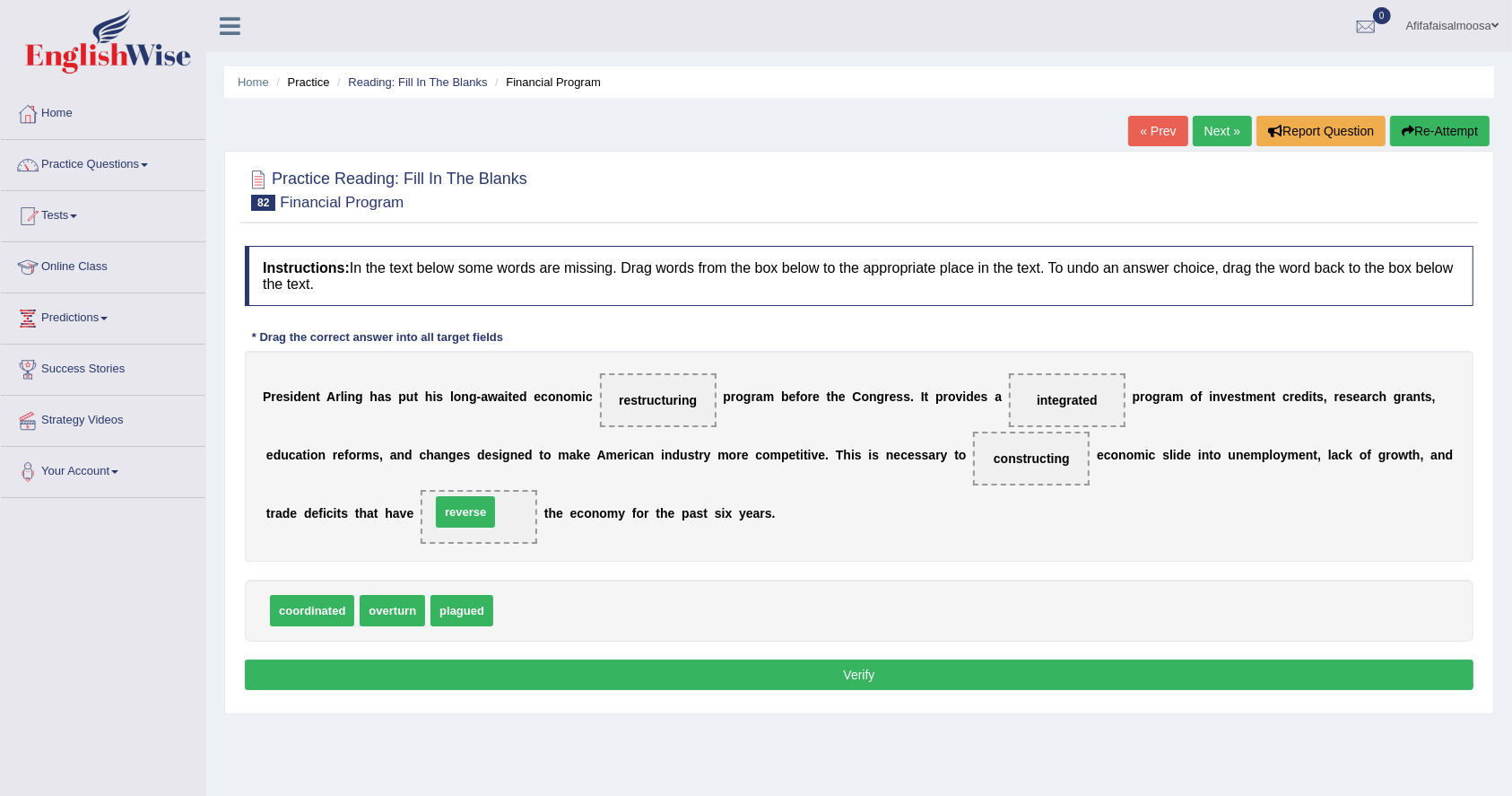
drag, startPoint x: 541, startPoint y: 608, endPoint x: 477, endPoint y: 509, distance: 117.9
click at [515, 667] on button "Verify" at bounding box center [860, 675] width 1229 height 31
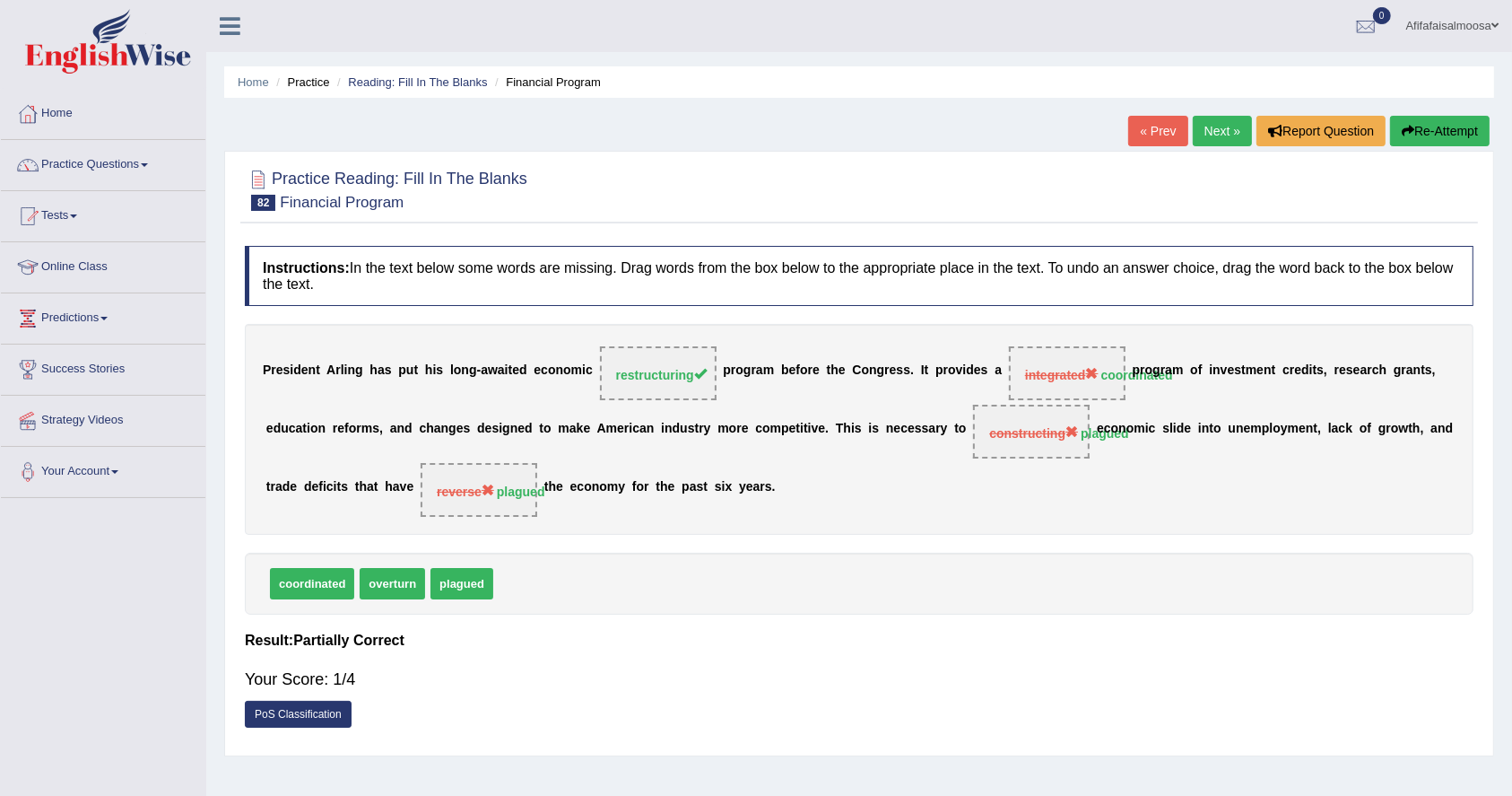
click at [1204, 141] on link "Next »" at bounding box center [1223, 131] width 59 height 31
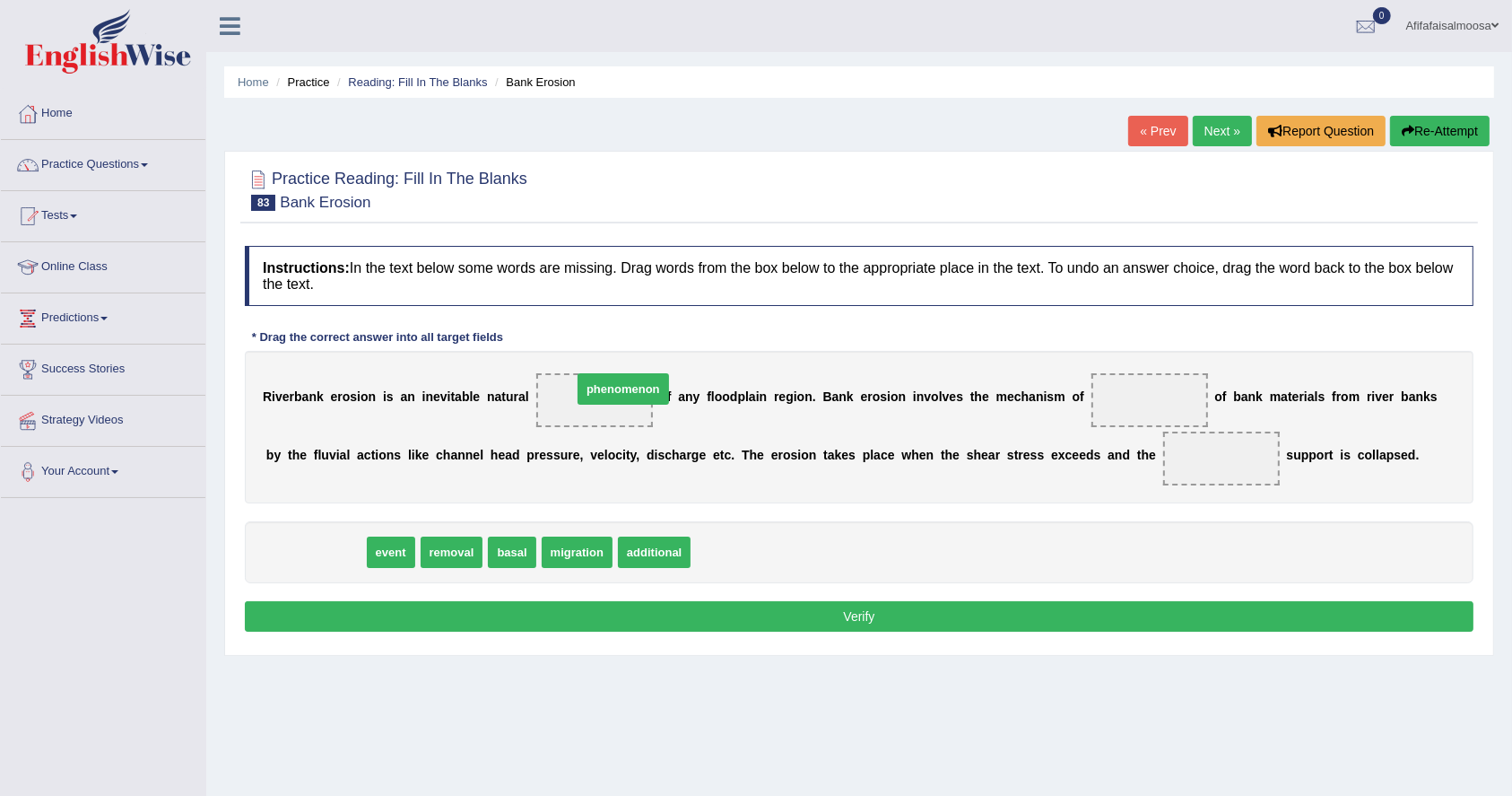
drag, startPoint x: 309, startPoint y: 547, endPoint x: 612, endPoint y: 385, distance: 343.6
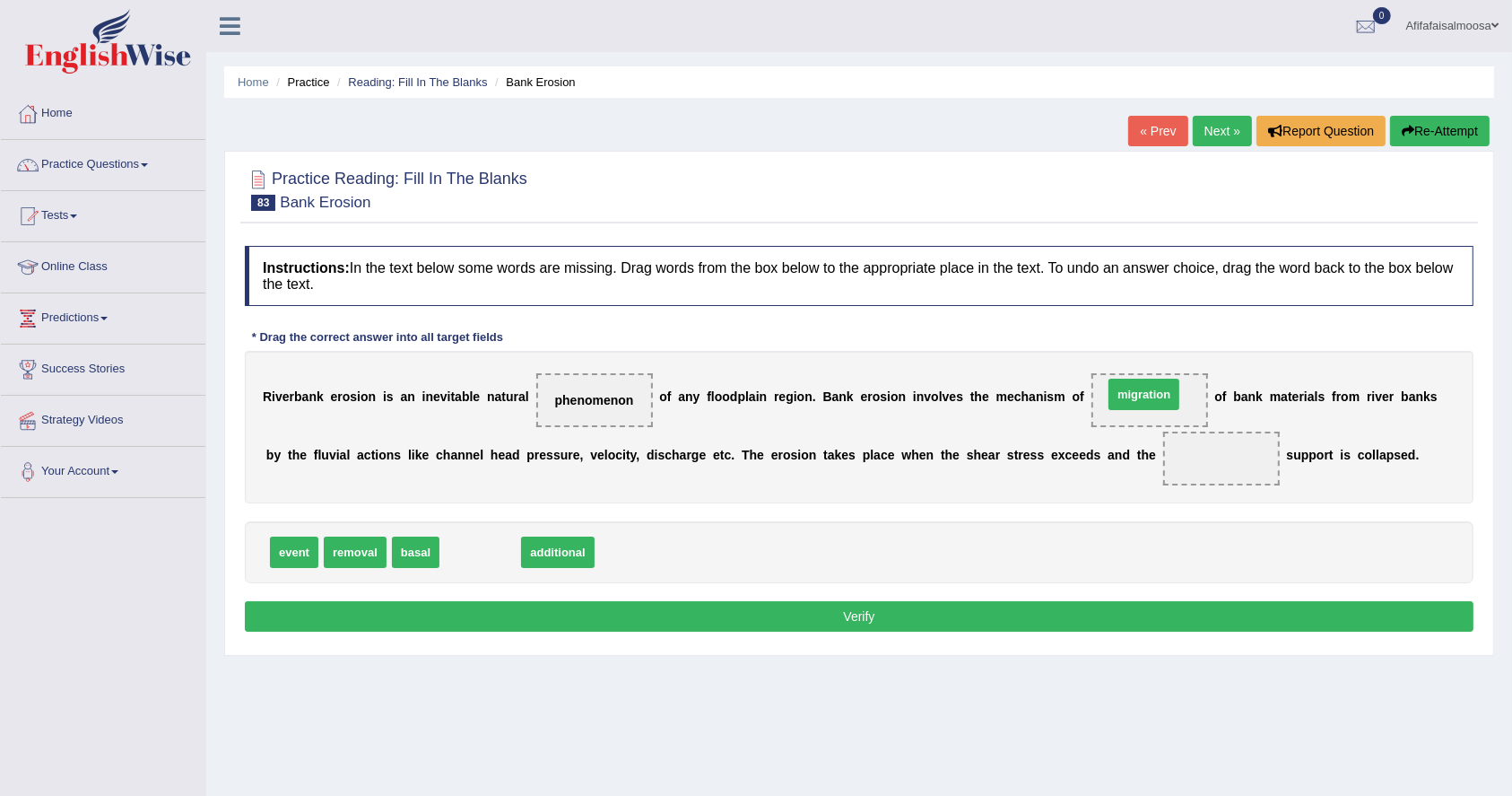
drag, startPoint x: 484, startPoint y: 549, endPoint x: 1148, endPoint y: 391, distance: 682.5
drag, startPoint x: 488, startPoint y: 554, endPoint x: 1230, endPoint y: 458, distance: 748.2
click at [875, 614] on button "Verify" at bounding box center [860, 616] width 1229 height 31
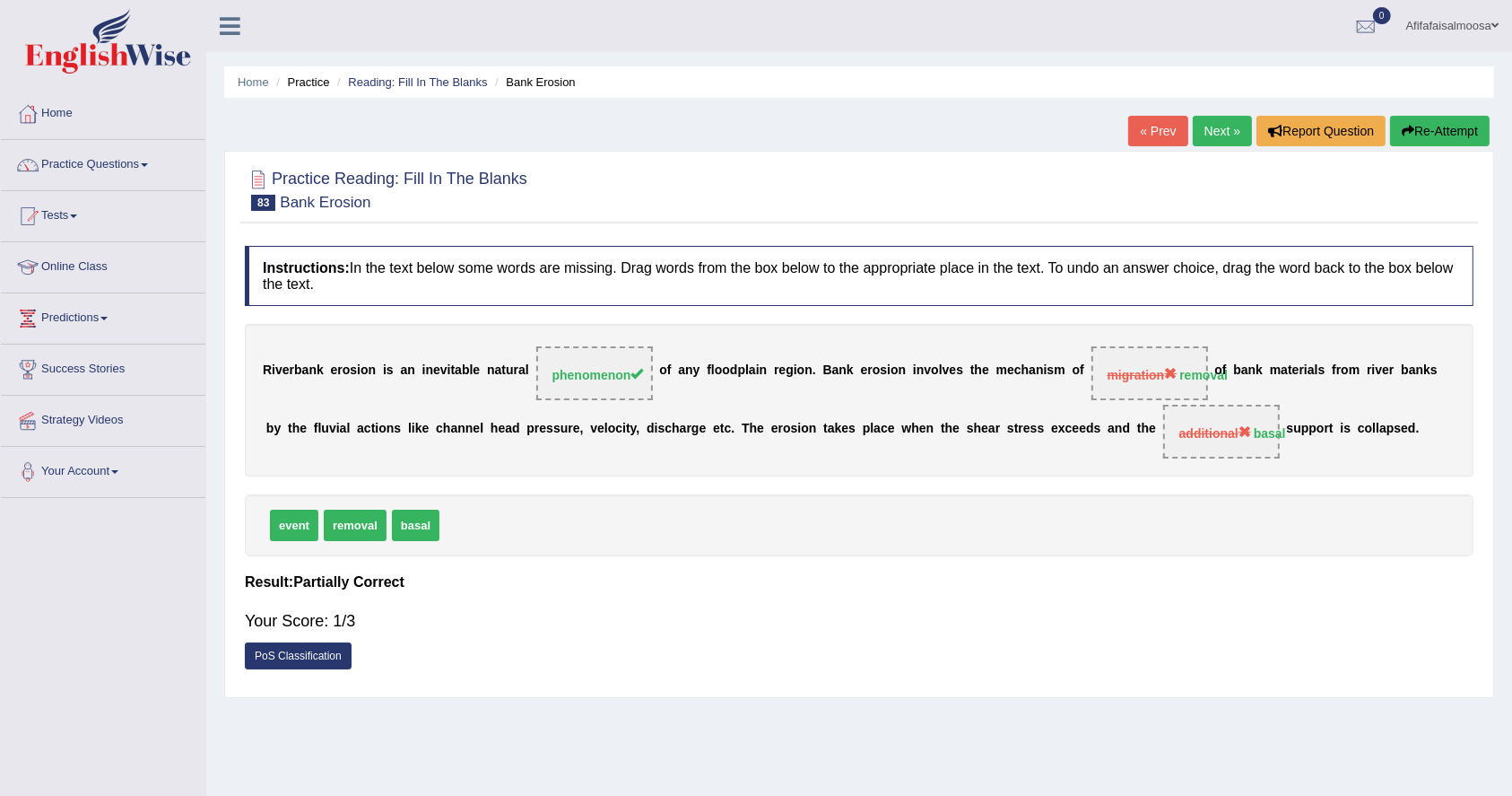
click at [1213, 129] on link "Next »" at bounding box center [1223, 131] width 59 height 31
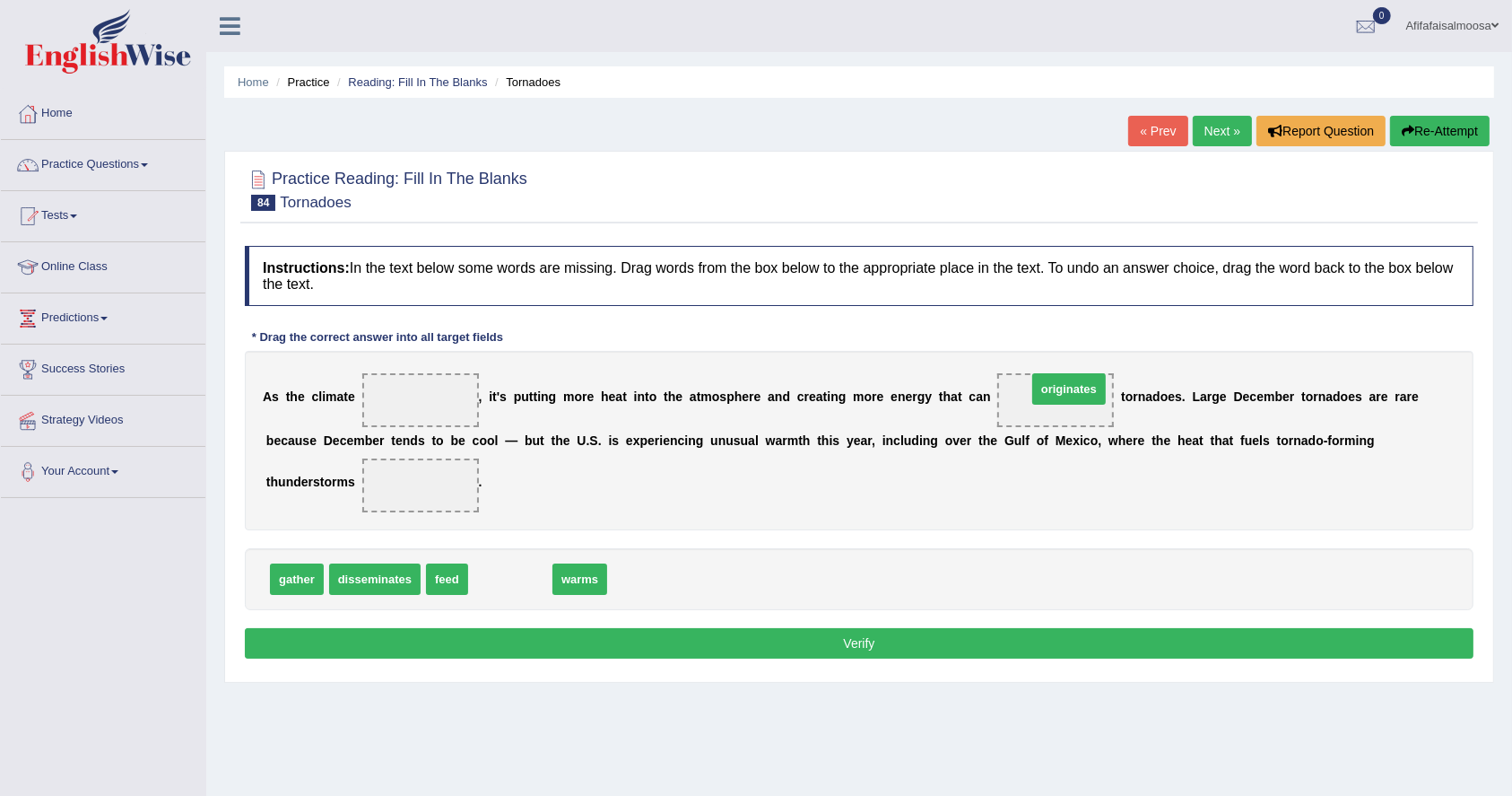
drag, startPoint x: 503, startPoint y: 571, endPoint x: 1062, endPoint y: 381, distance: 590.4
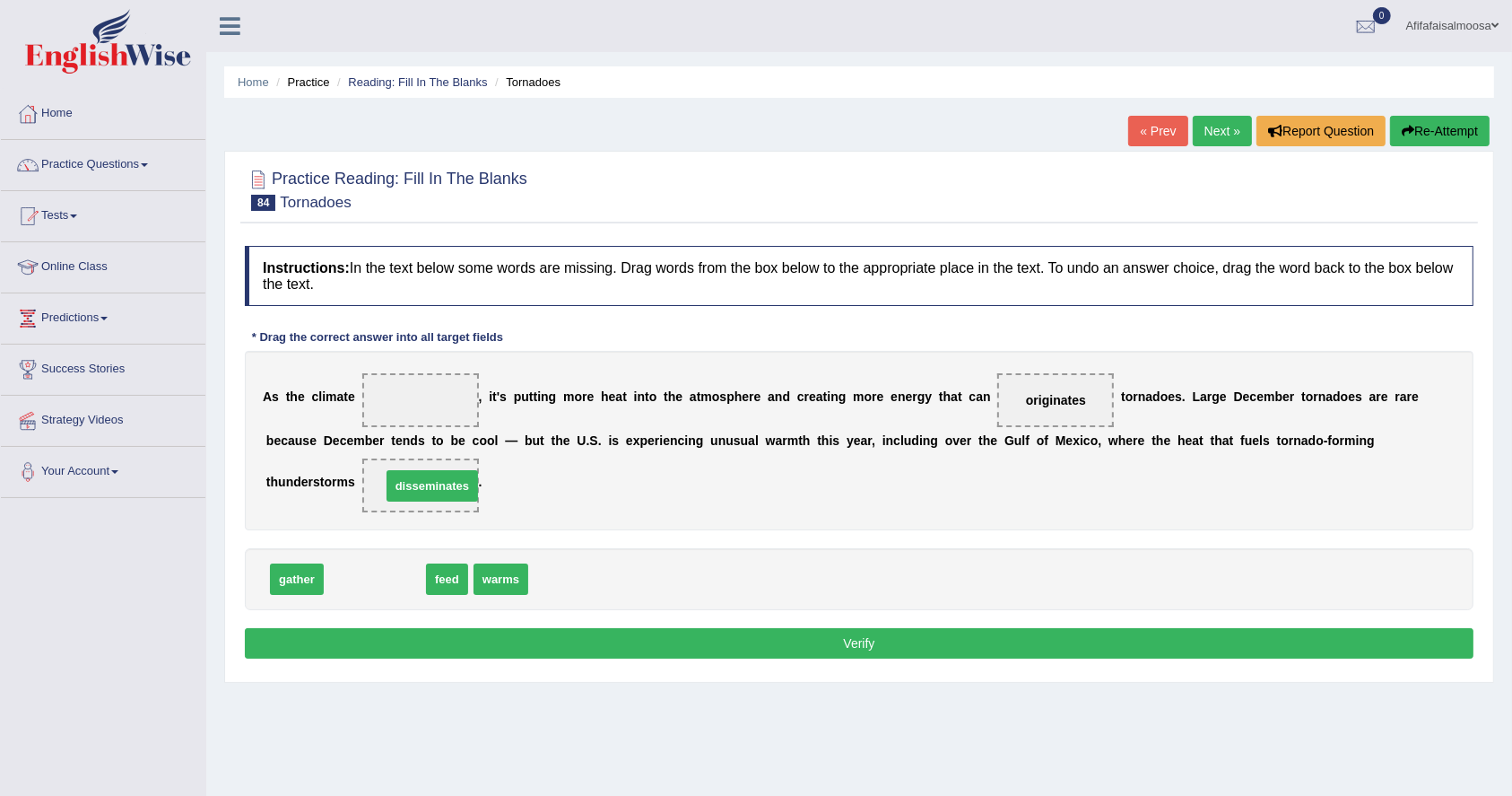
drag, startPoint x: 402, startPoint y: 580, endPoint x: 459, endPoint y: 487, distance: 109.1
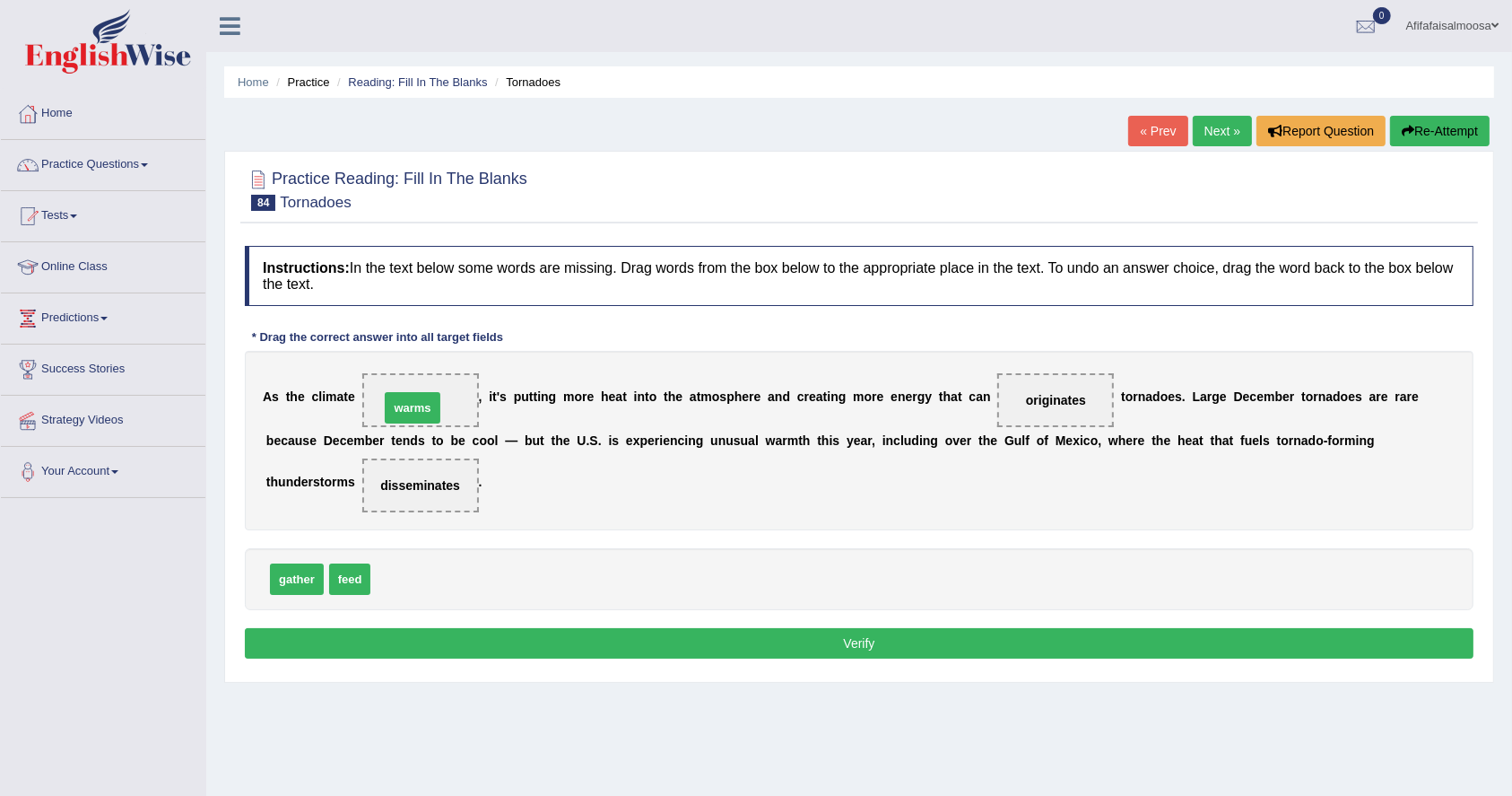
drag, startPoint x: 402, startPoint y: 577, endPoint x: 412, endPoint y: 401, distance: 176.3
click at [520, 639] on button "Verify" at bounding box center [860, 643] width 1229 height 31
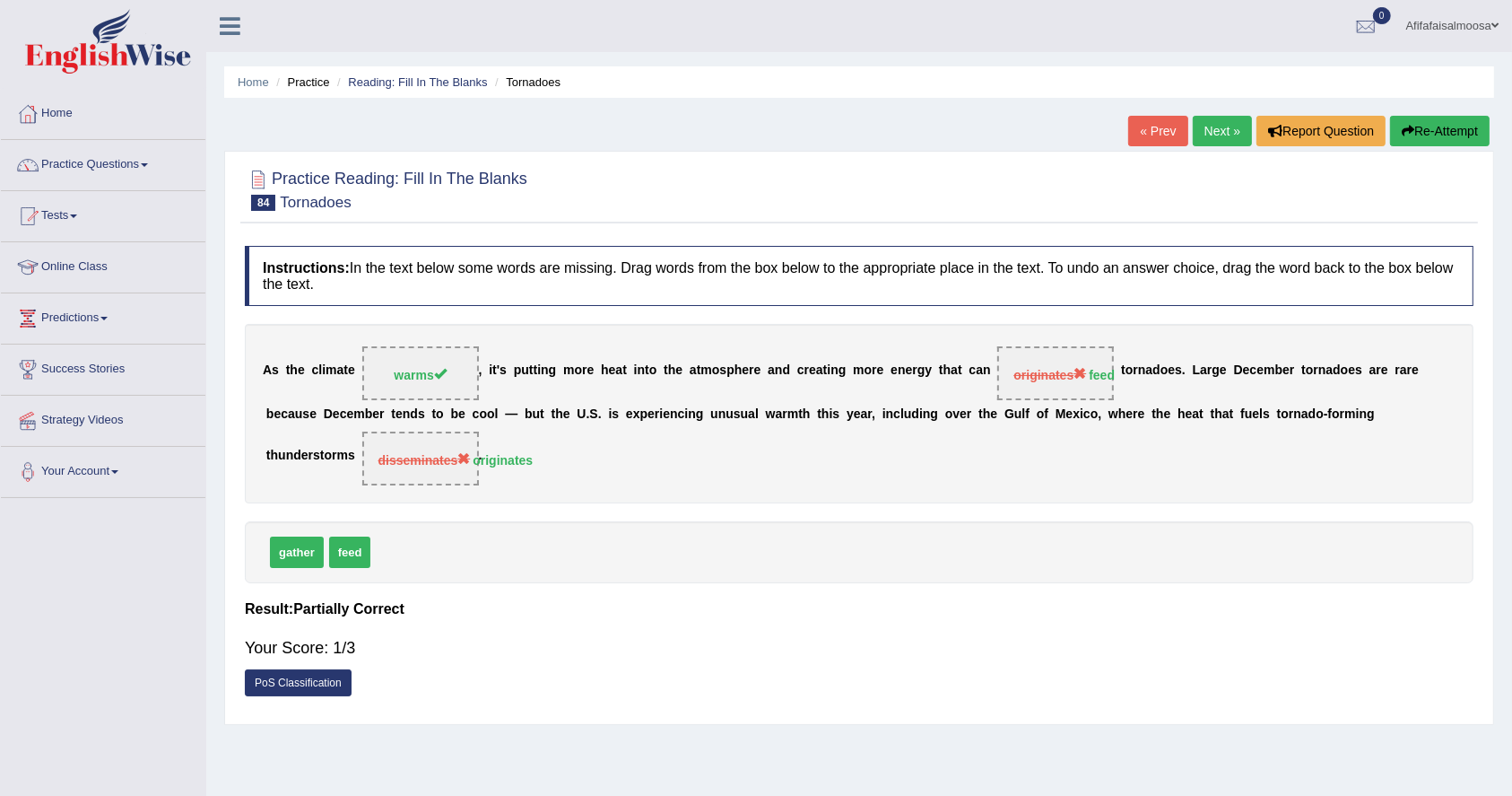
click at [1210, 129] on link "Next »" at bounding box center [1223, 131] width 59 height 31
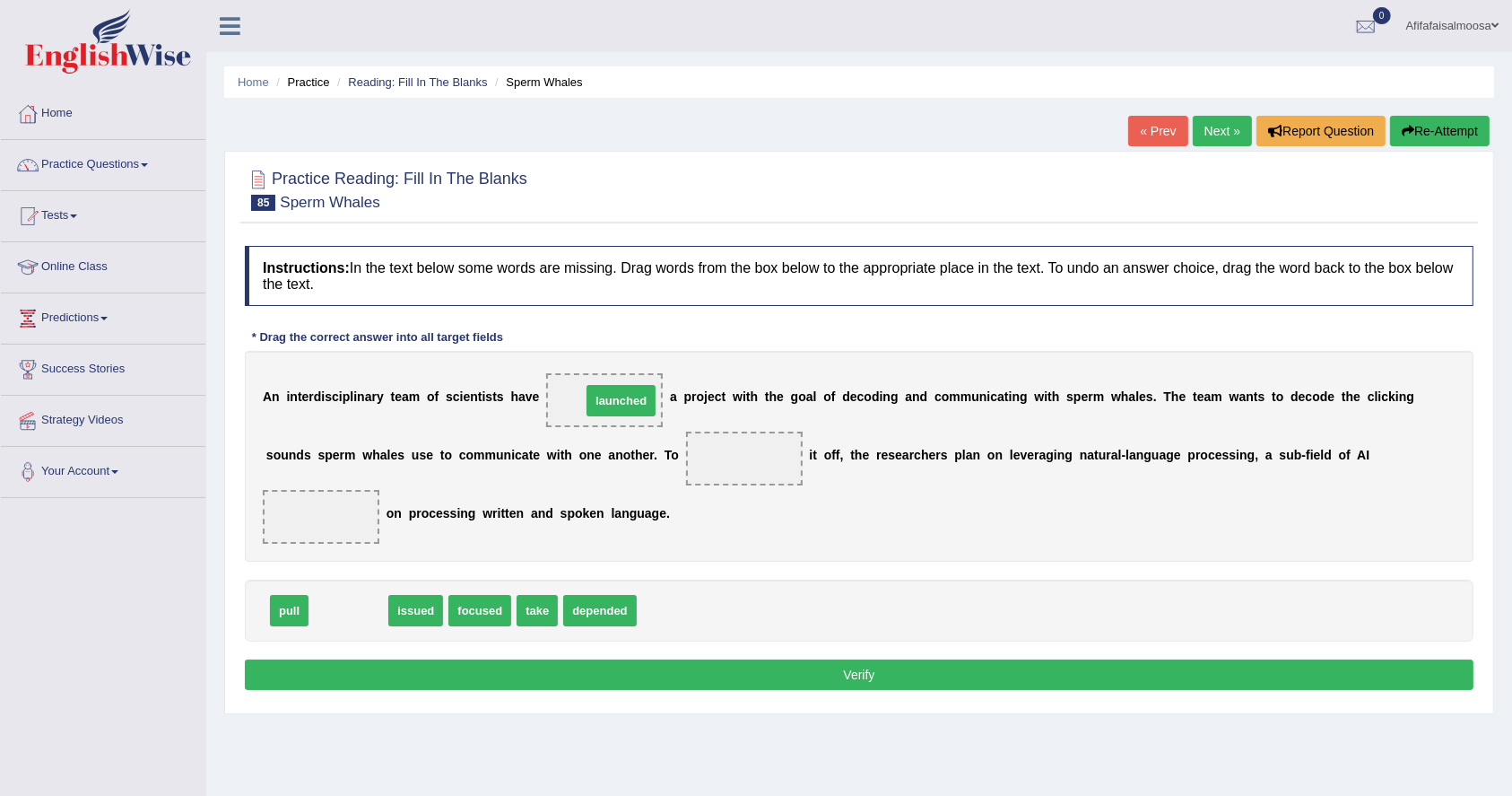
drag, startPoint x: 327, startPoint y: 606, endPoint x: 600, endPoint y: 396, distance: 344.4
drag, startPoint x: 407, startPoint y: 463, endPoint x: 641, endPoint y: 454, distance: 234.2
click at [641, 454] on div "A n i n t e r d i s c i p l i n a r y t e a m o f s c i e n t i s t s h a v e l…" at bounding box center [860, 455] width 1229 height 211
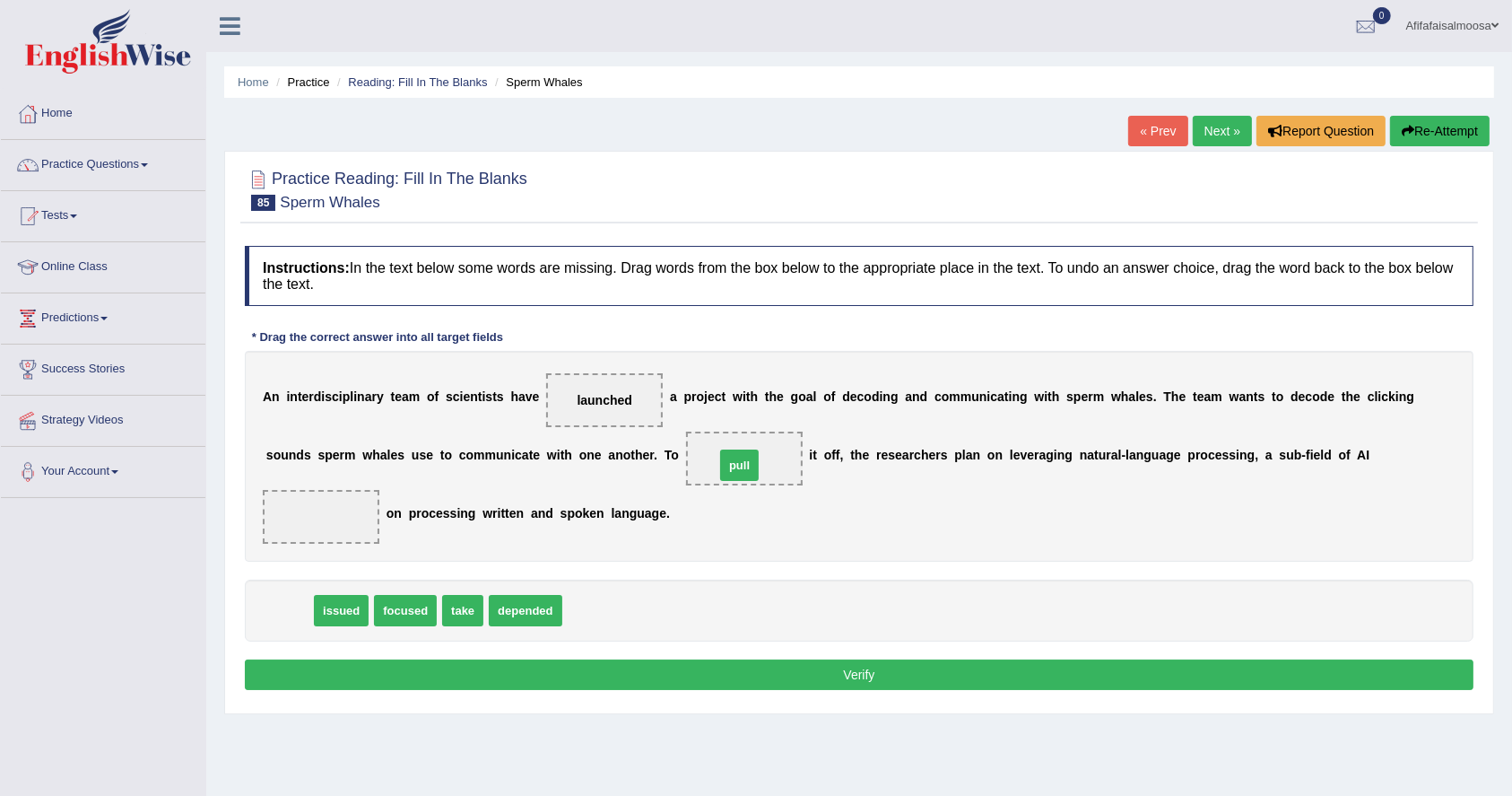
drag, startPoint x: 273, startPoint y: 611, endPoint x: 723, endPoint y: 465, distance: 473.1
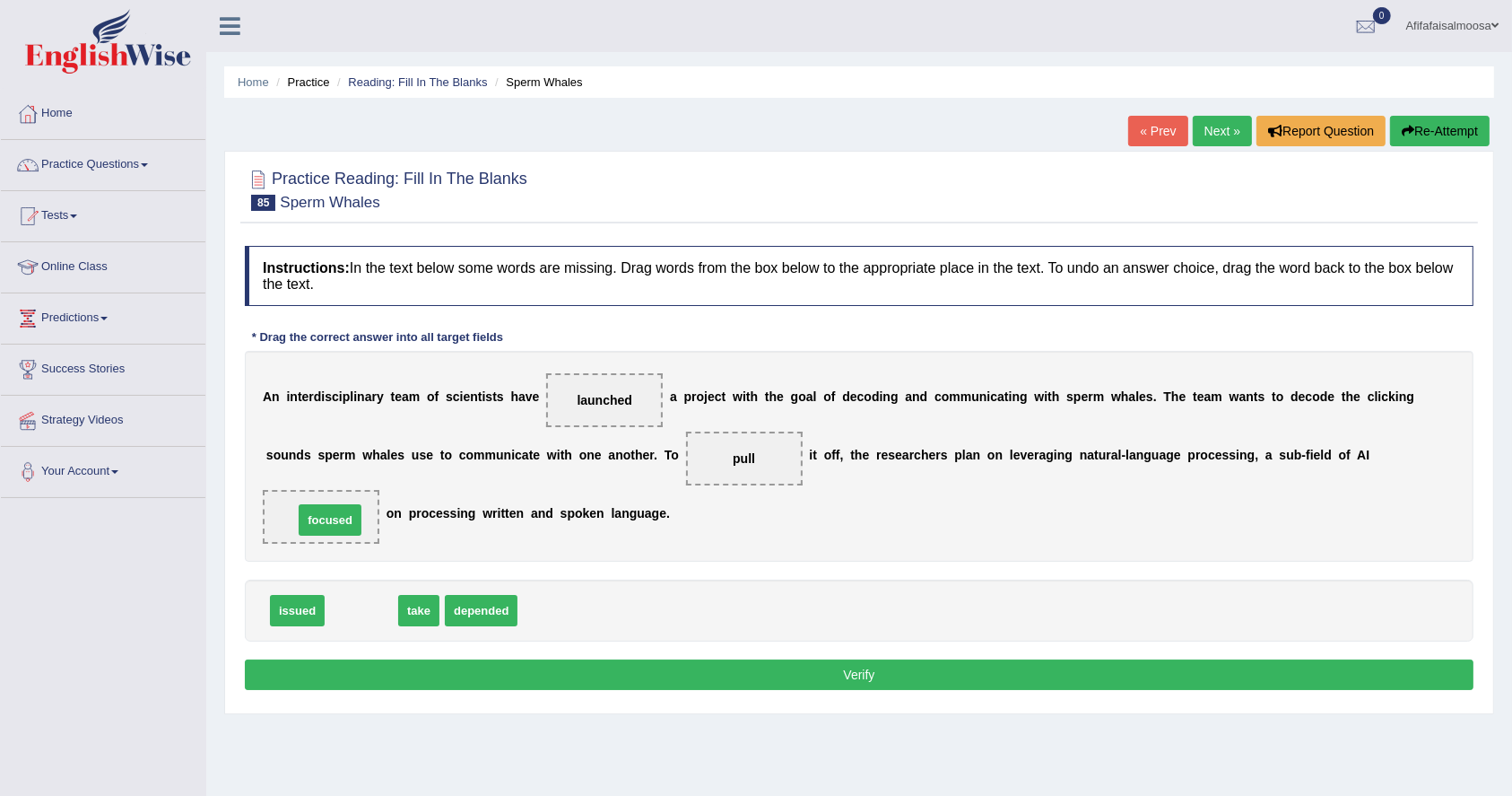
drag, startPoint x: 354, startPoint y: 606, endPoint x: 323, endPoint y: 514, distance: 97.1
click at [543, 675] on button "Verify" at bounding box center [860, 675] width 1229 height 31
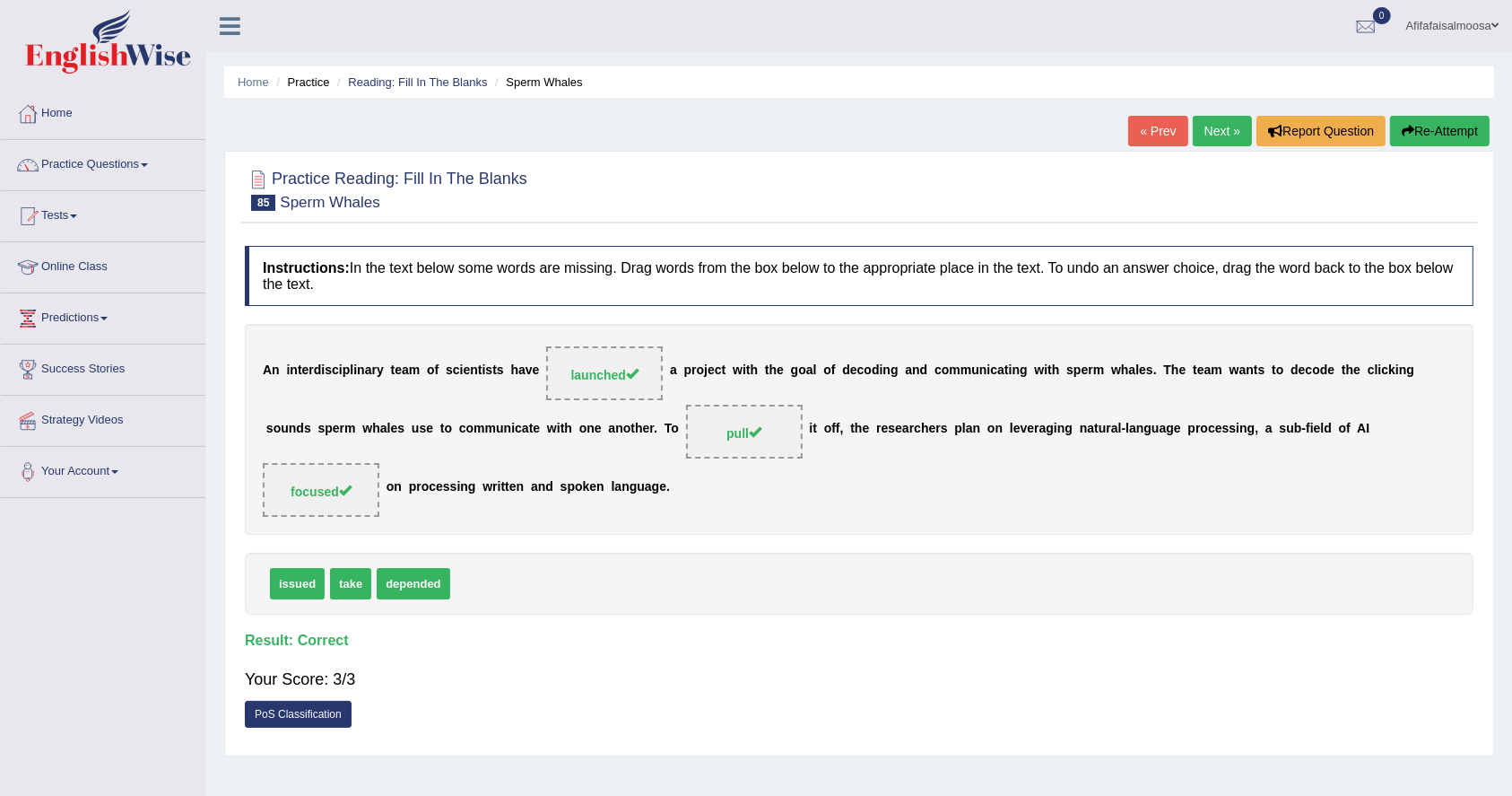
click at [1210, 124] on link "Next »" at bounding box center [1223, 131] width 59 height 31
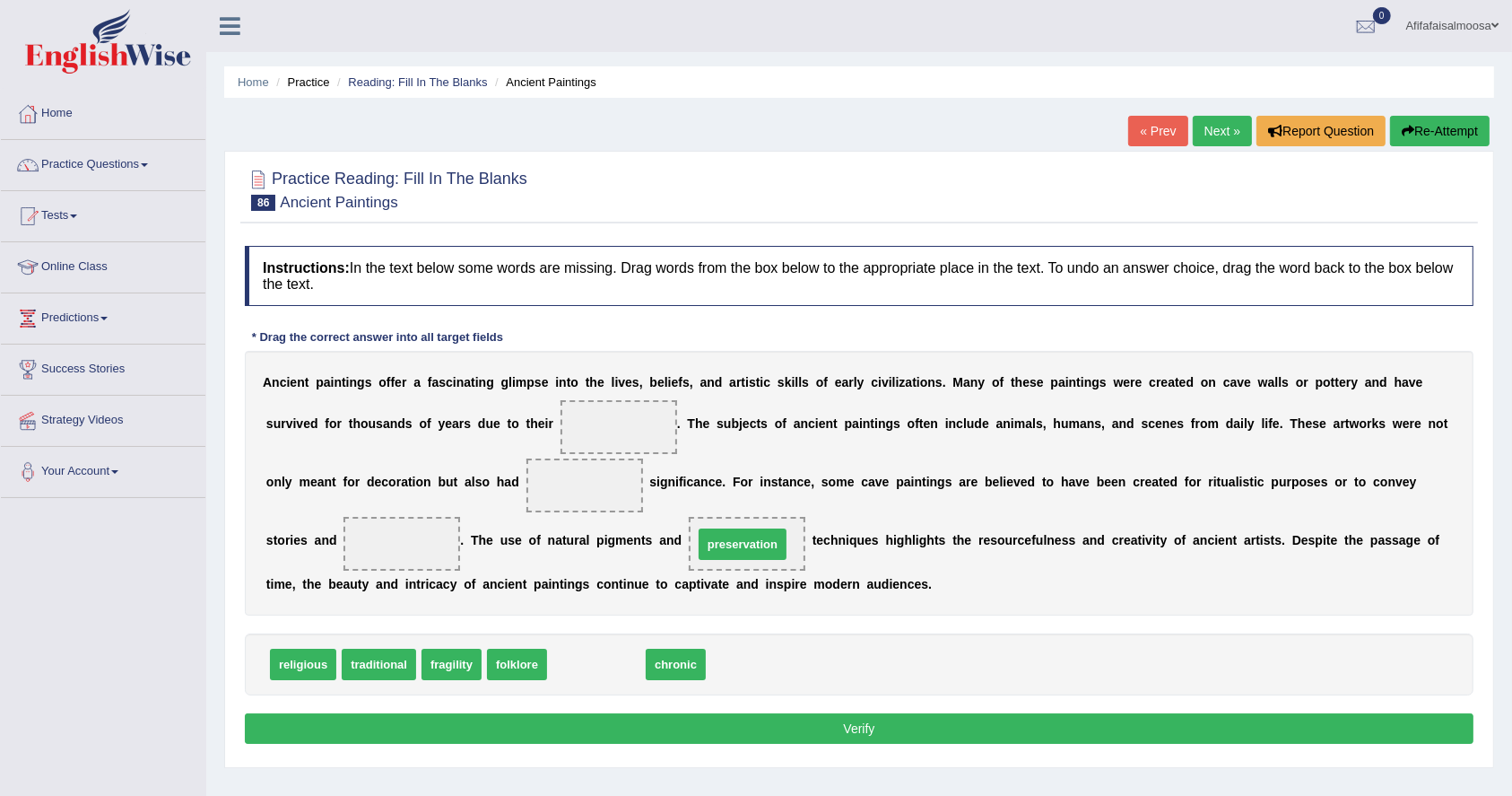
drag, startPoint x: 582, startPoint y: 663, endPoint x: 727, endPoint y: 543, distance: 188.2
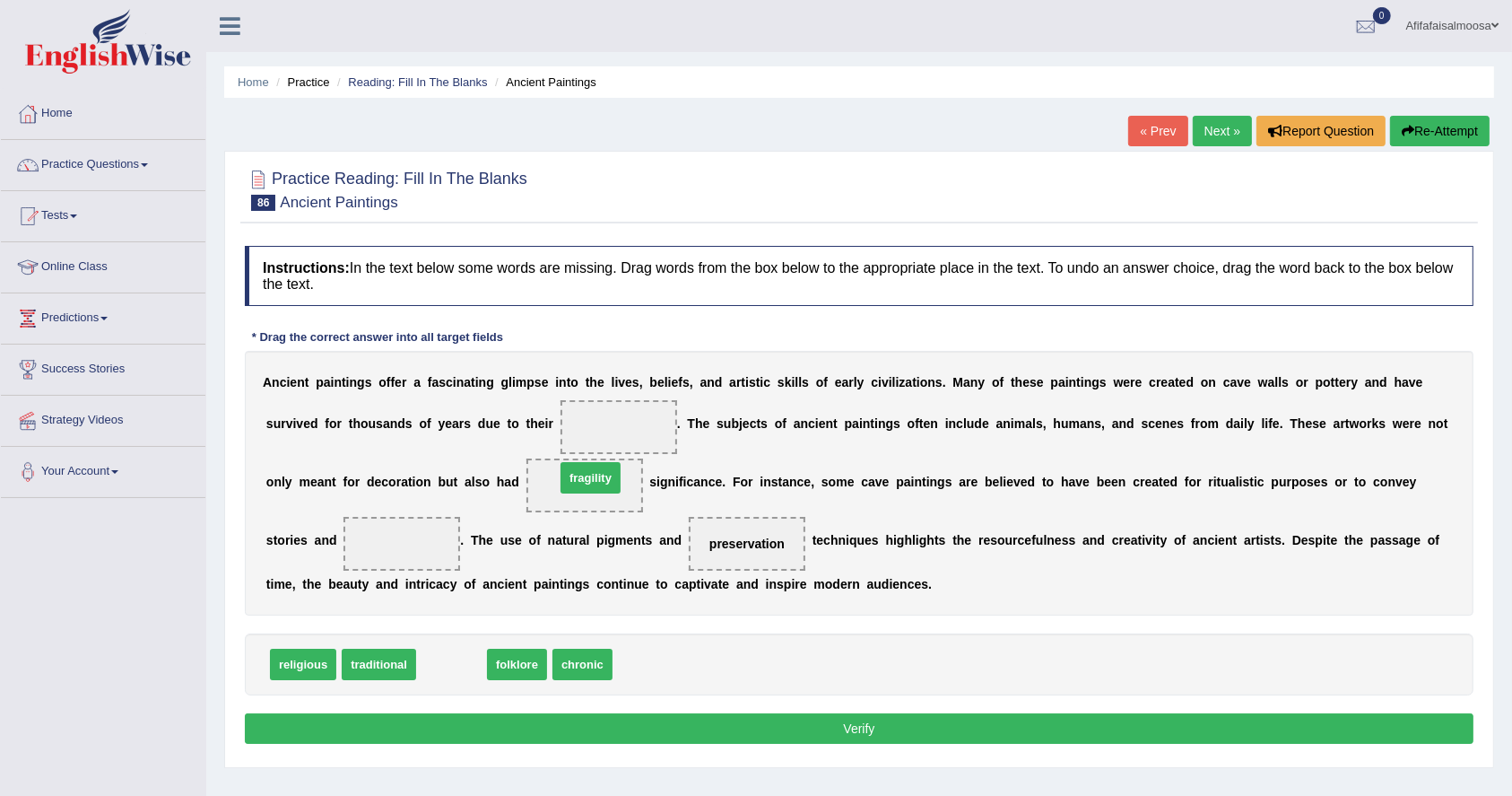
drag, startPoint x: 455, startPoint y: 665, endPoint x: 596, endPoint y: 478, distance: 234.2
drag, startPoint x: 524, startPoint y: 662, endPoint x: 398, endPoint y: 551, distance: 167.9
drag, startPoint x: 451, startPoint y: 664, endPoint x: 624, endPoint y: 427, distance: 293.4
click at [632, 721] on button "Verify" at bounding box center [860, 729] width 1229 height 31
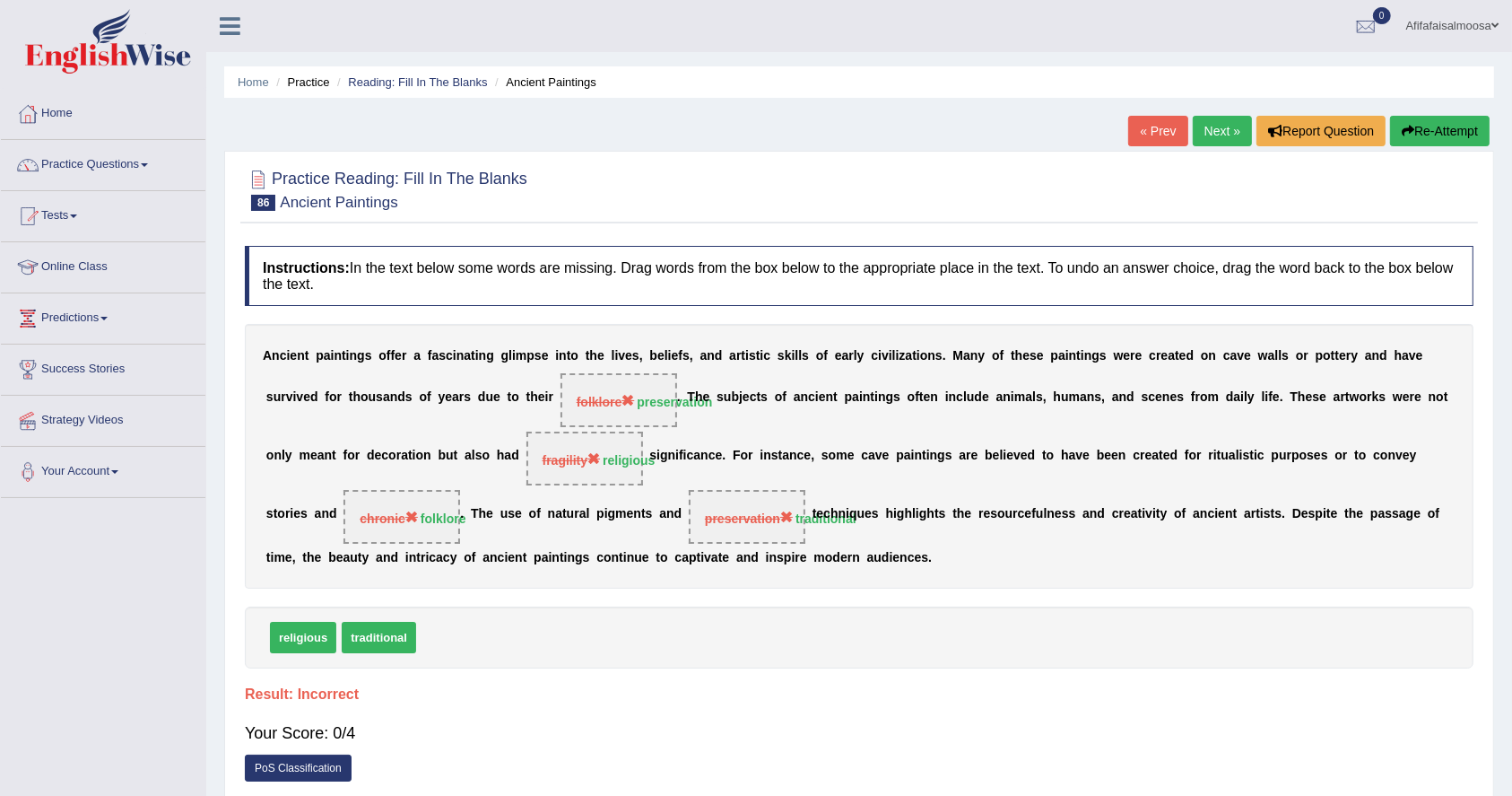
click at [1201, 120] on link "Next »" at bounding box center [1223, 131] width 59 height 31
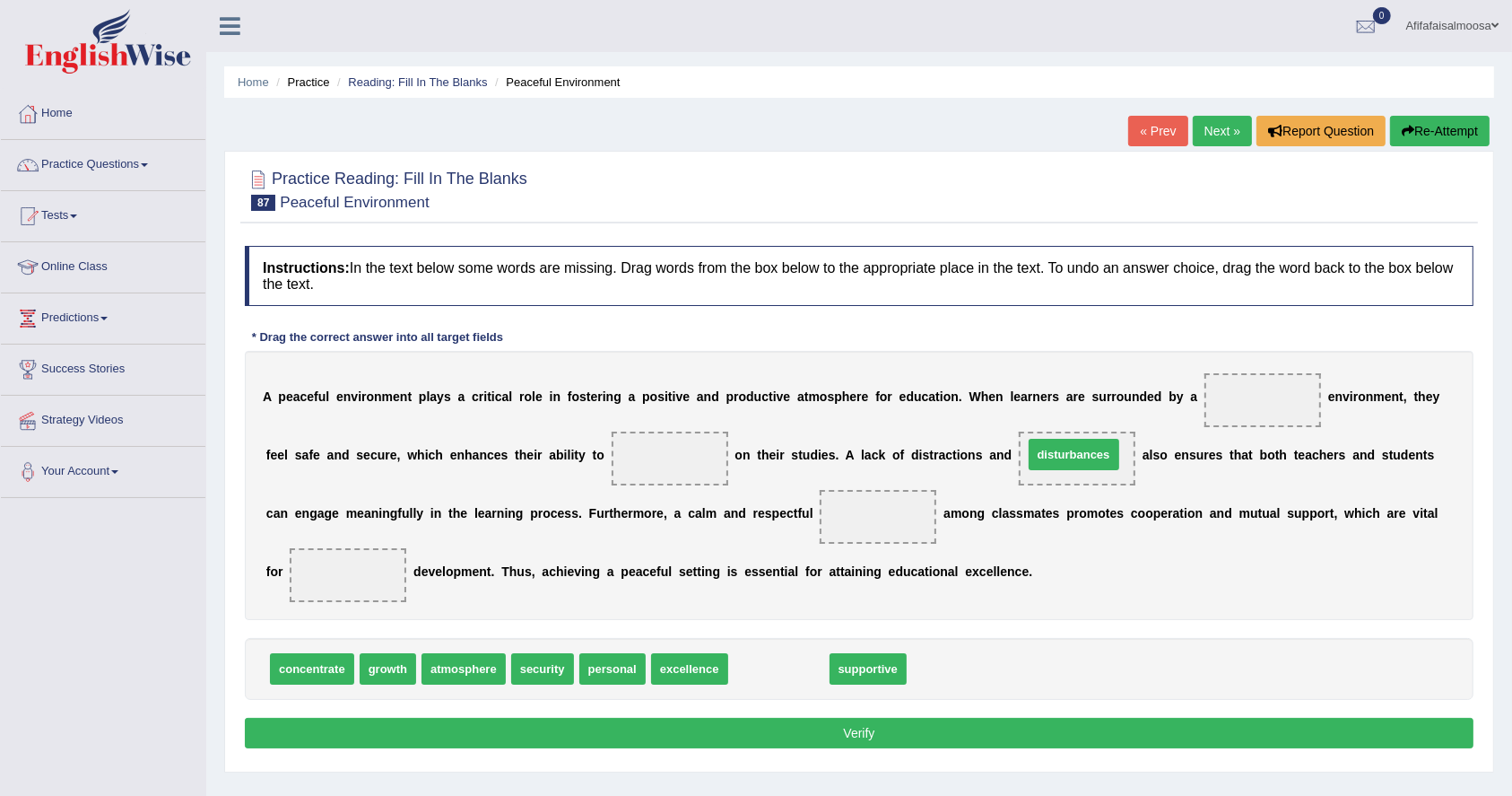
drag, startPoint x: 781, startPoint y: 672, endPoint x: 1076, endPoint y: 461, distance: 362.7
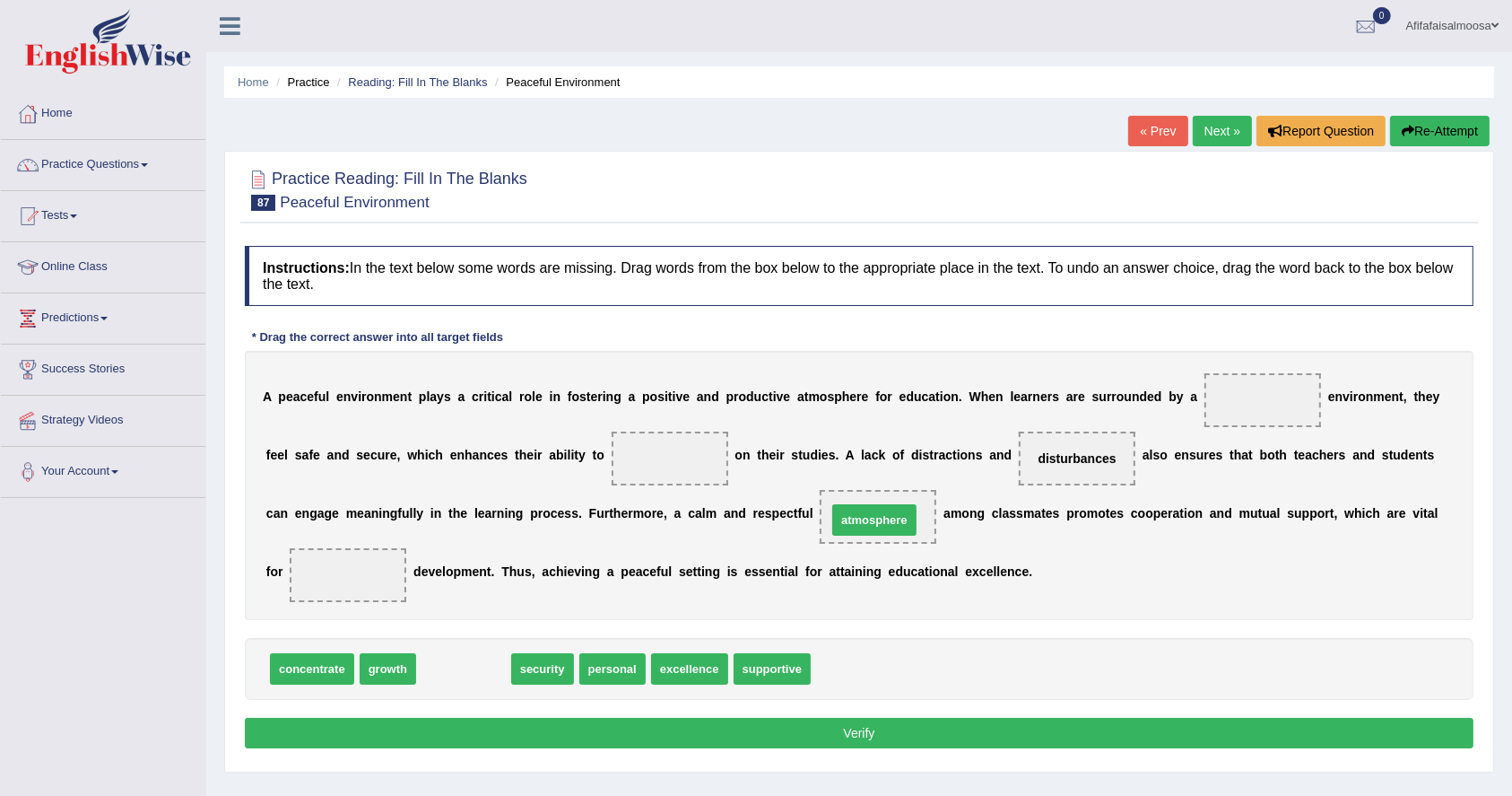
drag, startPoint x: 472, startPoint y: 671, endPoint x: 882, endPoint y: 521, distance: 436.6
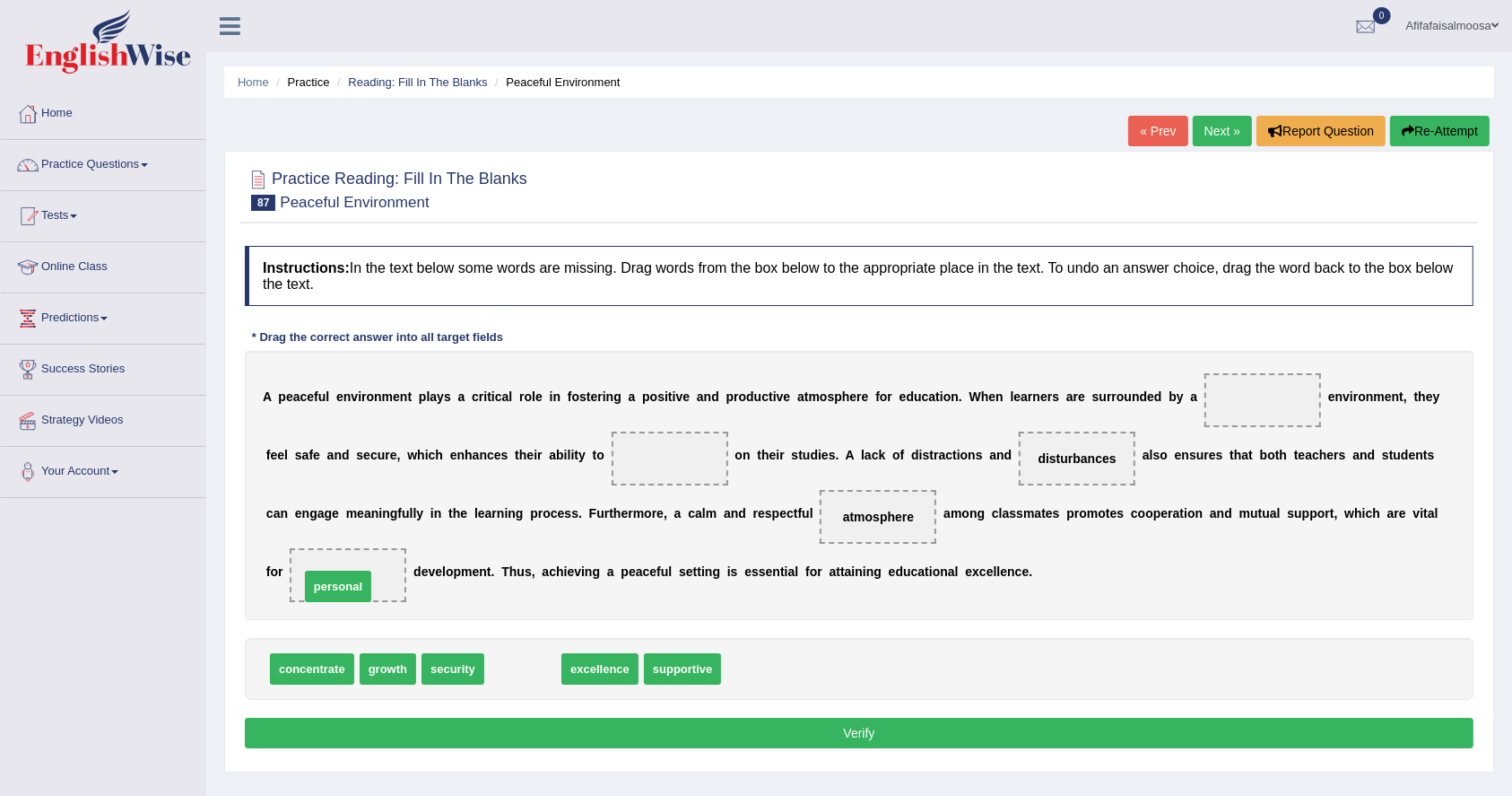
drag, startPoint x: 521, startPoint y: 659, endPoint x: 337, endPoint y: 577, distance: 201.4
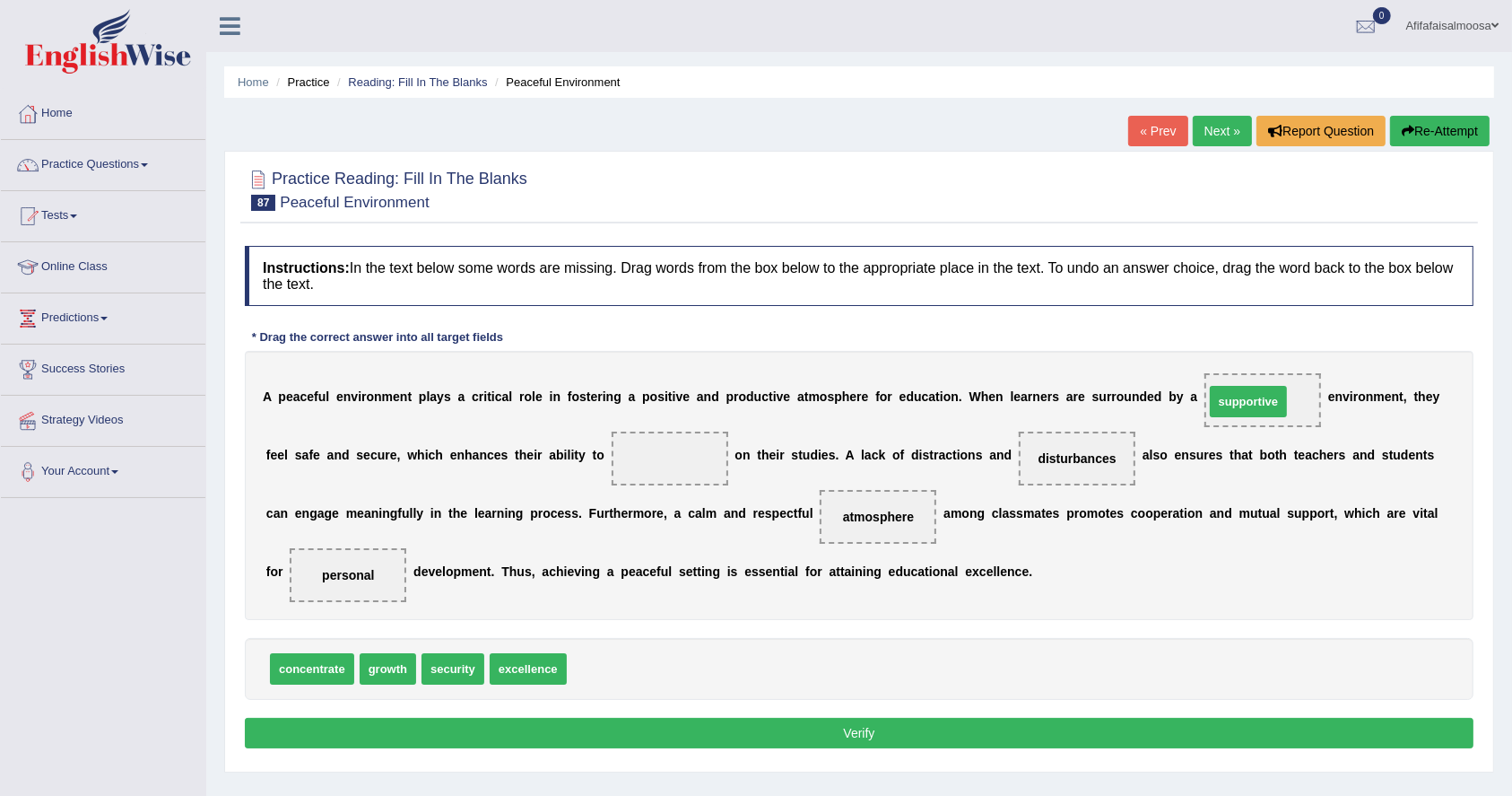
drag, startPoint x: 625, startPoint y: 669, endPoint x: 1263, endPoint y: 399, distance: 692.8
drag, startPoint x: 332, startPoint y: 678, endPoint x: 696, endPoint y: 459, distance: 424.8
click at [718, 741] on button "Verify" at bounding box center [860, 733] width 1229 height 31
